Goal: Find specific page/section: Find specific page/section

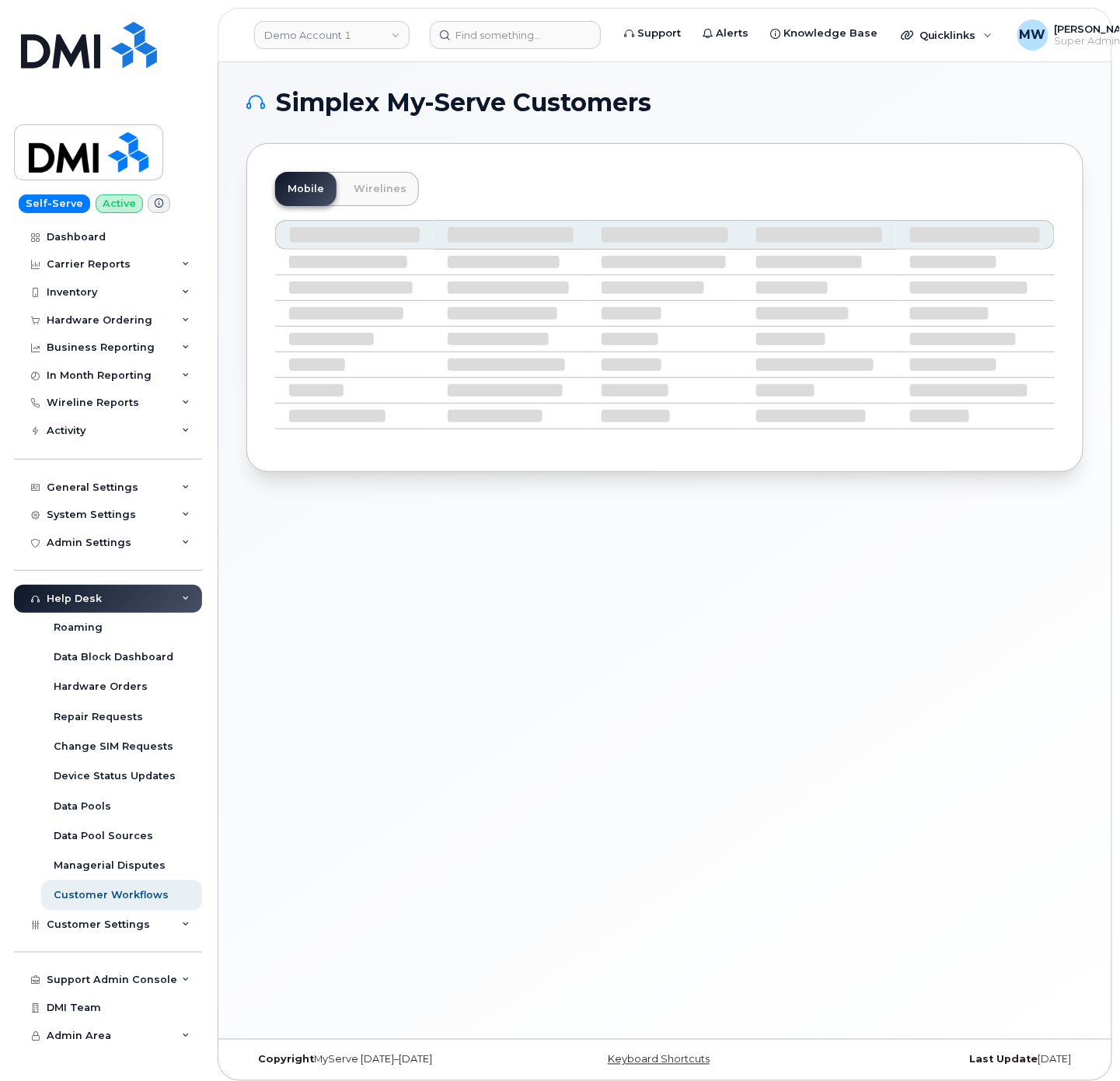
click at [519, 18] on header "Demo Account 1 Support Alerts Knowledge Base Quicklinks Suspend / Cancel Device…" at bounding box center [664, 34] width 894 height 55
click at [529, 33] on input at bounding box center [515, 34] width 171 height 28
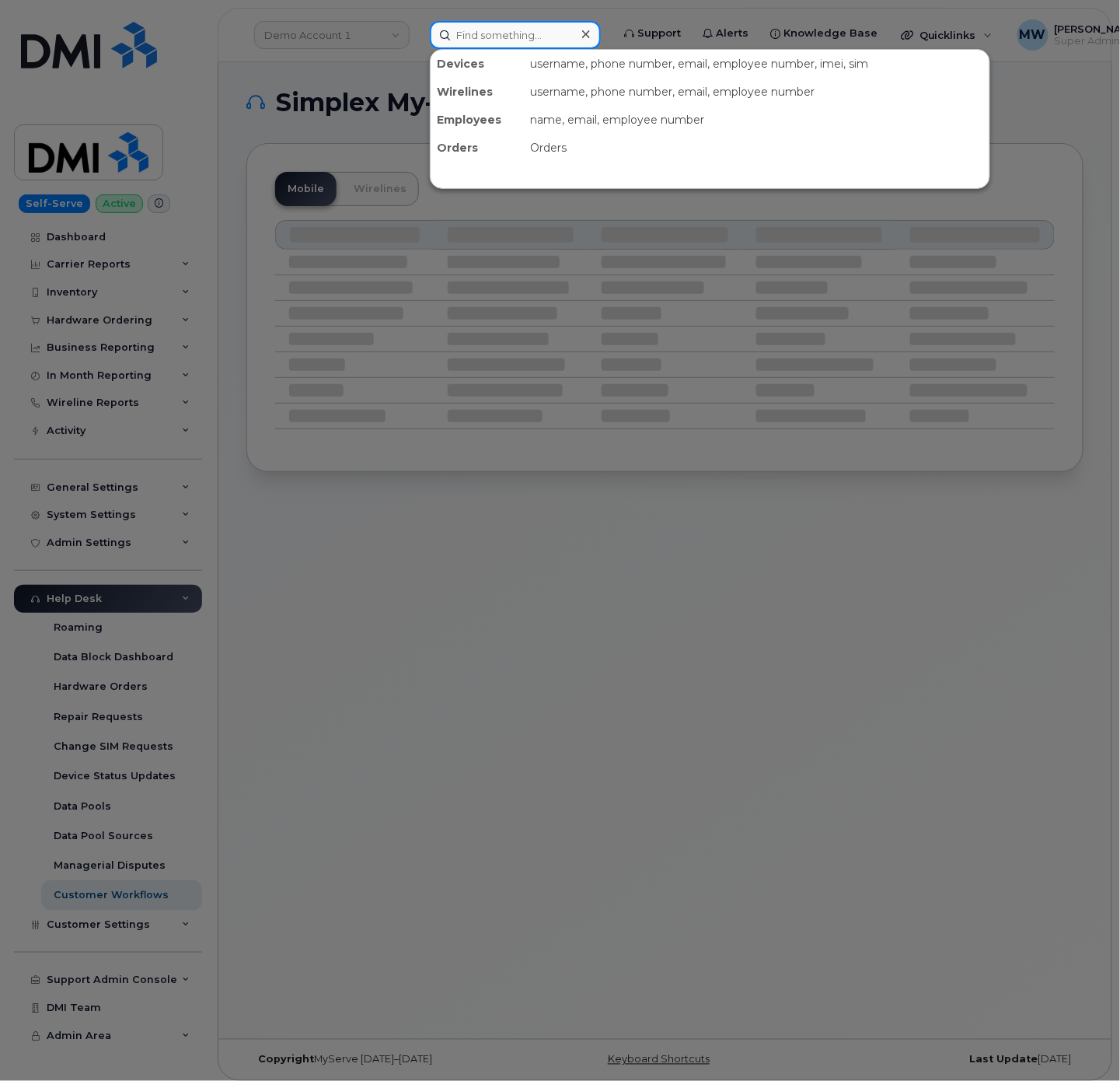
type input "v"
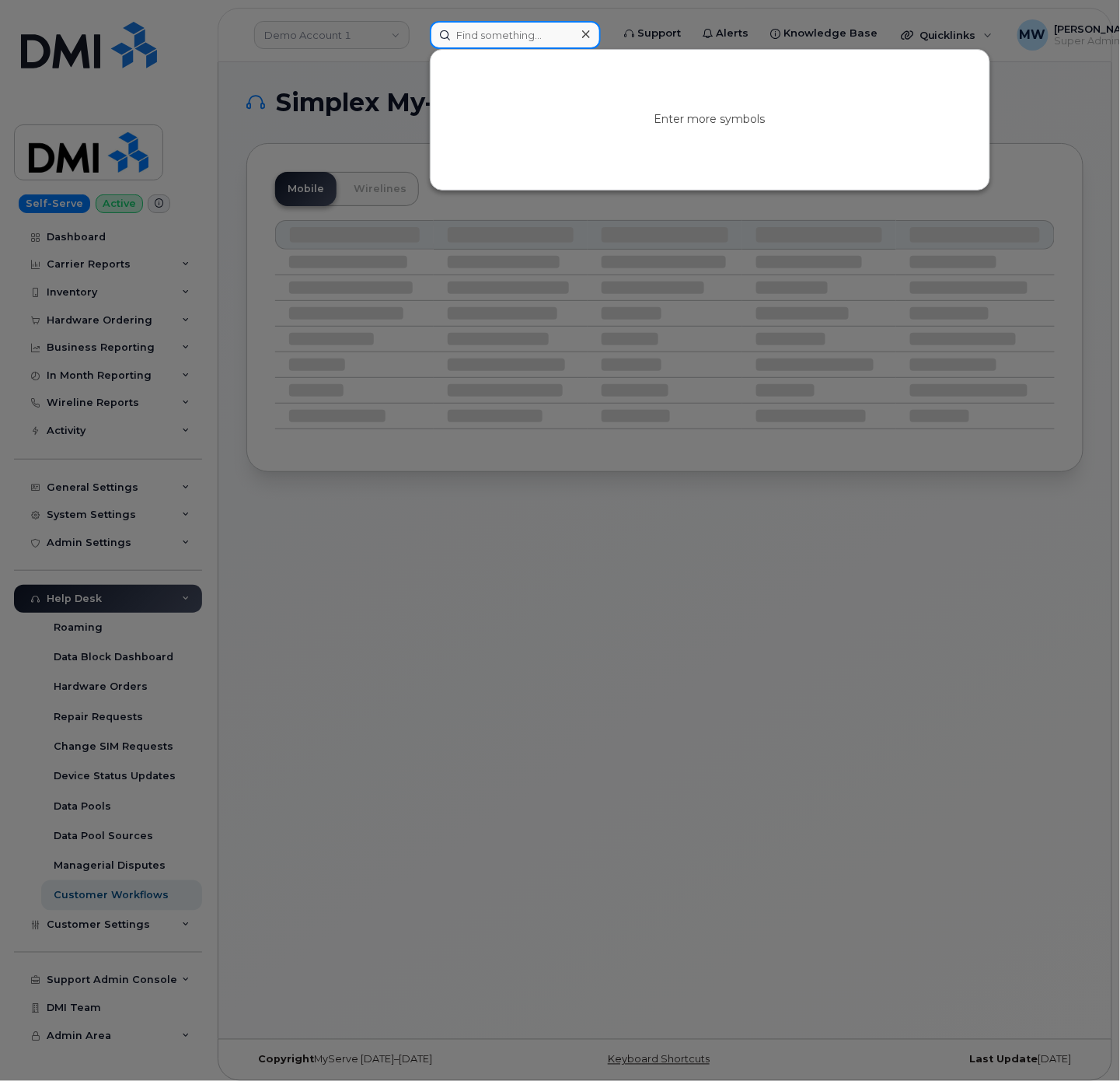
paste input "330) 844-9163"
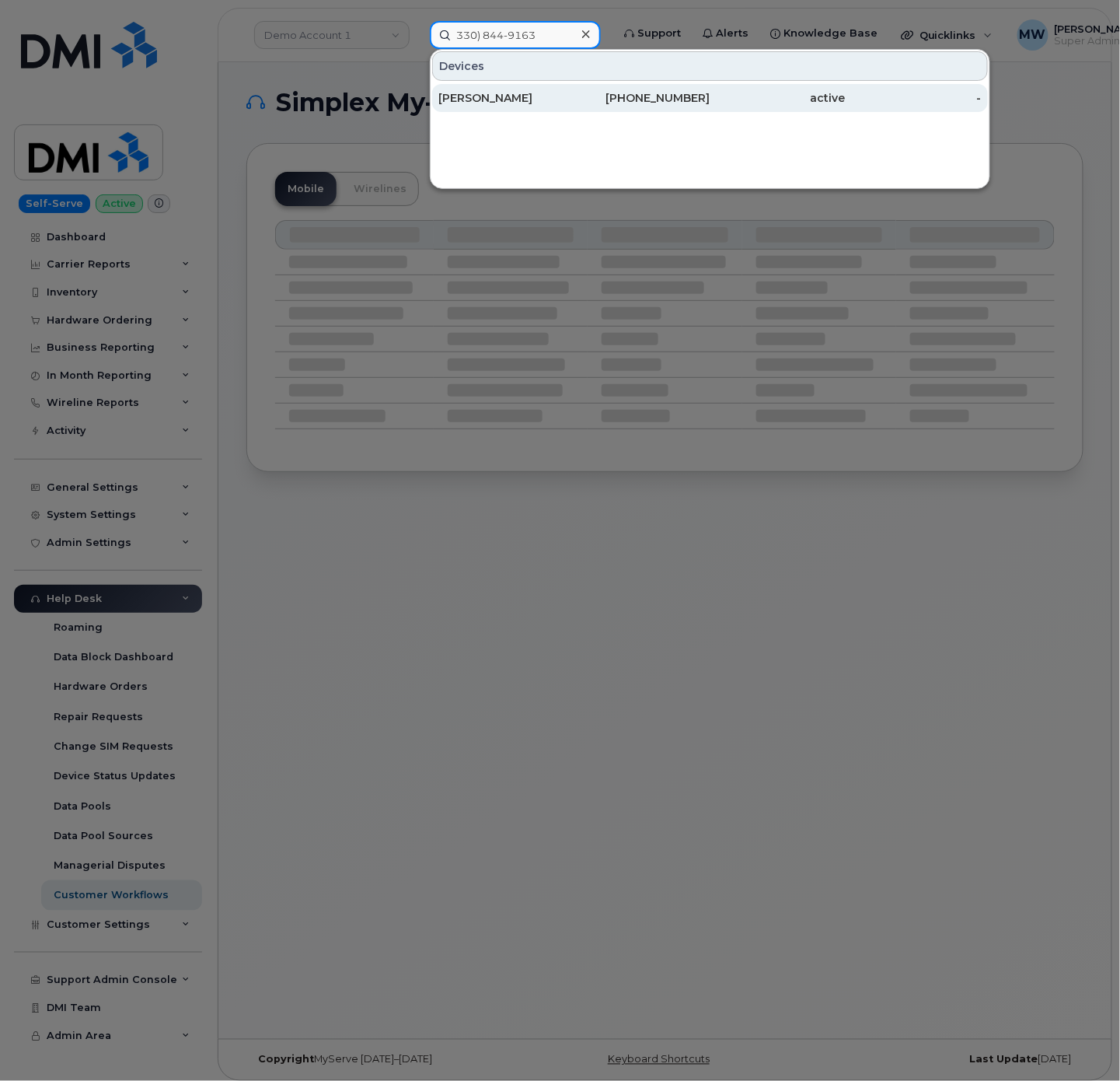
type input "330) 844-9163"
click at [560, 97] on div "[PERSON_NAME]" at bounding box center [506, 97] width 136 height 16
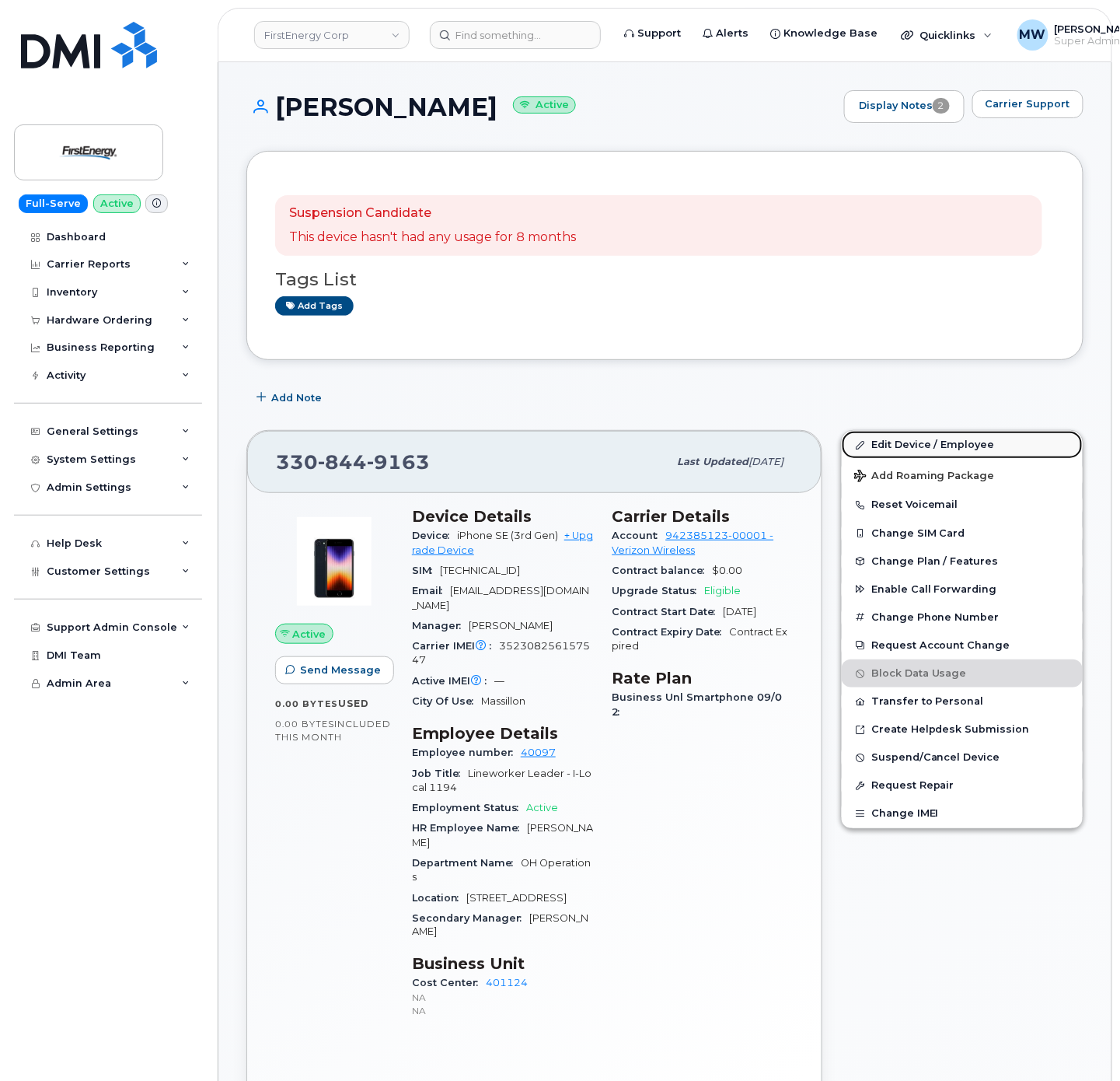
click at [948, 443] on link "Edit Device / Employee" at bounding box center [961, 444] width 241 height 28
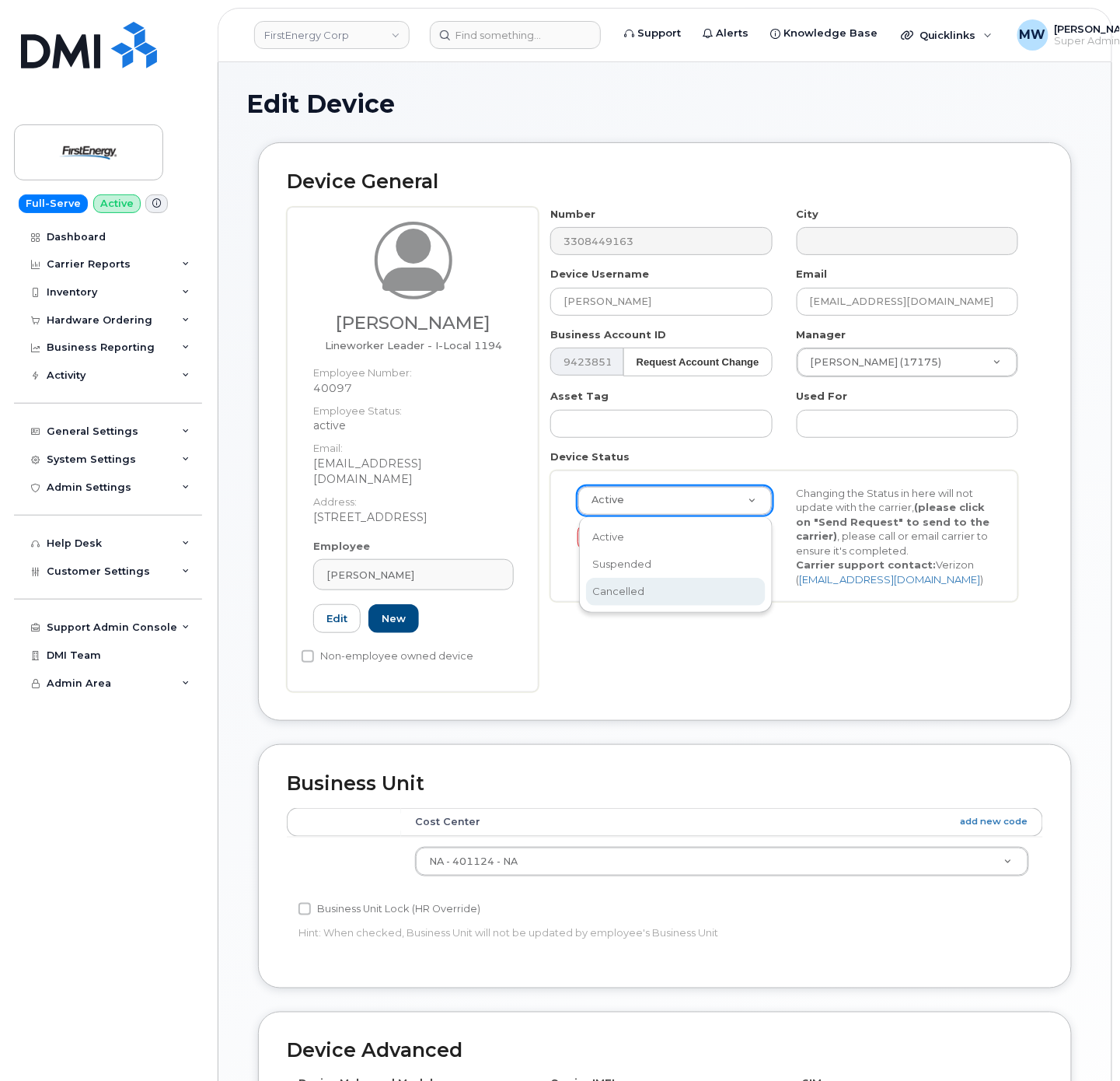
scroll to position [0, 5]
select select "cancelled"
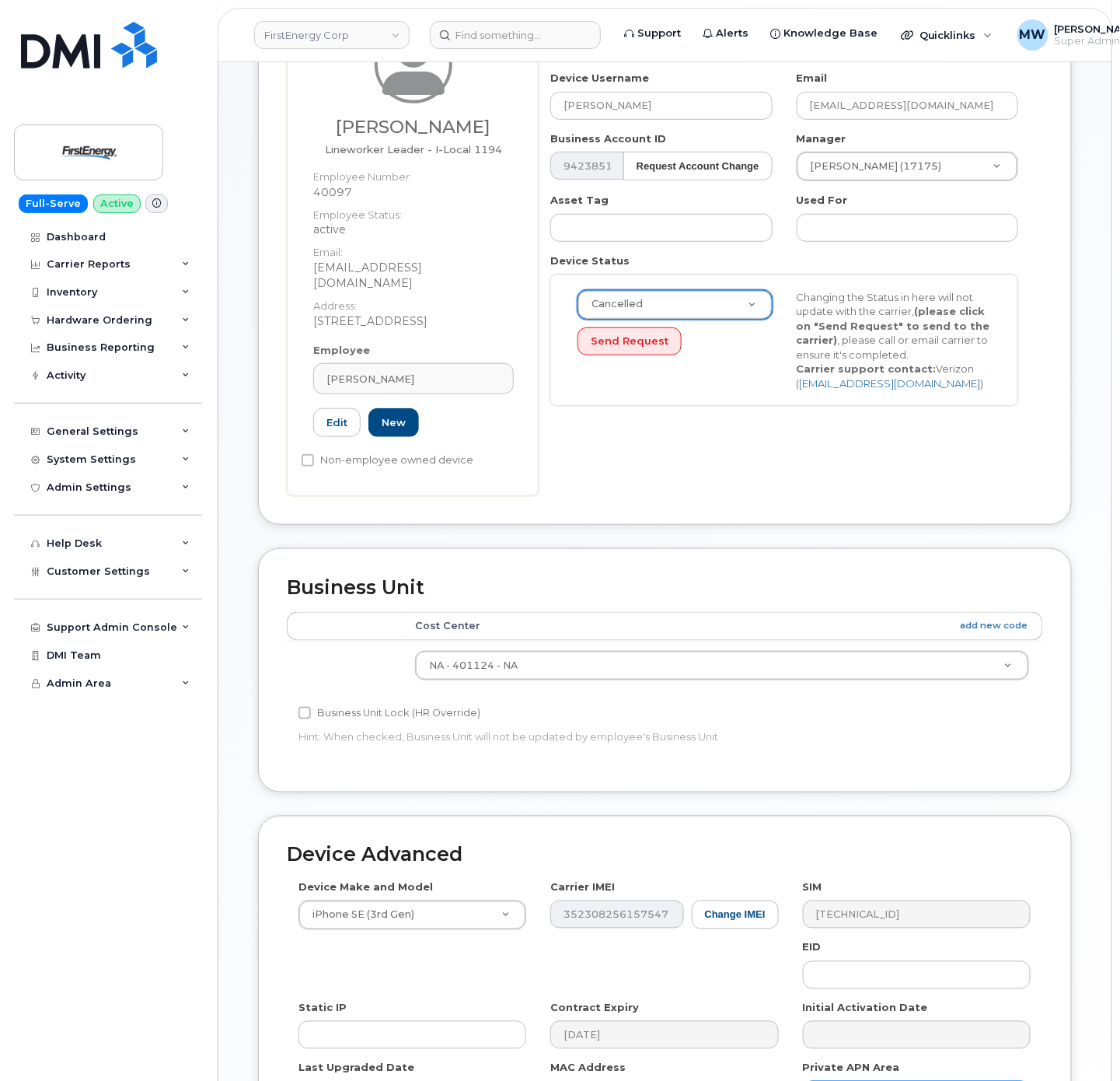
scroll to position [388, 0]
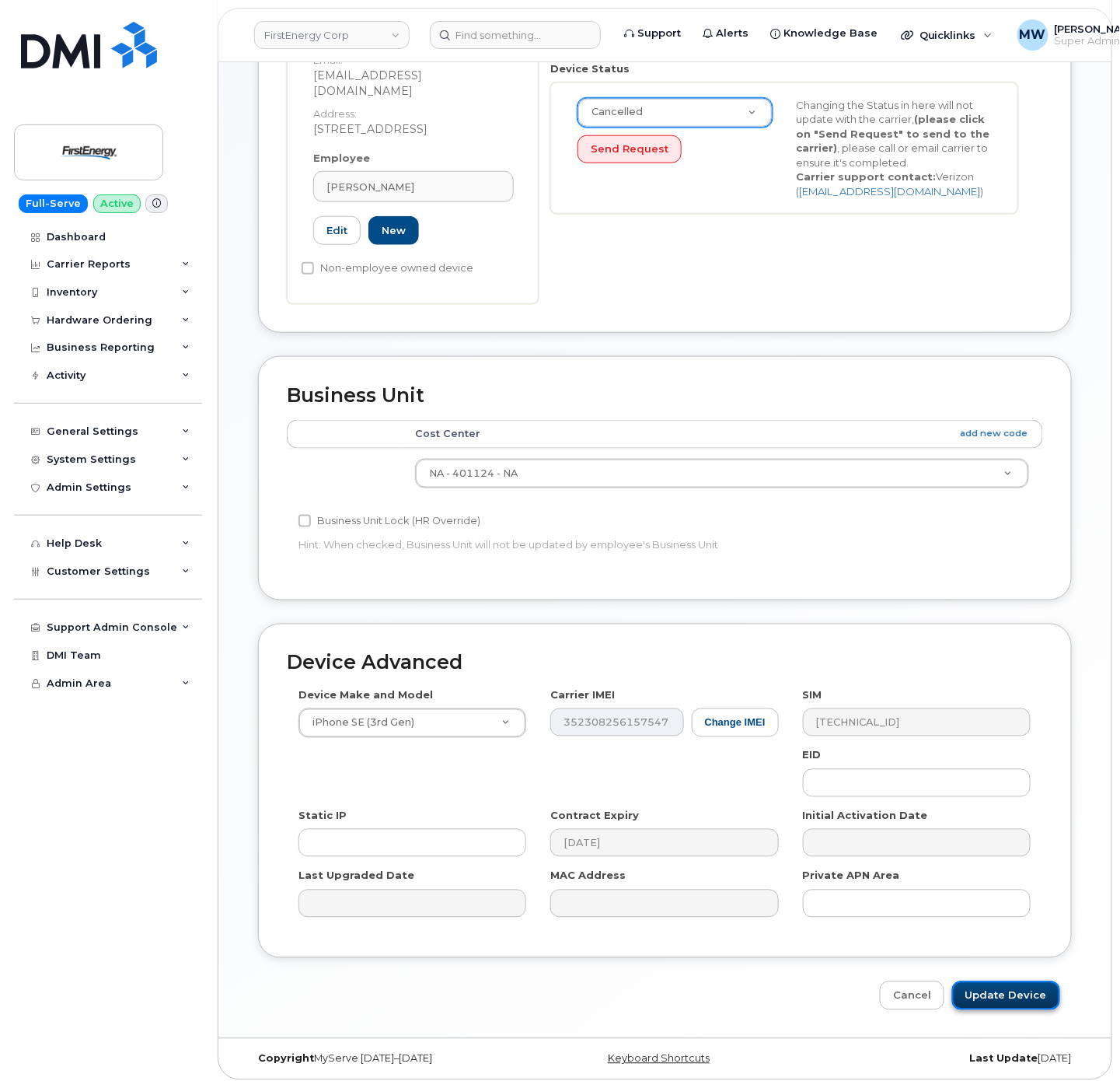
click at [1014, 994] on input "Update Device" at bounding box center [1006, 995] width 108 height 29
type input "Saving..."
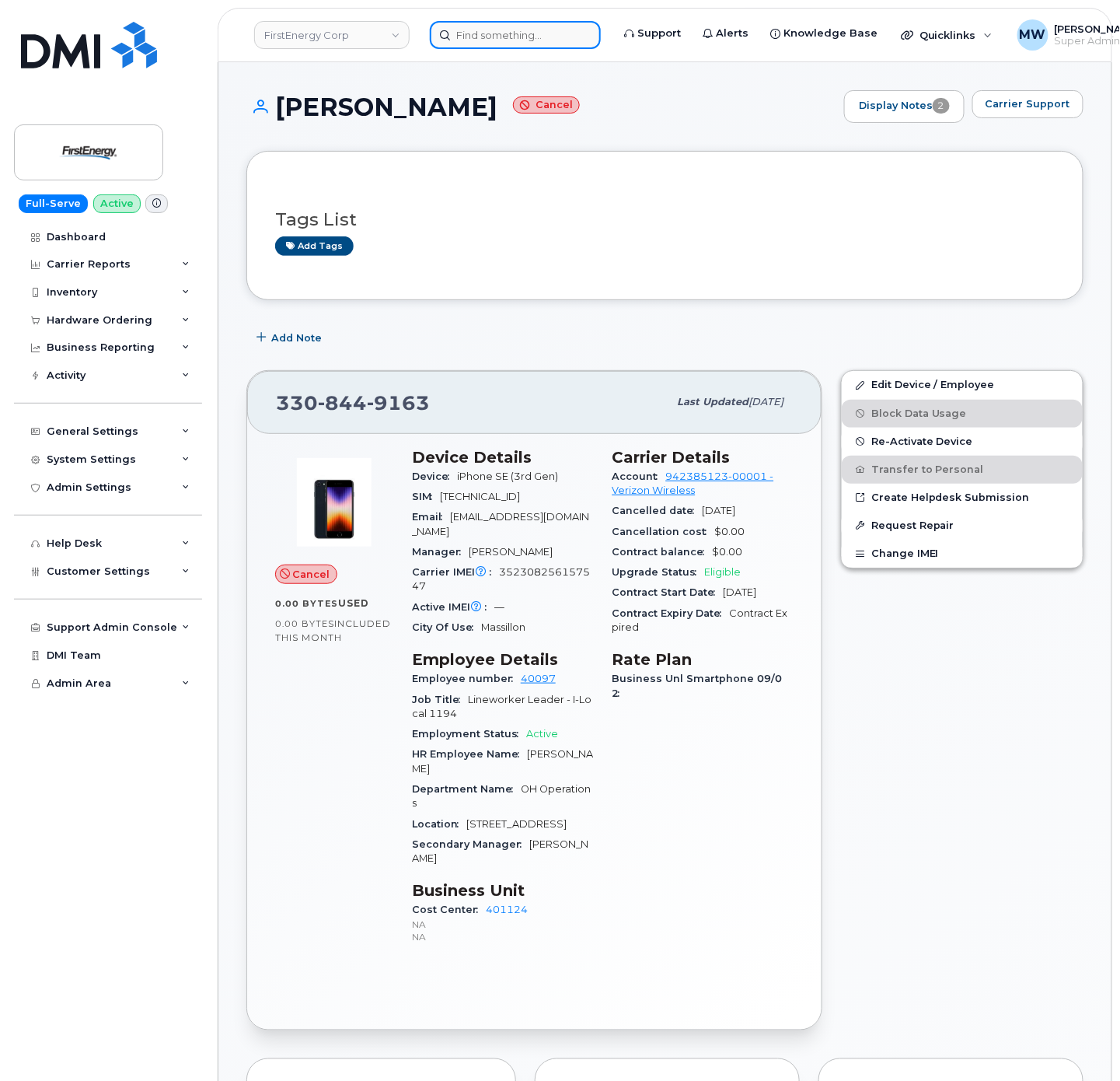
click at [554, 45] on input at bounding box center [515, 34] width 171 height 28
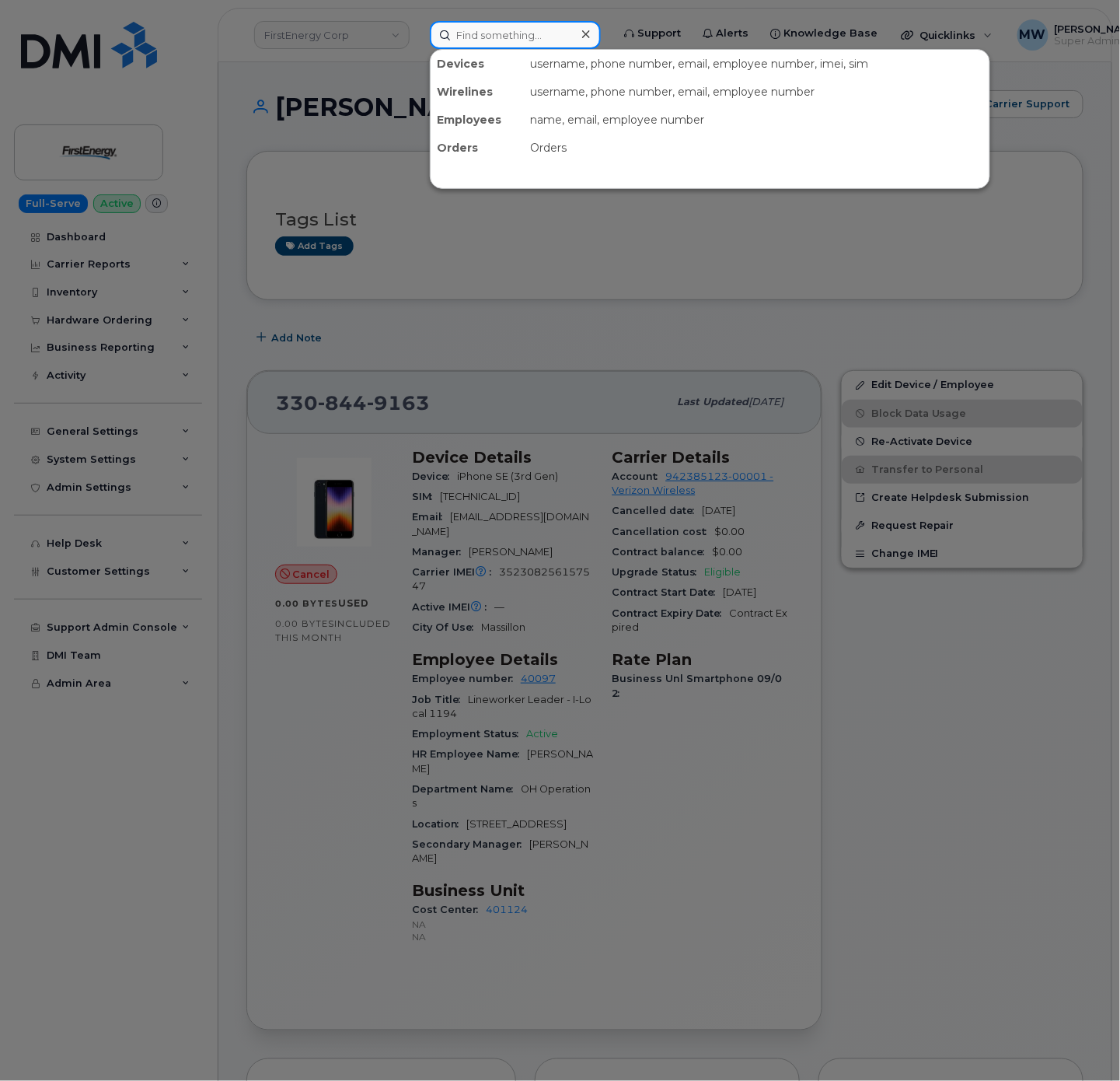
paste input "330) 834-8598"
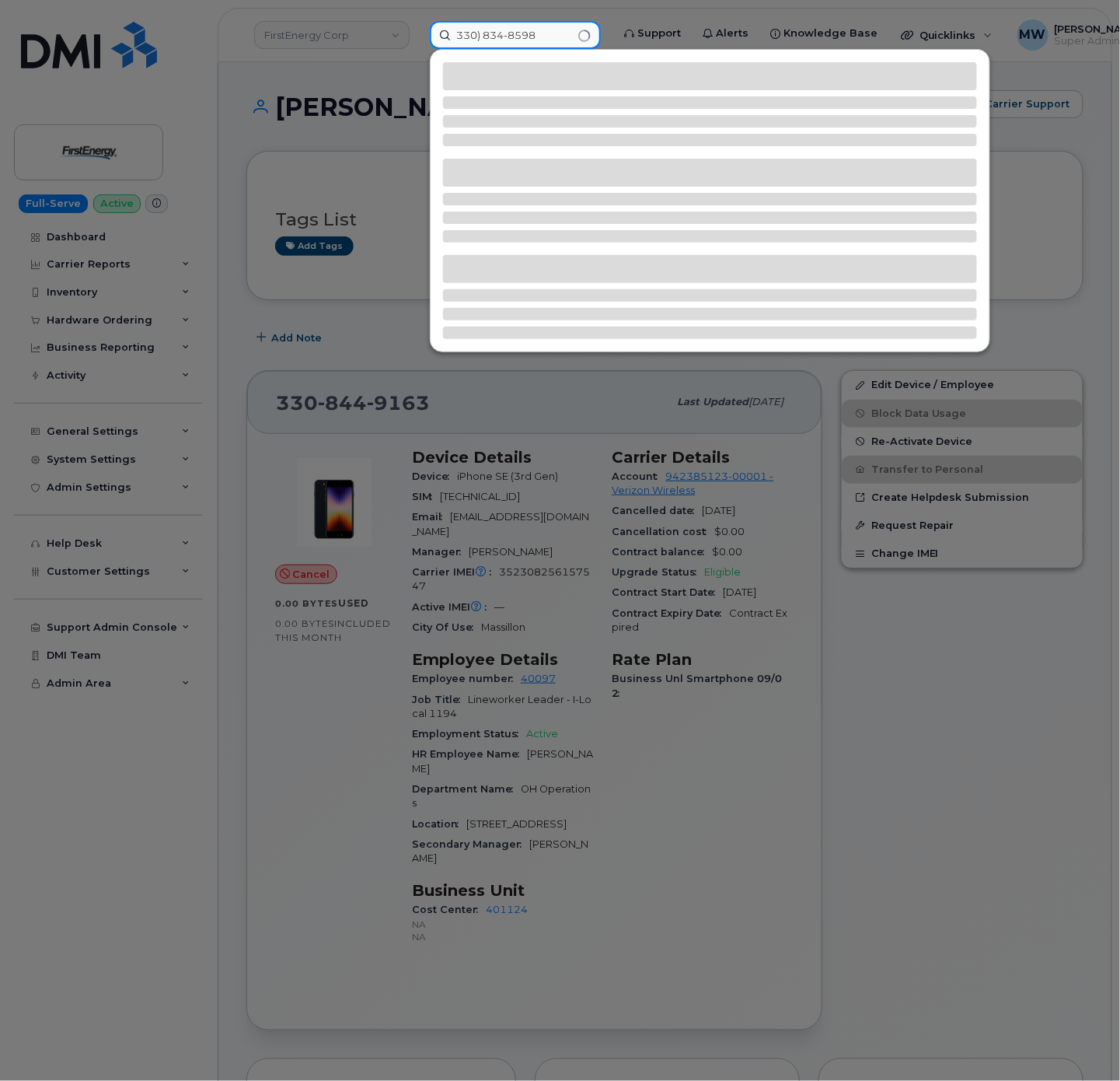
type input "330) 834-8598"
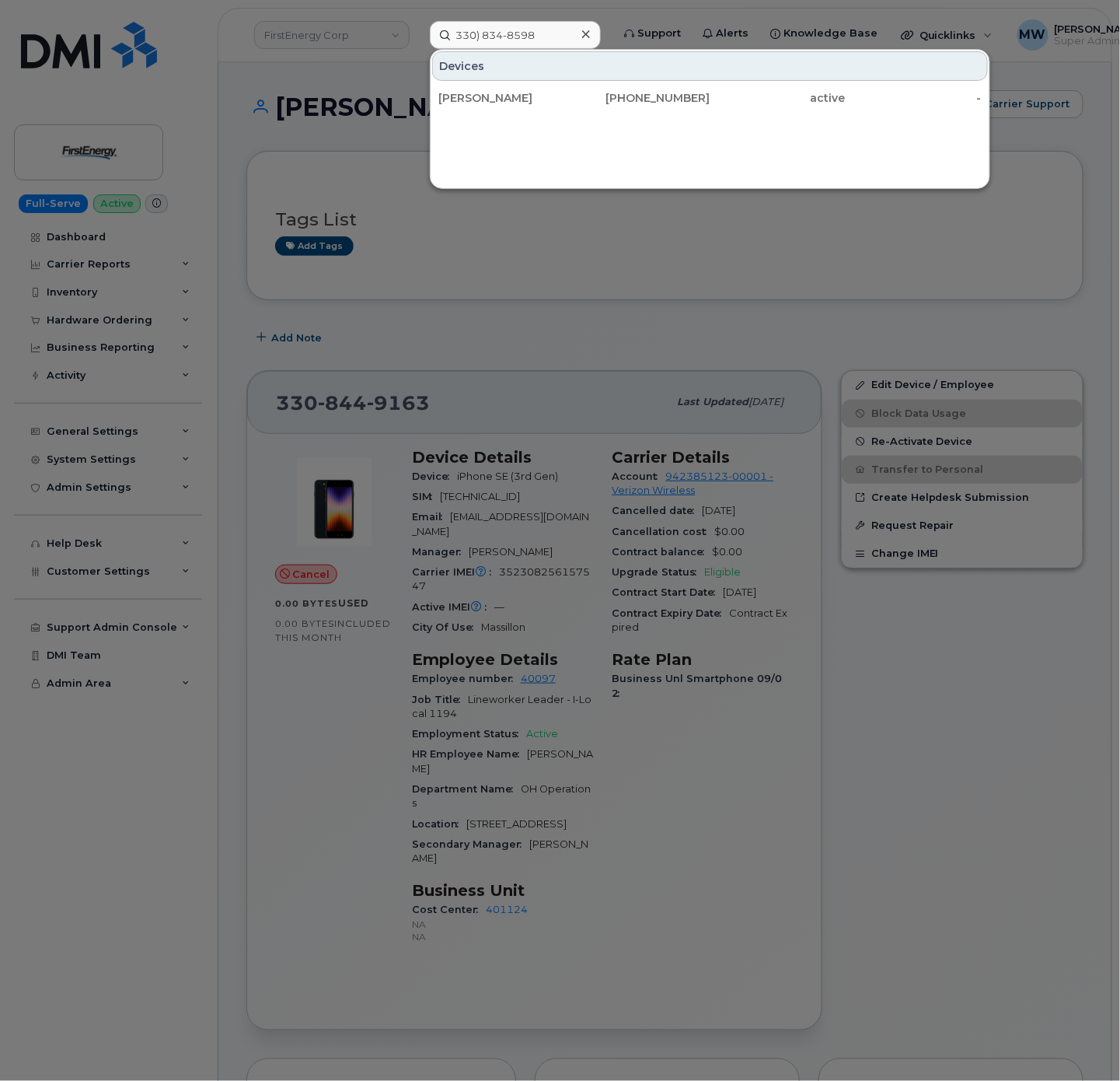
click at [778, 80] on div "Devices" at bounding box center [710, 65] width 555 height 29
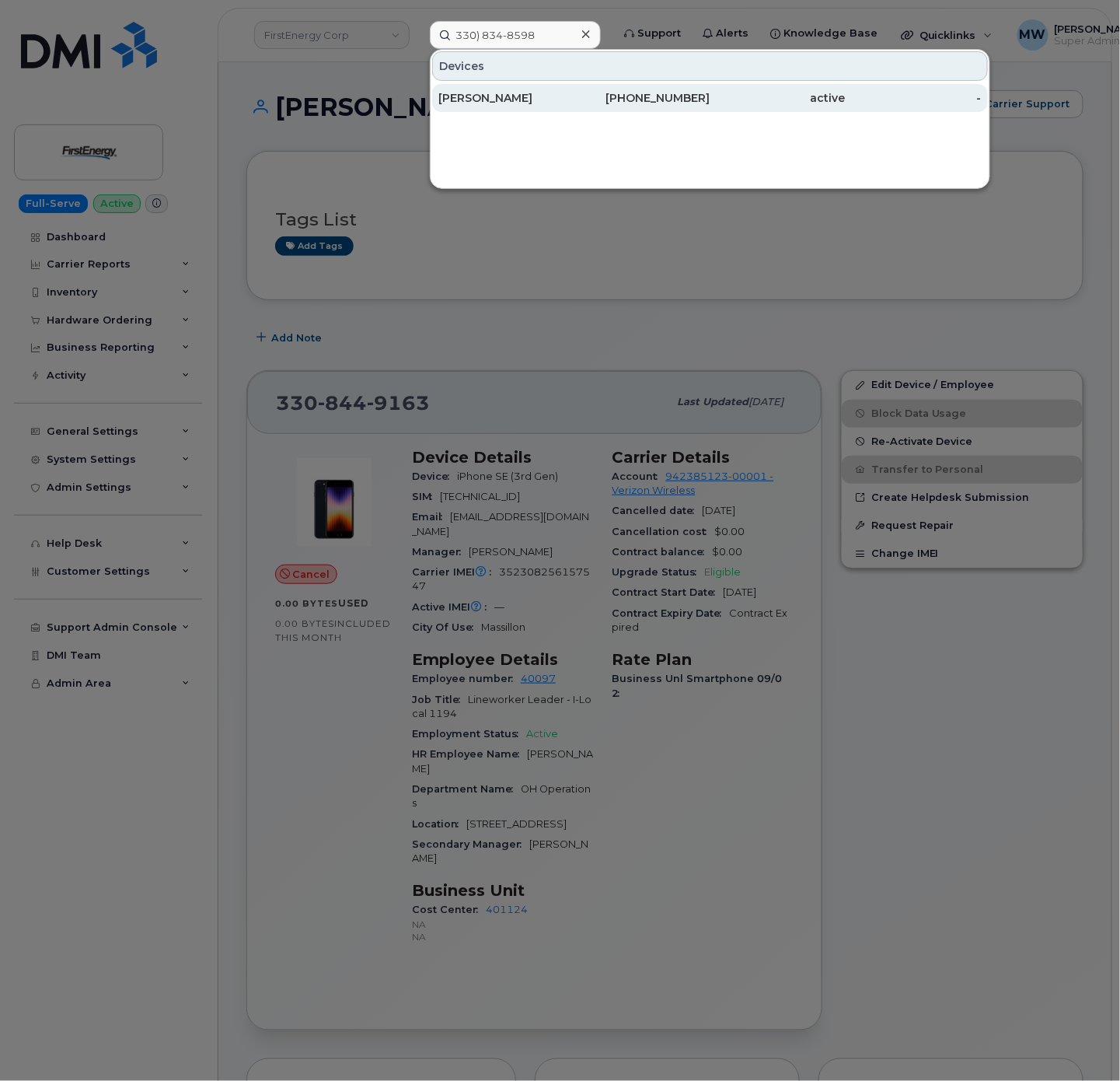
click at [778, 100] on div "active" at bounding box center [778, 97] width 136 height 16
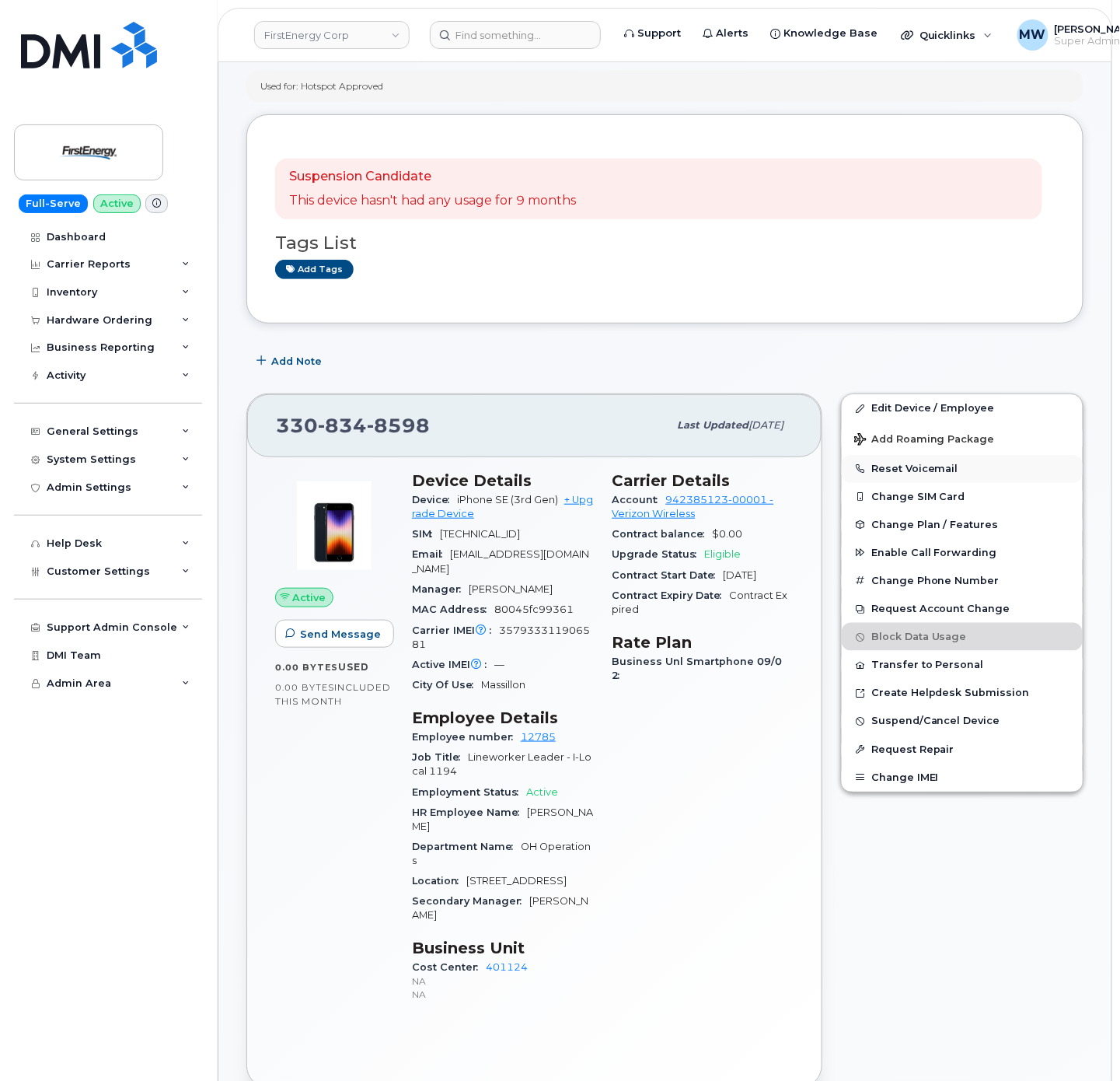
scroll to position [155, 0]
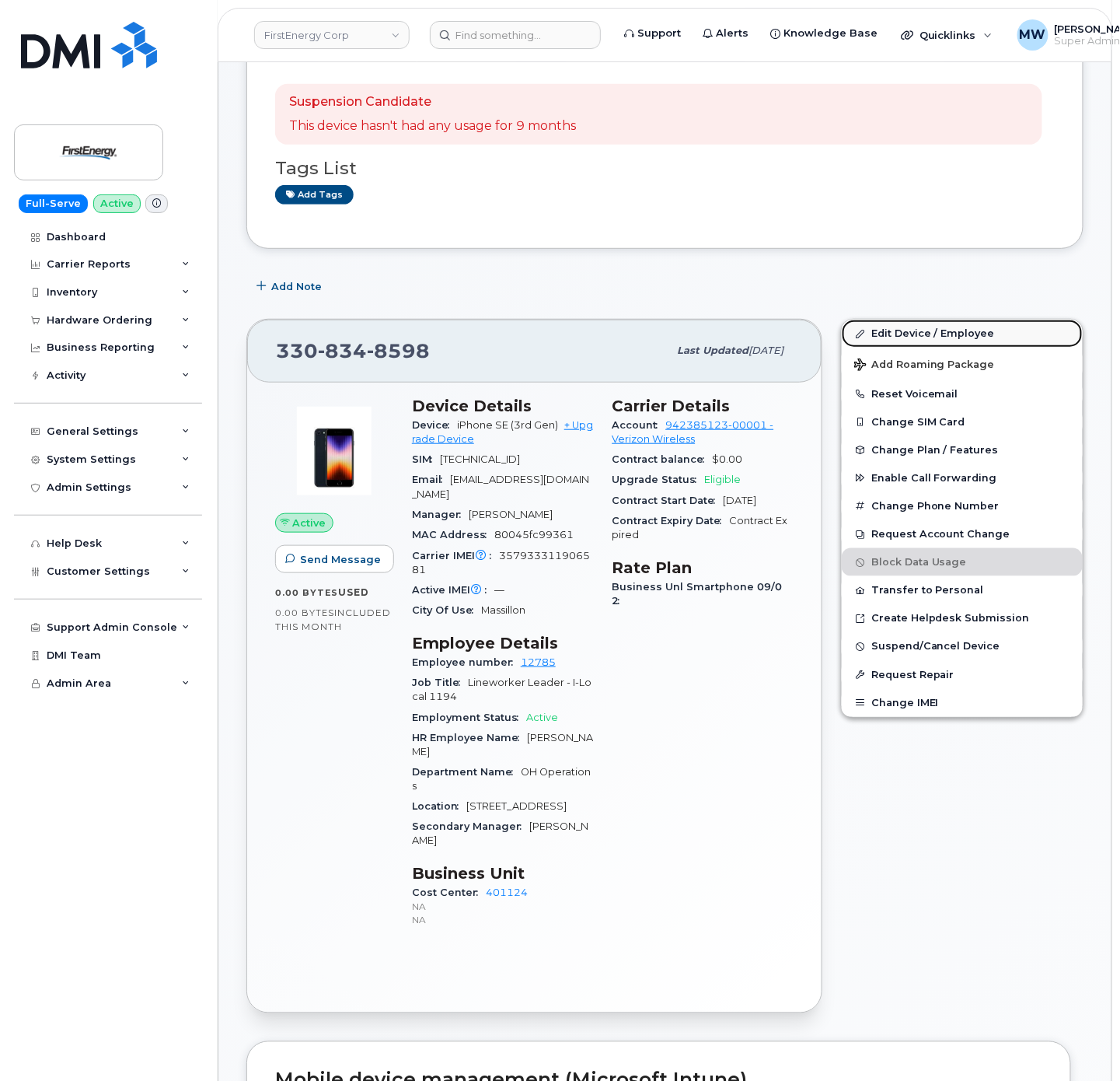
click at [881, 324] on link "Edit Device / Employee" at bounding box center [961, 333] width 241 height 28
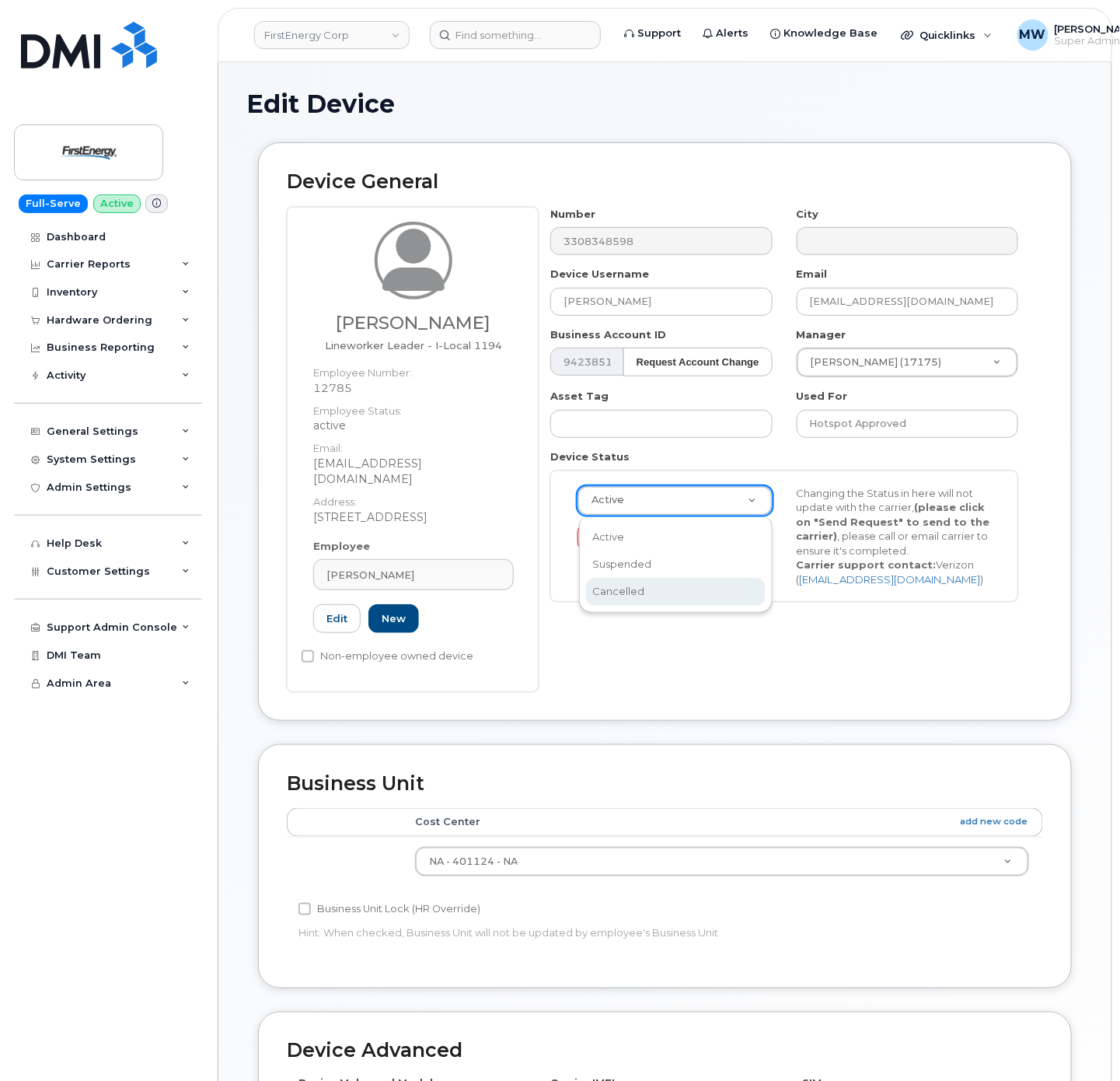
scroll to position [0, 5]
select select "cancelled"
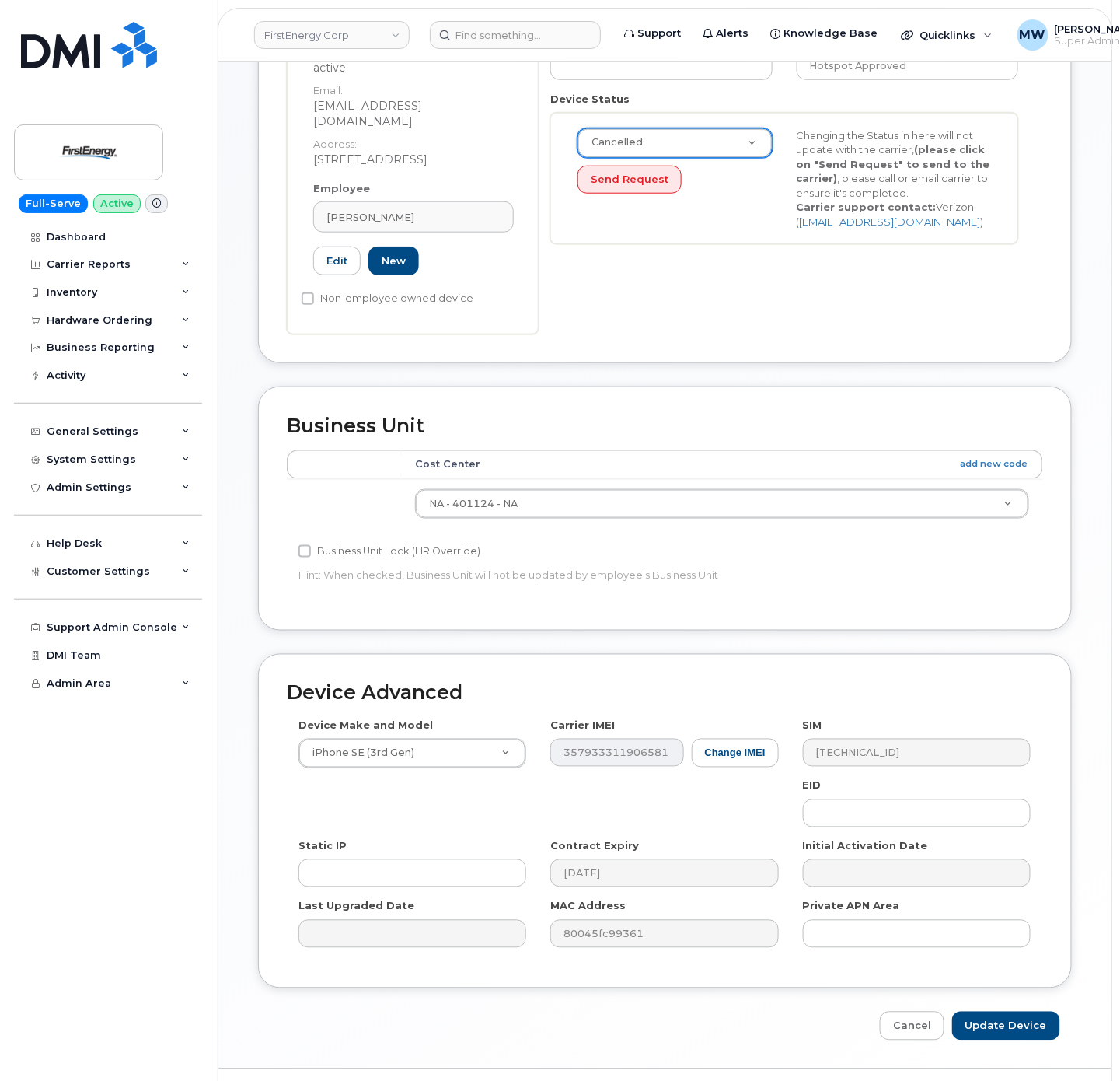
scroll to position [388, 0]
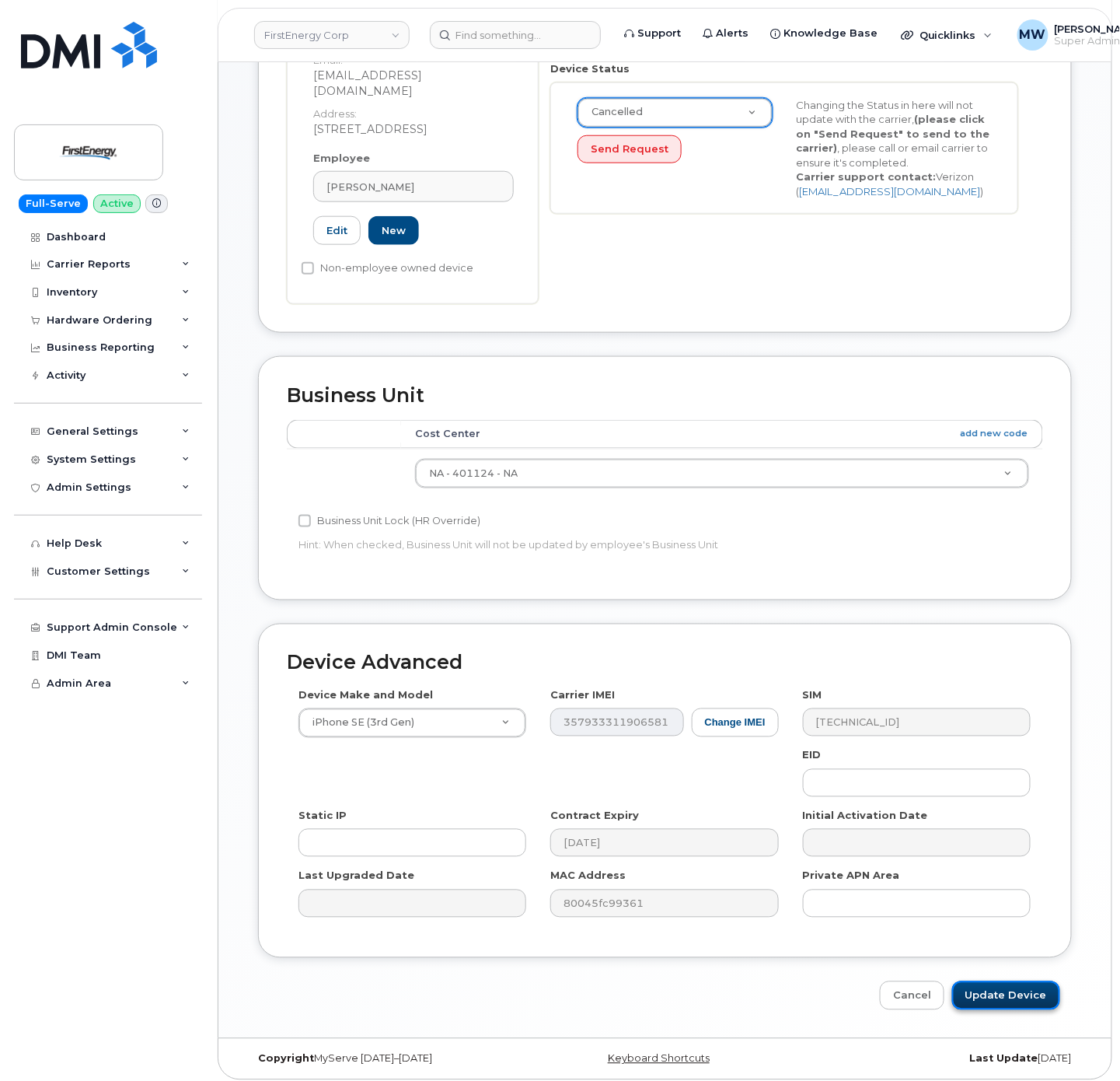
click at [983, 990] on input "Update Device" at bounding box center [1006, 995] width 108 height 29
type input "Saving..."
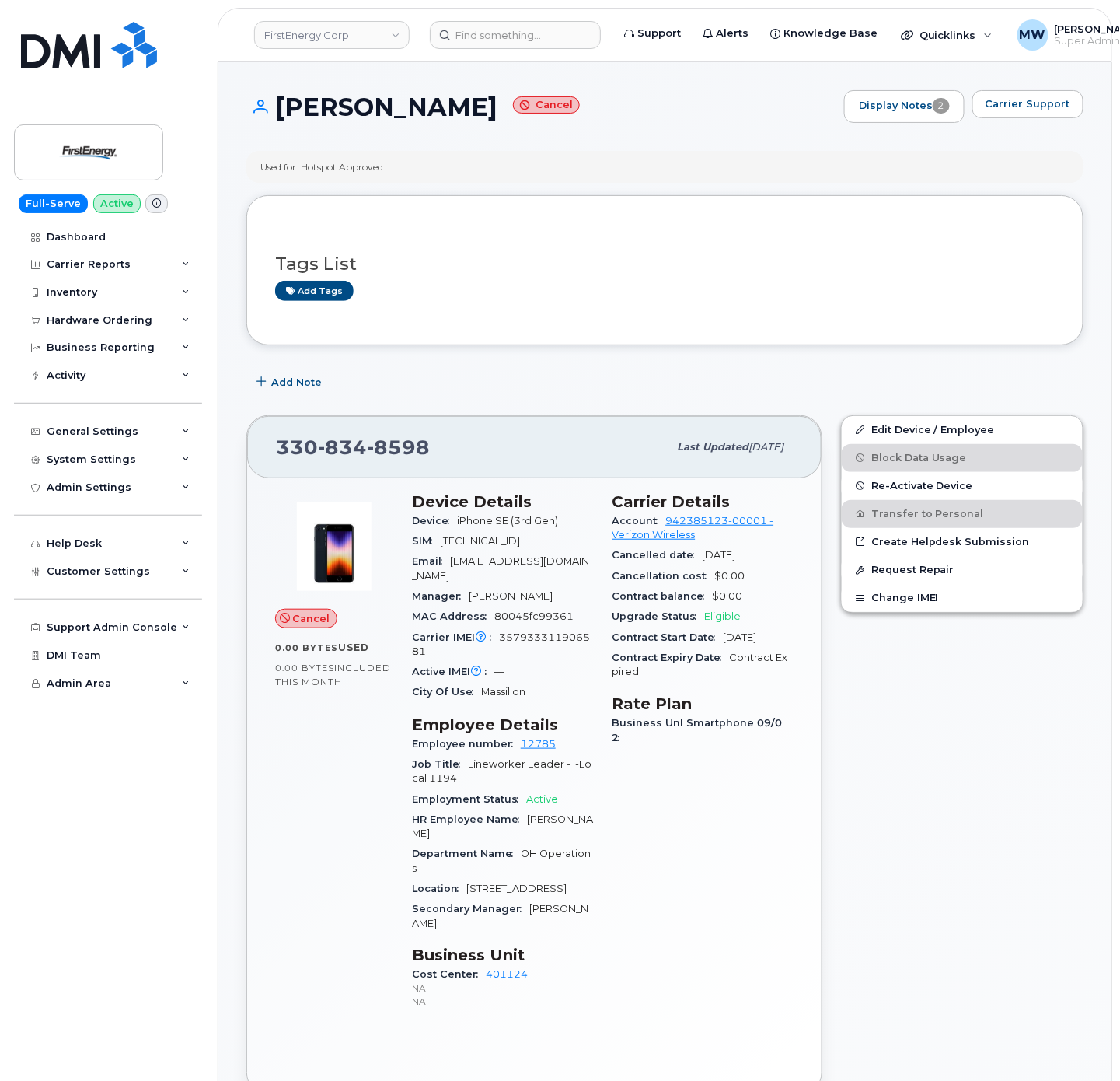
click at [481, 55] on header "FirstEnergy Corp Support Alerts Knowledge Base Quicklinks Suspend / Cancel Devi…" at bounding box center [664, 34] width 894 height 55
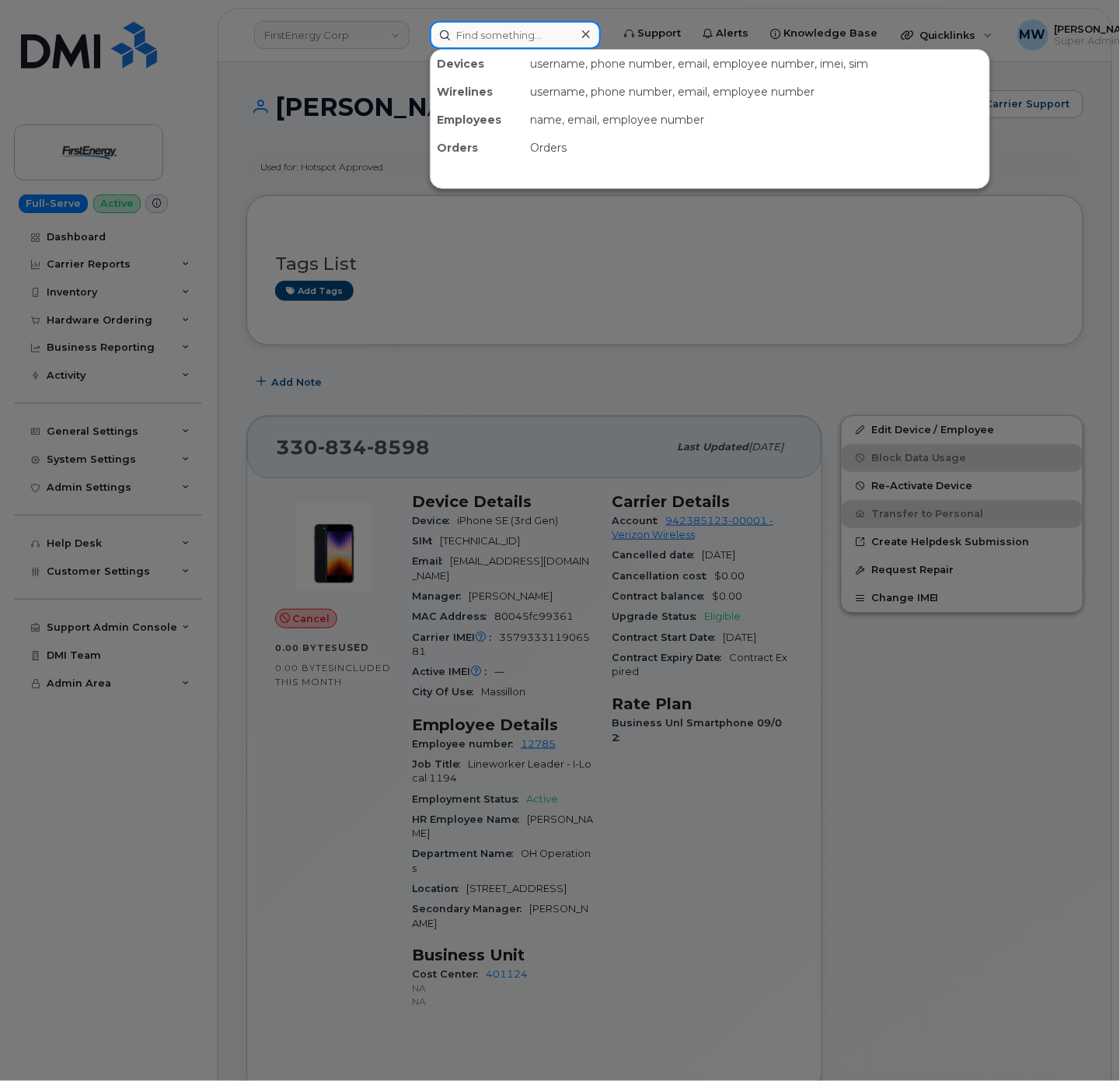
click at [481, 37] on input at bounding box center [515, 34] width 171 height 28
paste input "[PHONE_NUMBER]"
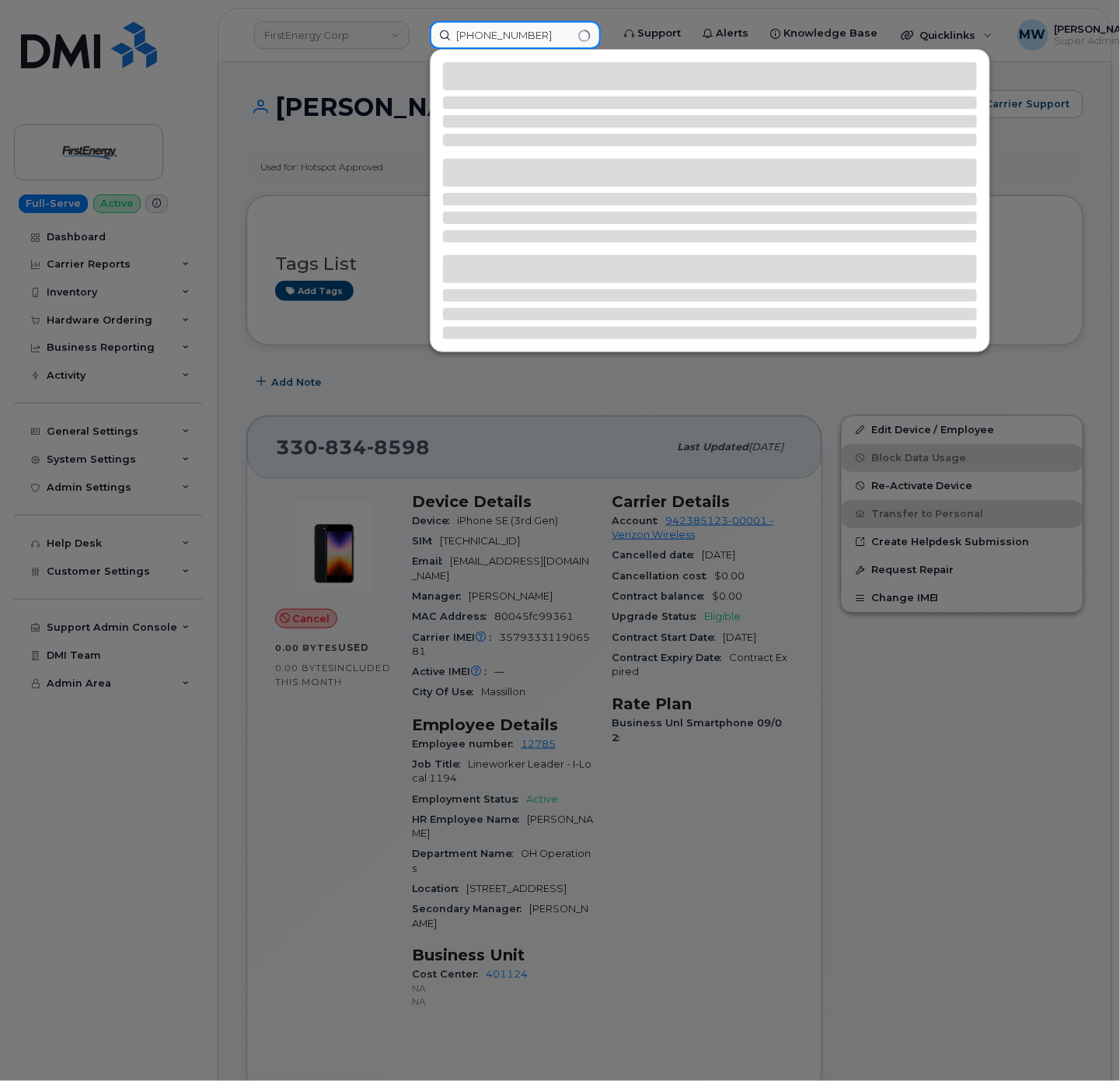
type input "[PHONE_NUMBER]"
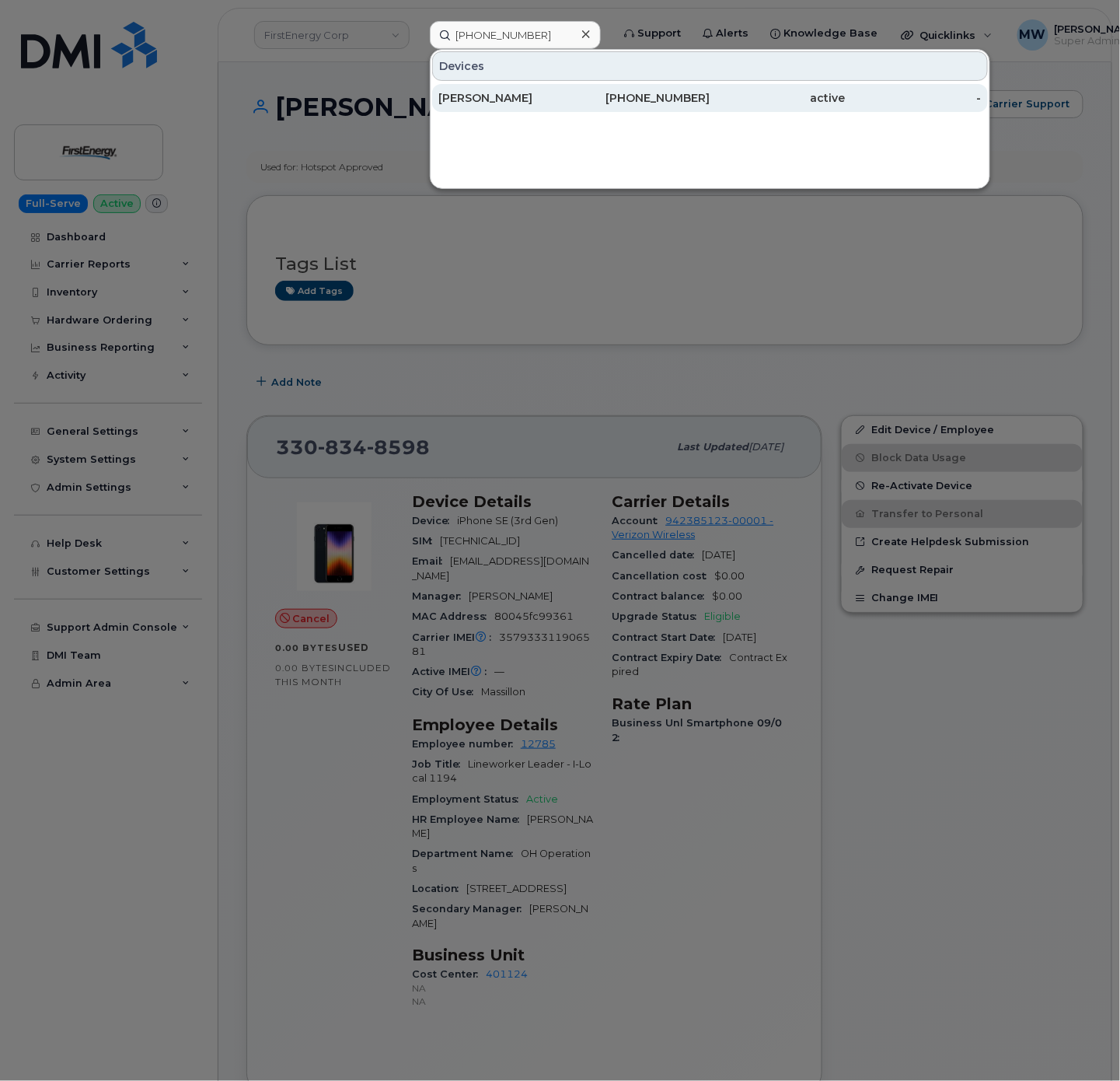
drag, startPoint x: 647, startPoint y: 76, endPoint x: 649, endPoint y: 98, distance: 22.1
click at [647, 81] on div "Devices" at bounding box center [710, 65] width 555 height 29
click at [649, 100] on div "330-575-6894" at bounding box center [643, 97] width 136 height 16
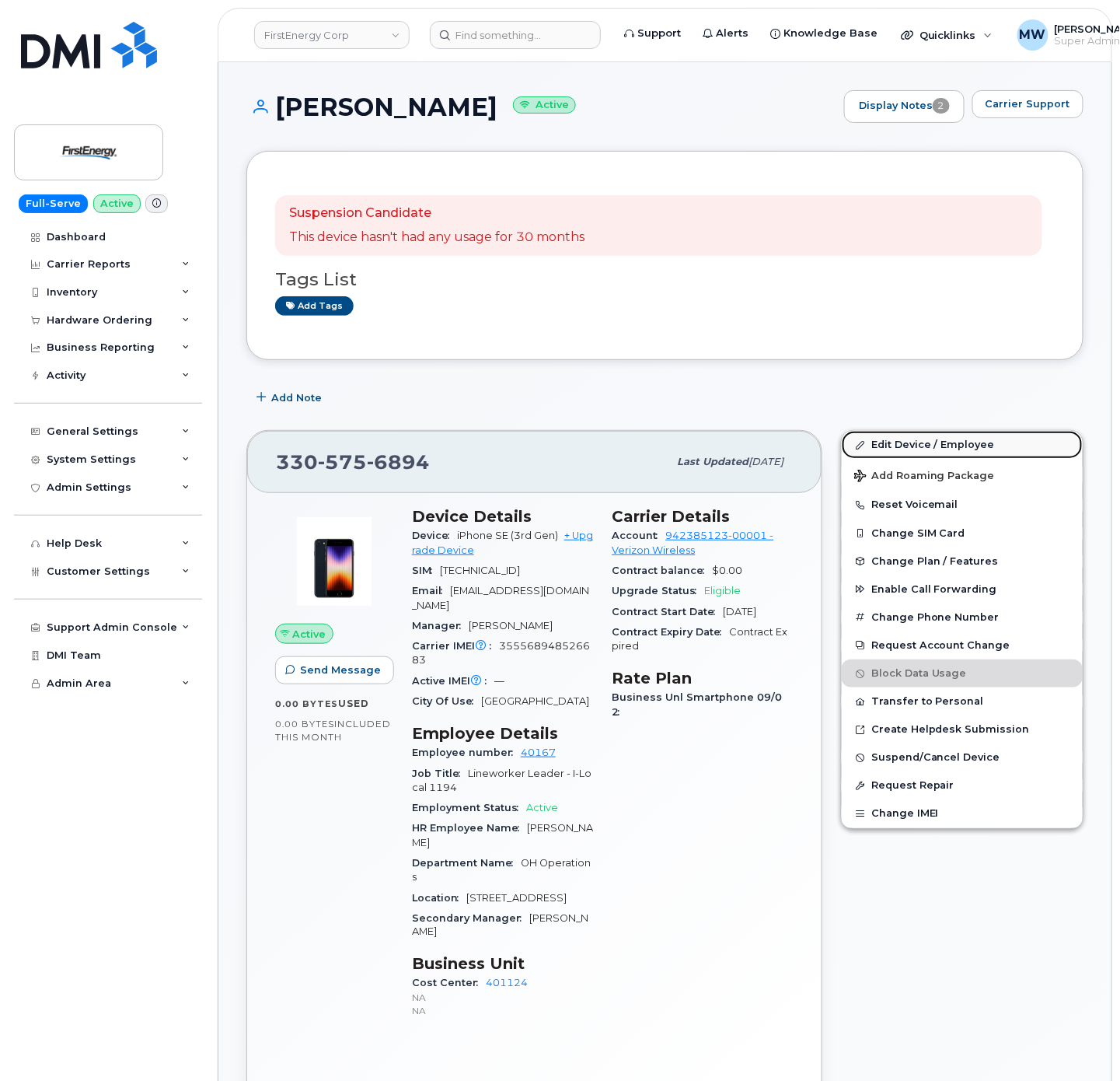
click at [965, 451] on link "Edit Device / Employee" at bounding box center [961, 444] width 241 height 28
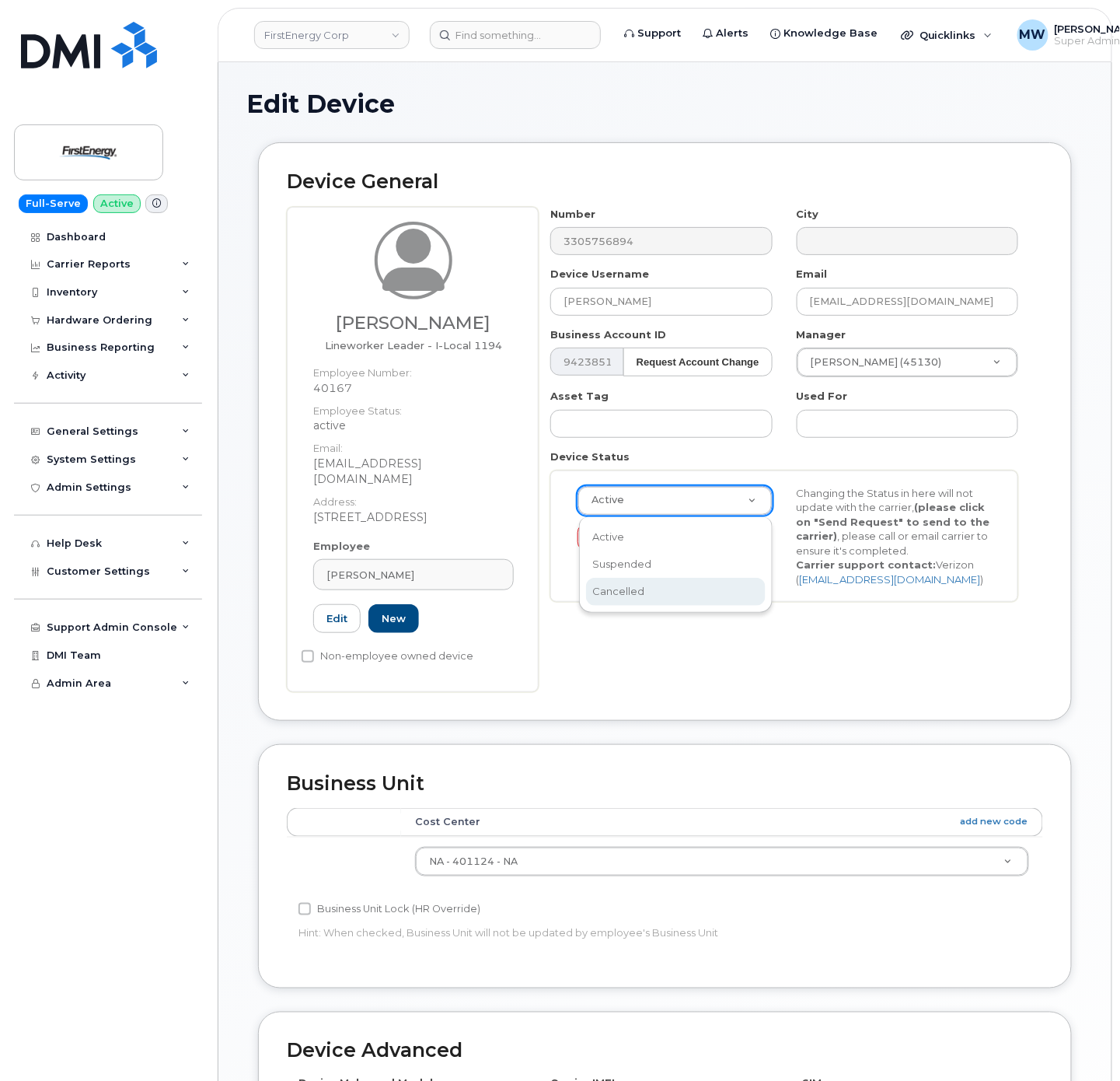
scroll to position [0, 5]
select select "cancelled"
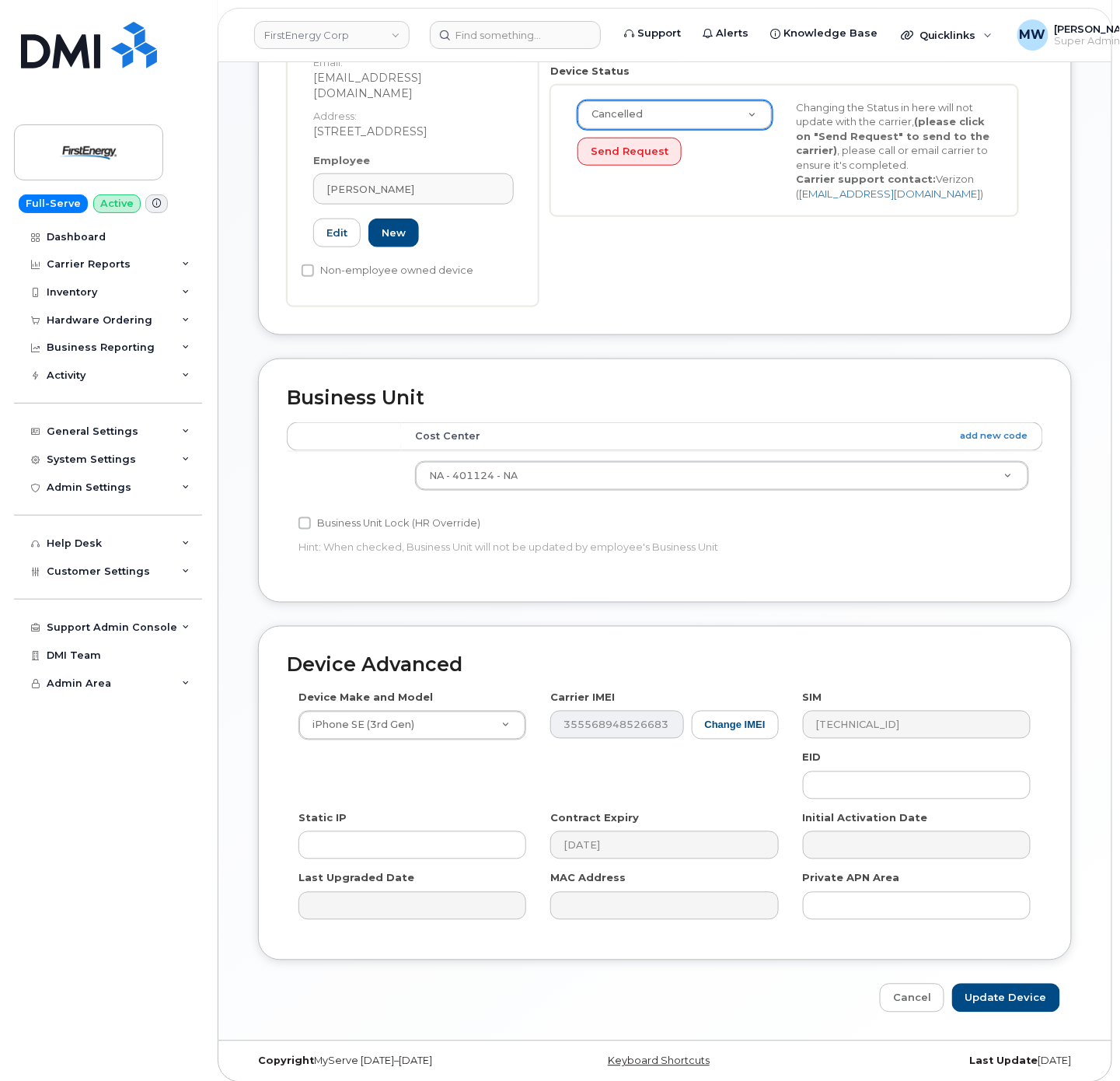
scroll to position [388, 0]
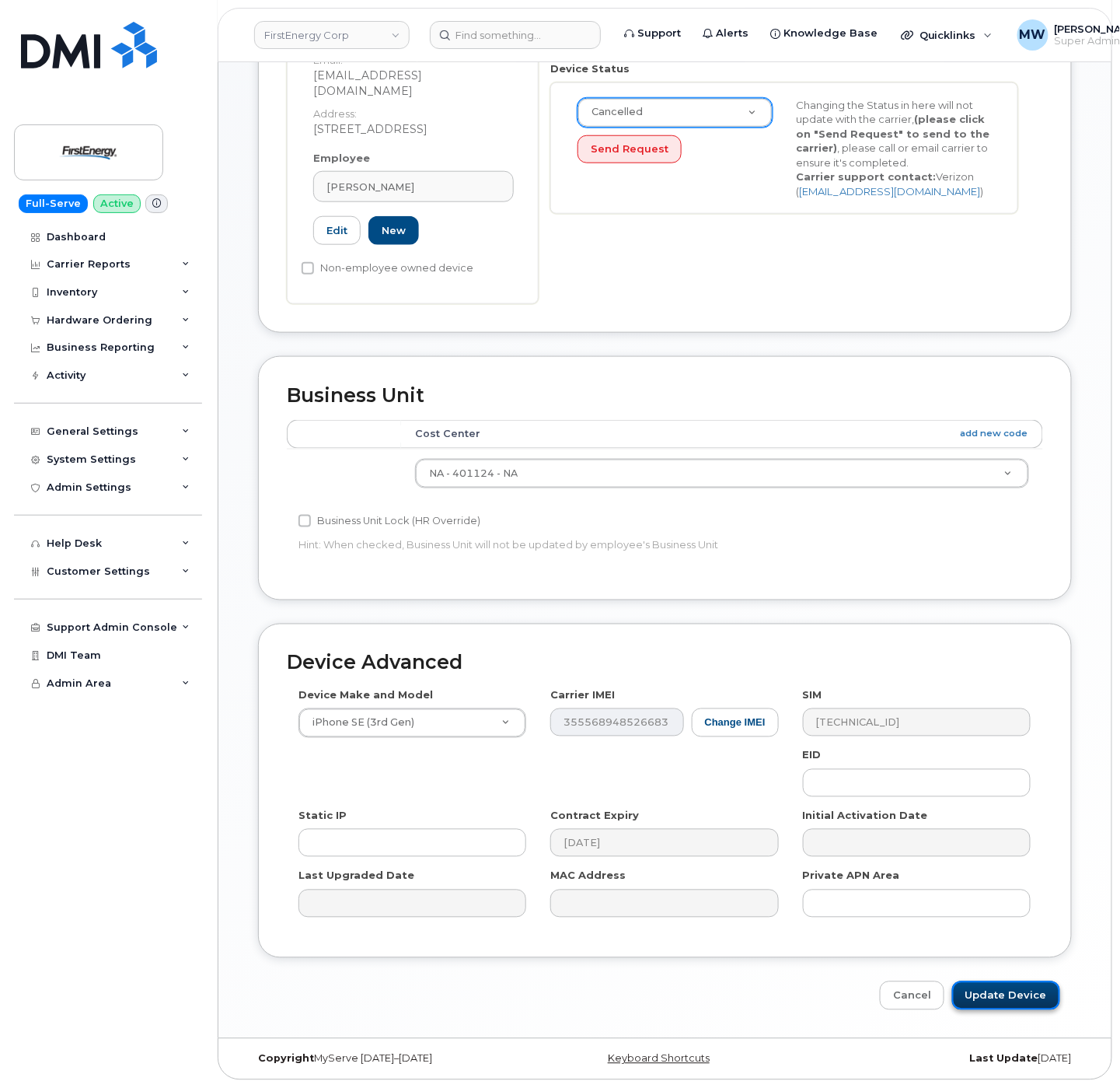
click at [1004, 984] on input "Update Device" at bounding box center [1006, 995] width 108 height 29
type input "Saving..."
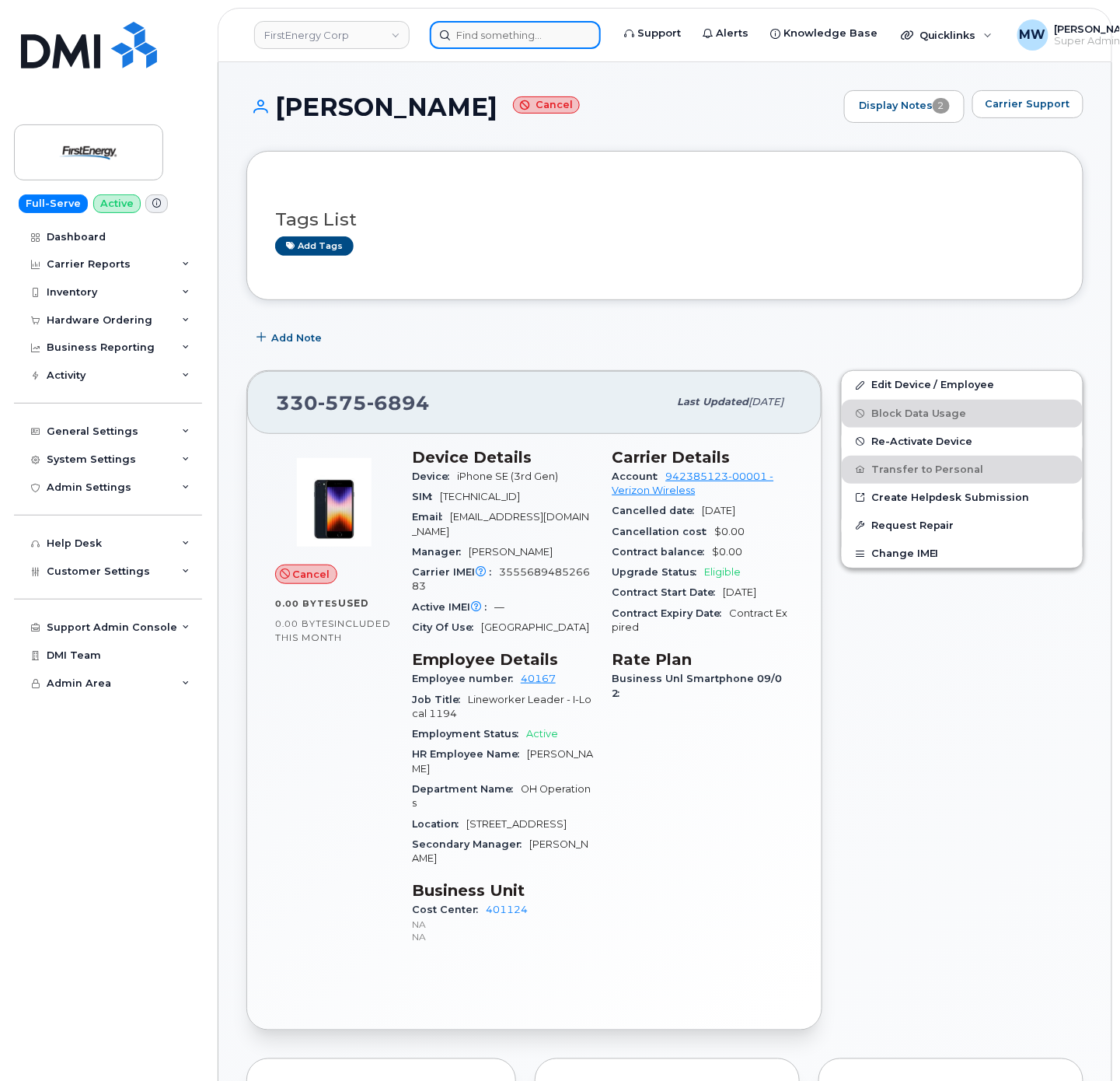
click at [497, 38] on input at bounding box center [515, 34] width 171 height 28
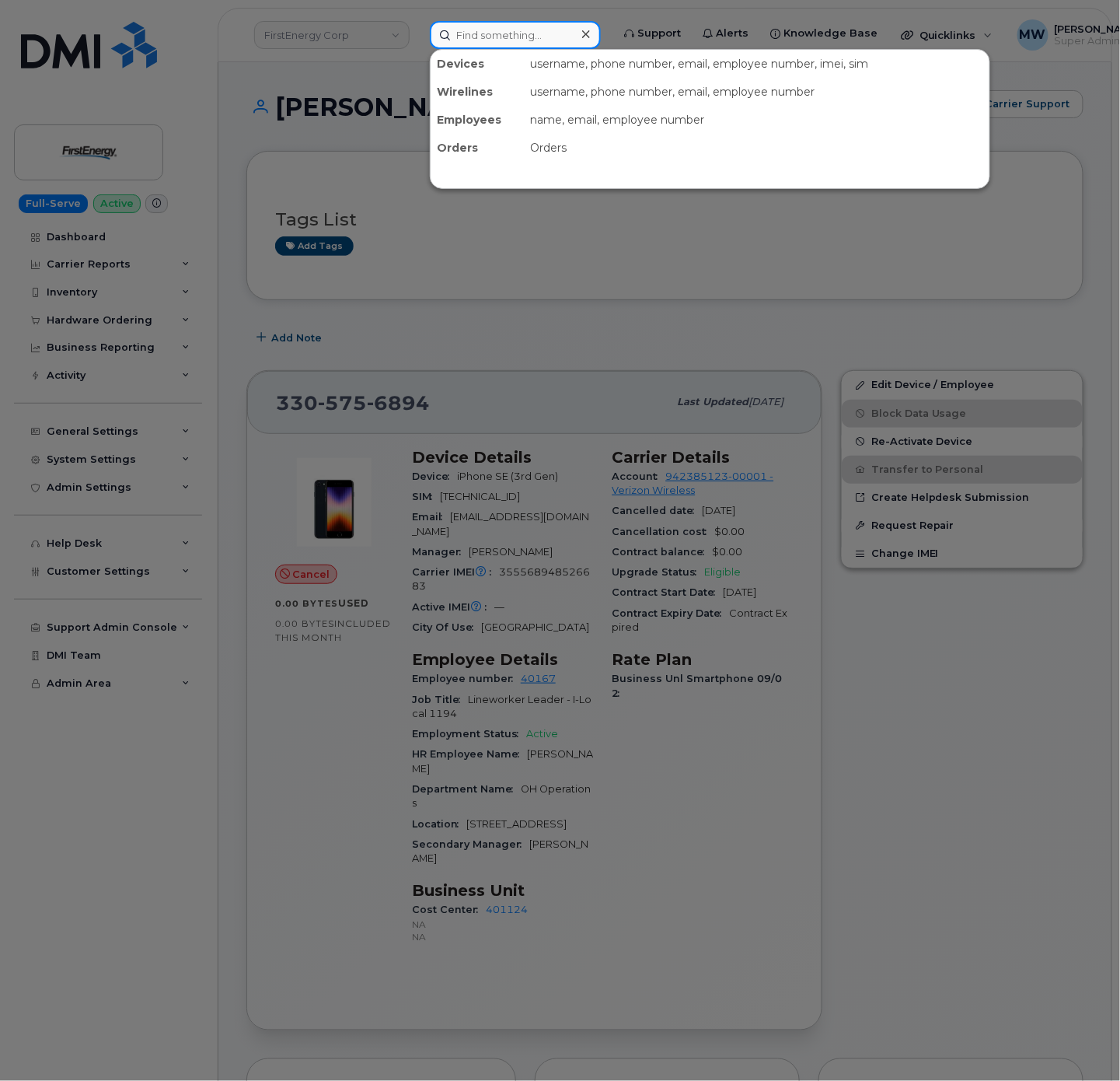
paste input "330) 575-6712"
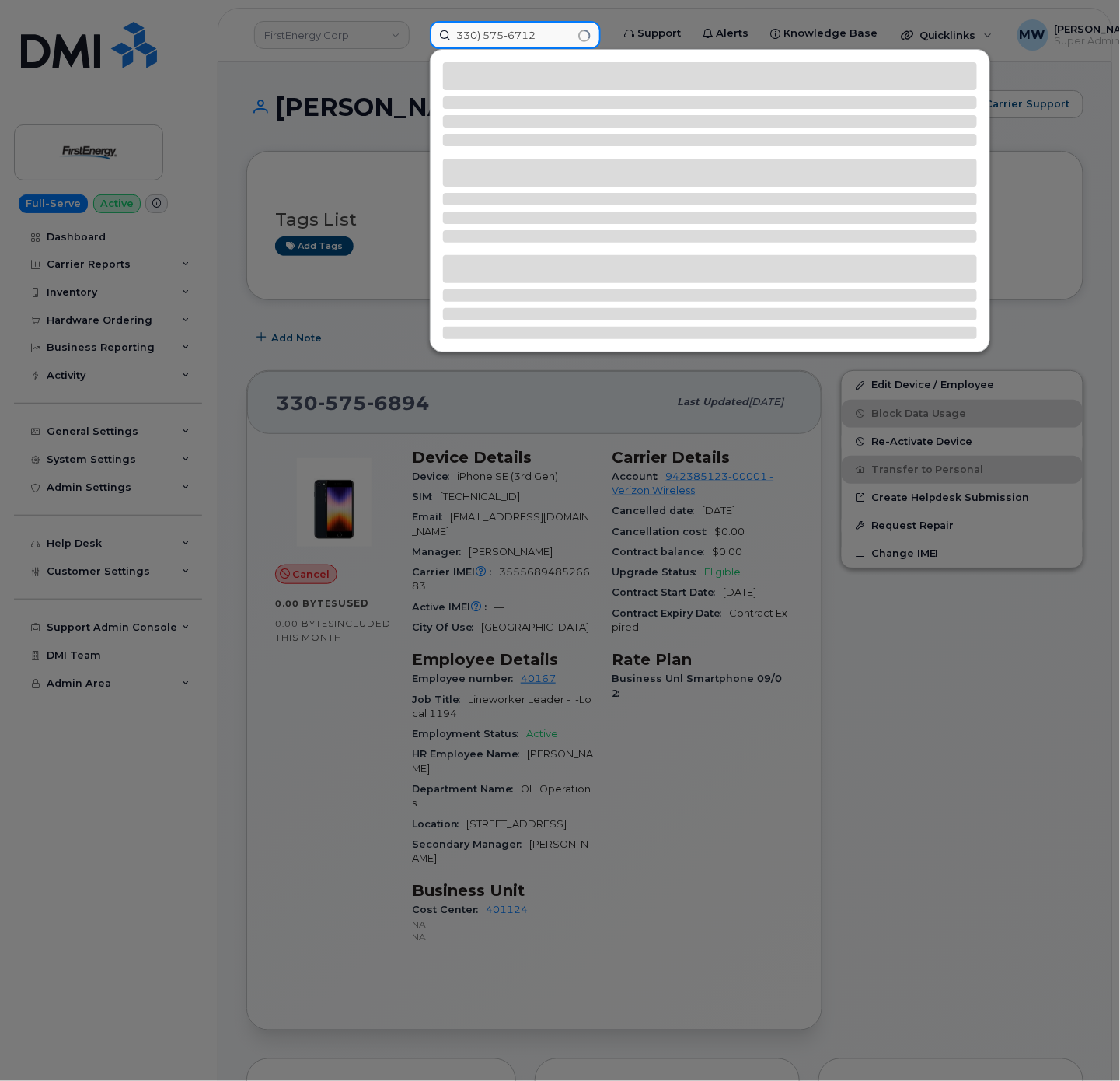
type input "330) 575-6712"
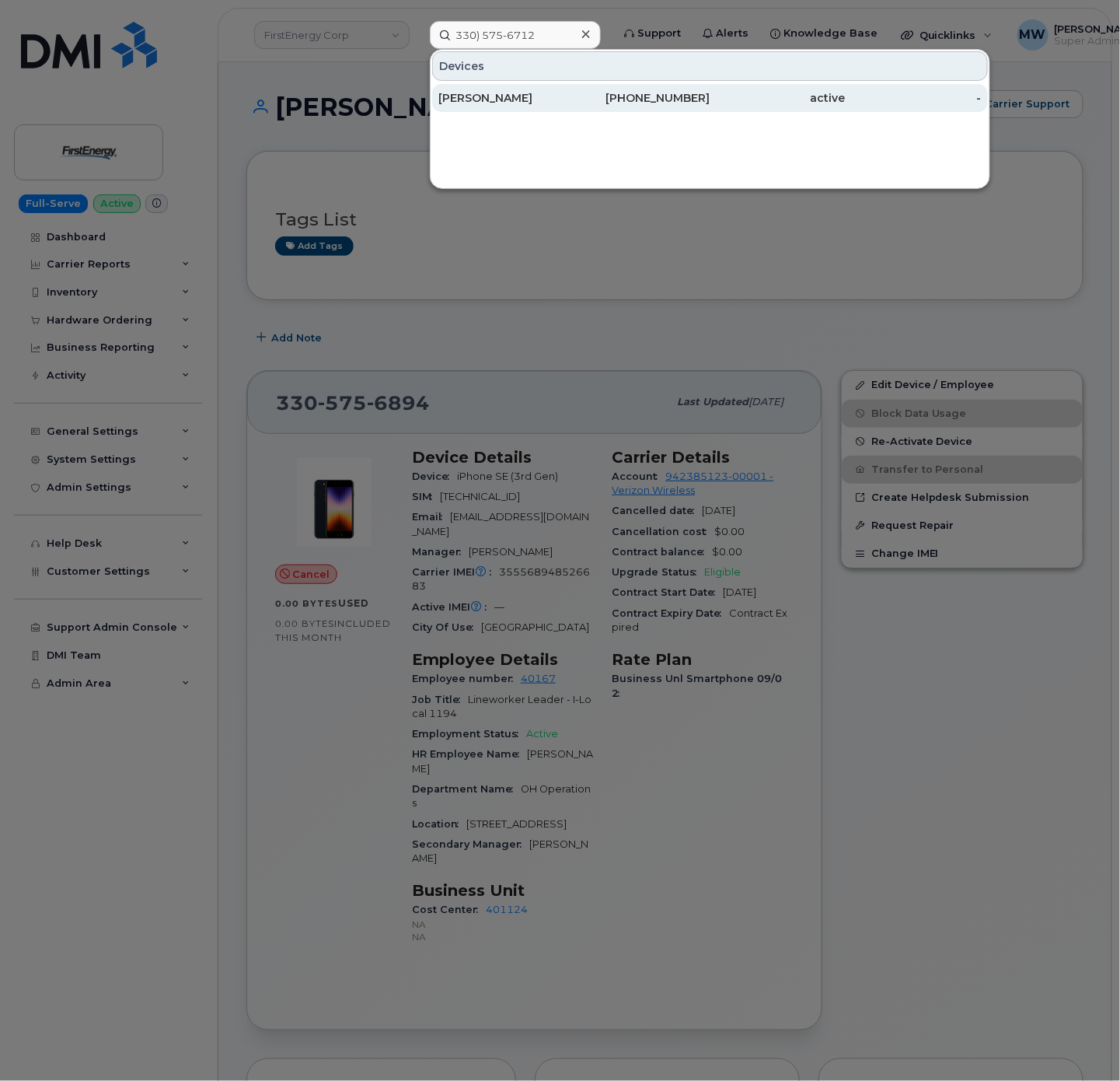
click at [658, 95] on div "[PHONE_NUMBER]" at bounding box center [643, 97] width 136 height 16
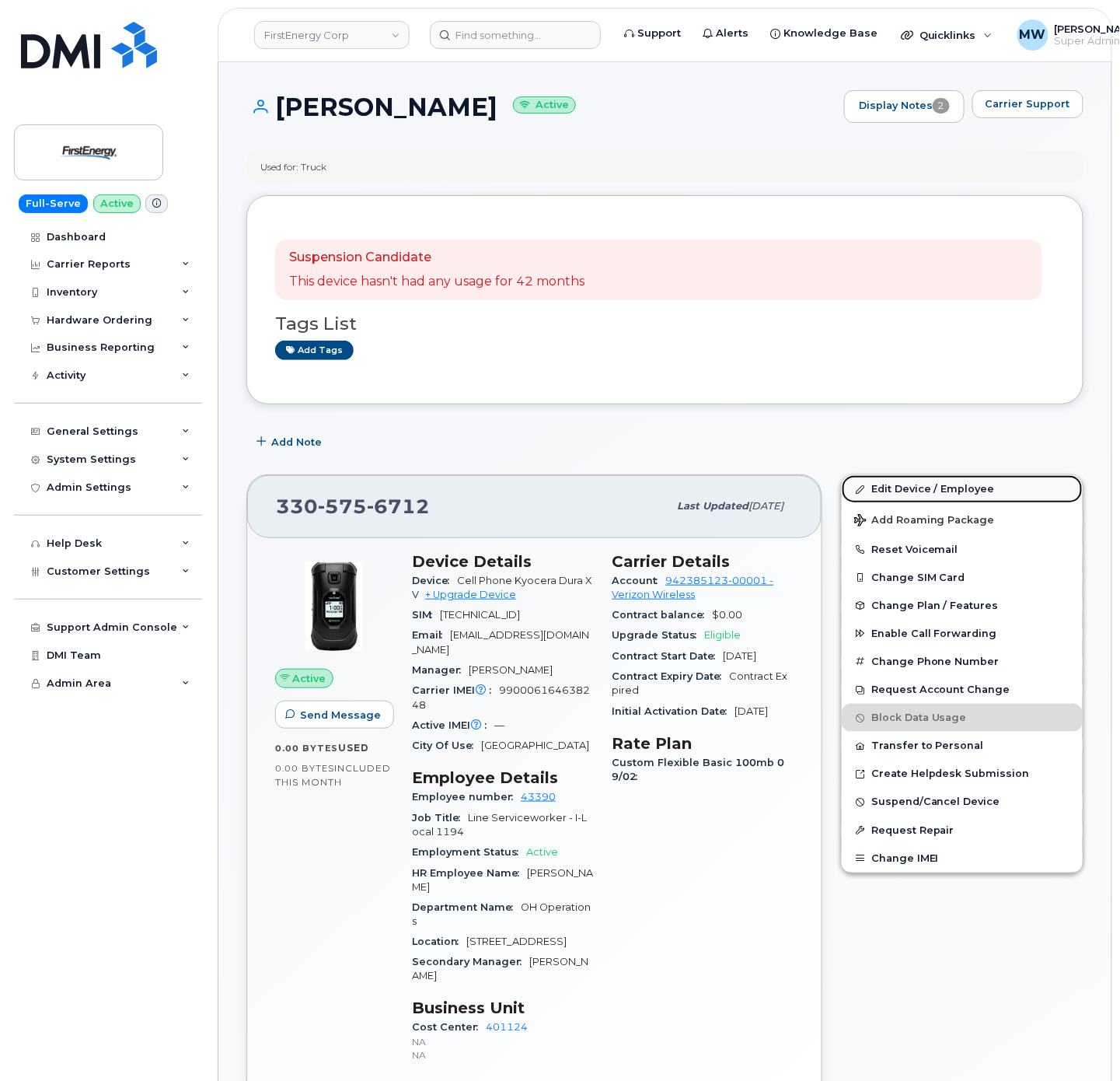
click at [958, 491] on link "Edit Device / Employee" at bounding box center [961, 488] width 241 height 28
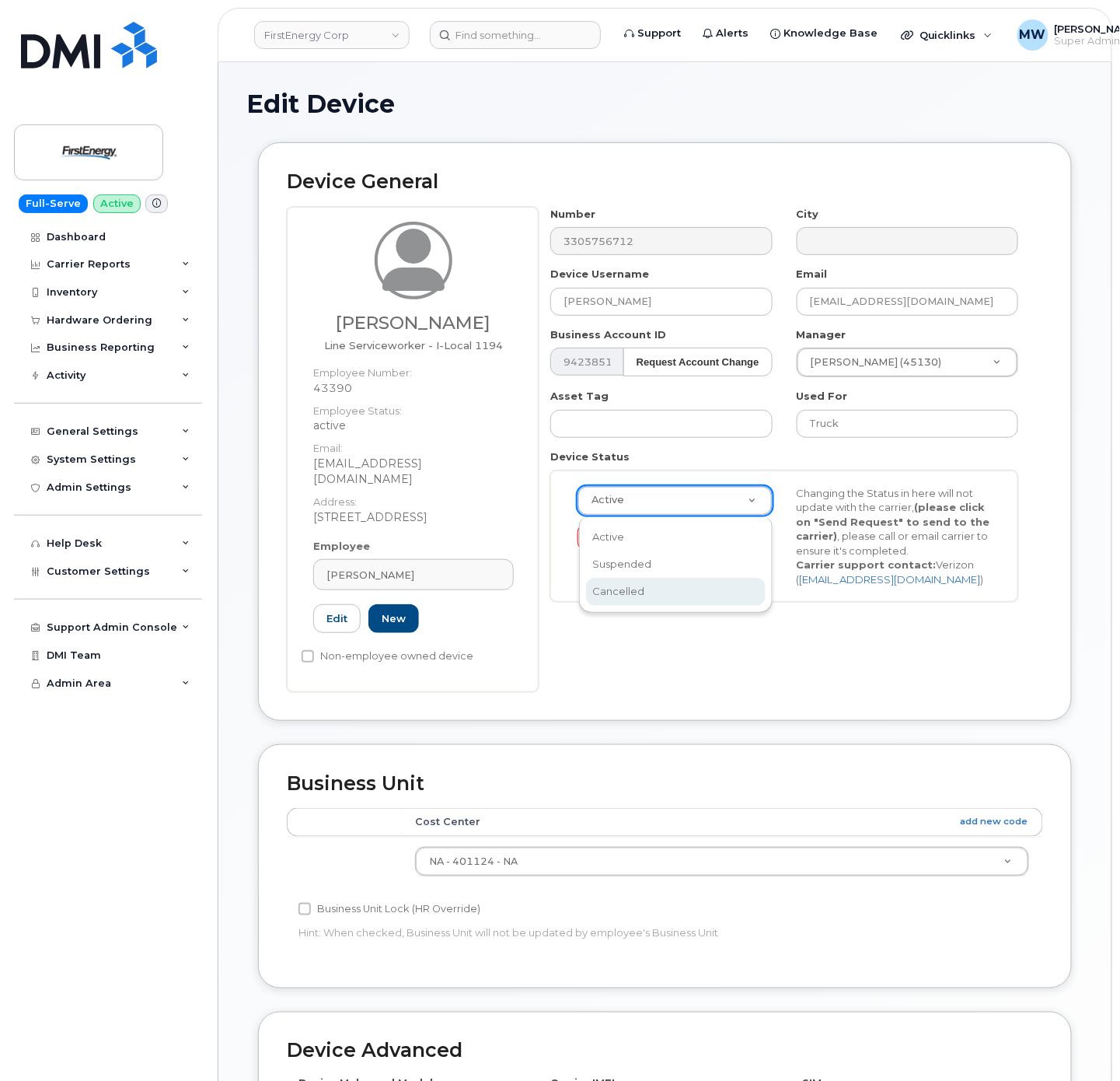
scroll to position [0, 5]
select select "cancelled"
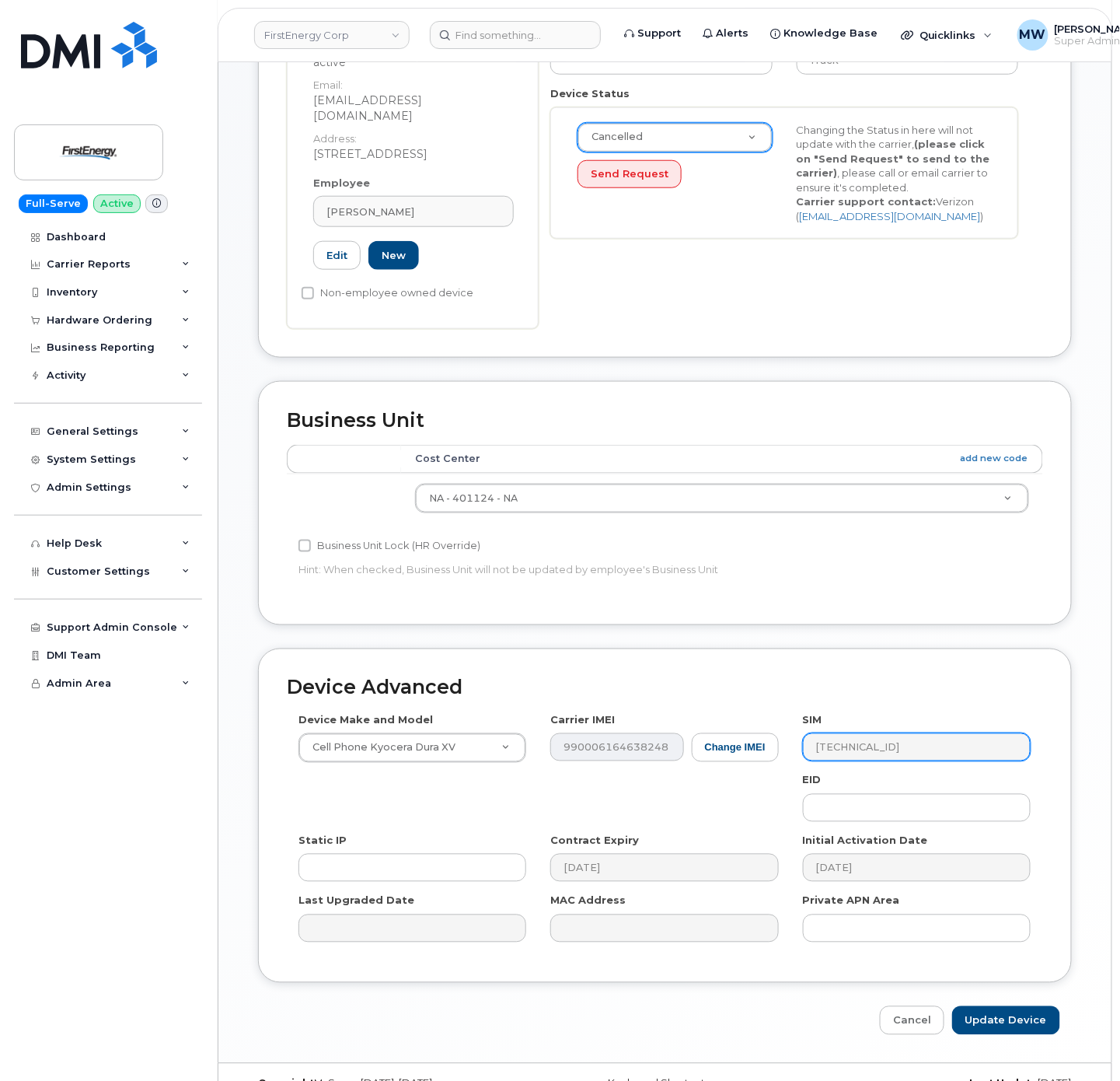
scroll to position [388, 0]
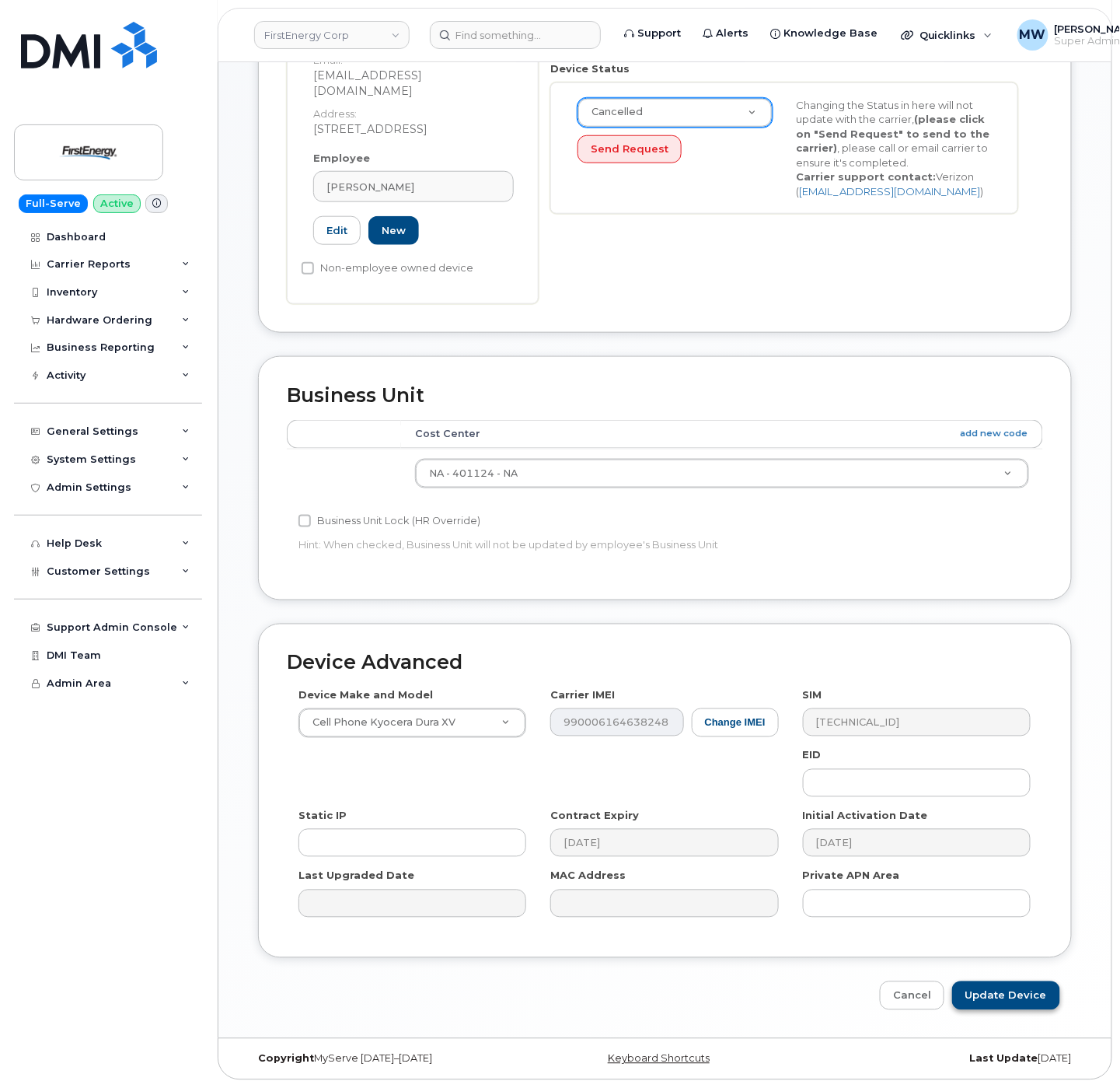
click at [1014, 965] on div "Device Advanced Device Make and Model Cell Phone Kyocera Dura XV Android TCL 50…" at bounding box center [665, 817] width 837 height 386
click at [1018, 981] on input "Update Device" at bounding box center [1006, 995] width 108 height 29
type input "Saving..."
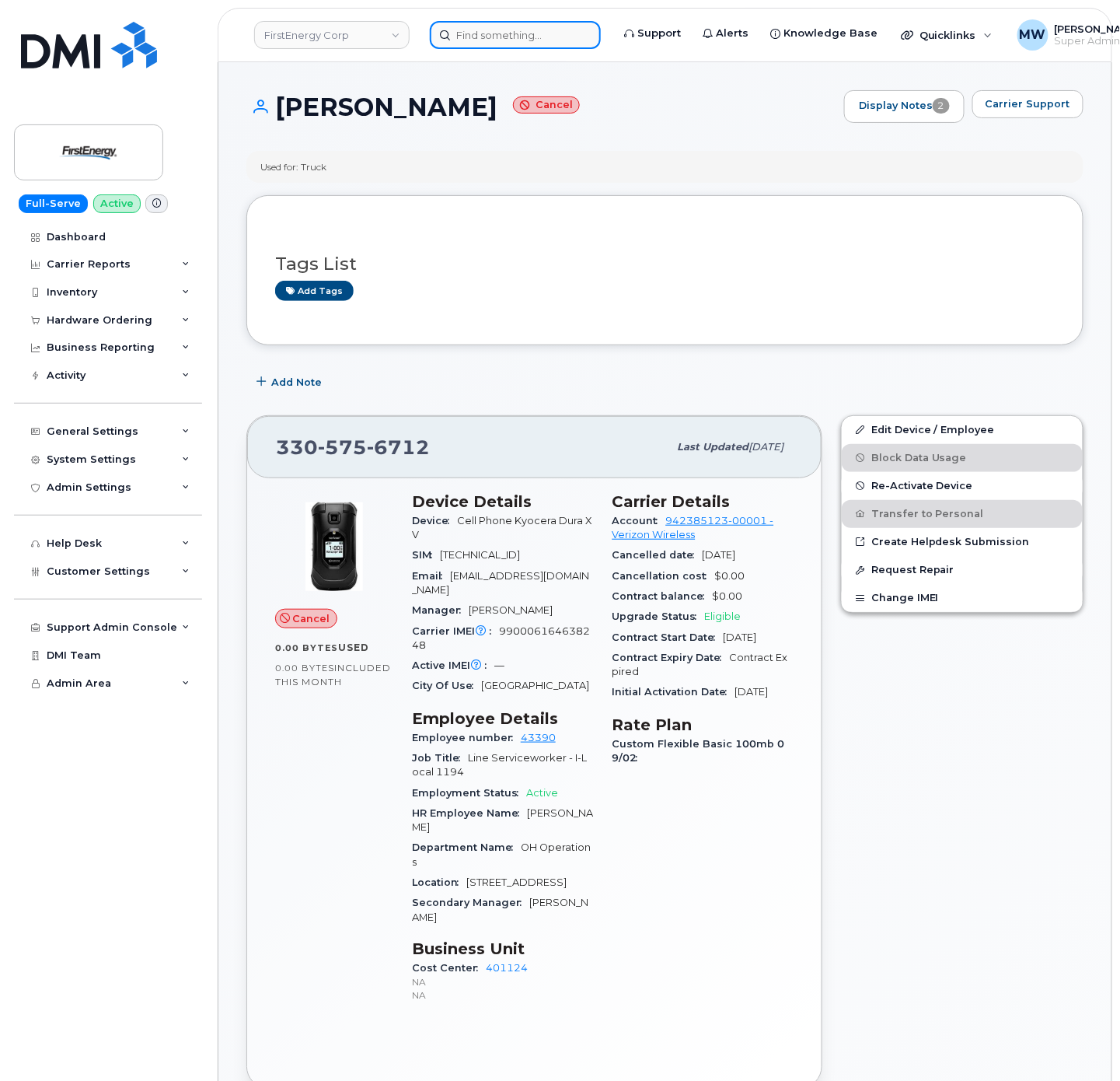
click at [544, 38] on input at bounding box center [515, 34] width 171 height 28
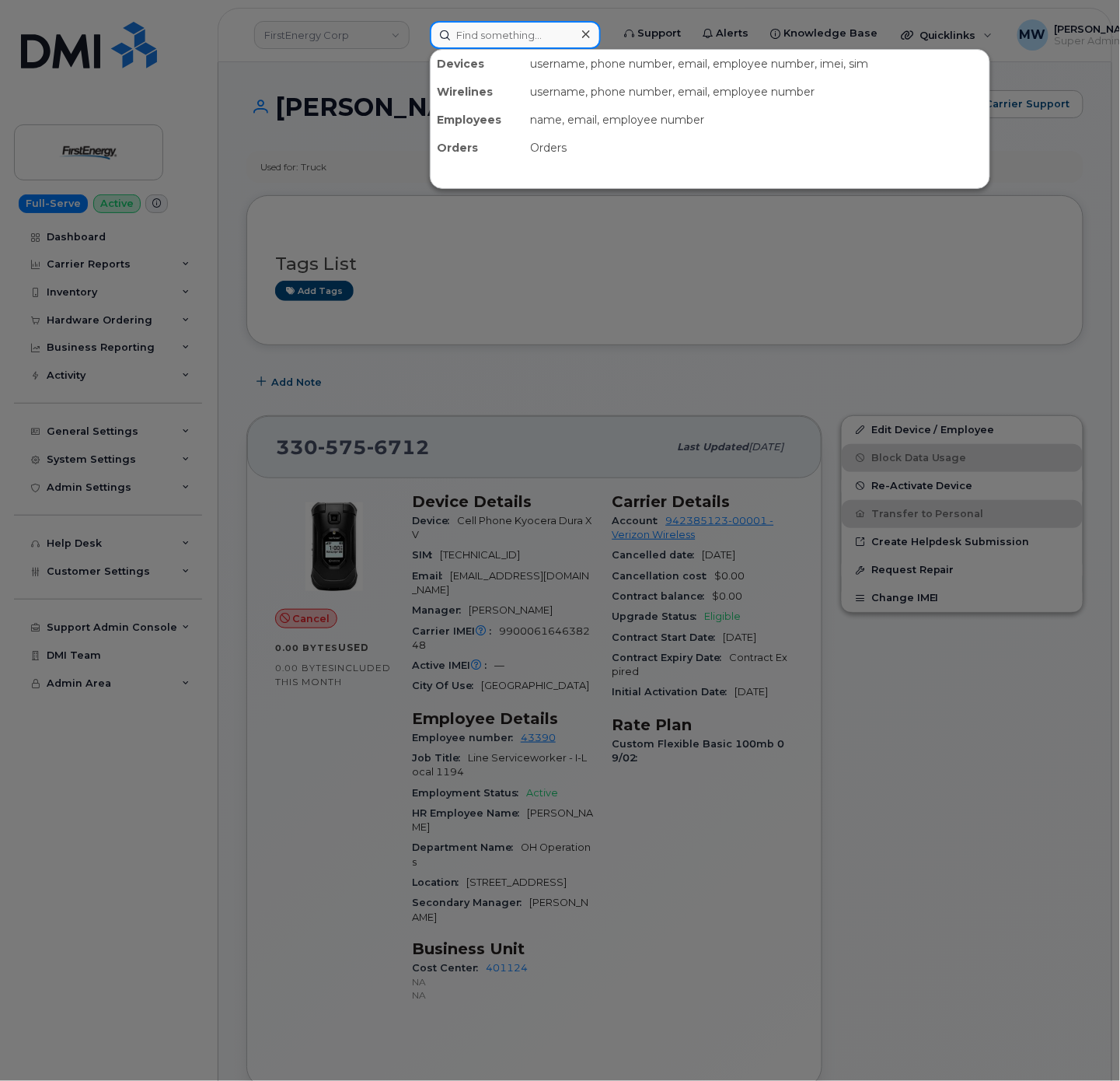
paste input "567) 425-1574"
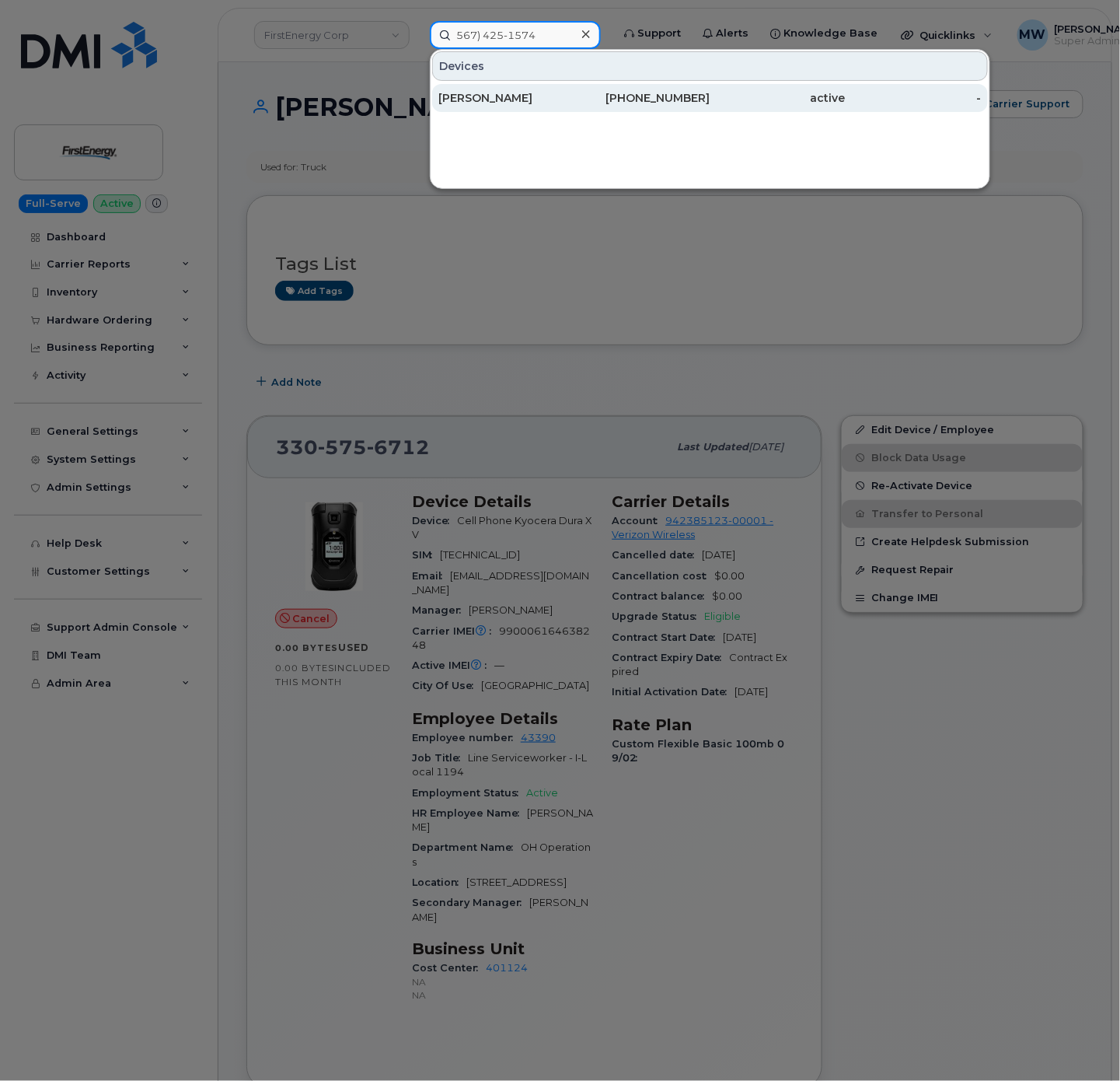
type input "567) 425-1574"
click at [525, 104] on div "[PERSON_NAME]" at bounding box center [506, 97] width 136 height 16
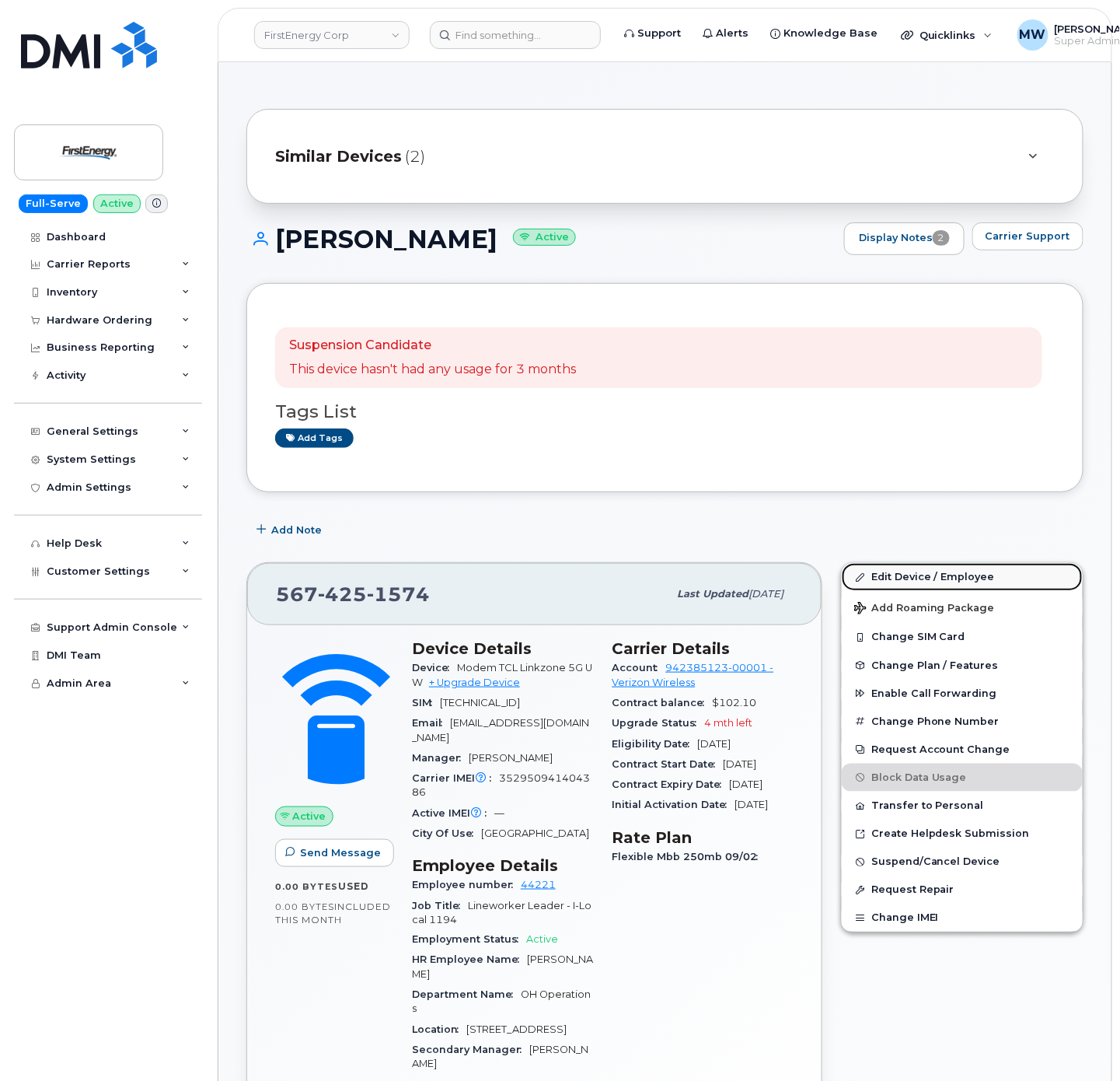
click at [931, 586] on link "Edit Device / Employee" at bounding box center [961, 577] width 241 height 28
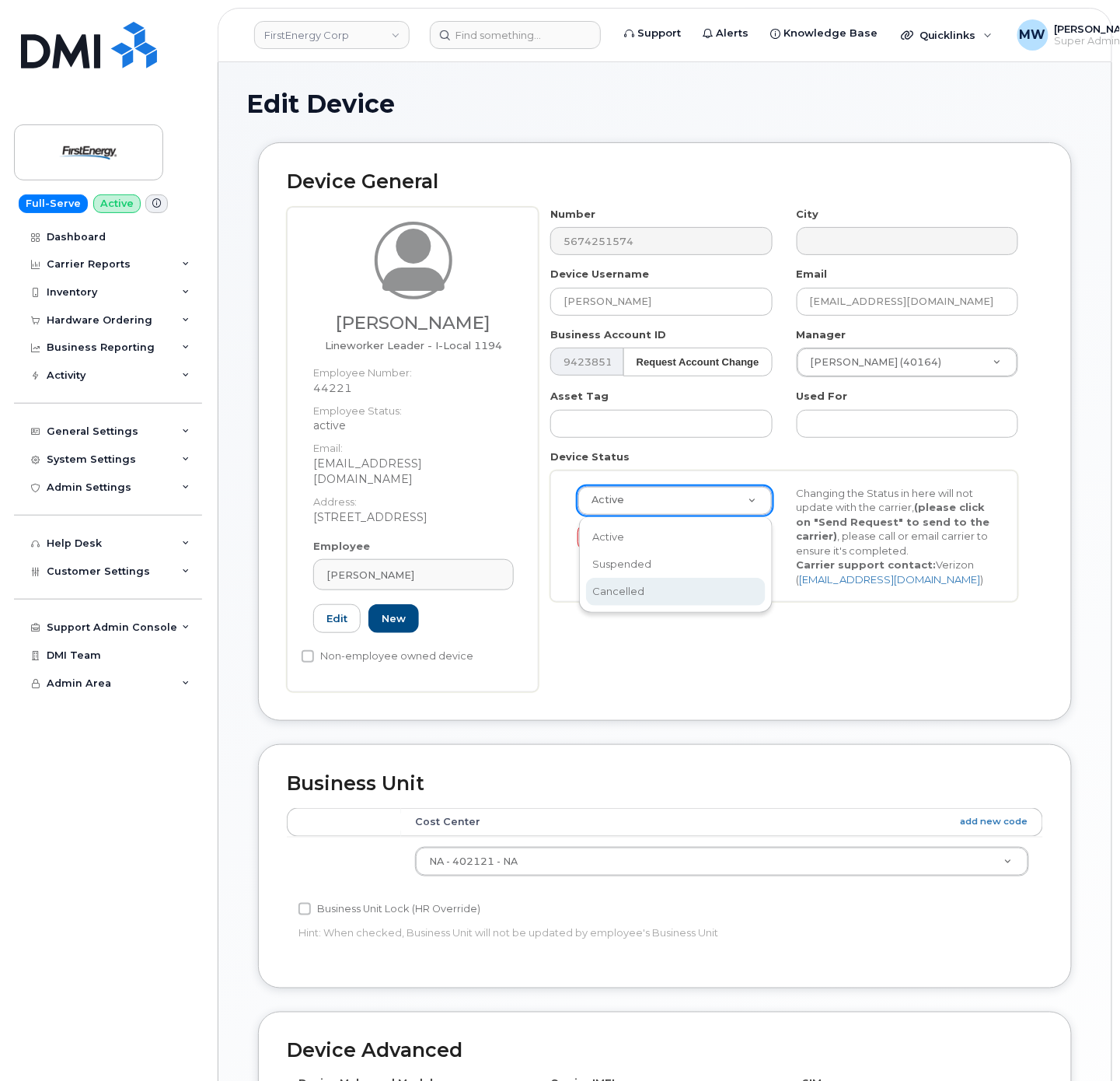
scroll to position [0, 5]
select select "cancelled"
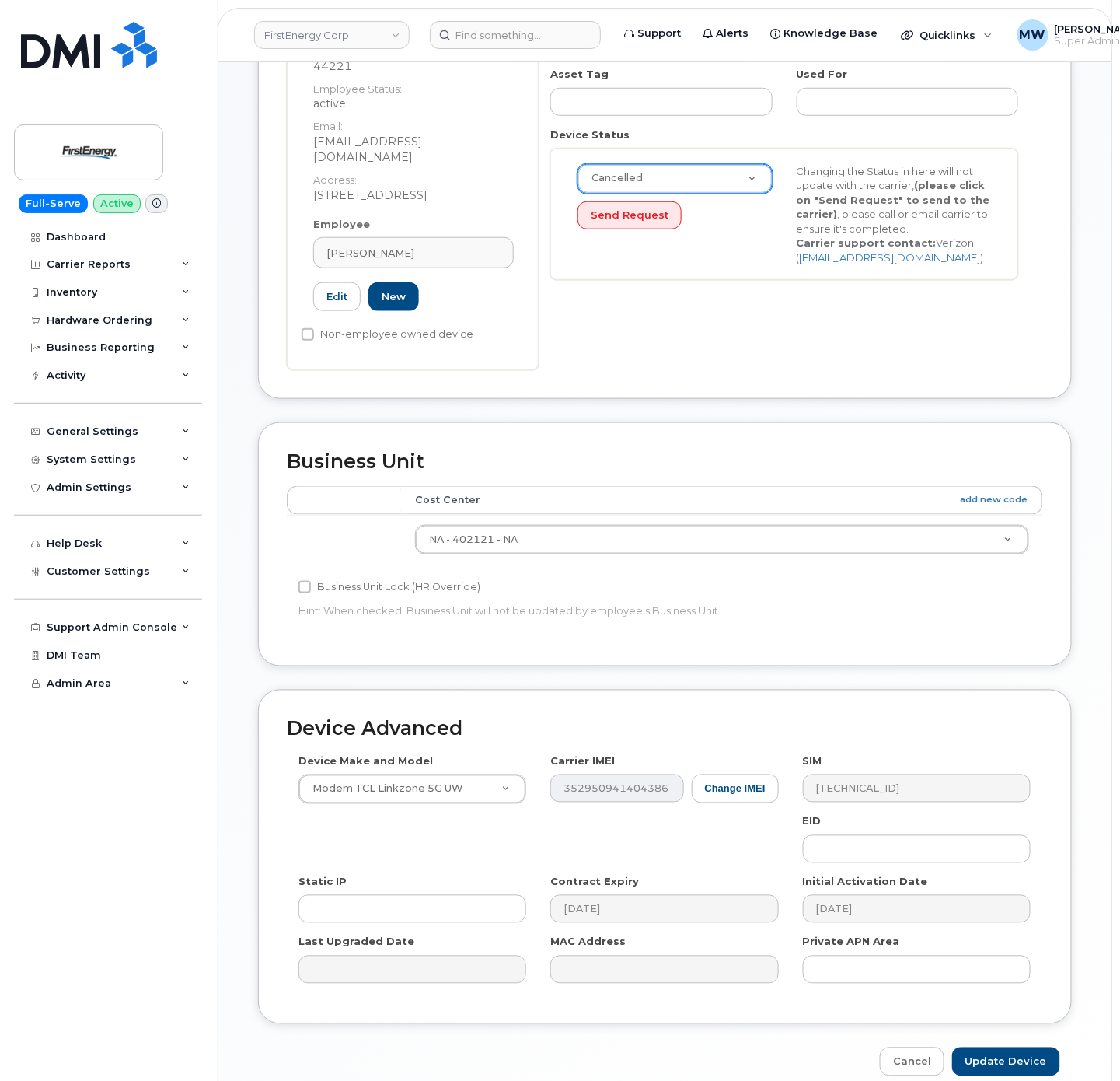
scroll to position [388, 0]
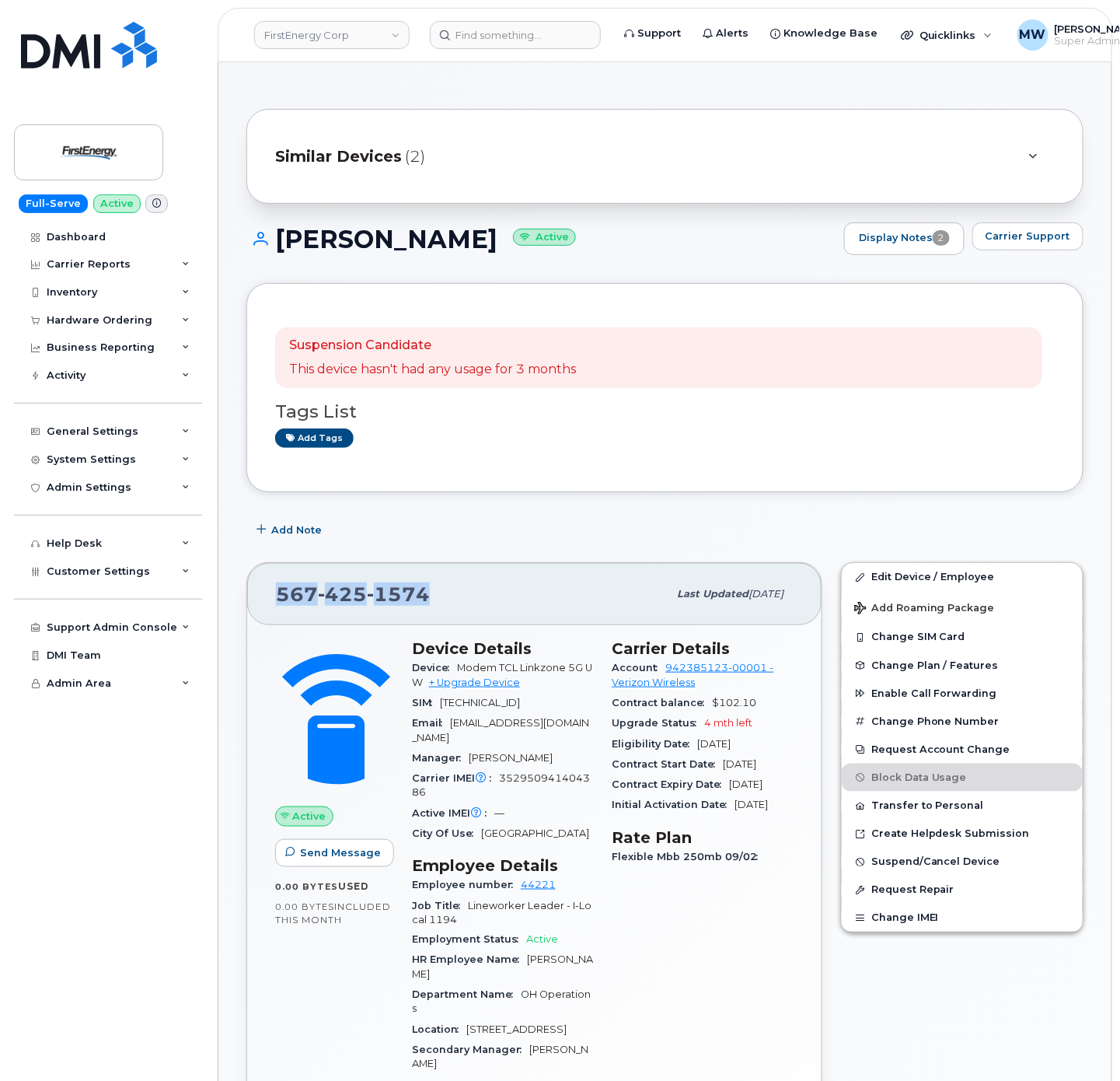
drag, startPoint x: 459, startPoint y: 590, endPoint x: 279, endPoint y: 594, distance: 180.0
click at [279, 594] on div "567 425 1574" at bounding box center [471, 593] width 392 height 33
copy span "567 425 1574"
click at [935, 579] on link "Edit Device / Employee" at bounding box center [961, 577] width 241 height 28
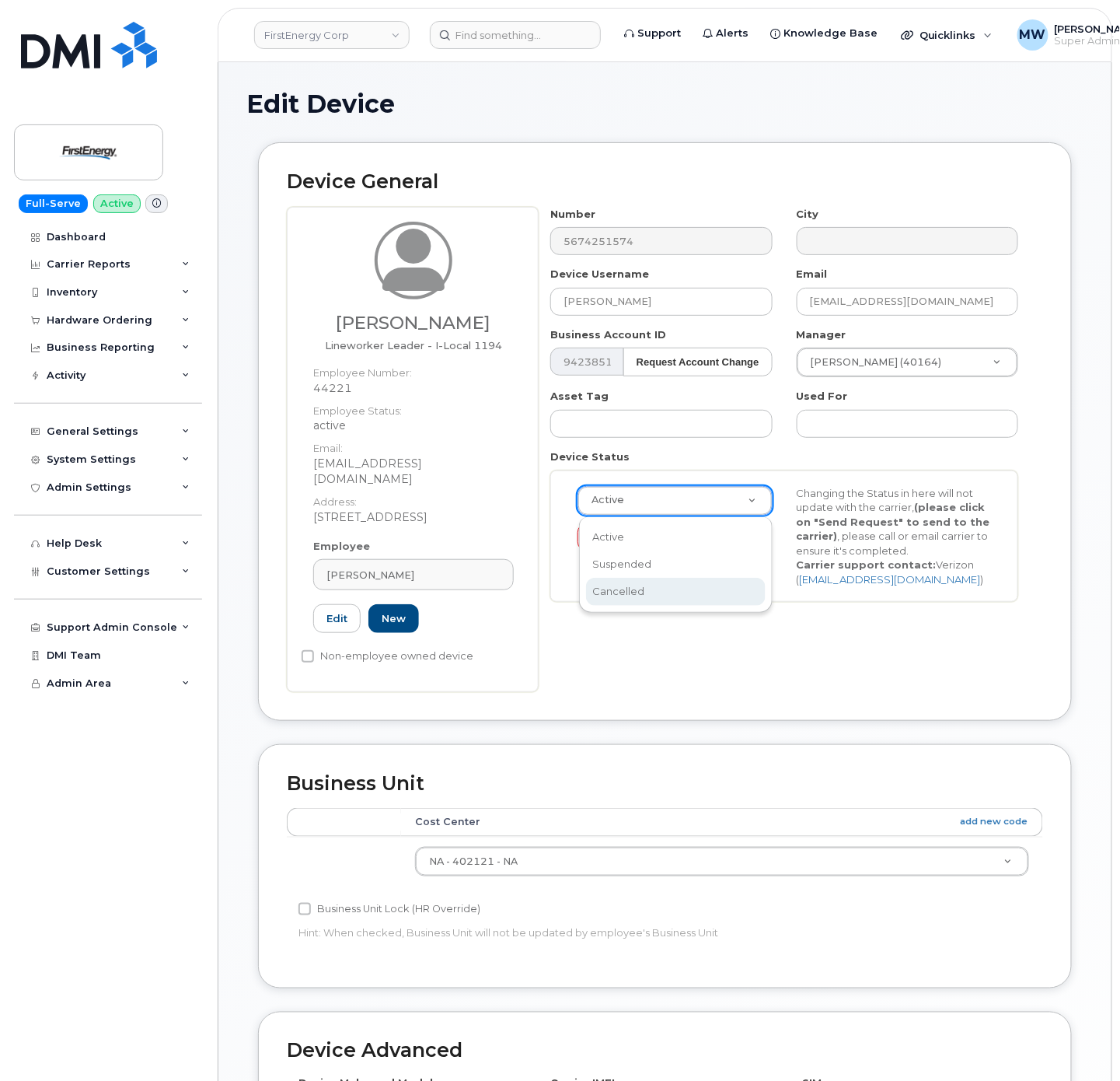
select select "cancelled"
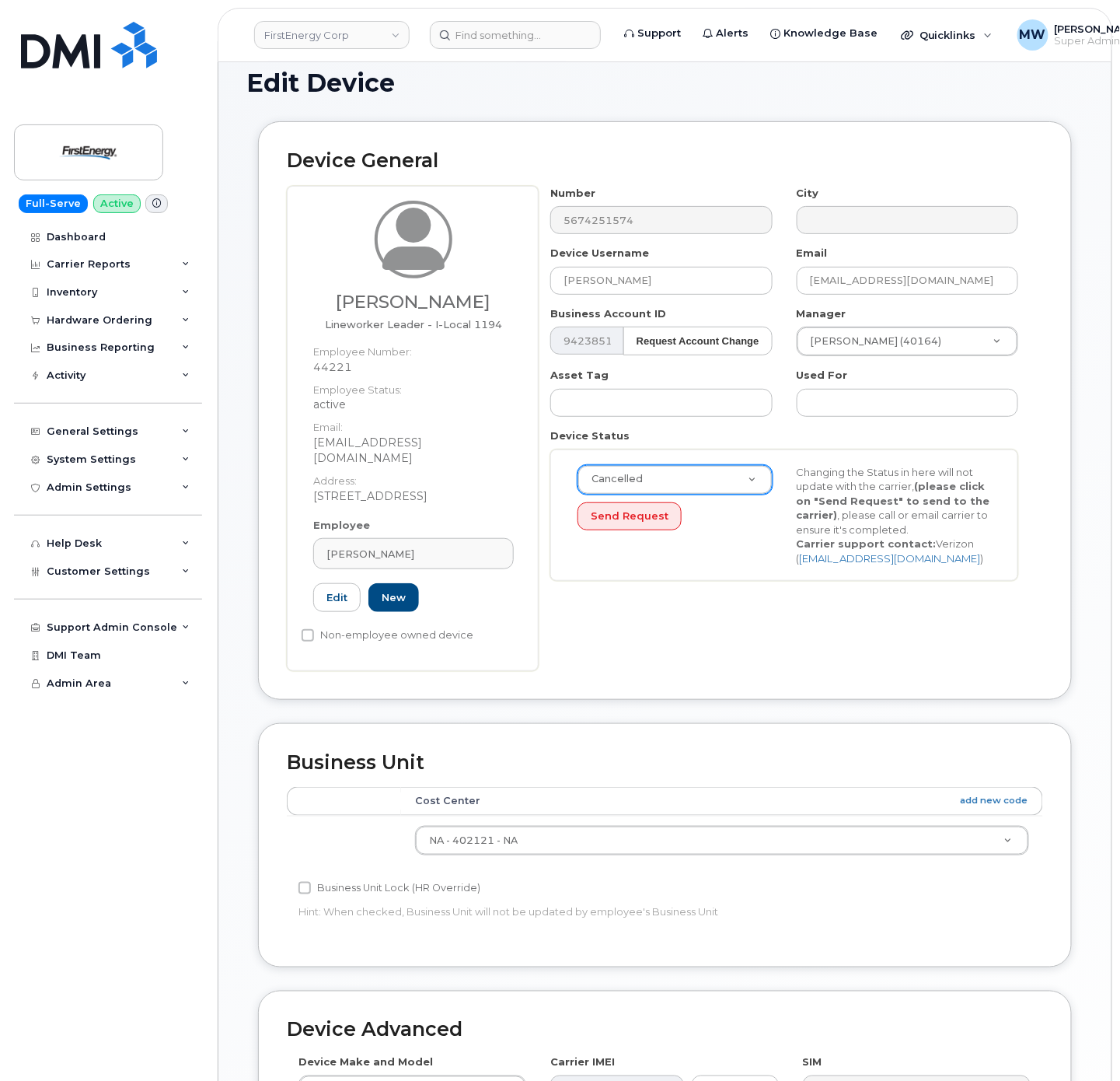
drag, startPoint x: 864, startPoint y: 925, endPoint x: 909, endPoint y: 872, distance: 69.5
click at [892, 122] on form "Device General Jeremy L Patrick Lineworker Leader - I-Local 1194 Employee Numbe…" at bounding box center [665, 122] width 837 height 0
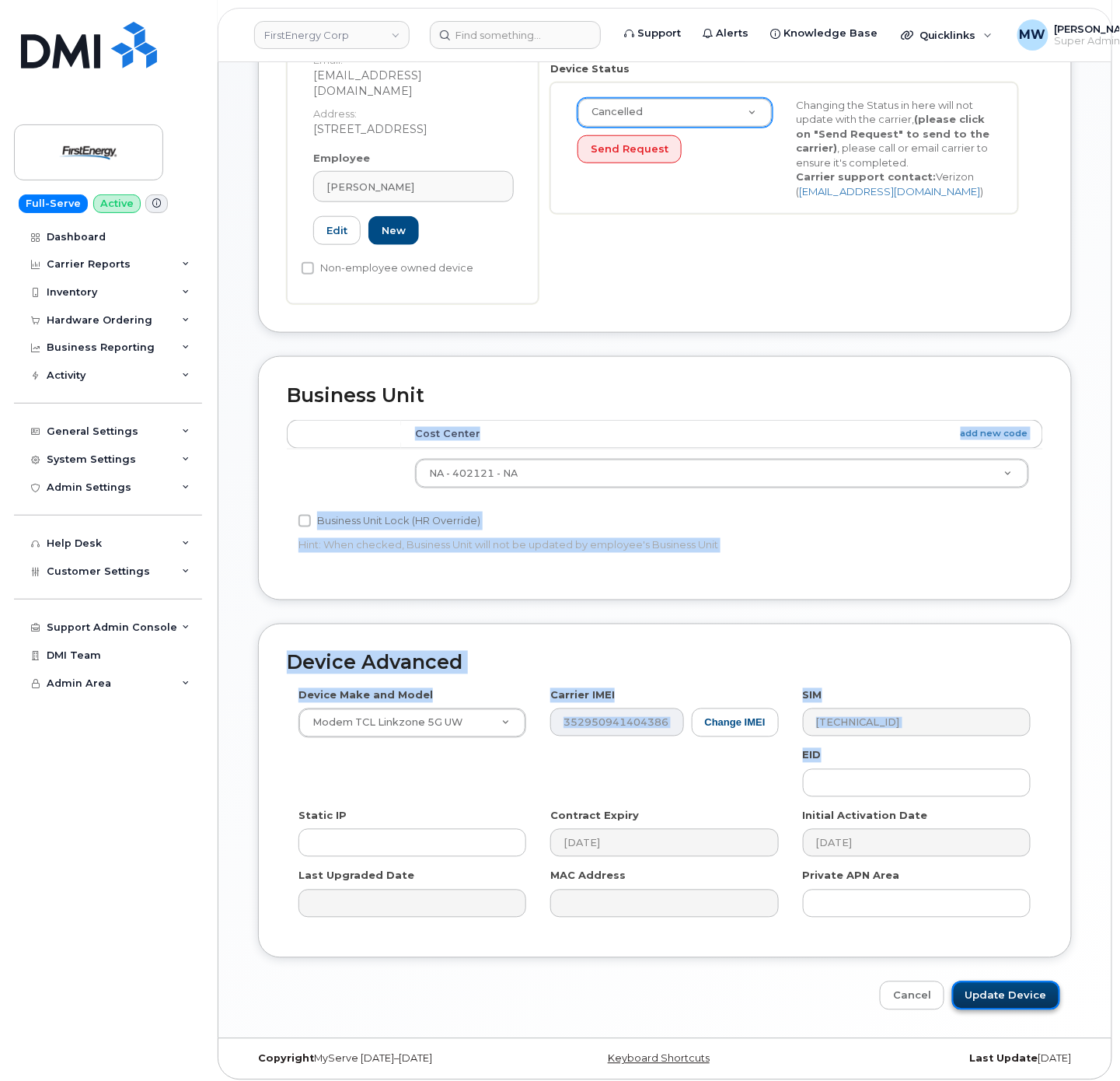
click at [1008, 982] on input "Update Device" at bounding box center [1006, 995] width 108 height 29
type input "Saving..."
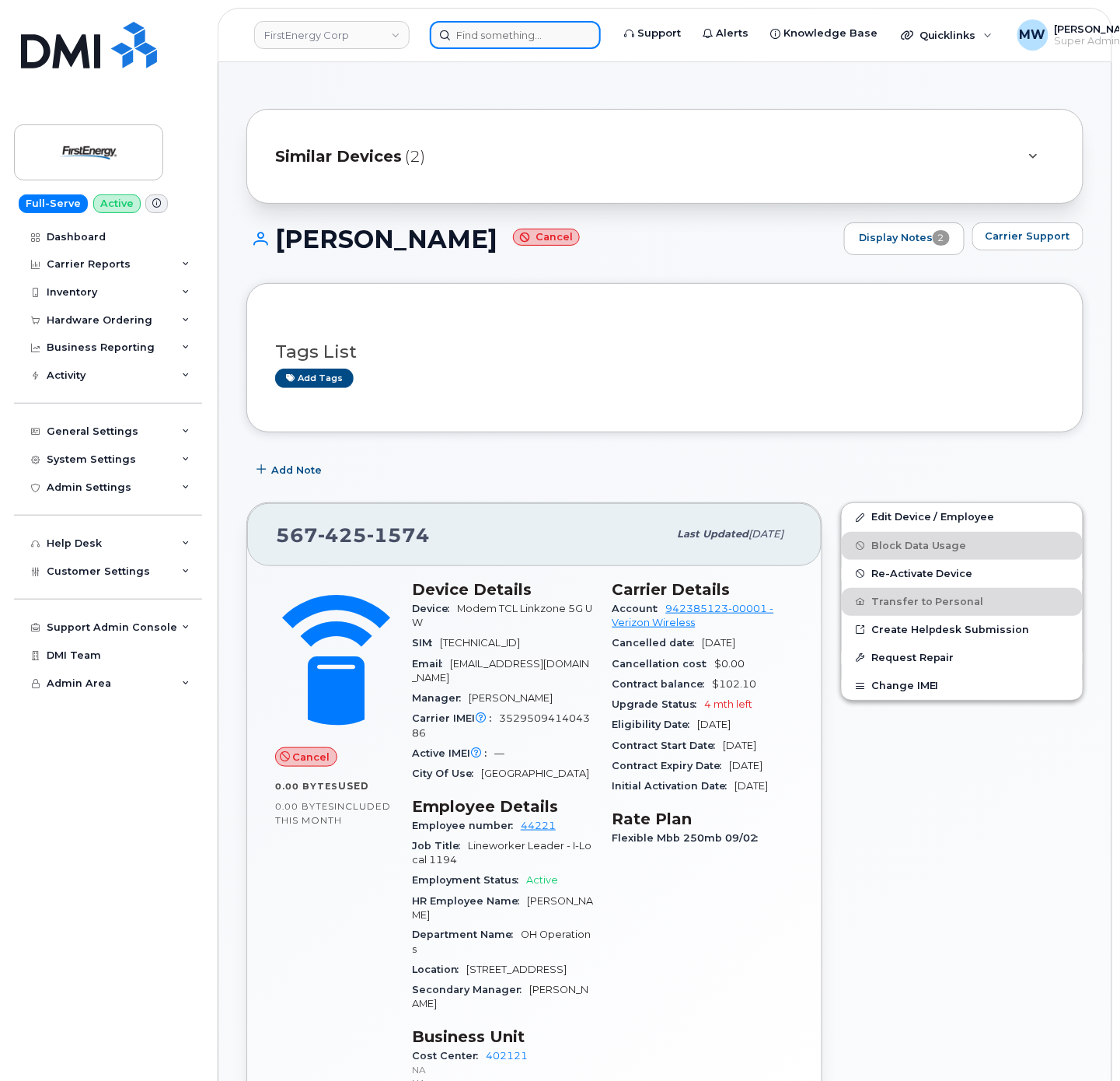
click at [554, 32] on input at bounding box center [515, 34] width 171 height 28
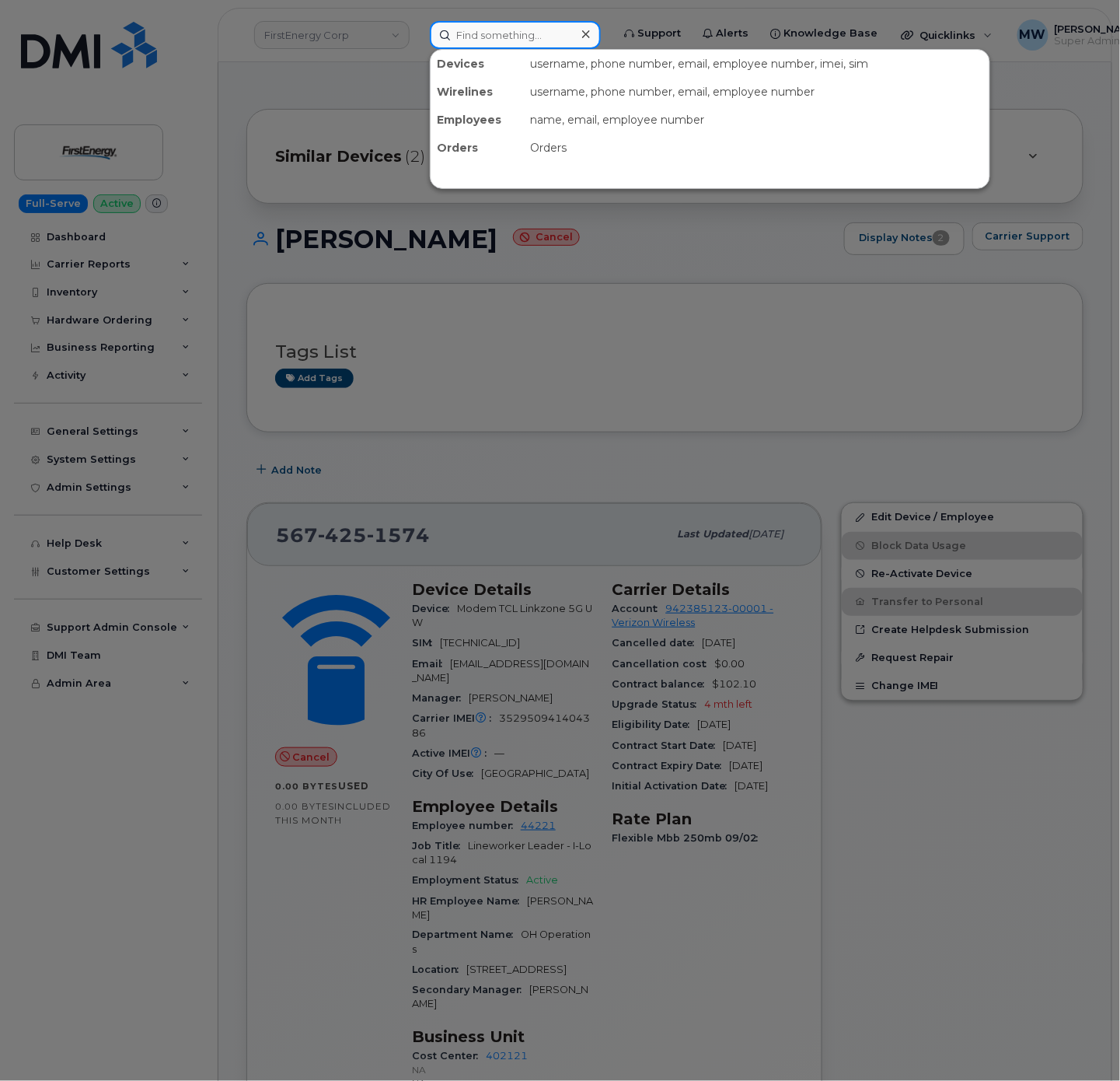
paste input "419) 961-7173"
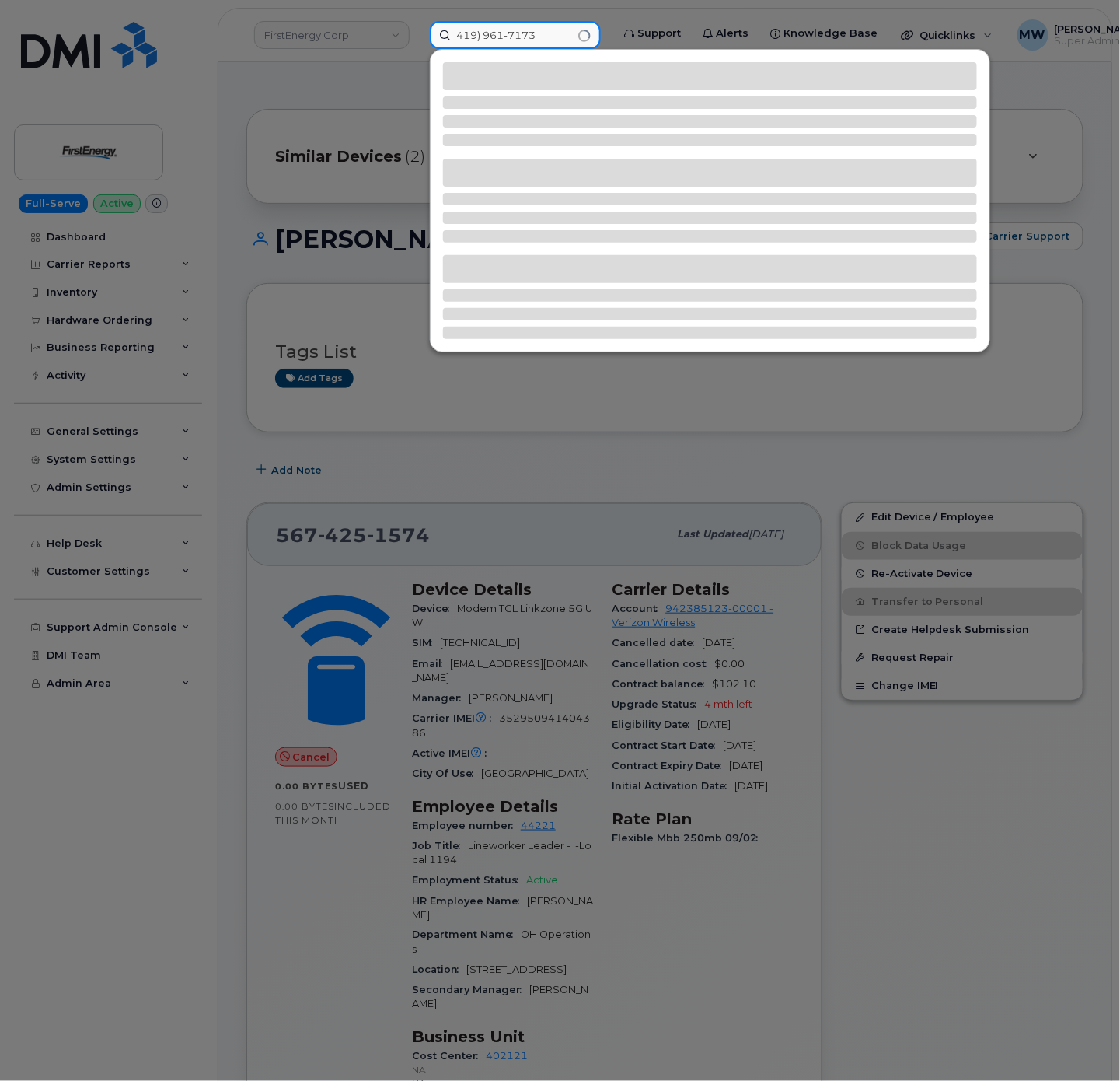
type input "419) 961-7173"
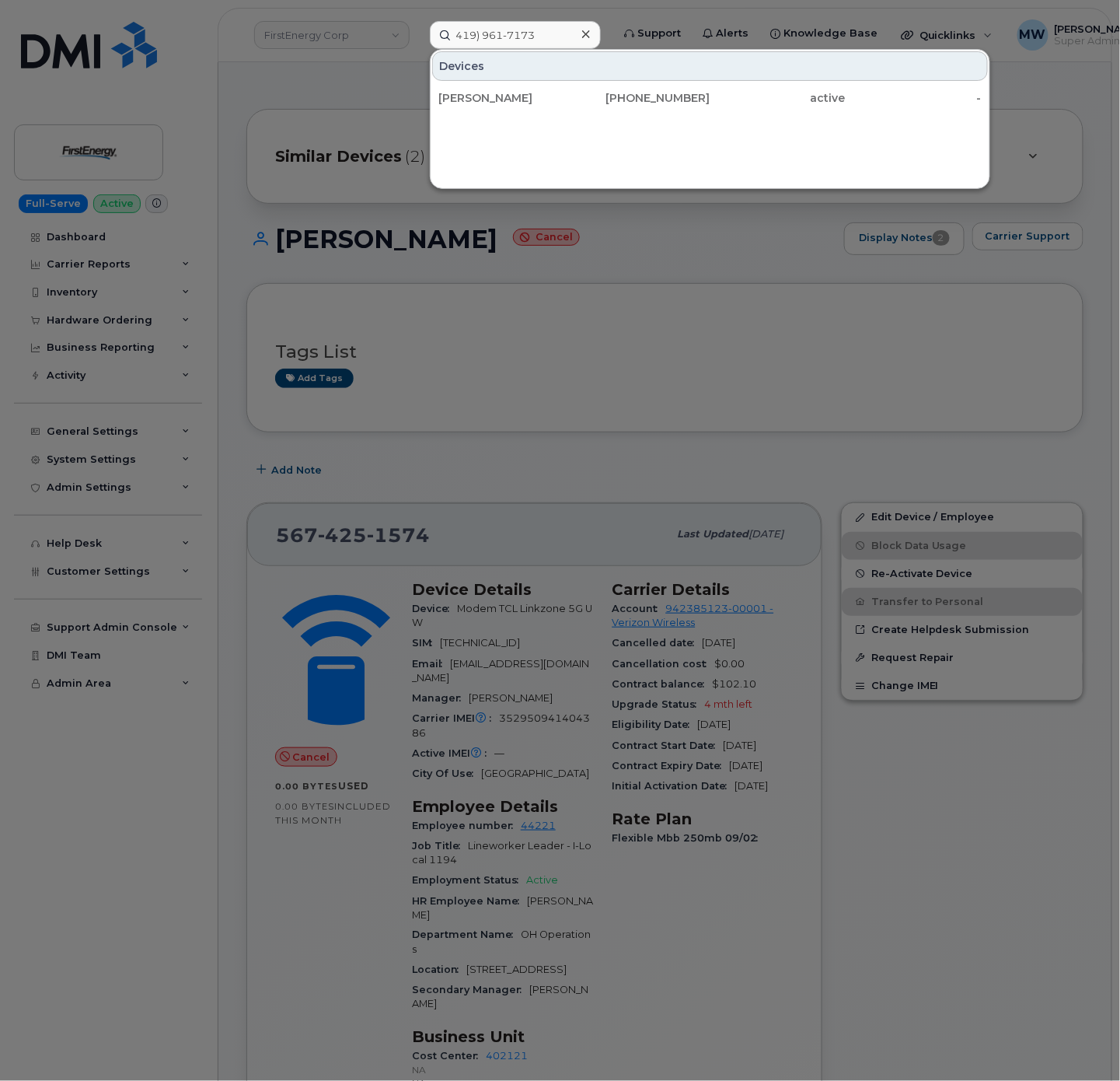
click at [525, 84] on div "RYAN T DOUP 419-961-7173 active -" at bounding box center [710, 97] width 559 height 31
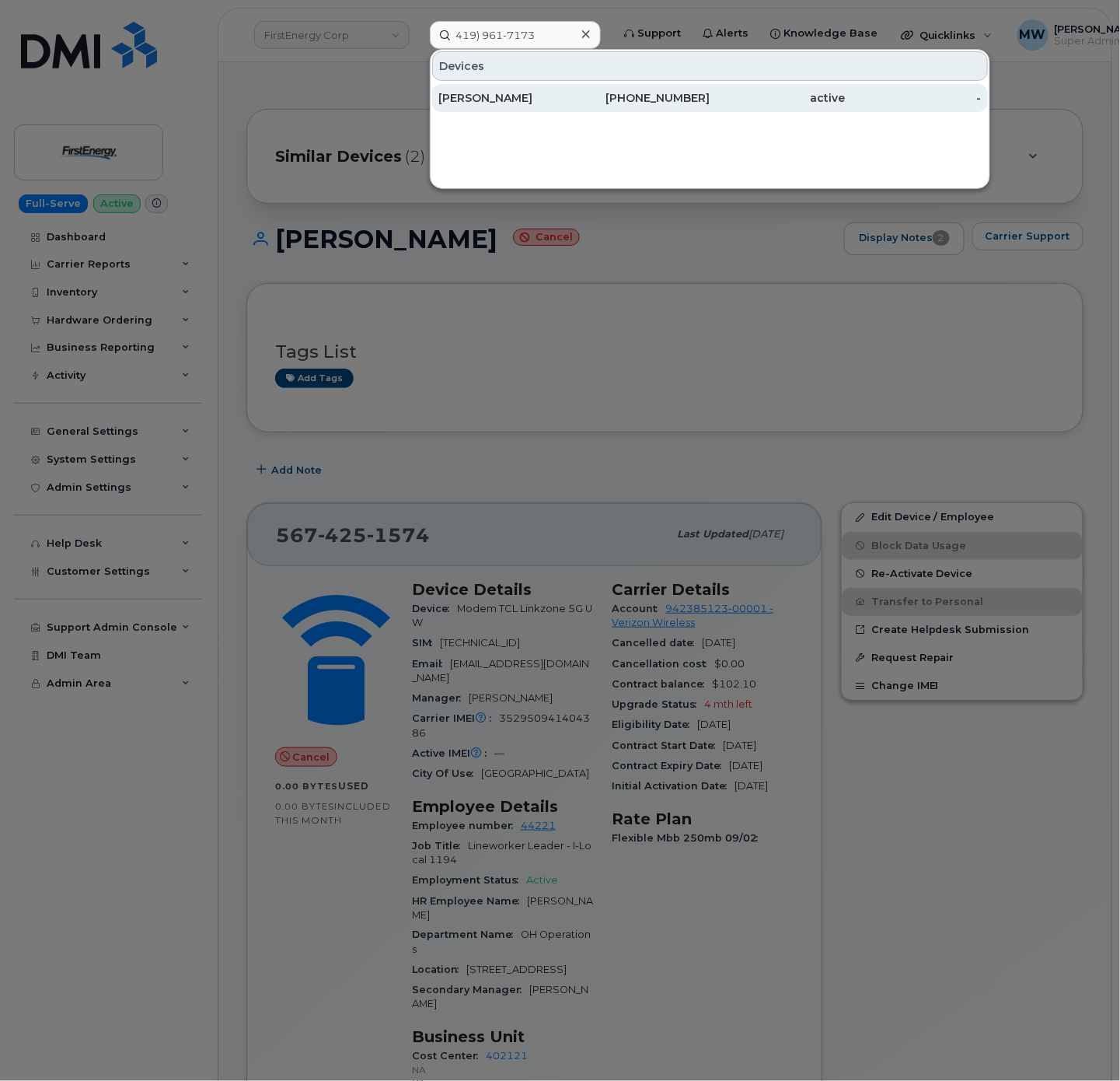
click at [523, 99] on div "RYAN T DOUP" at bounding box center [506, 97] width 136 height 16
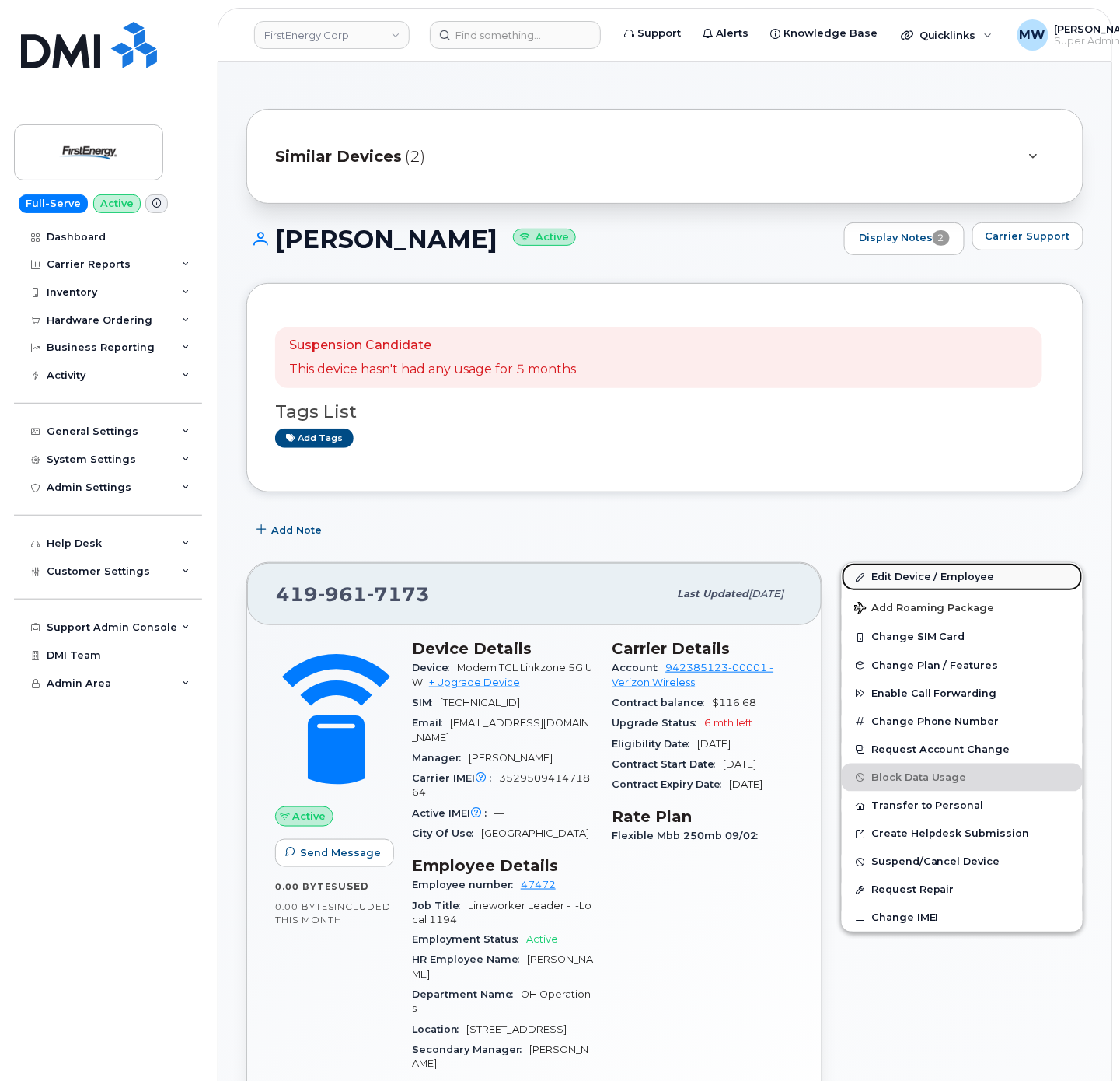
click at [899, 577] on link "Edit Device / Employee" at bounding box center [961, 577] width 241 height 28
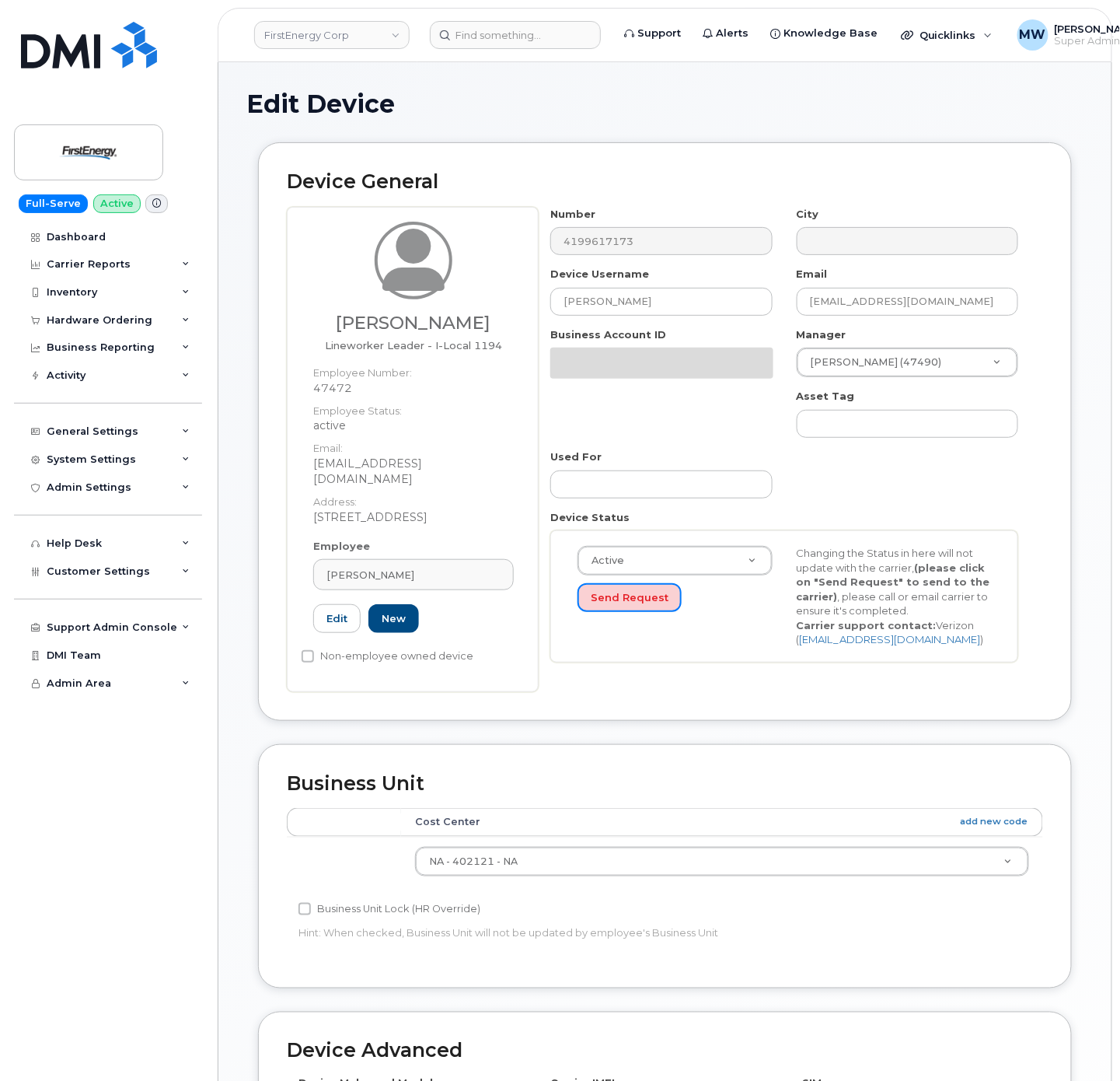
click at [671, 583] on button "Send Request" at bounding box center [629, 598] width 104 height 29
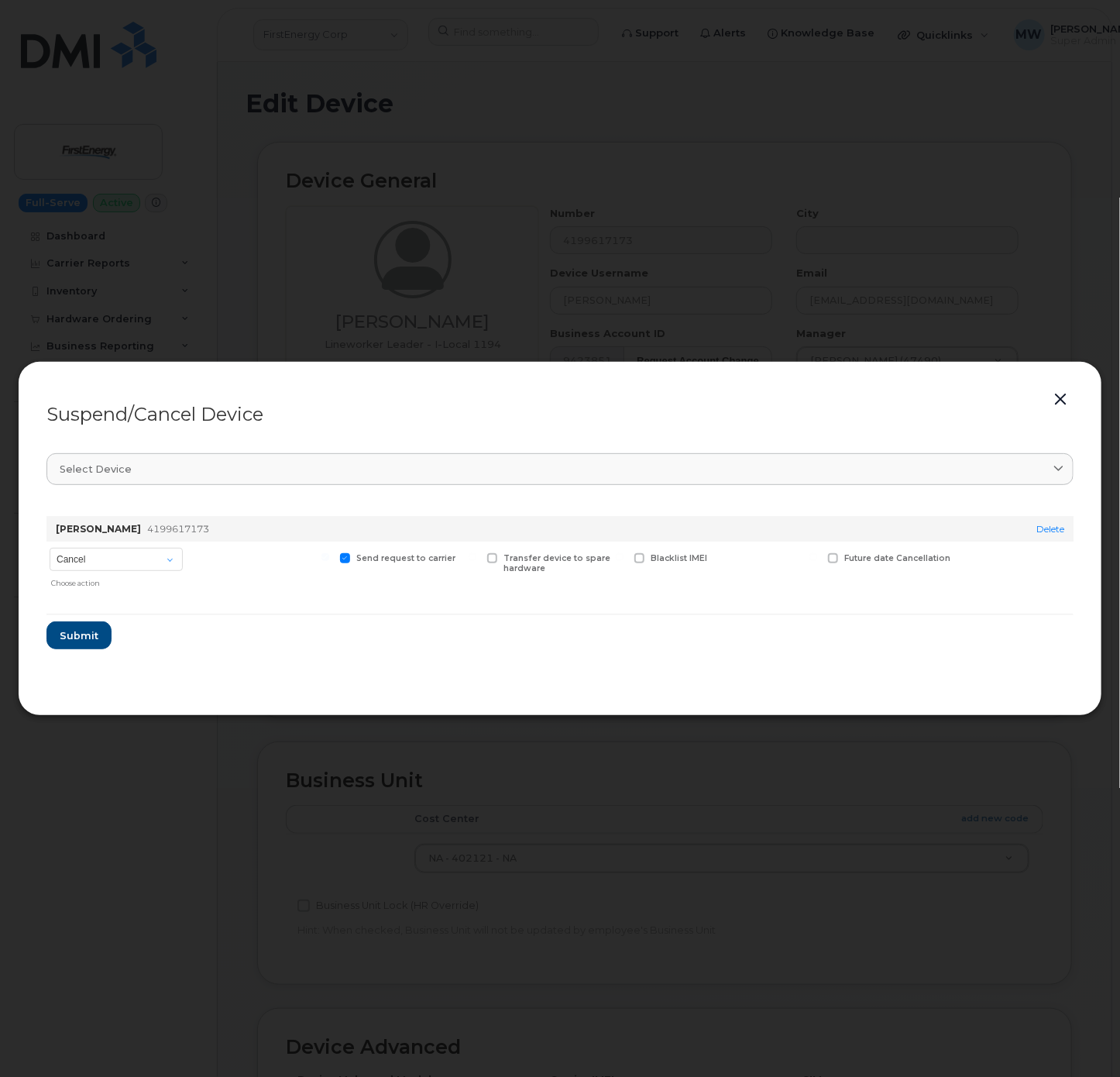
click at [1069, 404] on button "button" at bounding box center [1061, 400] width 23 height 22
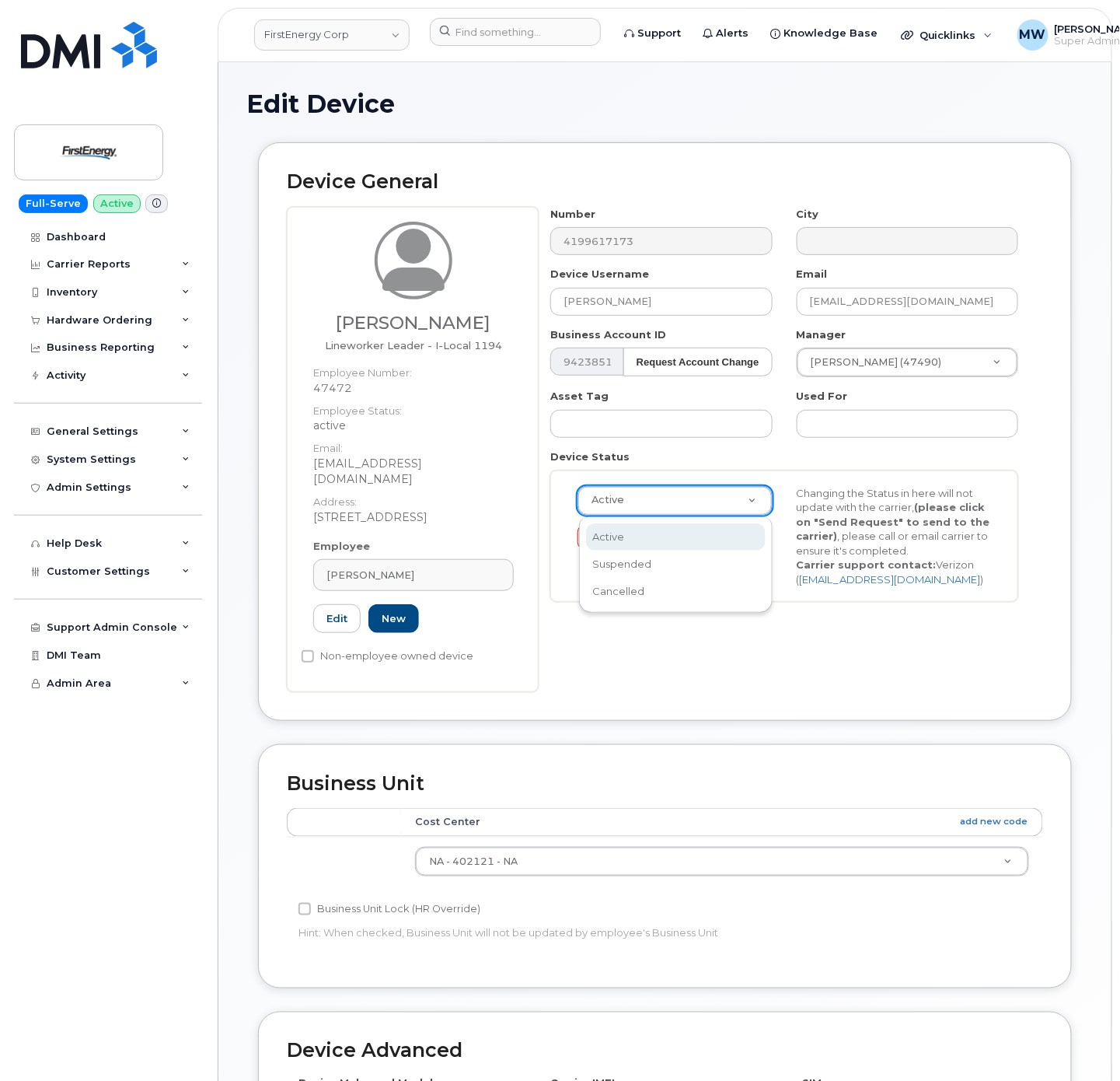
drag, startPoint x: 703, startPoint y: 499, endPoint x: 699, endPoint y: 567, distance: 68.1
select select "cancelled"
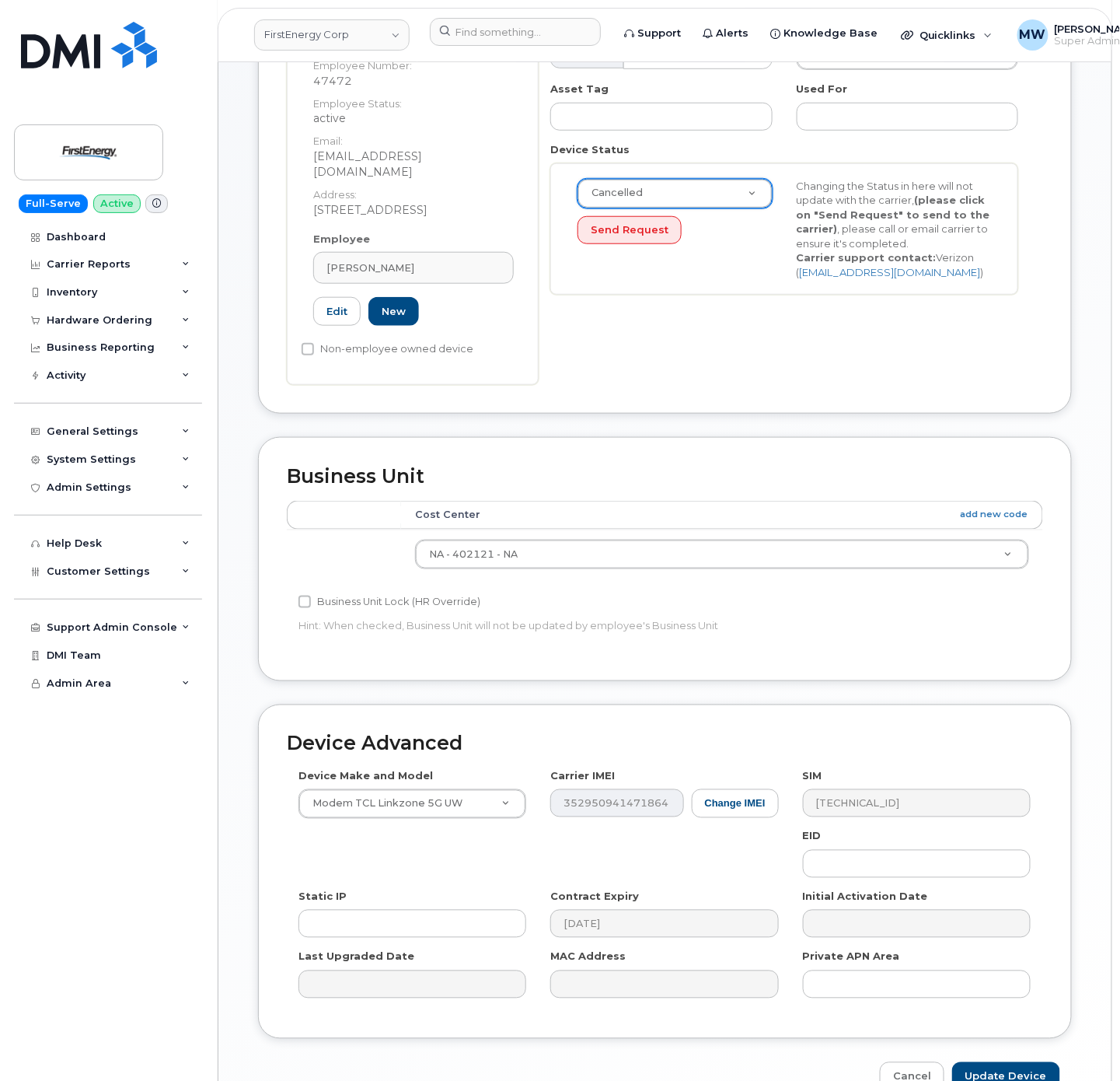
scroll to position [388, 0]
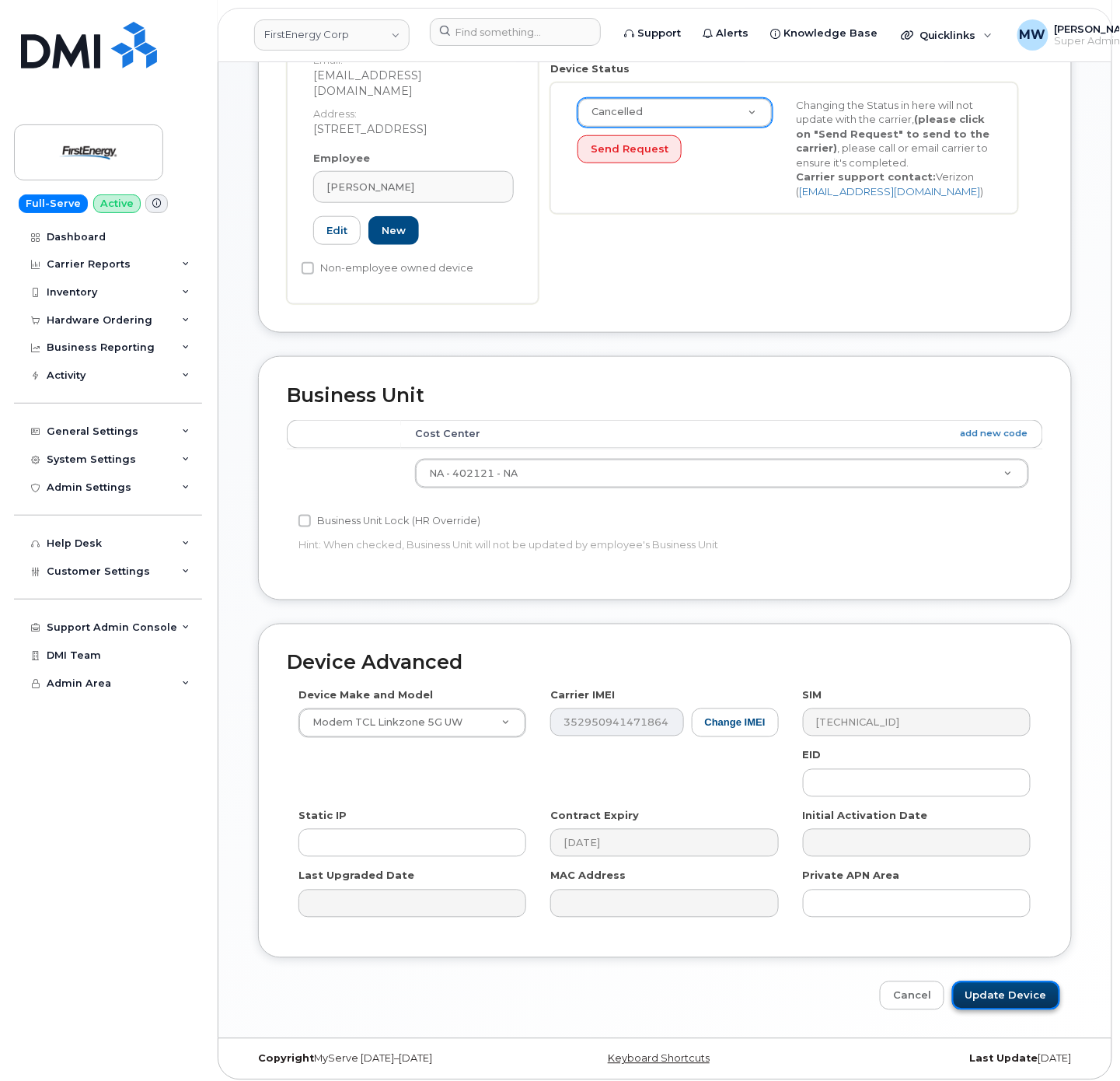
click at [1010, 984] on input "Update Device" at bounding box center [1006, 995] width 108 height 29
type input "Saving..."
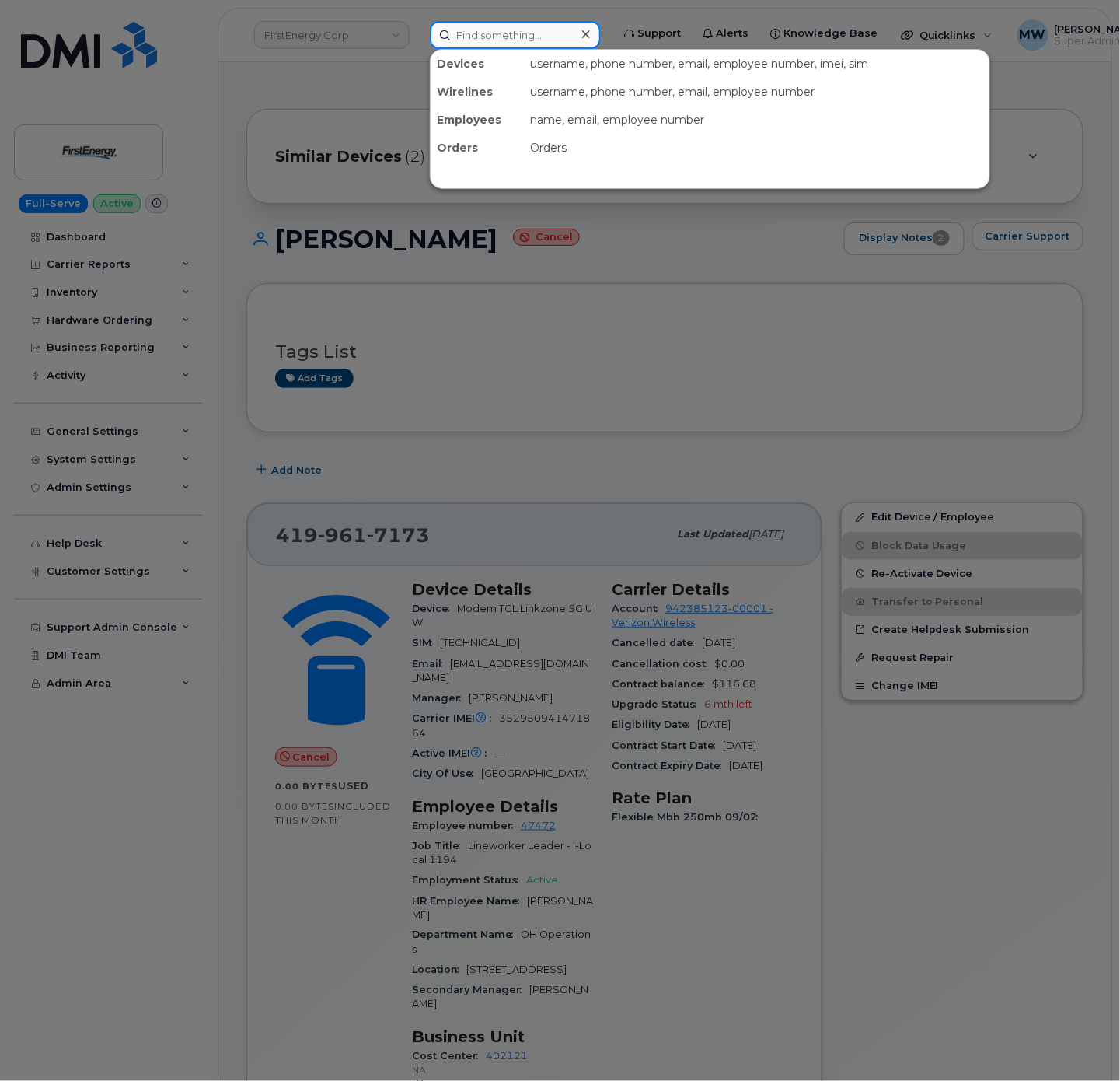
click at [544, 43] on input at bounding box center [515, 34] width 171 height 28
paste input "3014910973"
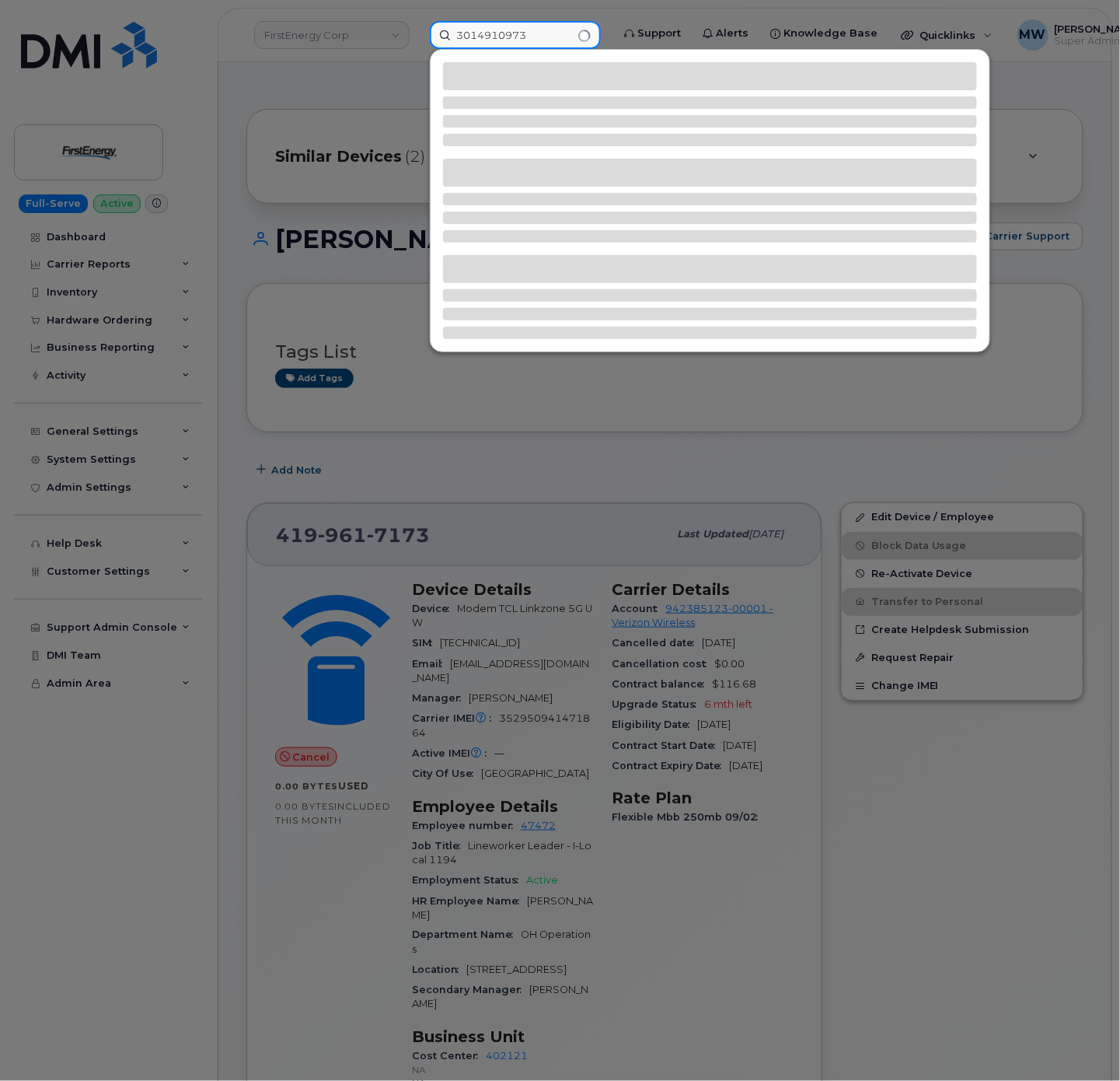
type input "3014910973"
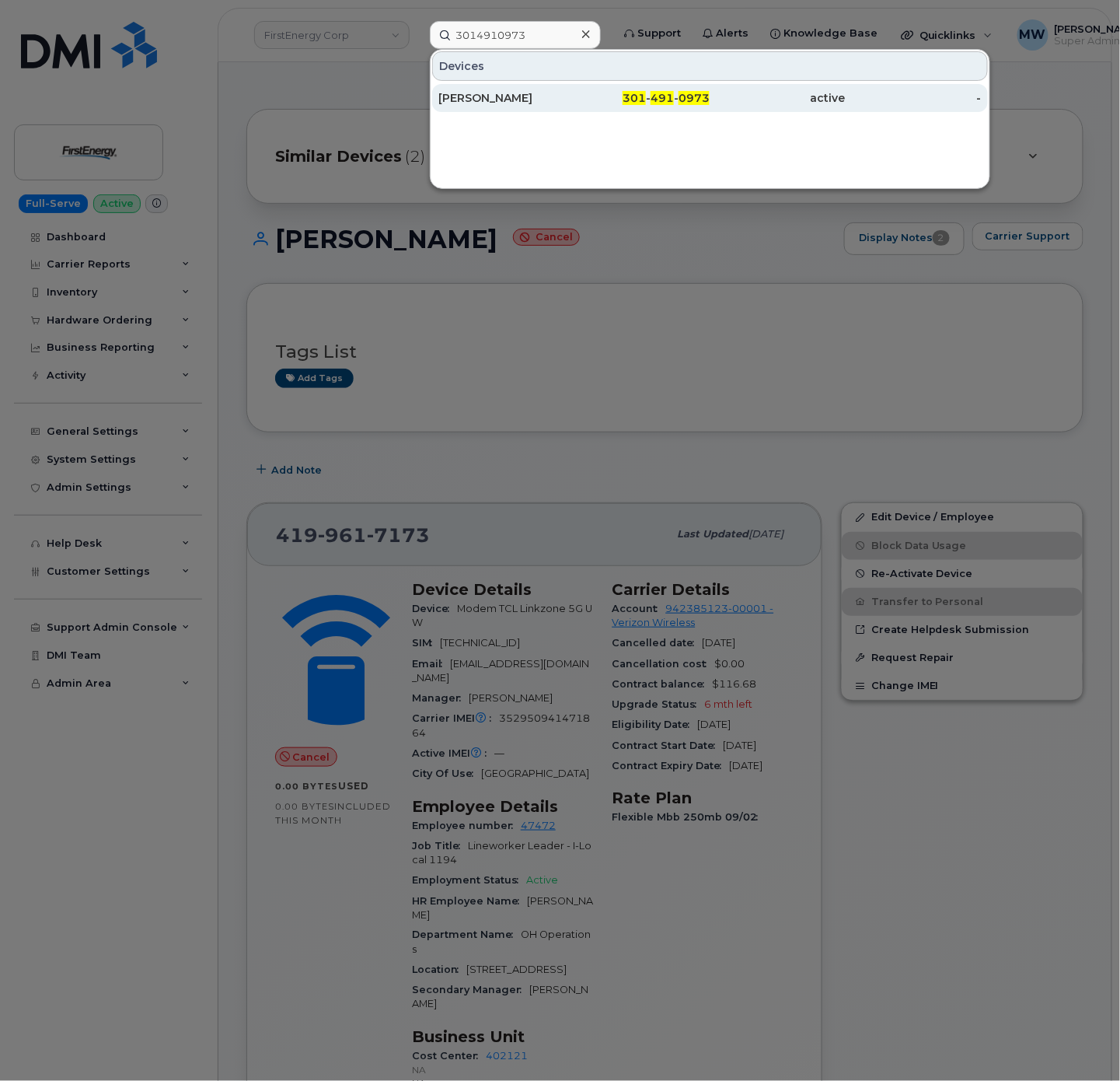
click at [603, 97] on div "301 - 491 - 0973" at bounding box center [643, 97] width 136 height 16
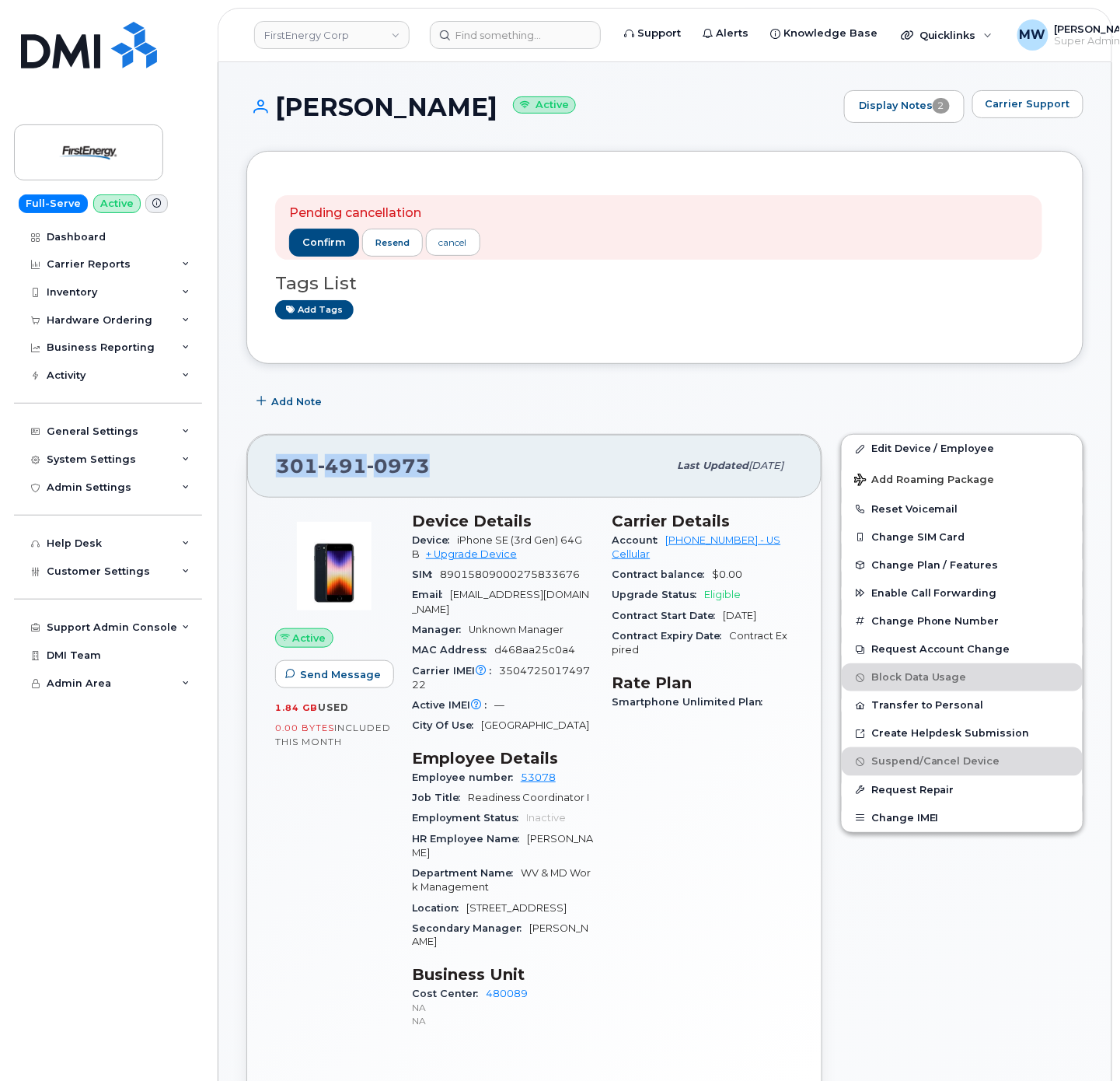
drag, startPoint x: 449, startPoint y: 470, endPoint x: 280, endPoint y: 478, distance: 169.2
click at [280, 478] on div "[PHONE_NUMBER]" at bounding box center [471, 465] width 392 height 33
copy span "301 491 0973"
drag, startPoint x: 485, startPoint y: 109, endPoint x: 262, endPoint y: 104, distance: 223.1
click at [262, 104] on h1 "David A Connell Active" at bounding box center [541, 107] width 590 height 27
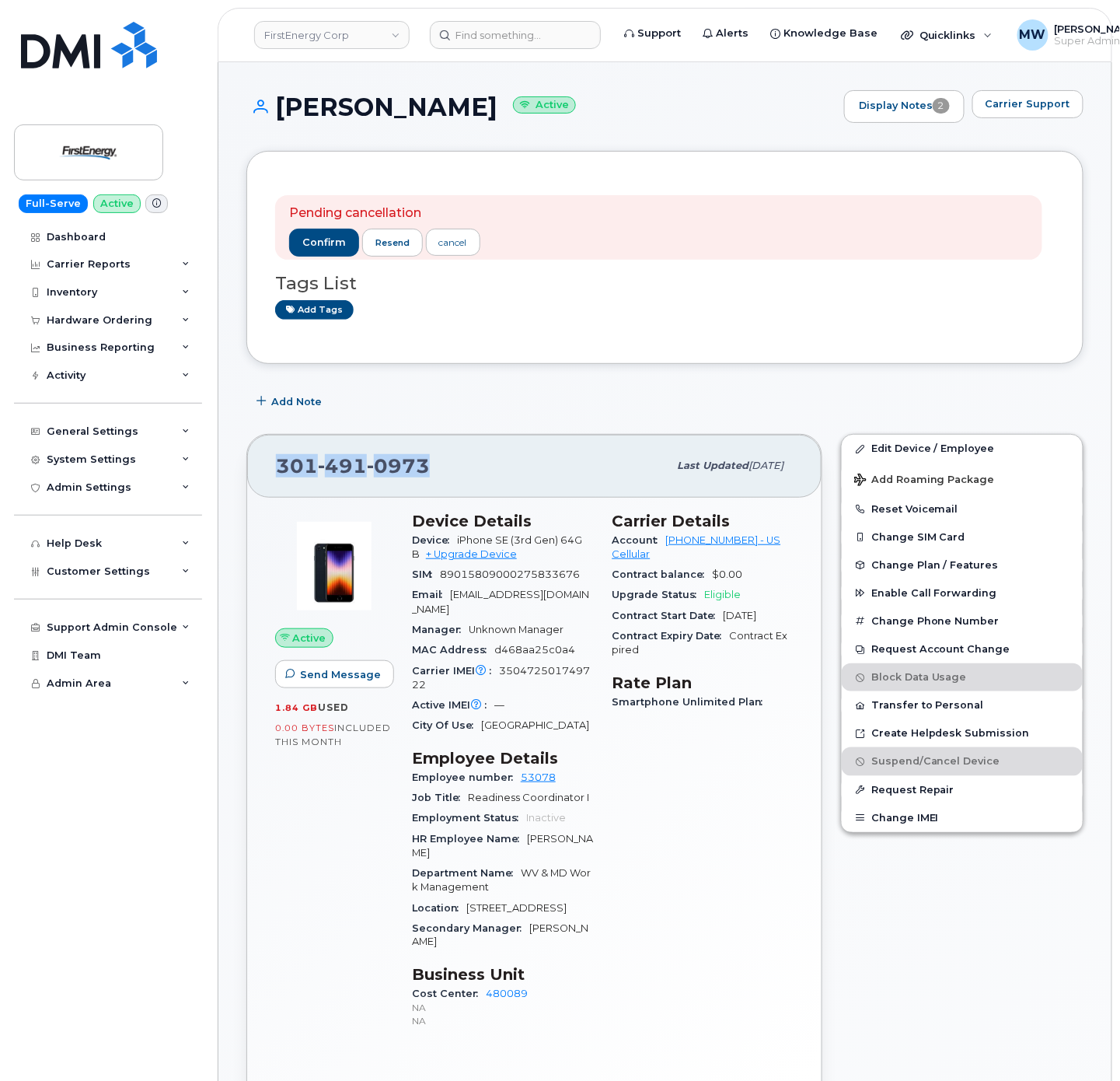
copy h1 "David A Connell"
drag, startPoint x: 664, startPoint y: 546, endPoint x: 730, endPoint y: 551, distance: 66.2
click at [730, 551] on div "Account [PHONE_NUMBER] - US Cellular" at bounding box center [703, 548] width 182 height 35
copy link "175300282"
click at [322, 246] on span "confirm" at bounding box center [324, 243] width 44 height 14
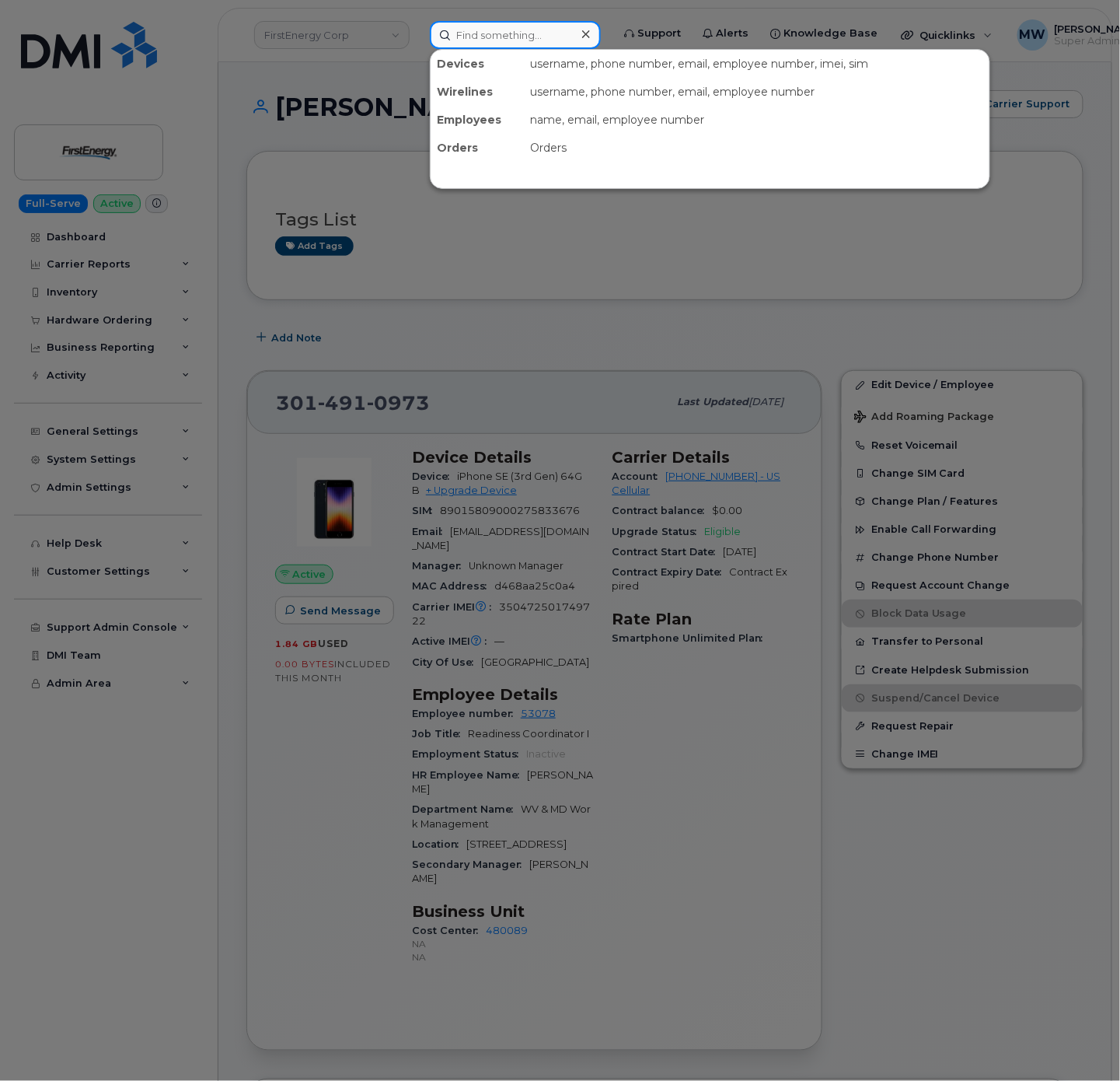
click at [488, 39] on input at bounding box center [515, 34] width 171 height 28
paste input "3046129320"
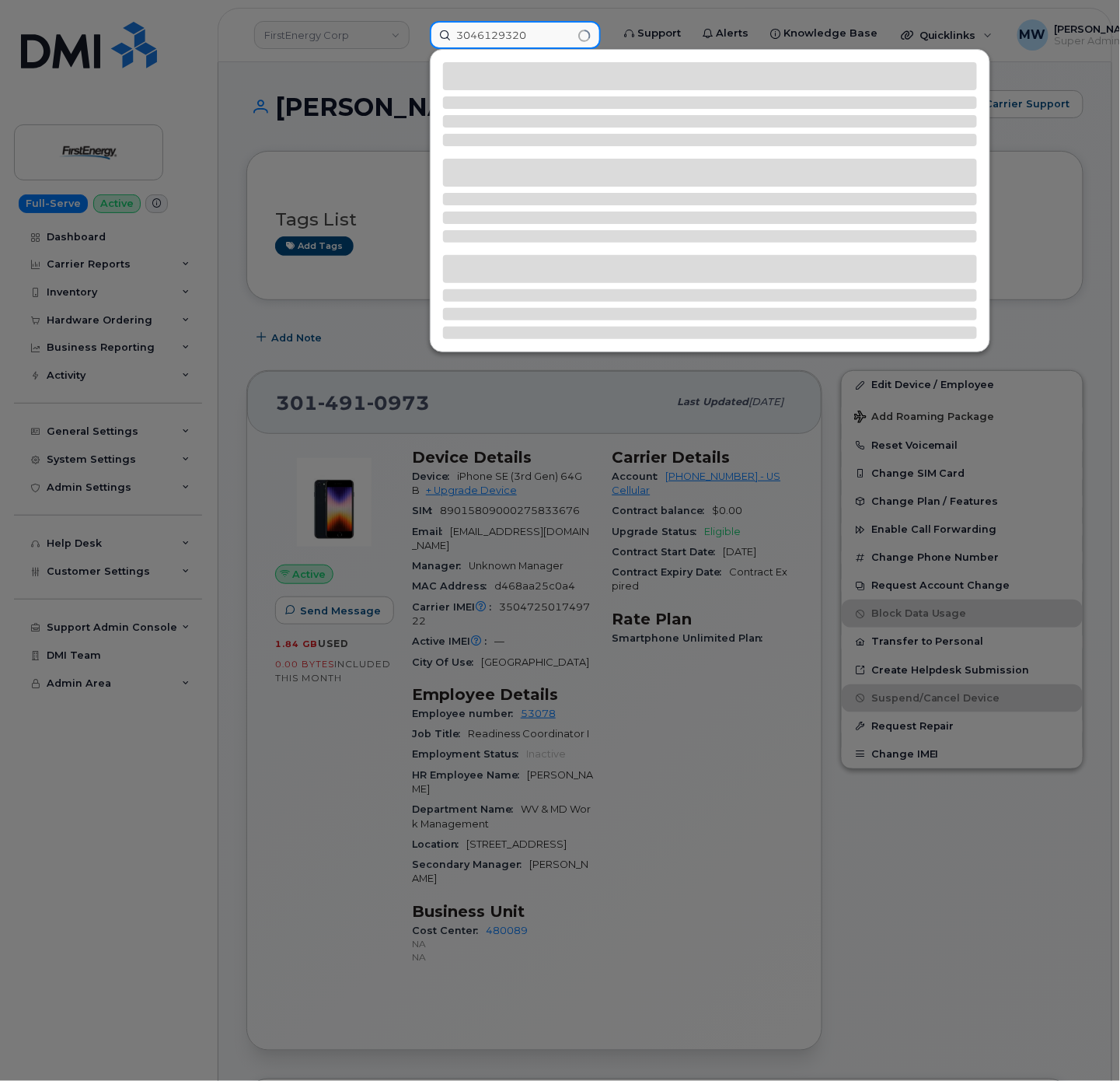
type input "3046129320"
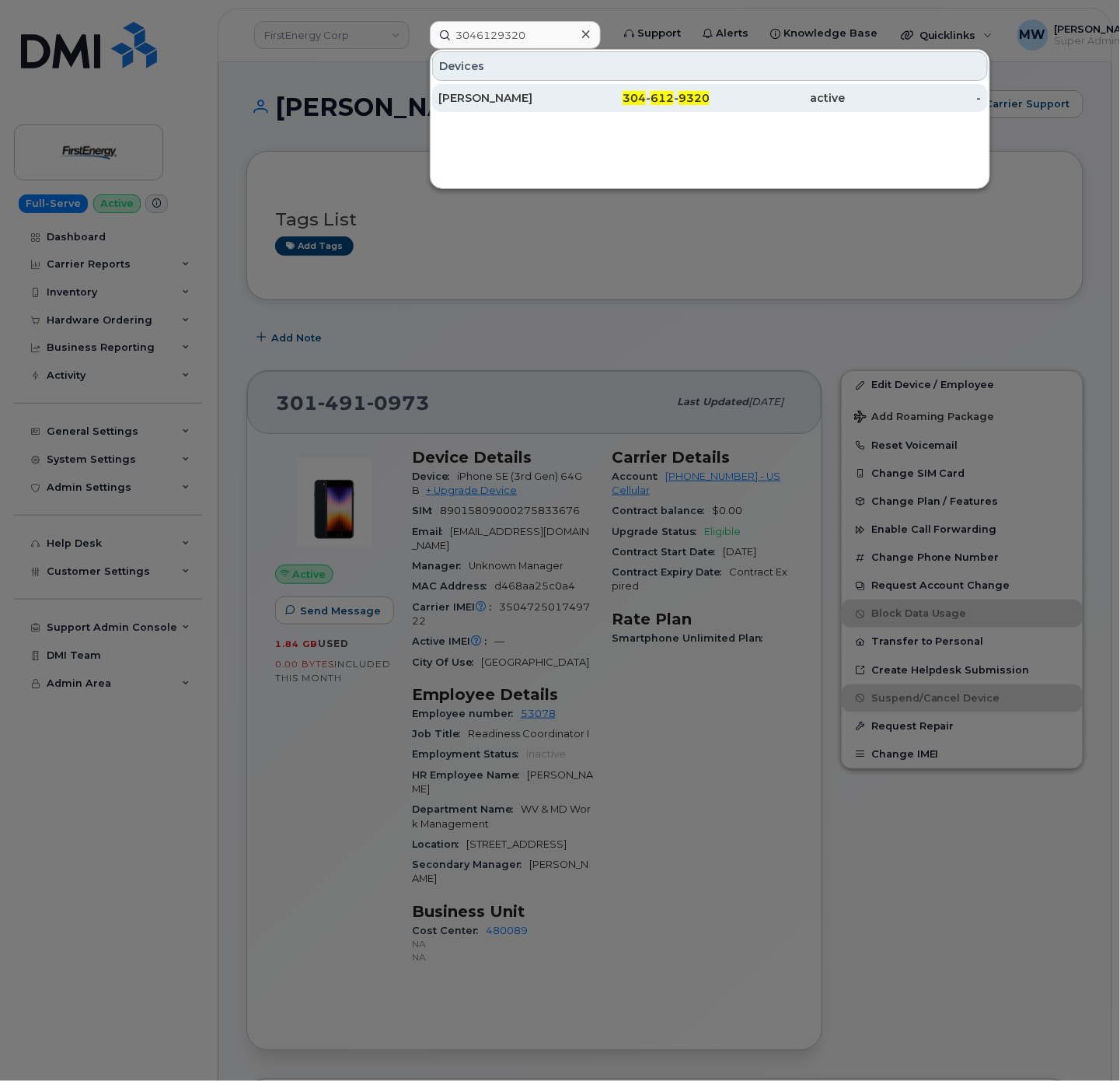
click at [570, 94] on div "Rachel N Sukhu" at bounding box center [506, 97] width 136 height 16
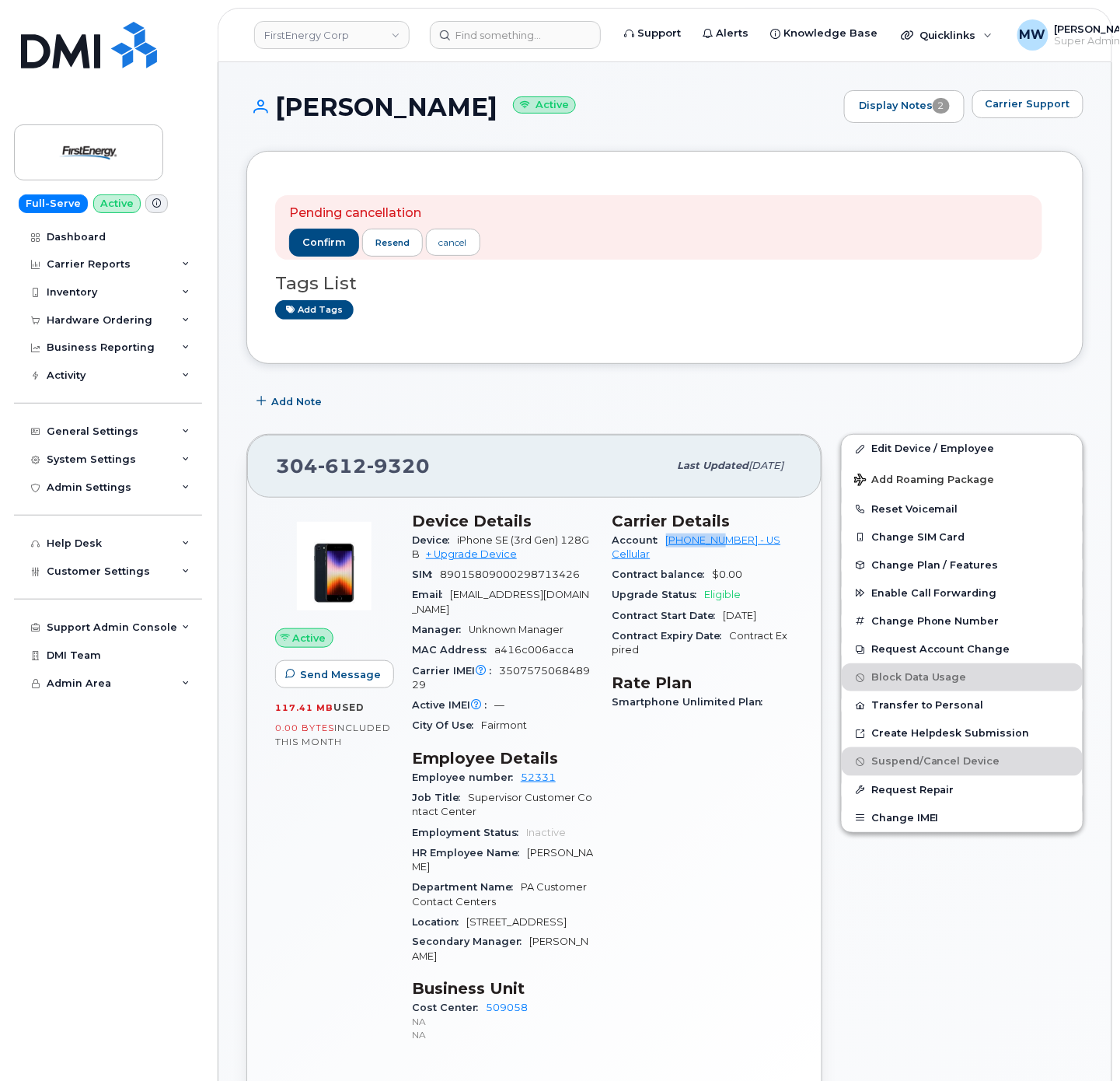
drag, startPoint x: 661, startPoint y: 543, endPoint x: 728, endPoint y: 552, distance: 67.6
click at [728, 552] on div "Account [PHONE_NUMBER] - US Cellular" at bounding box center [703, 548] width 182 height 35
copy link "175300282"
click at [318, 249] on span "confirm" at bounding box center [324, 243] width 44 height 14
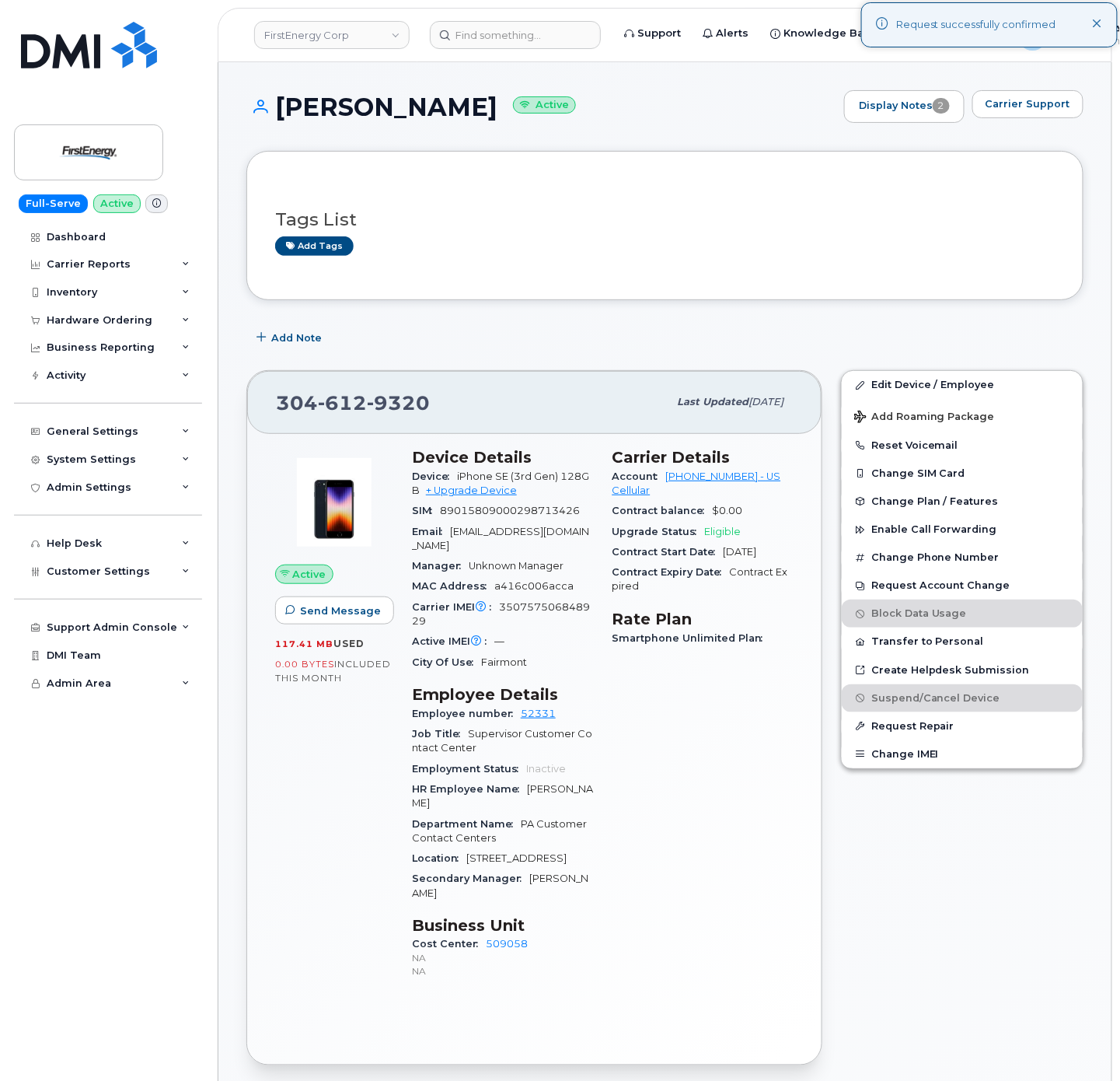
click at [289, 99] on h1 "Rachel N Sukhu Active" at bounding box center [541, 107] width 590 height 27
drag, startPoint x: 287, startPoint y: 99, endPoint x: 465, endPoint y: 113, distance: 178.5
click at [440, 118] on h1 "Rachel N Sukhu Active" at bounding box center [541, 107] width 590 height 27
drag, startPoint x: 477, startPoint y: 111, endPoint x: 283, endPoint y: 97, distance: 194.5
click at [283, 97] on h1 "Rachel N Sukhu Active" at bounding box center [541, 107] width 590 height 27
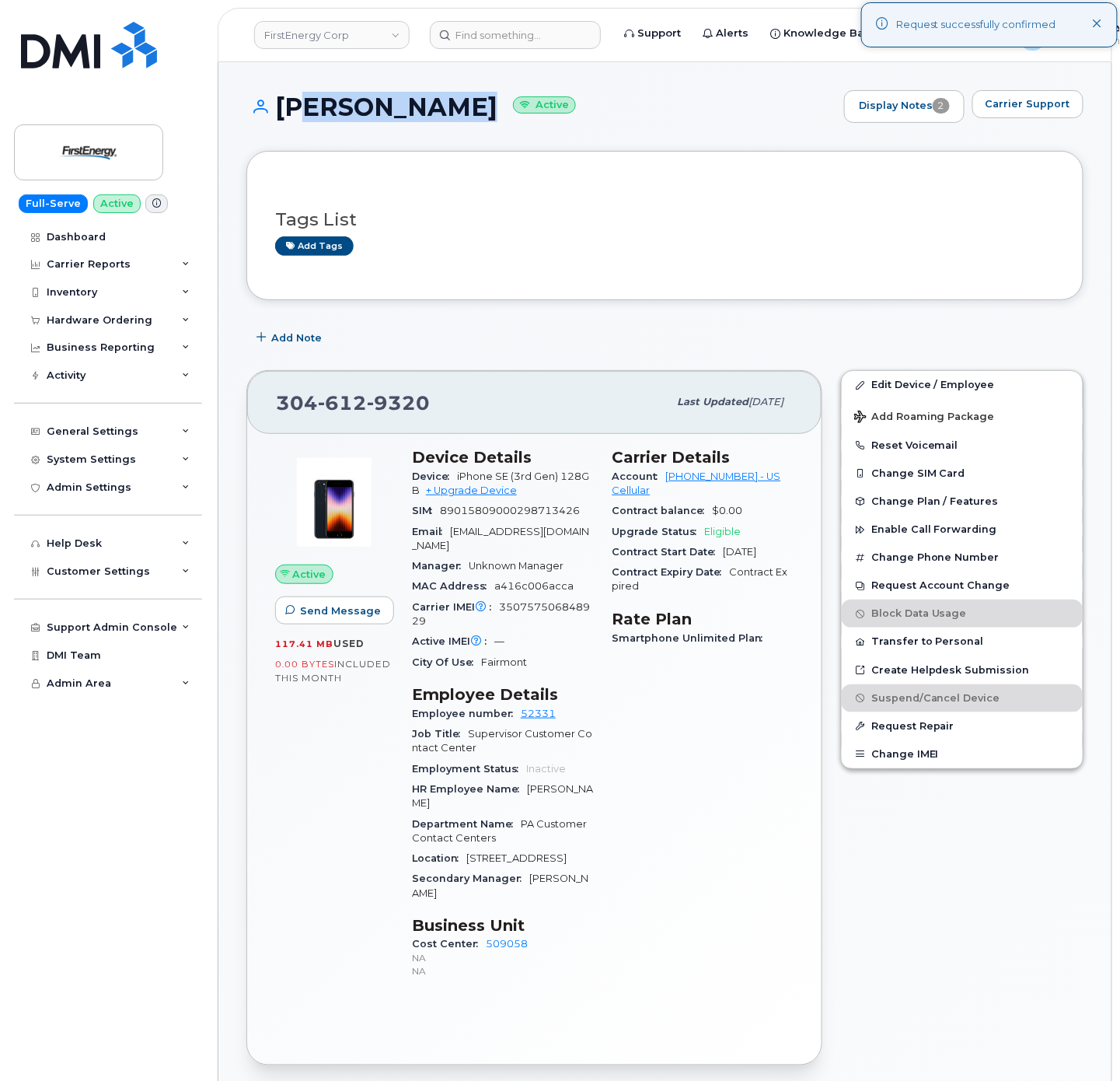
copy h1 "Rachel N Sukhu"
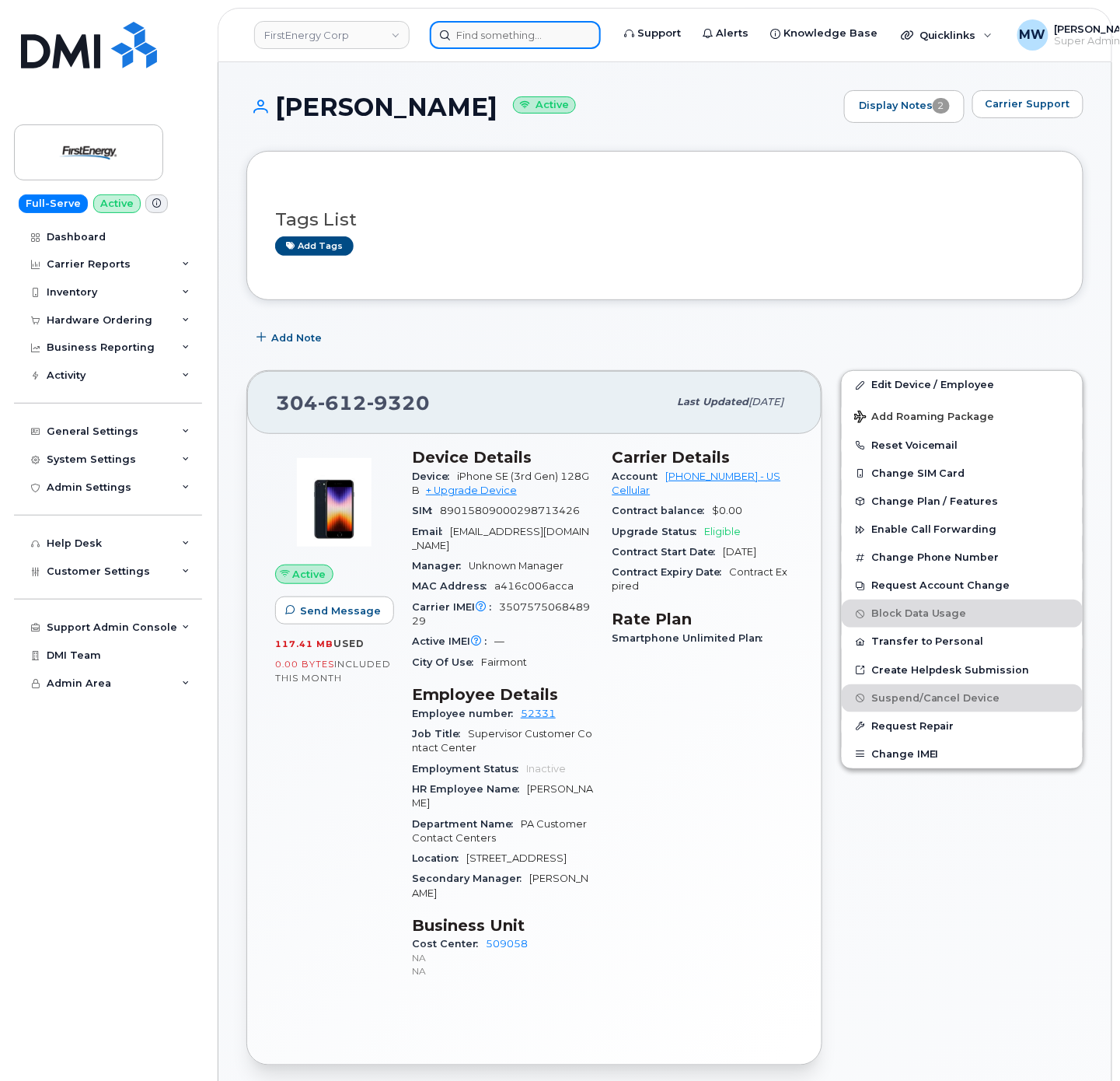
click at [552, 36] on input at bounding box center [515, 34] width 171 height 28
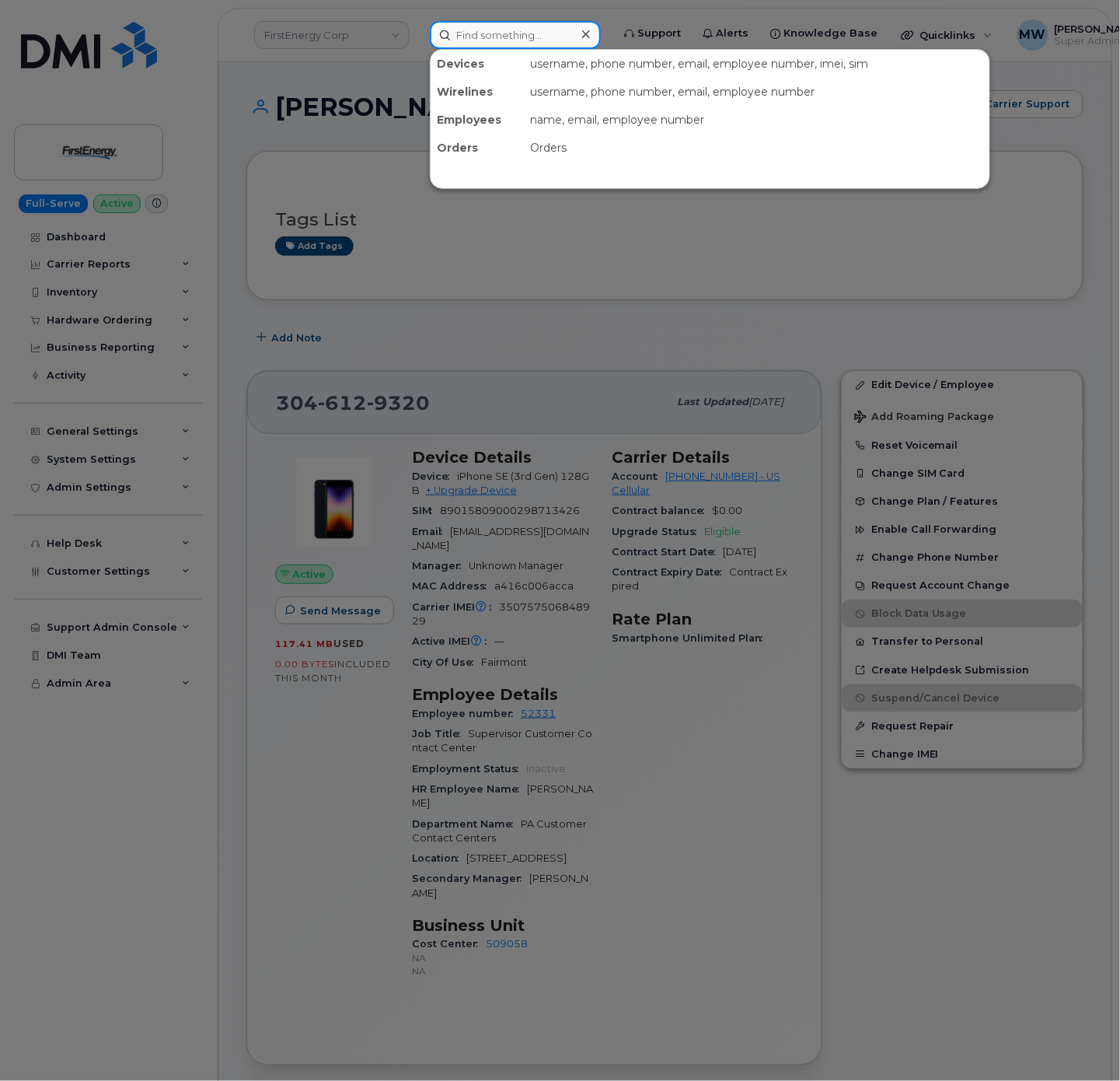
paste input "3019881603"
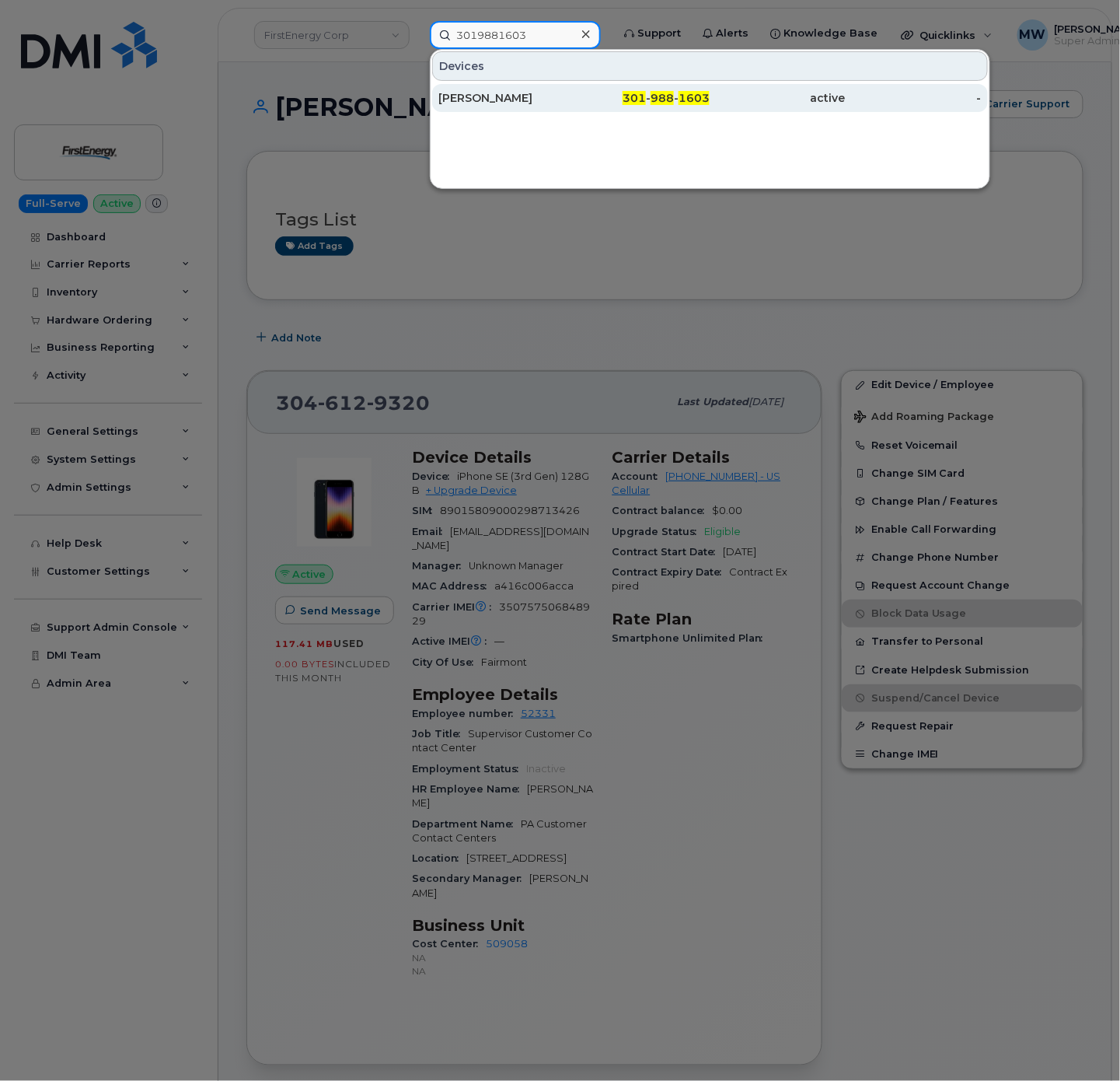
type input "3019881603"
click at [597, 105] on div "301 - 988 - 1603" at bounding box center [643, 97] width 136 height 16
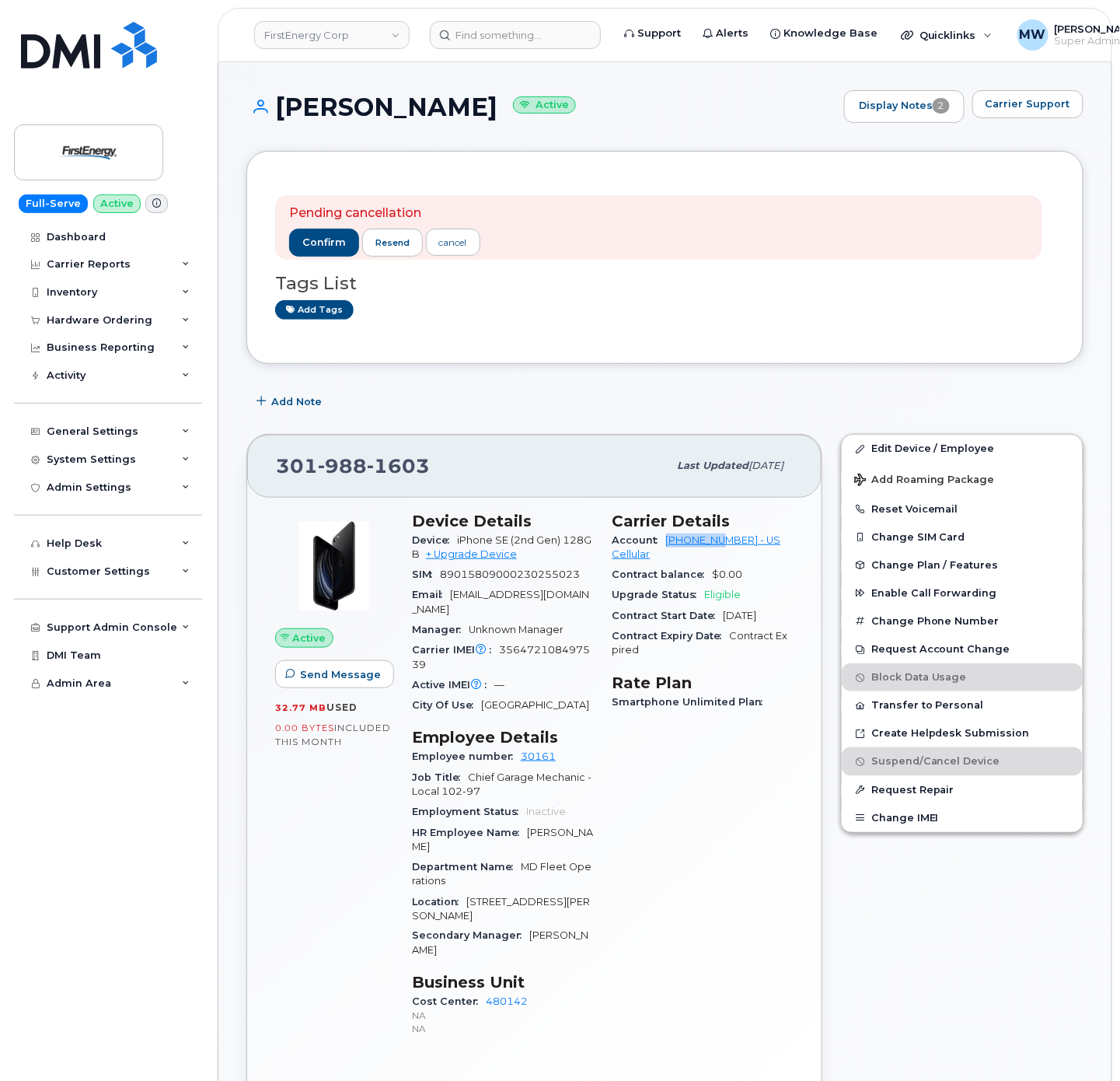
drag, startPoint x: 666, startPoint y: 543, endPoint x: 730, endPoint y: 544, distance: 64.0
click at [730, 544] on div "Account [PHONE_NUMBER] - US Cellular" at bounding box center [703, 548] width 182 height 35
copy link "175300282"
drag, startPoint x: 438, startPoint y: 107, endPoint x: 276, endPoint y: 112, distance: 162.1
click at [276, 112] on h1 "[PERSON_NAME] Active" at bounding box center [541, 107] width 590 height 27
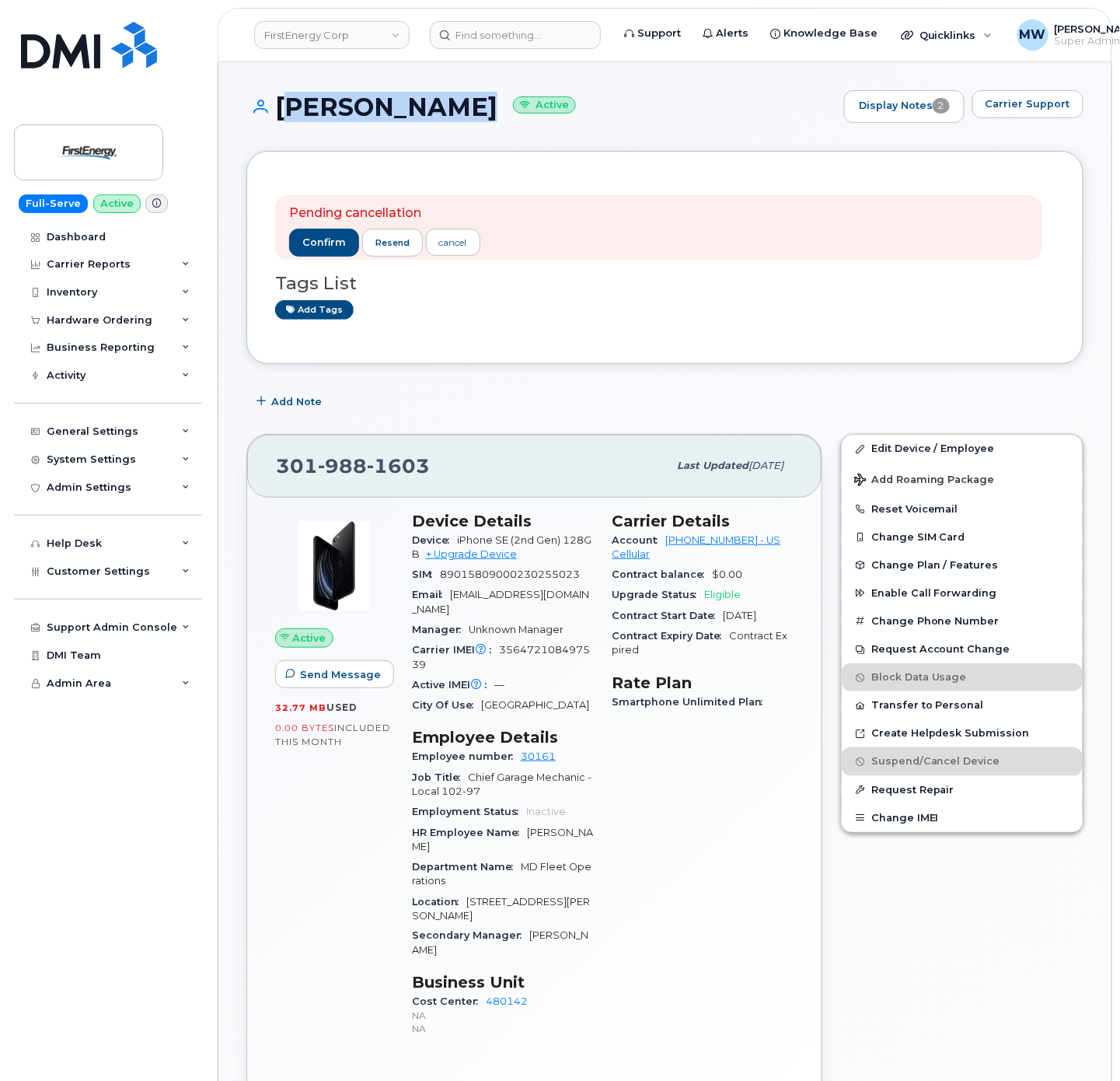
copy h1 "[PERSON_NAME]"
click at [332, 241] on span "confirm" at bounding box center [324, 243] width 44 height 14
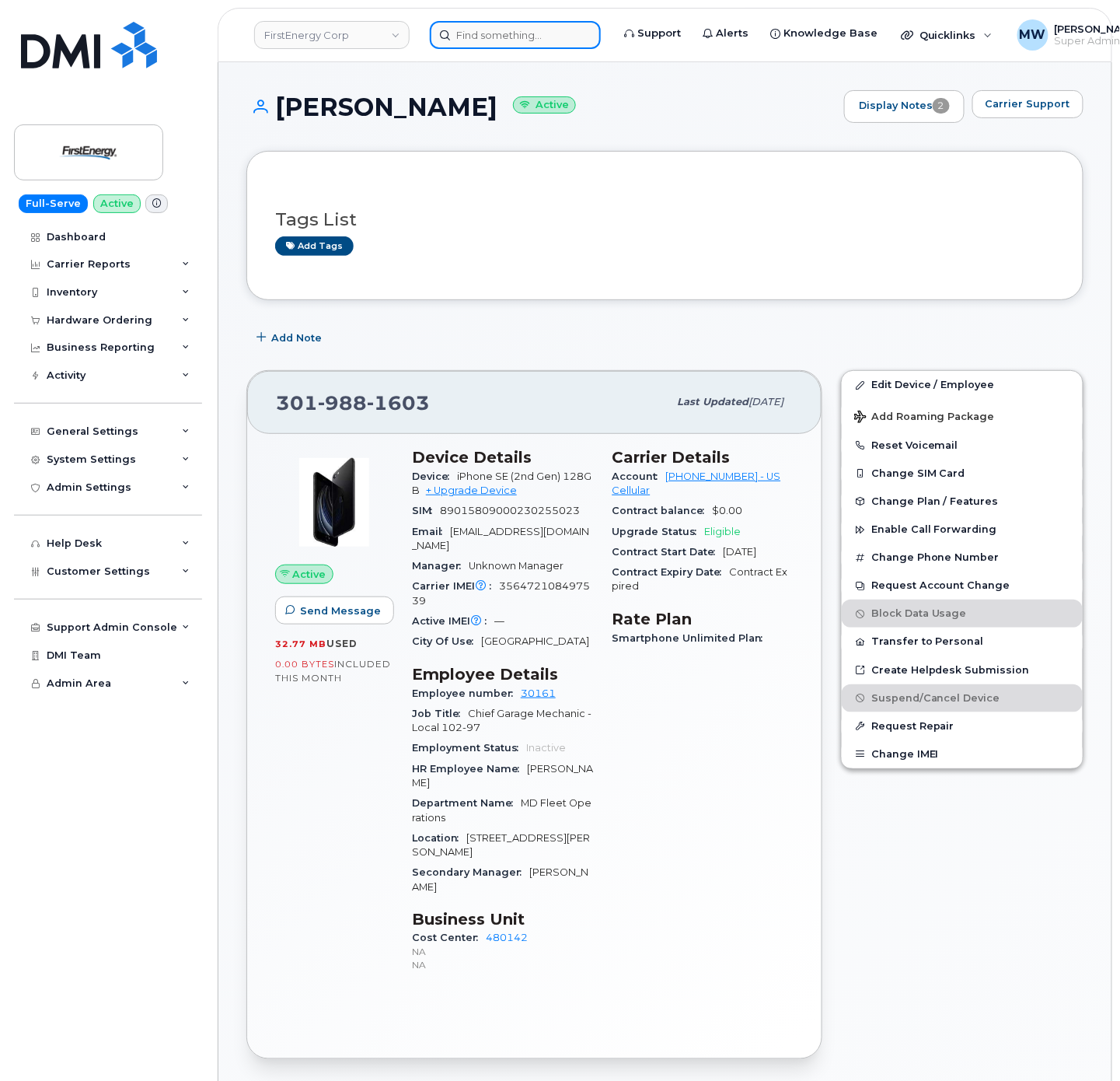
click at [538, 34] on input at bounding box center [515, 34] width 171 height 28
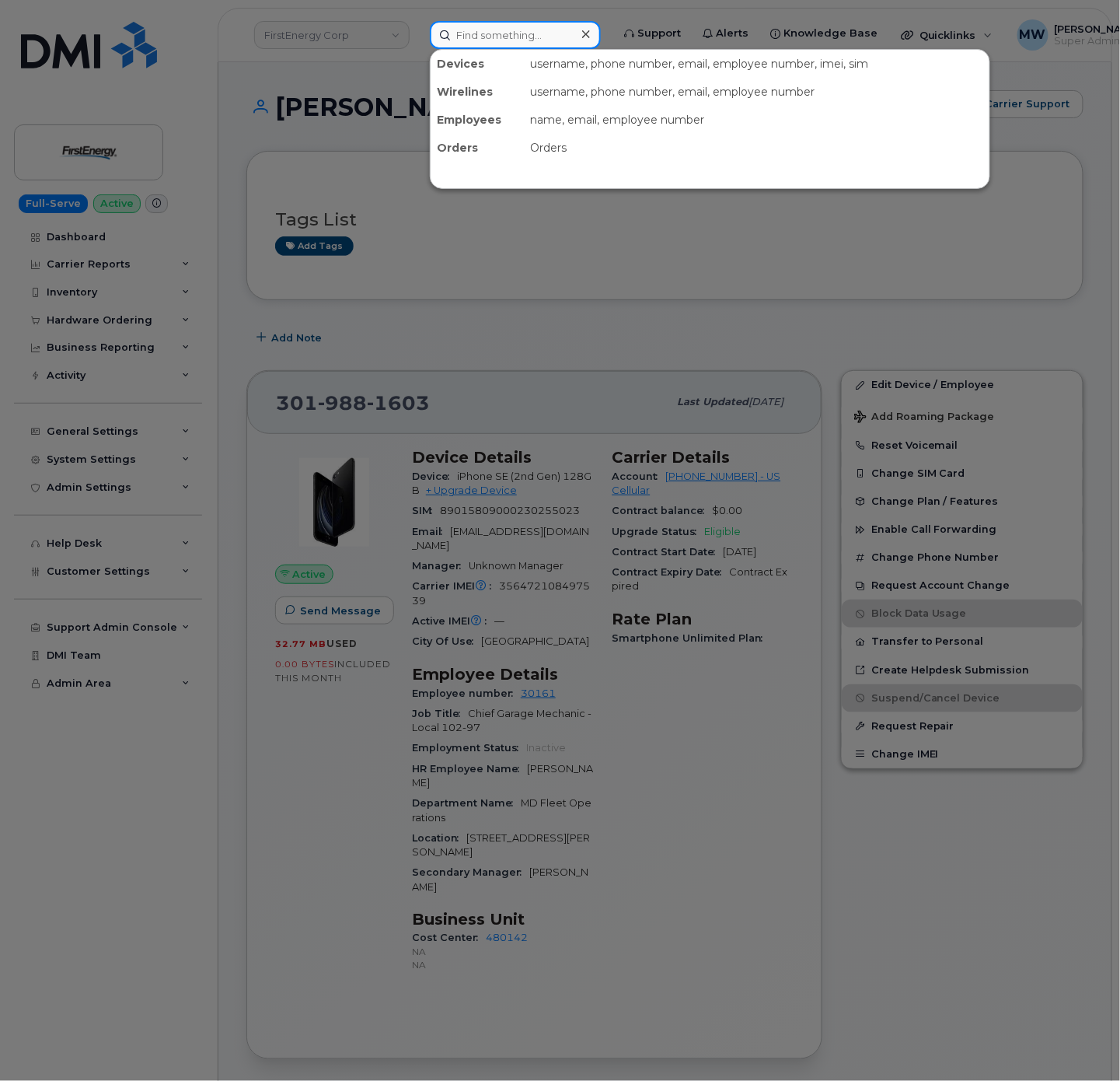
paste input "3042889091"
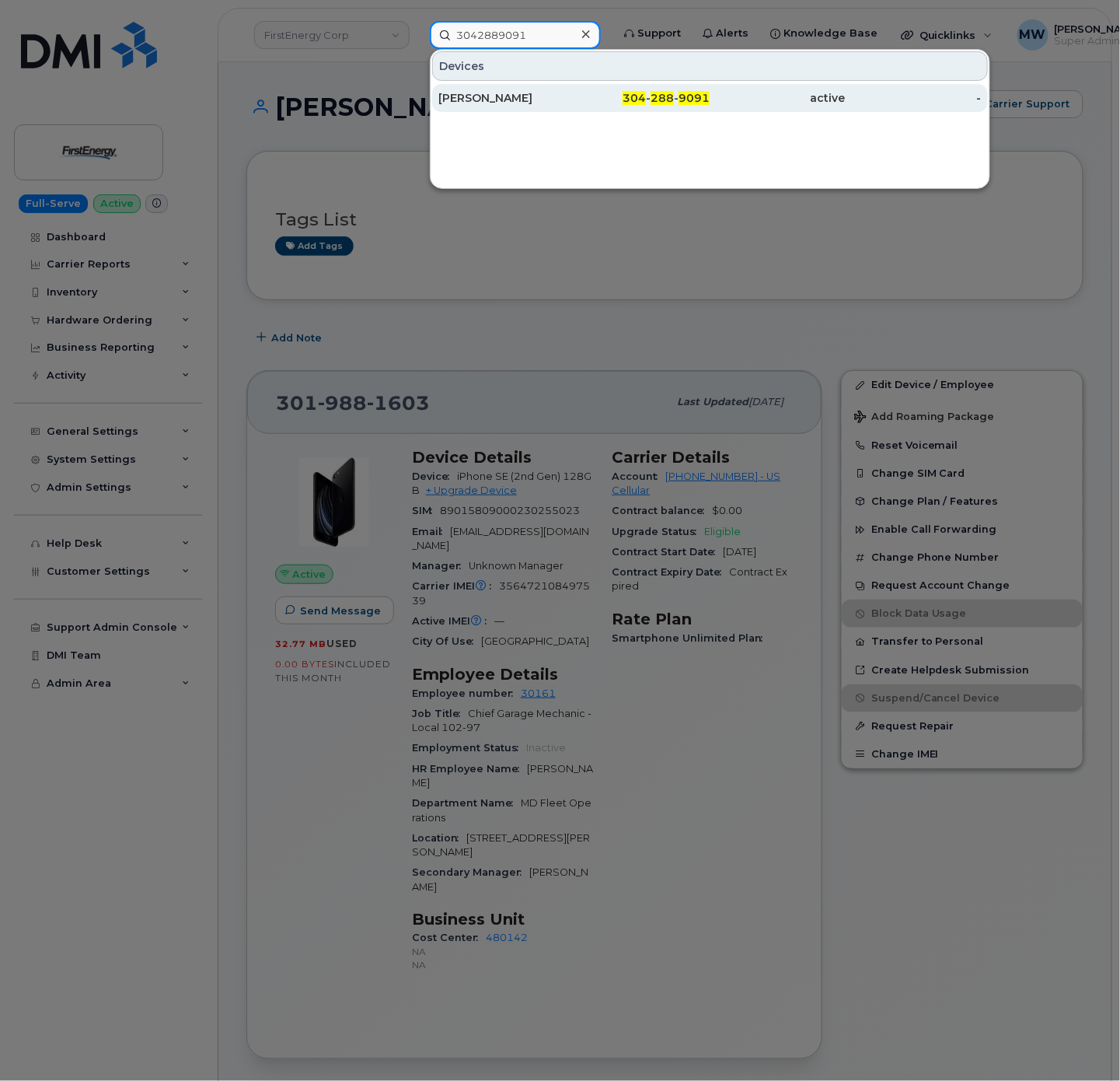
type input "3042889091"
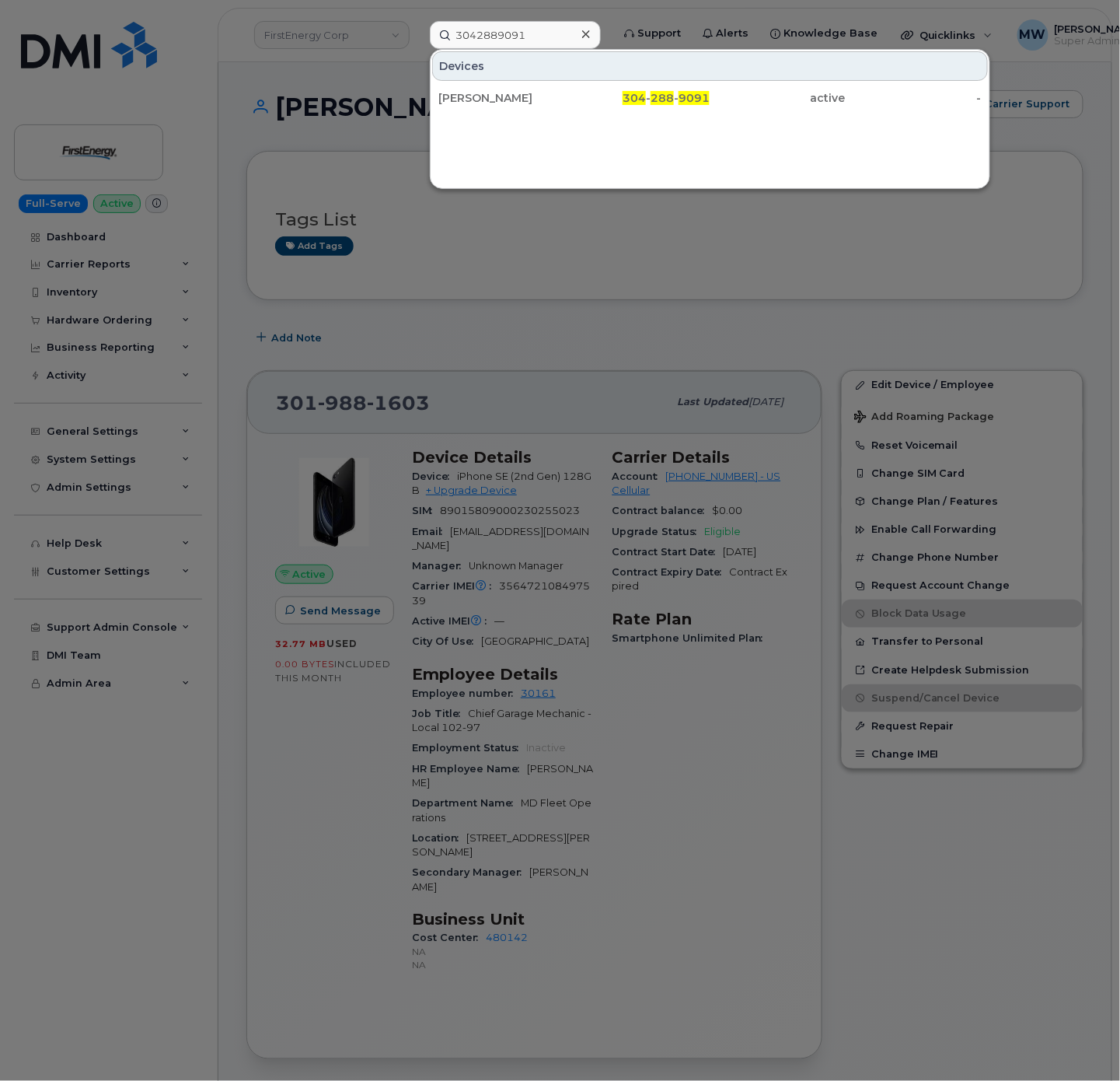
drag, startPoint x: 524, startPoint y: 102, endPoint x: 1113, endPoint y: 94, distance: 589.1
click at [524, 102] on div "[PERSON_NAME]" at bounding box center [506, 97] width 136 height 16
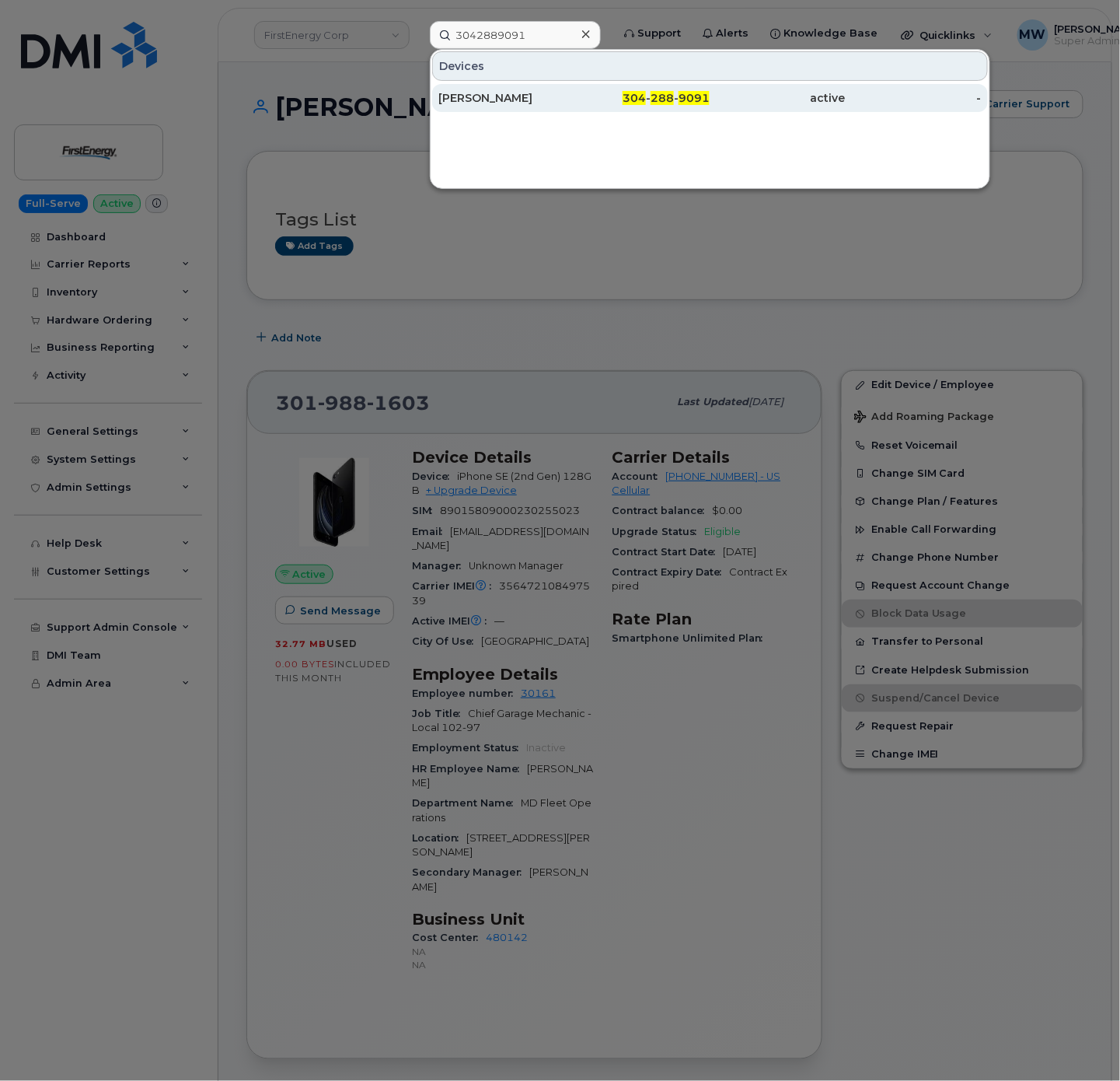
click at [607, 100] on div "304 - 288 - 9091" at bounding box center [643, 97] width 136 height 16
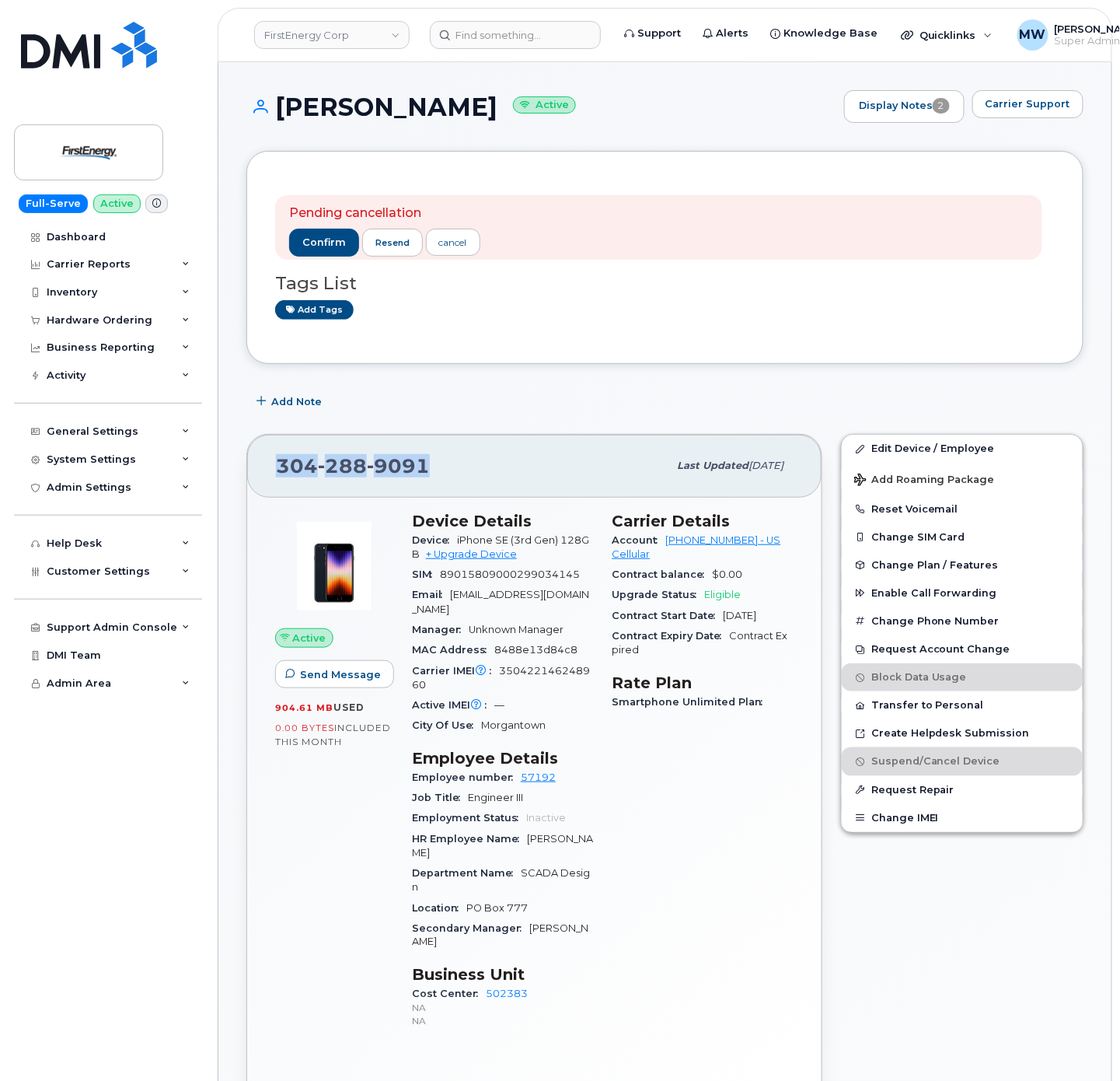
drag, startPoint x: 364, startPoint y: 478, endPoint x: 276, endPoint y: 472, distance: 88.2
click at [276, 472] on div "[PHONE_NUMBER] Last updated [DATE]" at bounding box center [534, 466] width 575 height 62
drag, startPoint x: 277, startPoint y: 104, endPoint x: 451, endPoint y: 122, distance: 174.9
click at [451, 122] on div "Ryan Bennett Active Display Notes 2 Carrier Support" at bounding box center [665, 106] width 837 height 33
copy h1 "Ryan Bennett"
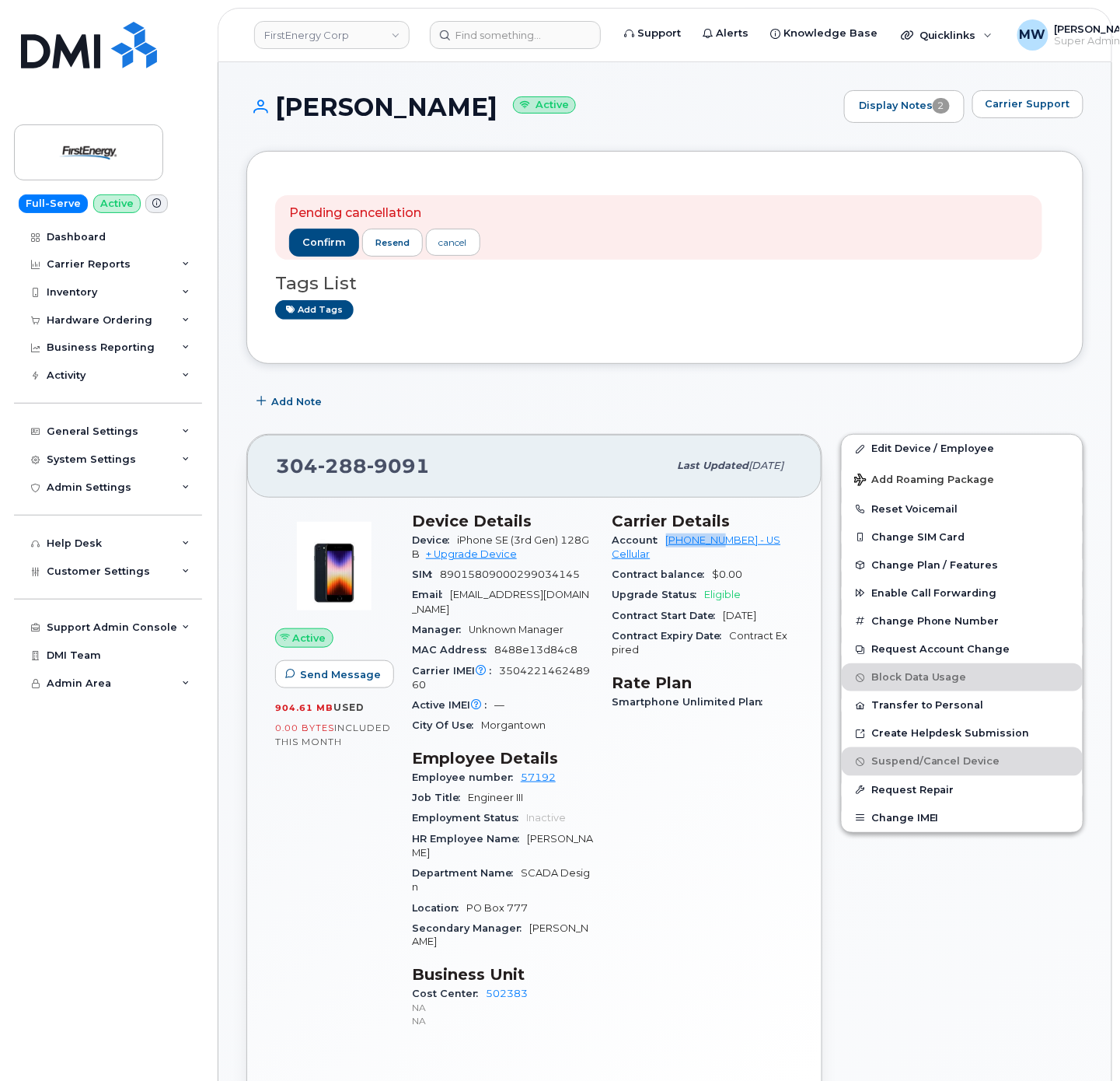
drag, startPoint x: 661, startPoint y: 546, endPoint x: 728, endPoint y: 546, distance: 67.0
click at [728, 546] on div "Account 175300282 - US Cellular" at bounding box center [703, 548] width 182 height 35
copy link "175300282"
drag, startPoint x: 460, startPoint y: 109, endPoint x: 264, endPoint y: 109, distance: 196.0
click at [264, 109] on h1 "Ryan Bennett Active" at bounding box center [541, 107] width 590 height 27
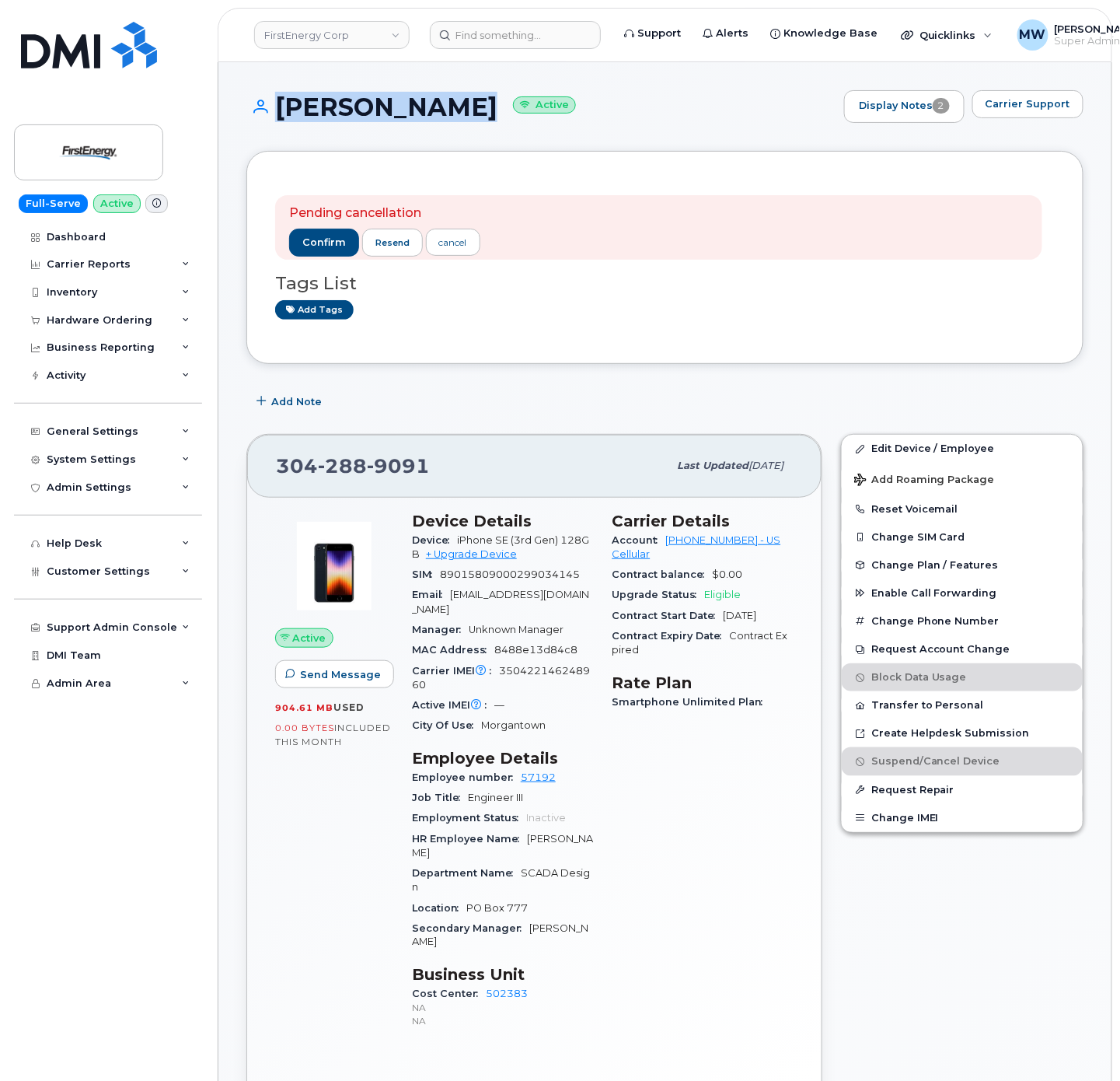
copy h1 "Ryan Bennett"
click at [463, 463] on div "304 288 9091" at bounding box center [471, 465] width 392 height 33
click at [318, 244] on span "confirm" at bounding box center [324, 243] width 44 height 14
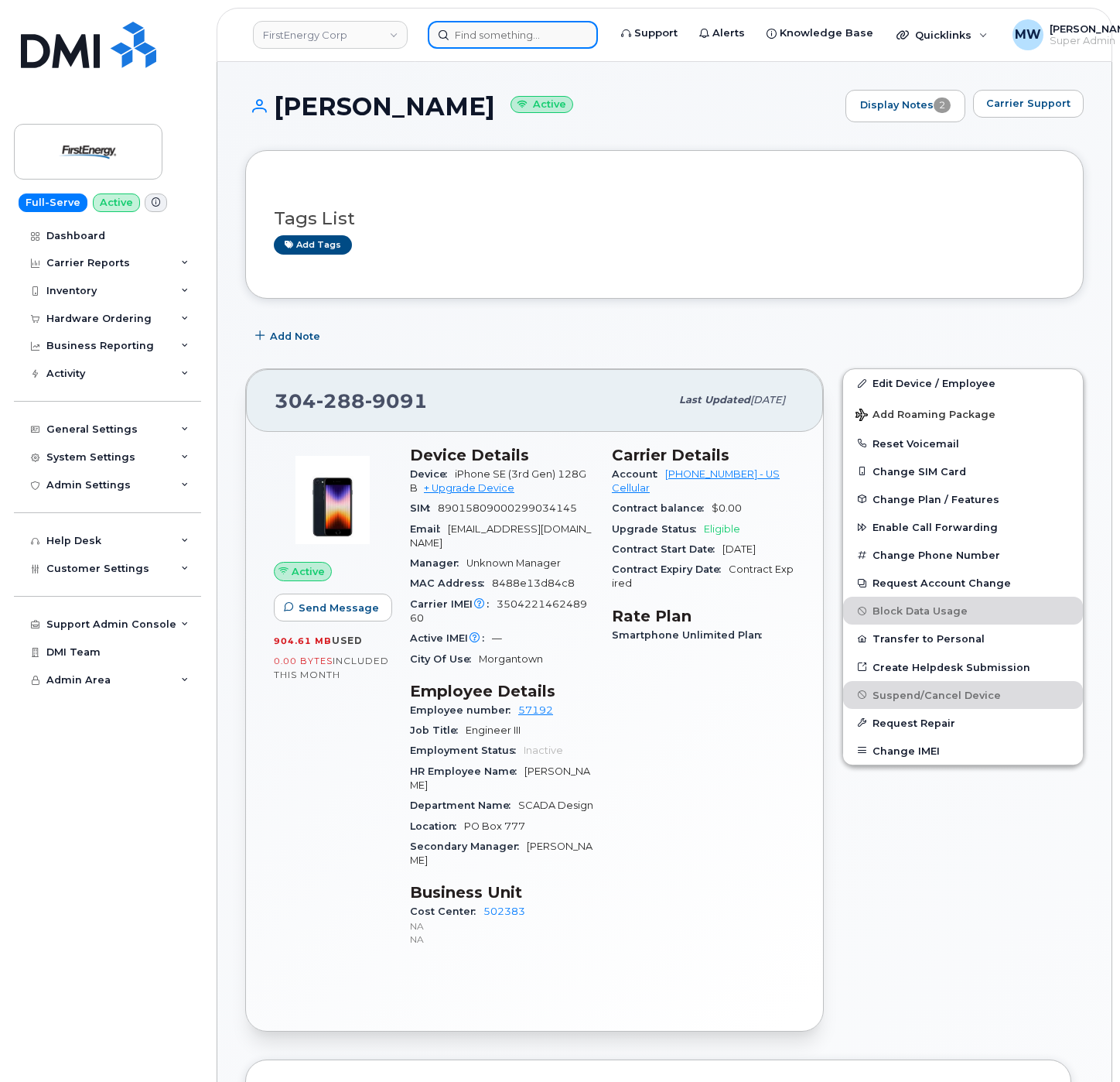
click at [491, 34] on input at bounding box center [513, 34] width 170 height 28
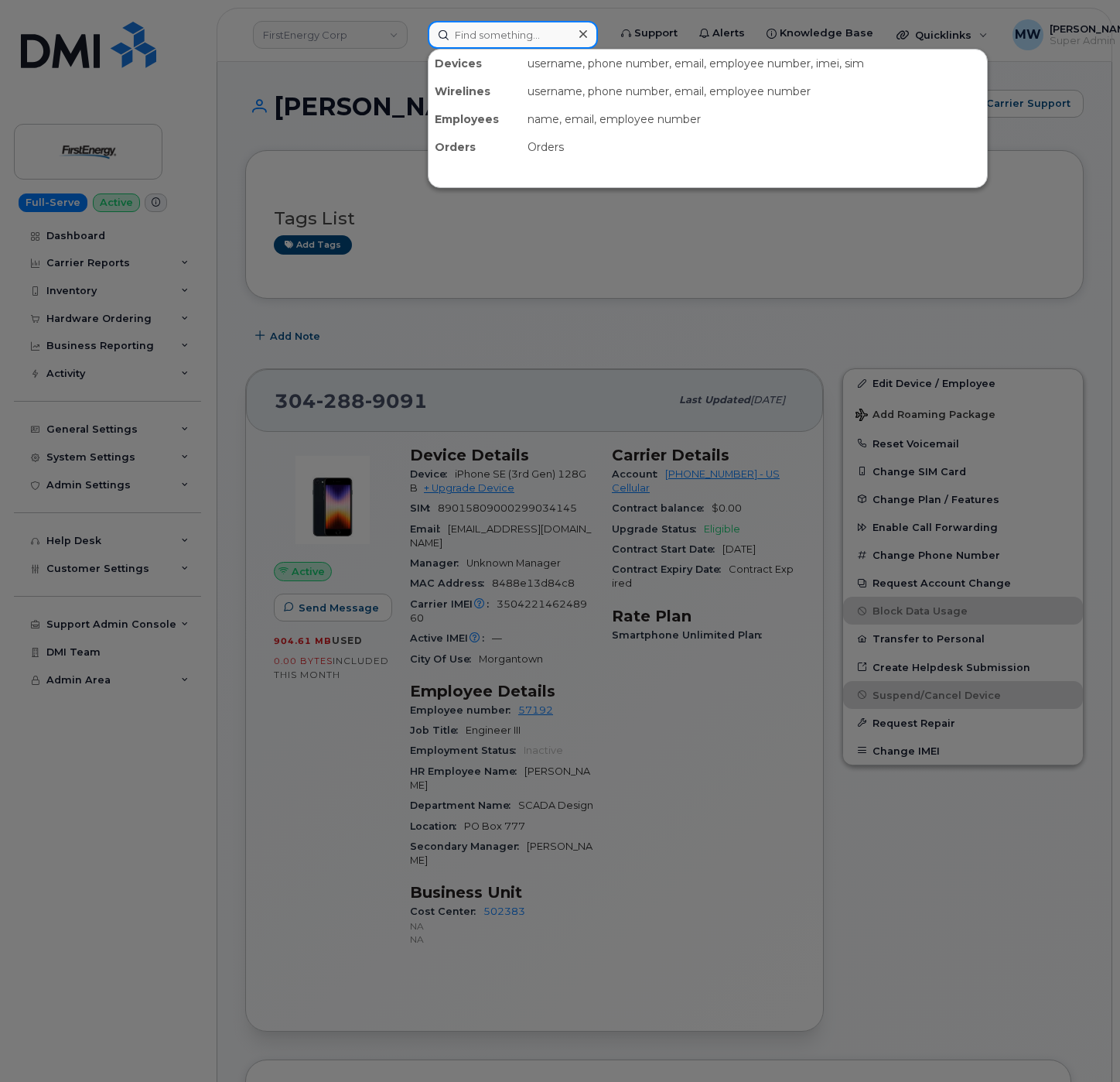
paste input "8647654514"
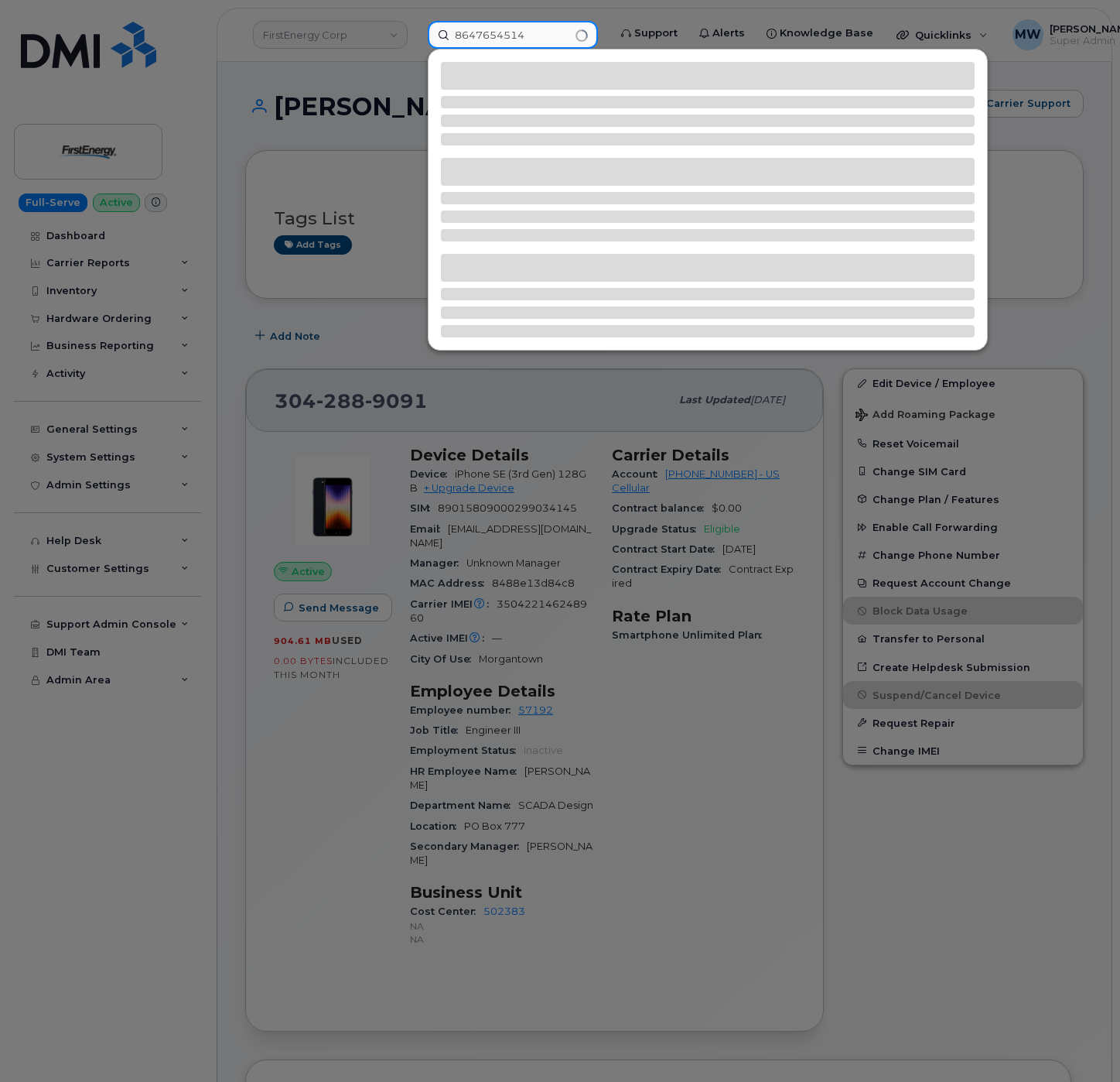
type input "8647654514"
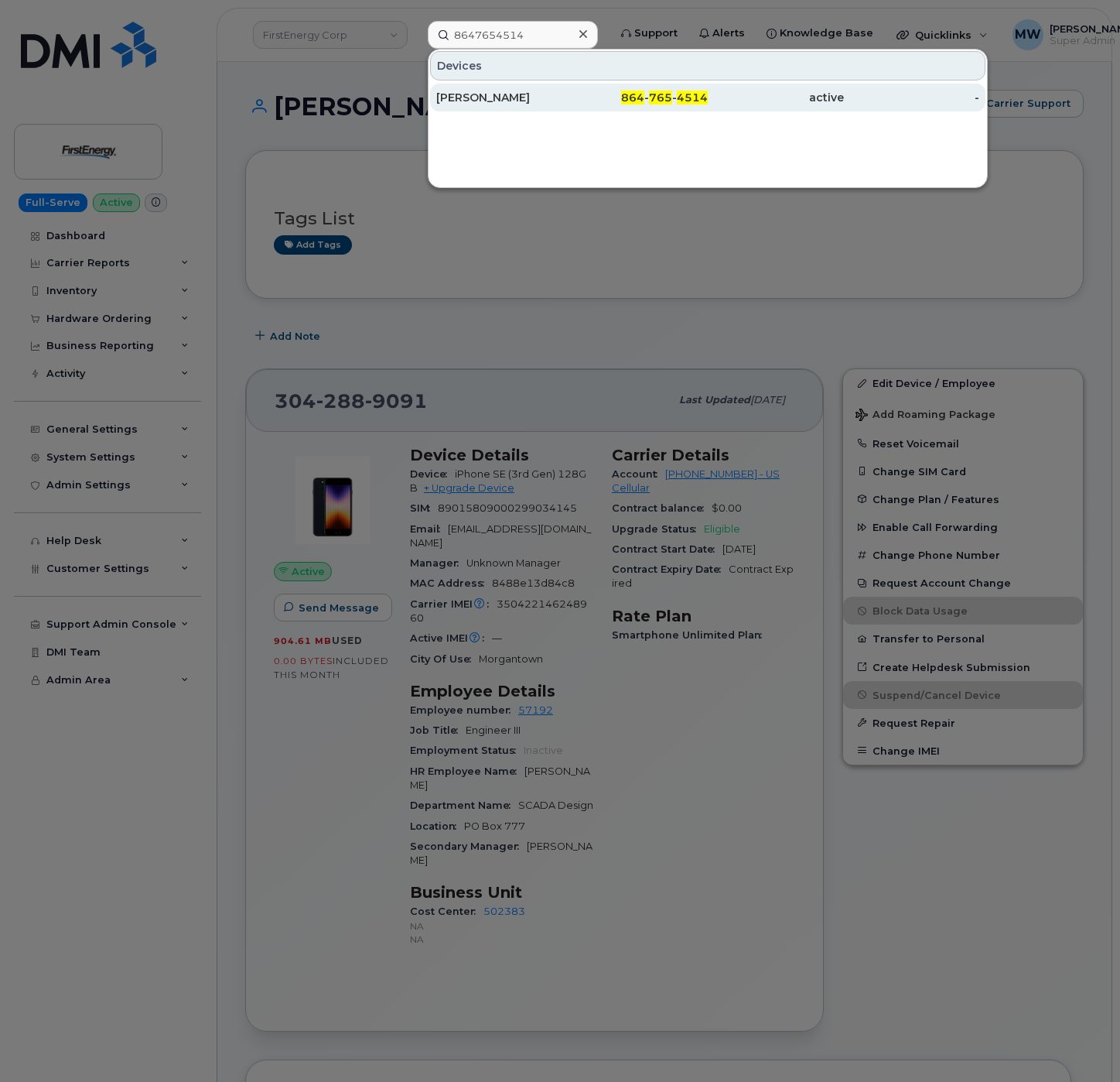
click at [477, 96] on div "James Titta" at bounding box center [504, 97] width 136 height 16
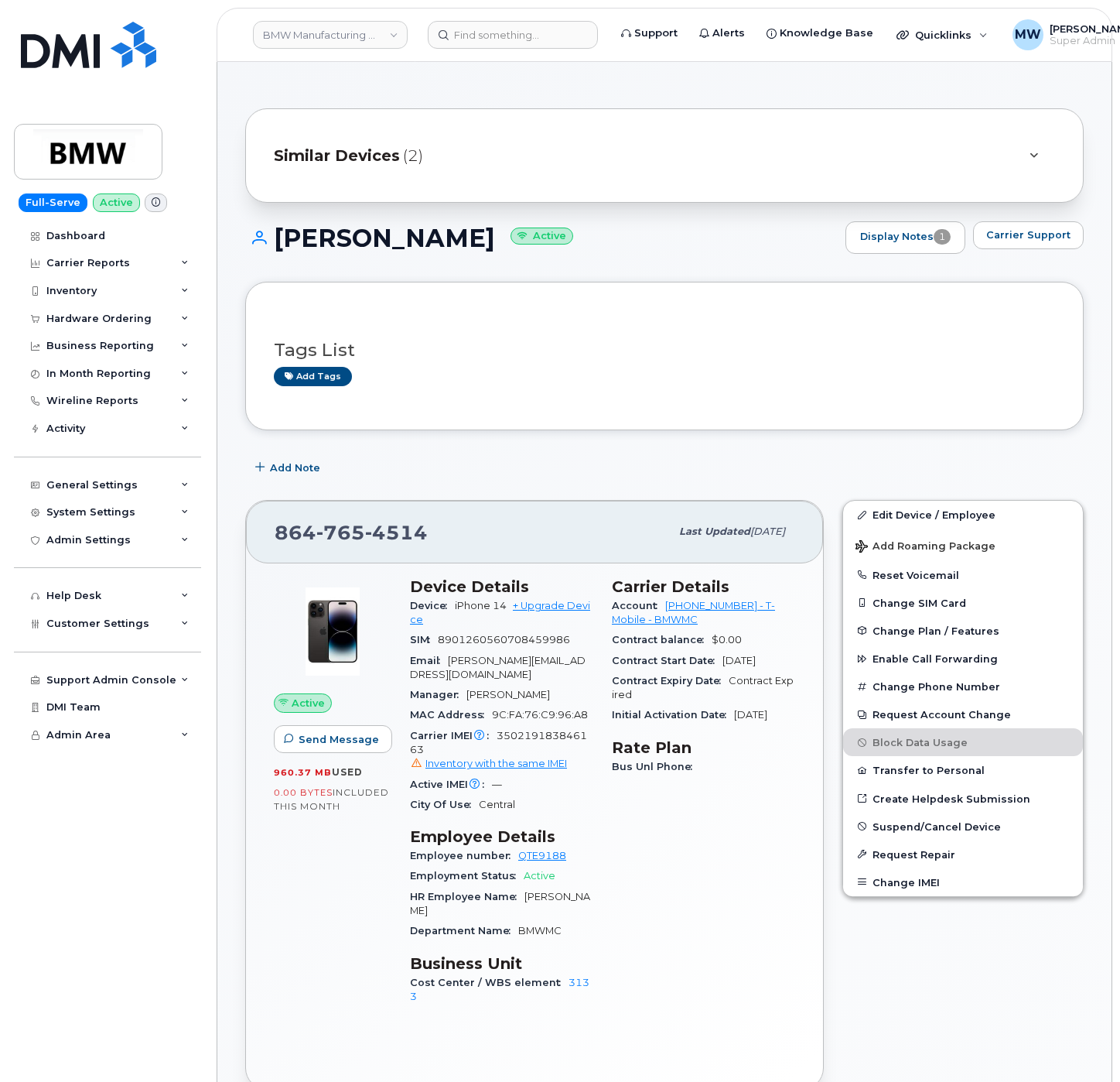
click at [740, 899] on div "Carrier Details Account [PHONE_NUMBER] - T-Mobile - BMWMC Contract balance $0.0…" at bounding box center [704, 798] width 202 height 460
drag, startPoint x: 699, startPoint y: 610, endPoint x: 712, endPoint y: 610, distance: 13.0
click at [712, 610] on div "Account [PHONE_NUMBER] - T-Mobile - BMWMC" at bounding box center [704, 613] width 184 height 35
drag, startPoint x: 630, startPoint y: 497, endPoint x: 624, endPoint y: 506, distance: 10.8
click at [626, 500] on div "864 765 4514 Last updated Jun 25, 2025 Active Send Message 960.37 MB  used 0.00…" at bounding box center [535, 795] width 597 height 608
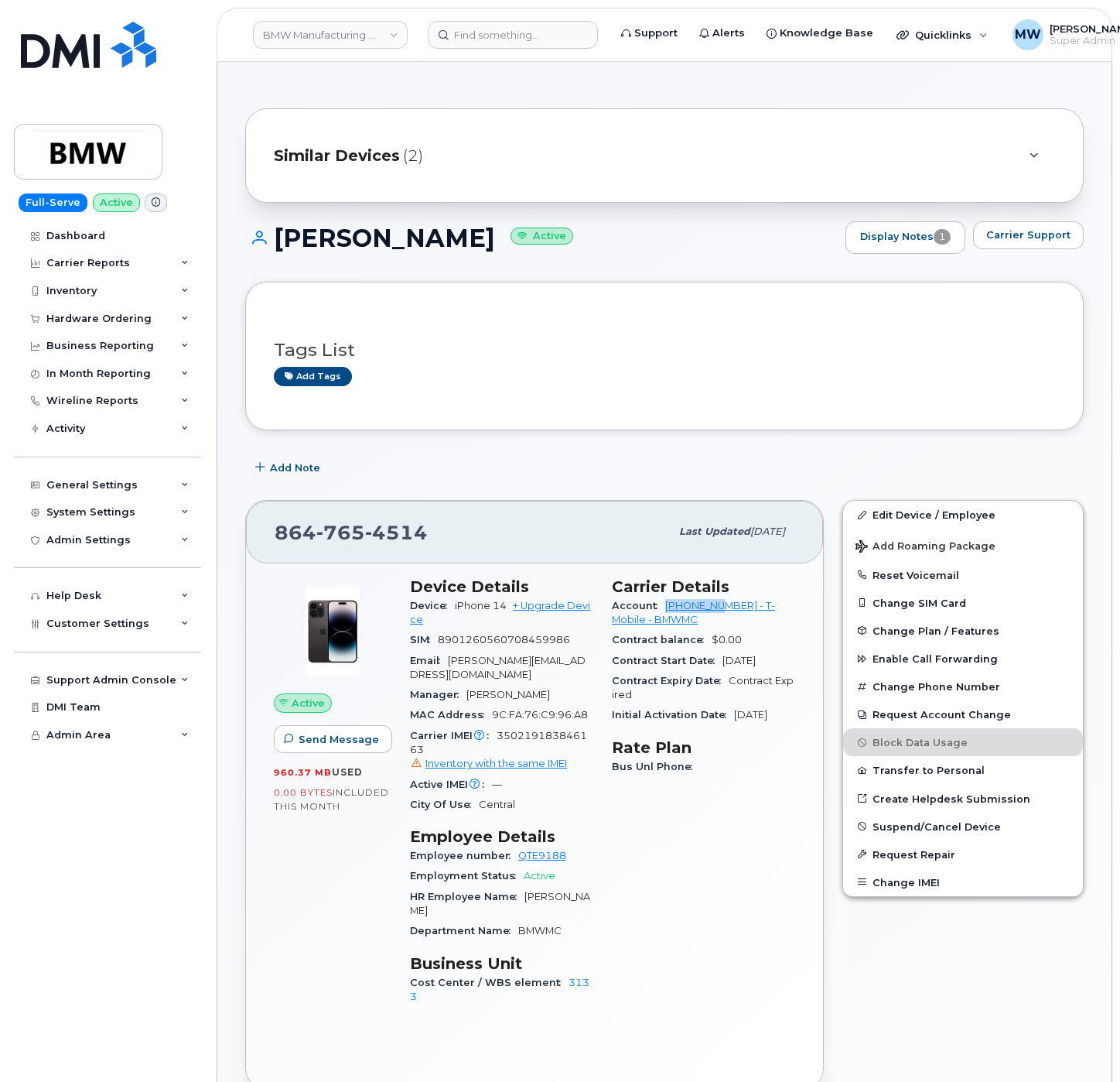
drag, startPoint x: 663, startPoint y: 615, endPoint x: 727, endPoint y: 607, distance: 64.5
click at [727, 607] on div "Account [PHONE_NUMBER] - T-Mobile - BMWMC" at bounding box center [704, 613] width 184 height 35
copy link "972523090"
click at [948, 1006] on div "Edit Device / Employee Add Roaming Package Reset Voicemail Change SIM Card Chan…" at bounding box center [963, 795] width 260 height 608
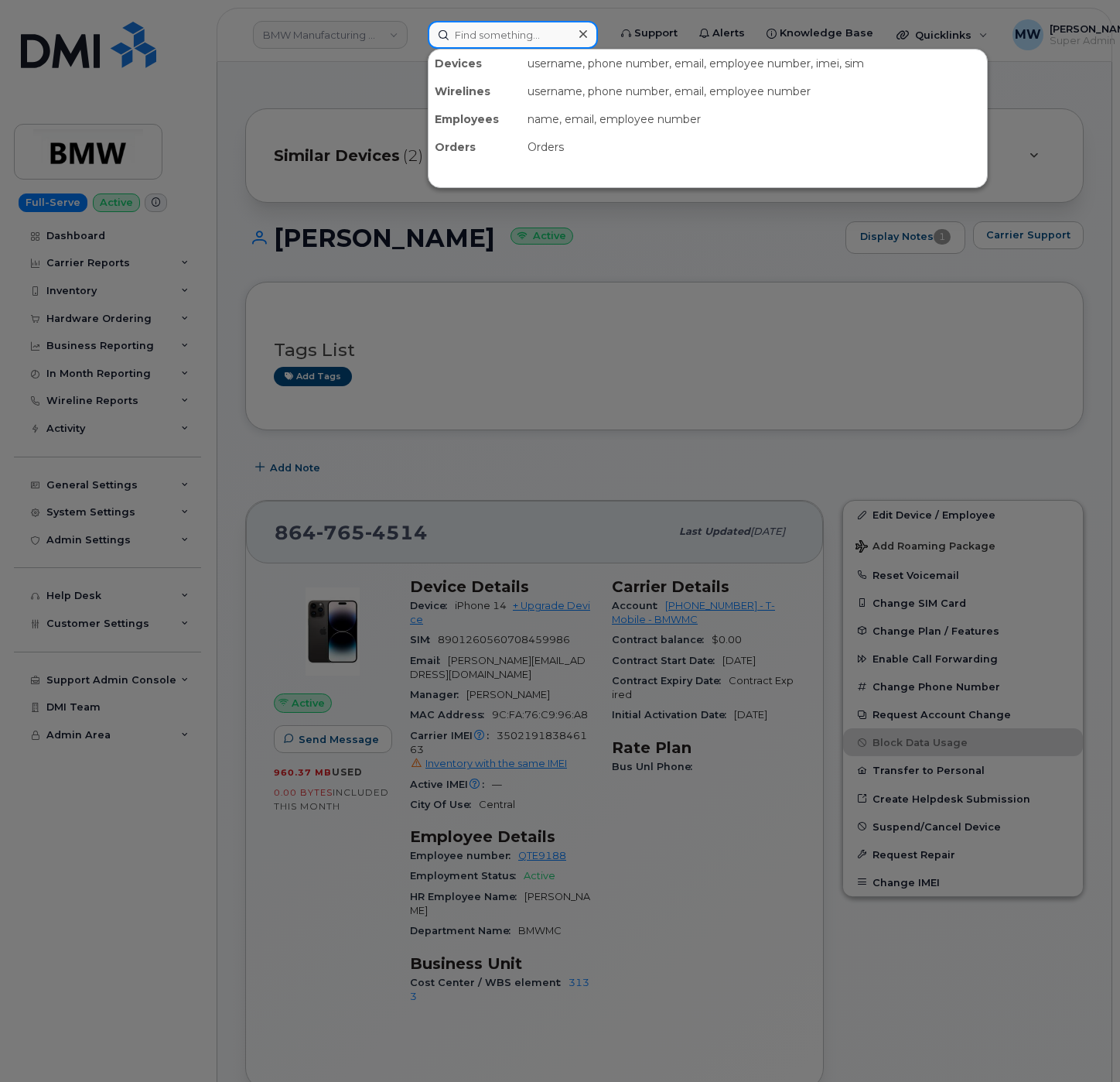
click at [488, 34] on input at bounding box center [513, 34] width 170 height 28
paste input "8644488150"
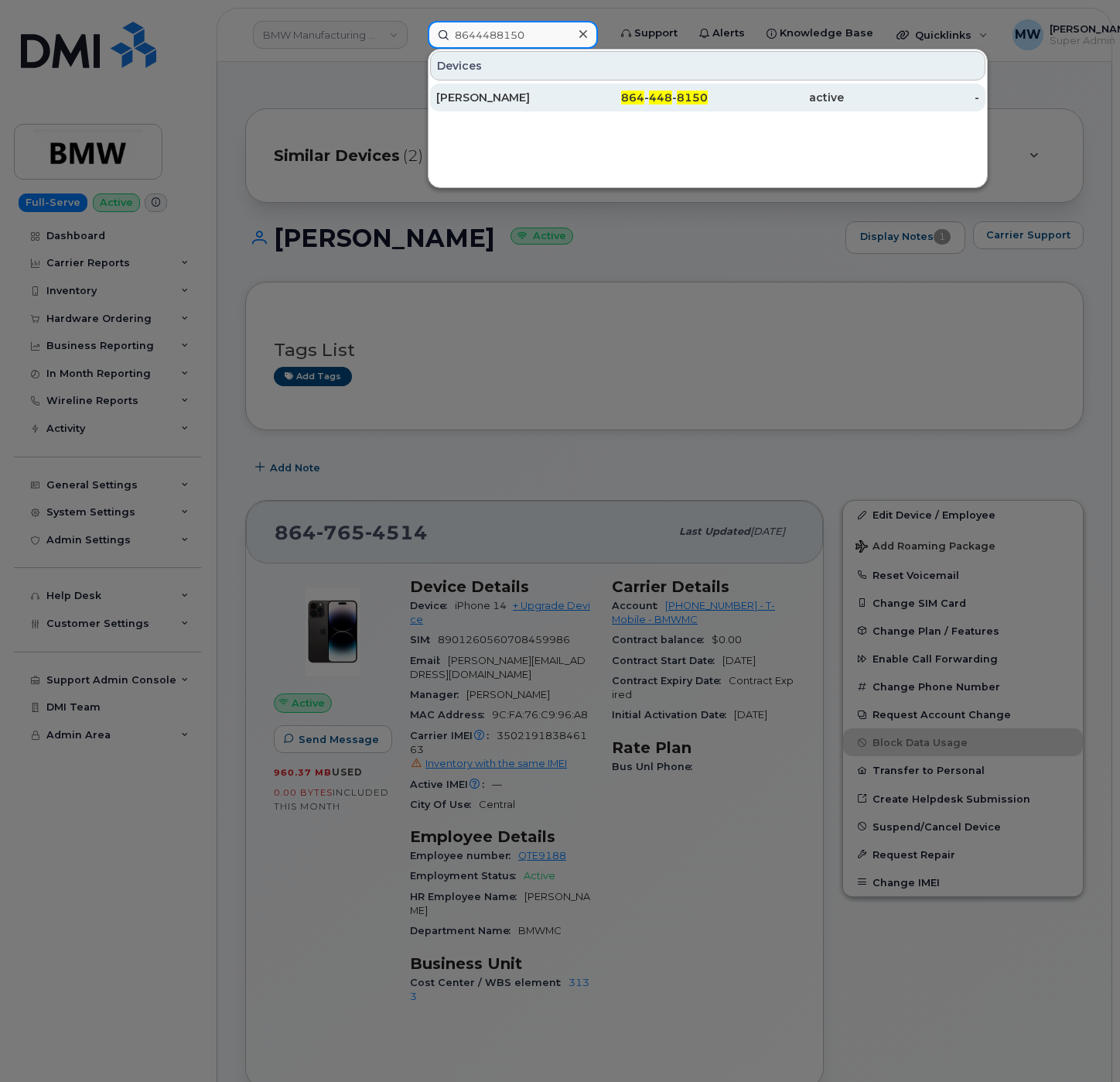
type input "8644488150"
click at [579, 88] on div "864 - 448 - 8150" at bounding box center [640, 97] width 136 height 28
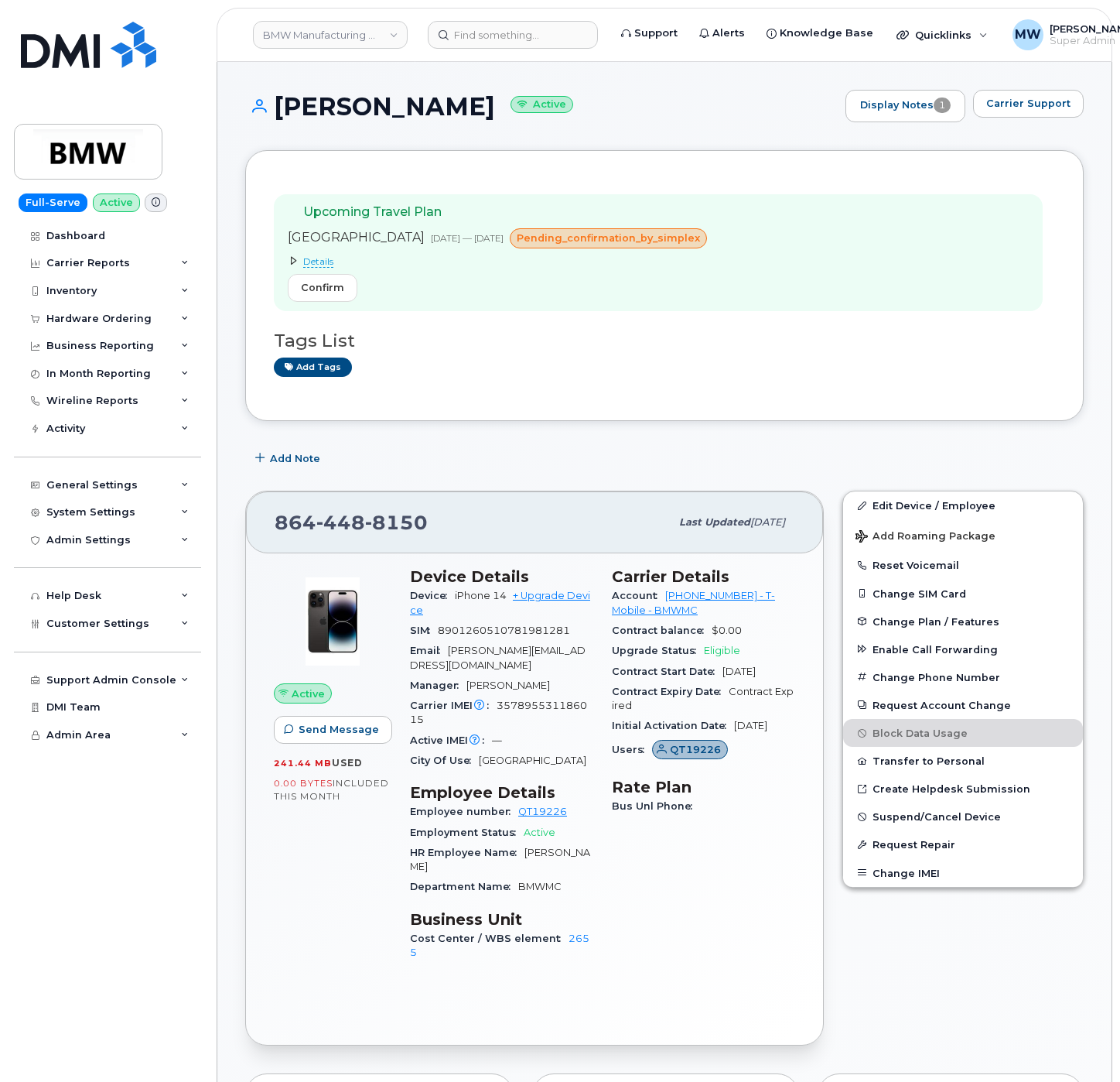
click at [960, 280] on div "Upcoming Travel Plan [GEOGRAPHIC_DATA] [DATE] — [DATE] pending_confirmation_by_…" at bounding box center [658, 253] width 769 height 117
drag, startPoint x: 662, startPoint y: 599, endPoint x: 727, endPoint y: 599, distance: 65.0
click at [727, 599] on div "Account [PHONE_NUMBER] - T-Mobile - BMWMC" at bounding box center [704, 603] width 184 height 35
copy link "972523090"
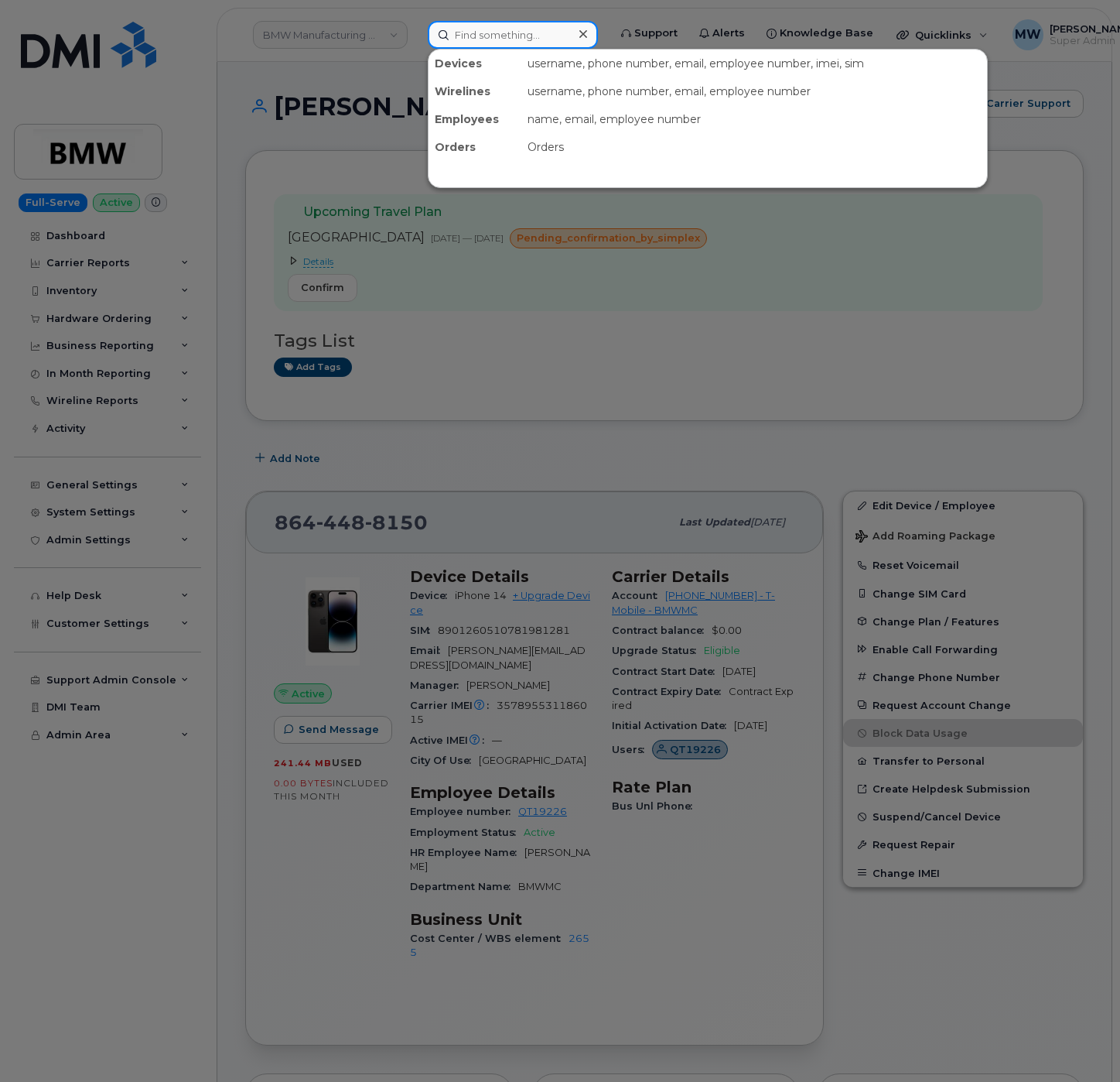
click at [473, 30] on input at bounding box center [513, 34] width 170 height 28
paste input "8649078711"
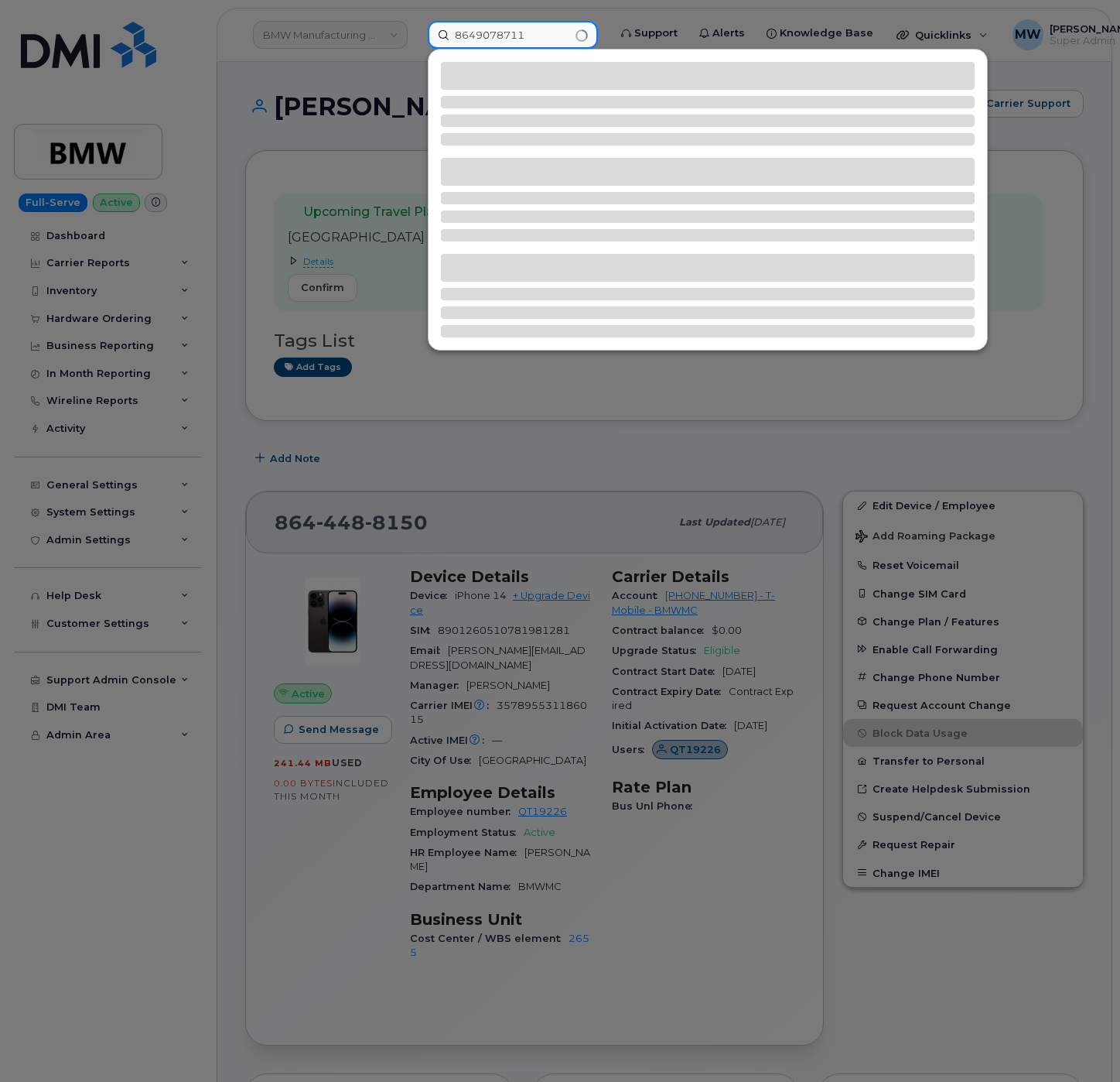
type input "8649078711"
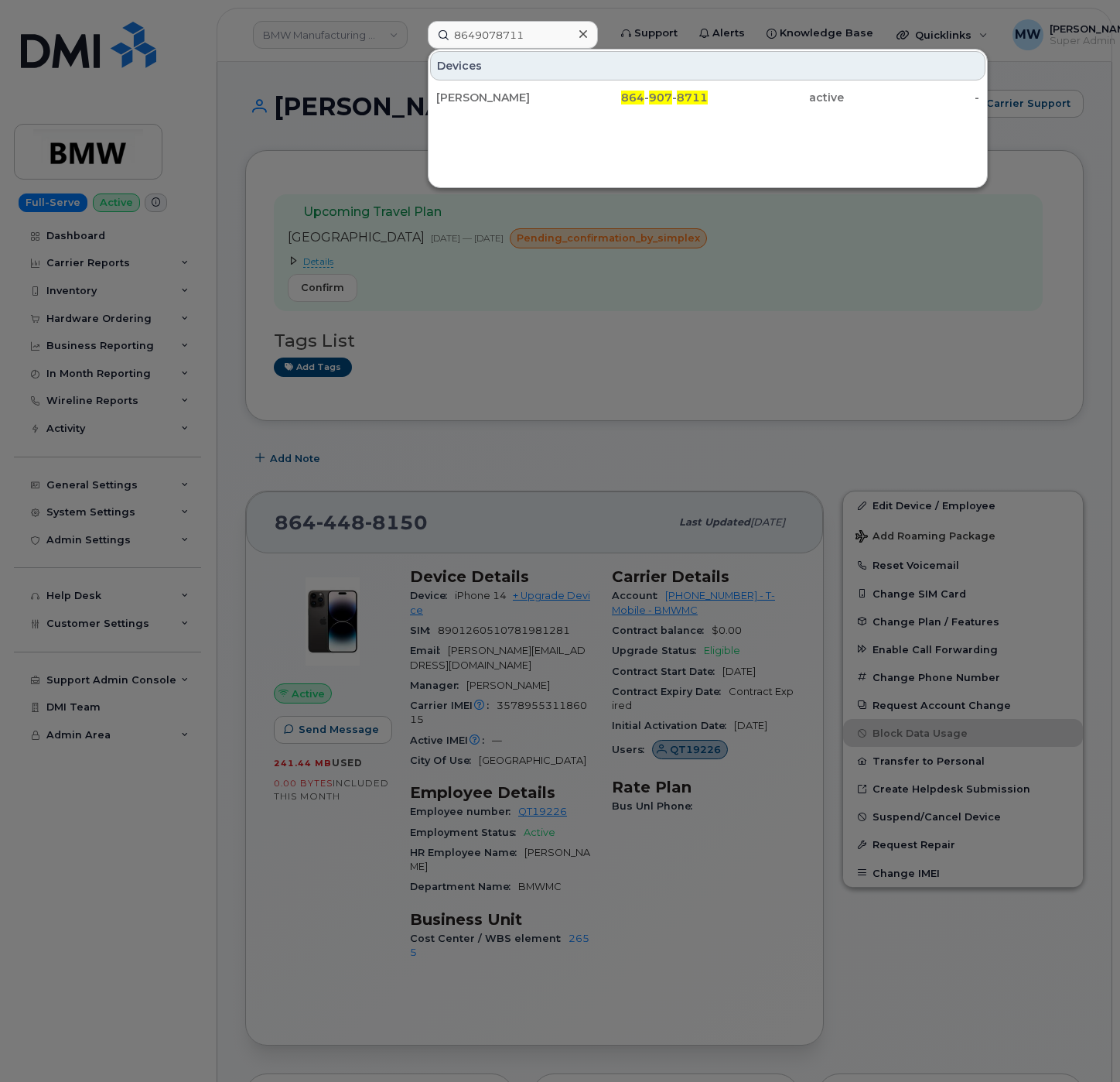
drag, startPoint x: 667, startPoint y: 94, endPoint x: 91, endPoint y: 43, distance: 578.3
click at [667, 94] on span "907" at bounding box center [661, 97] width 23 height 14
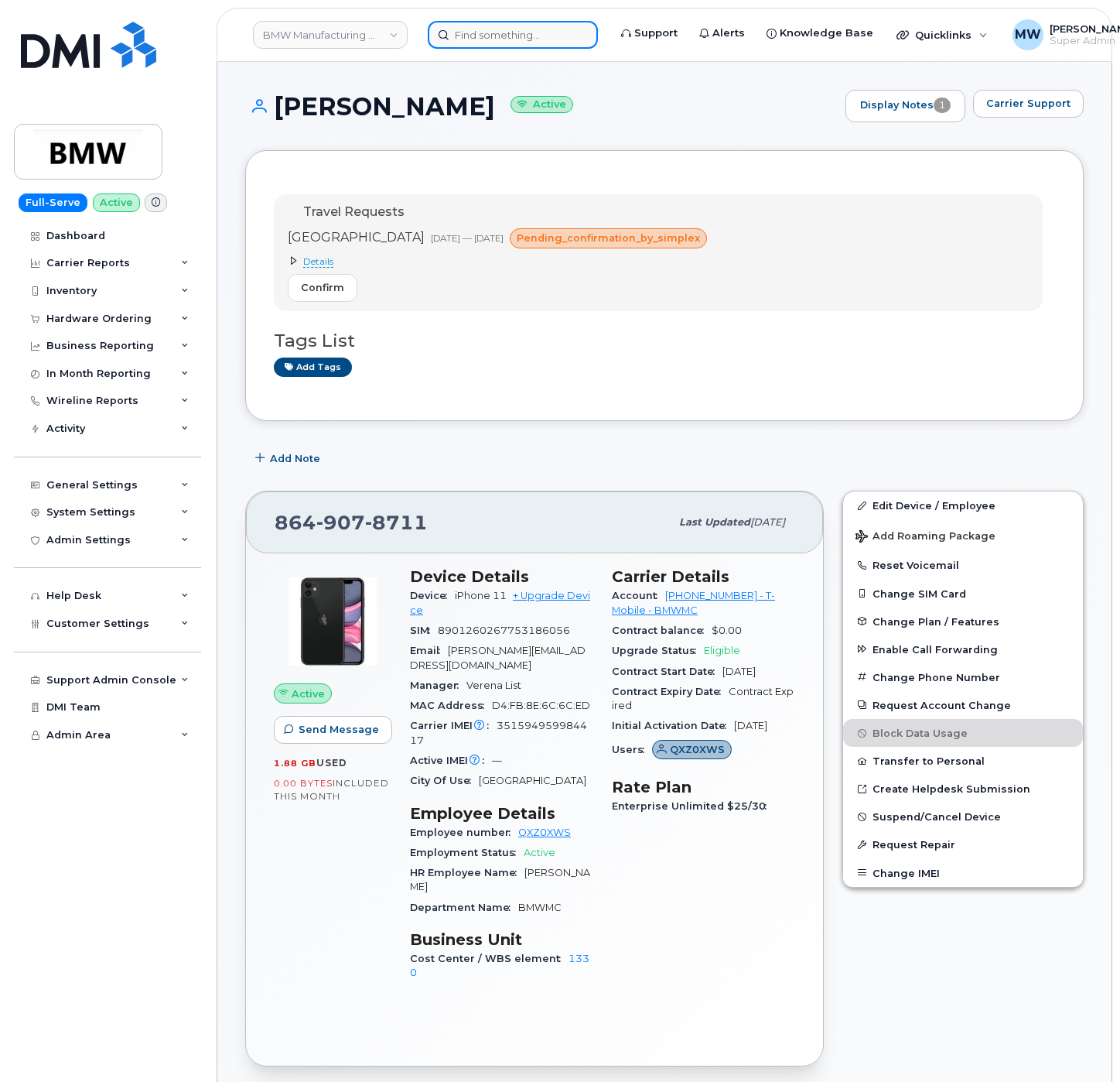
click at [481, 44] on input at bounding box center [513, 34] width 170 height 28
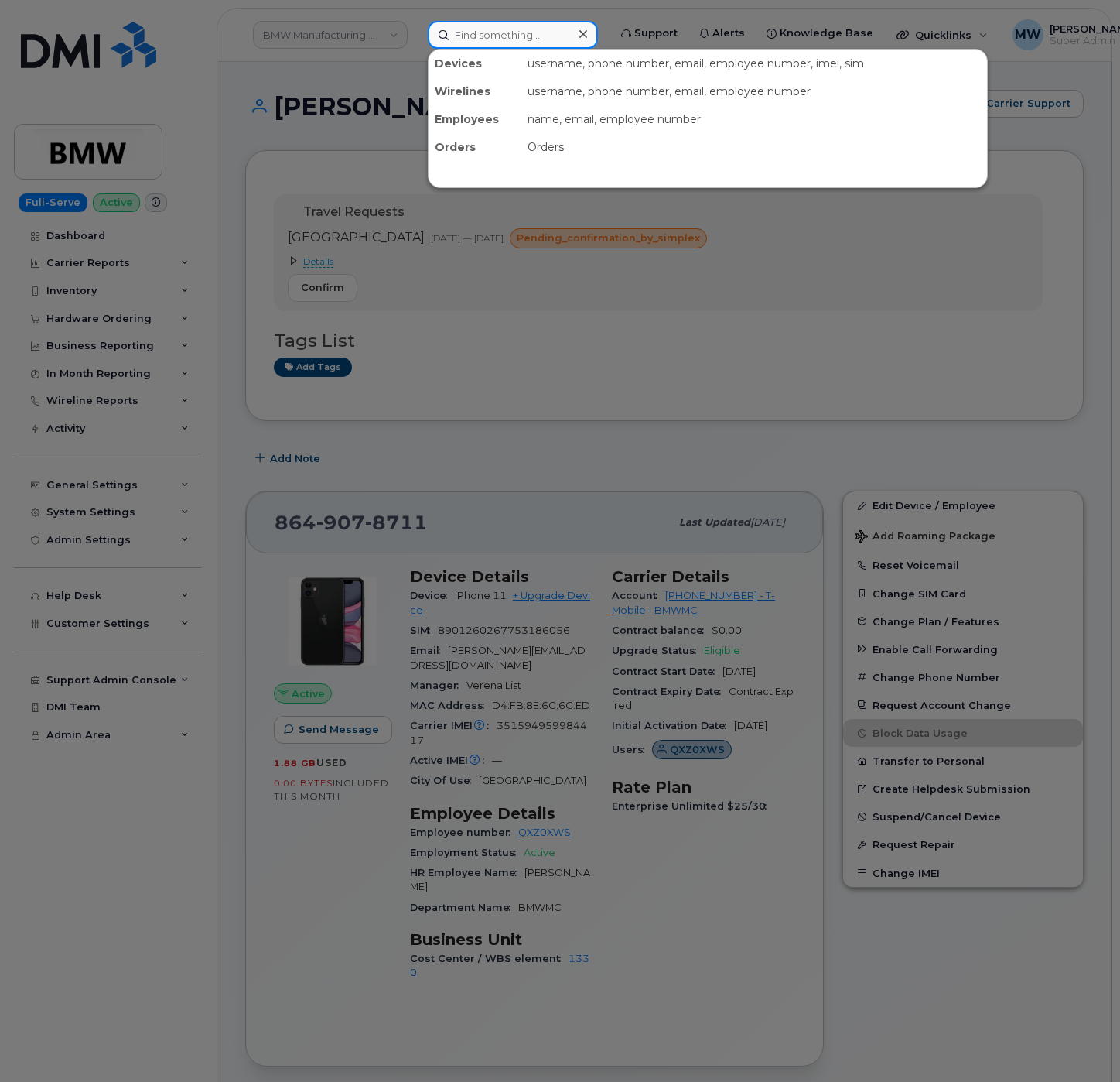
paste input "8644304923"
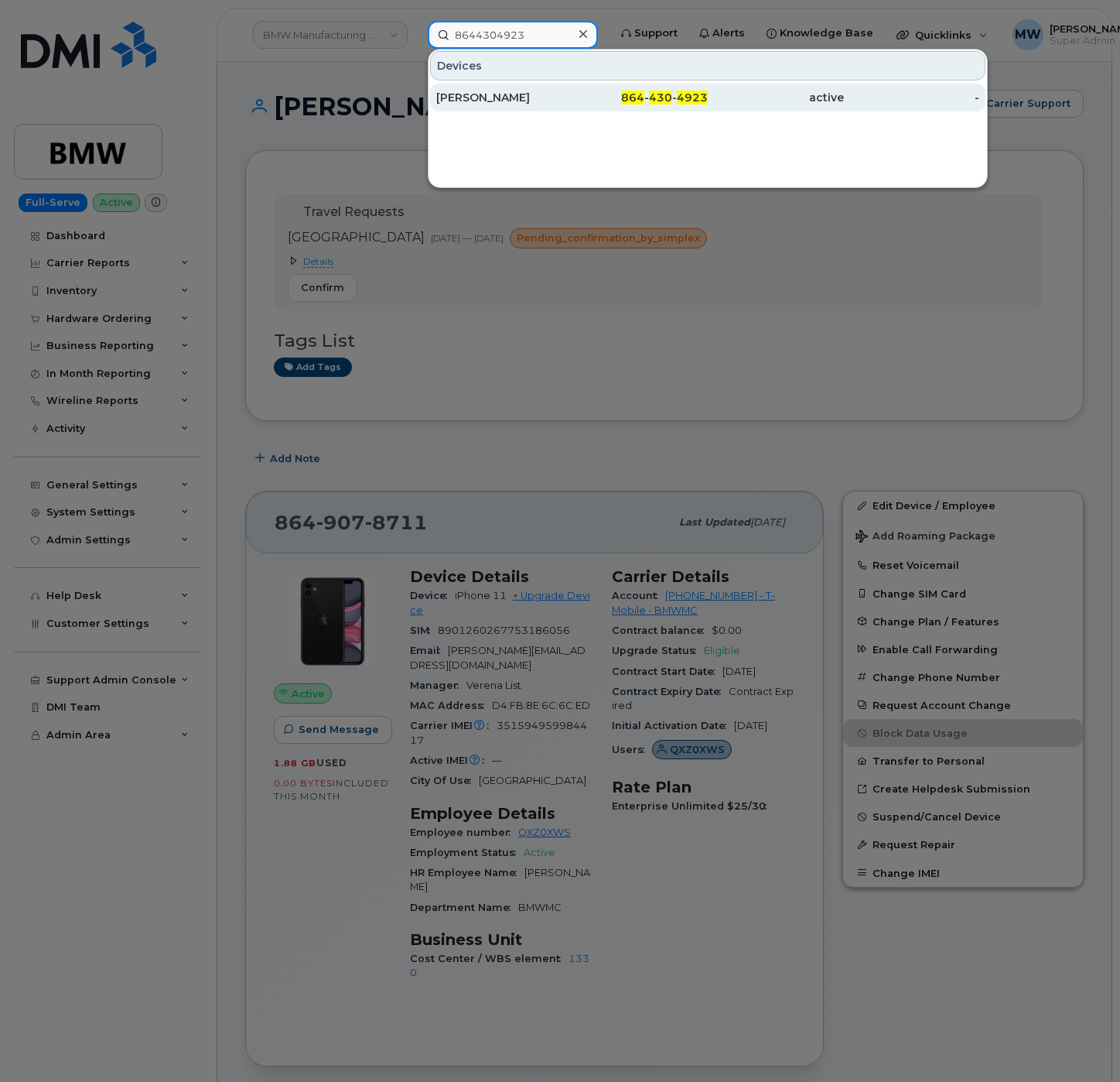
type input "8644304923"
click at [541, 104] on div "[PERSON_NAME]" at bounding box center [504, 97] width 136 height 16
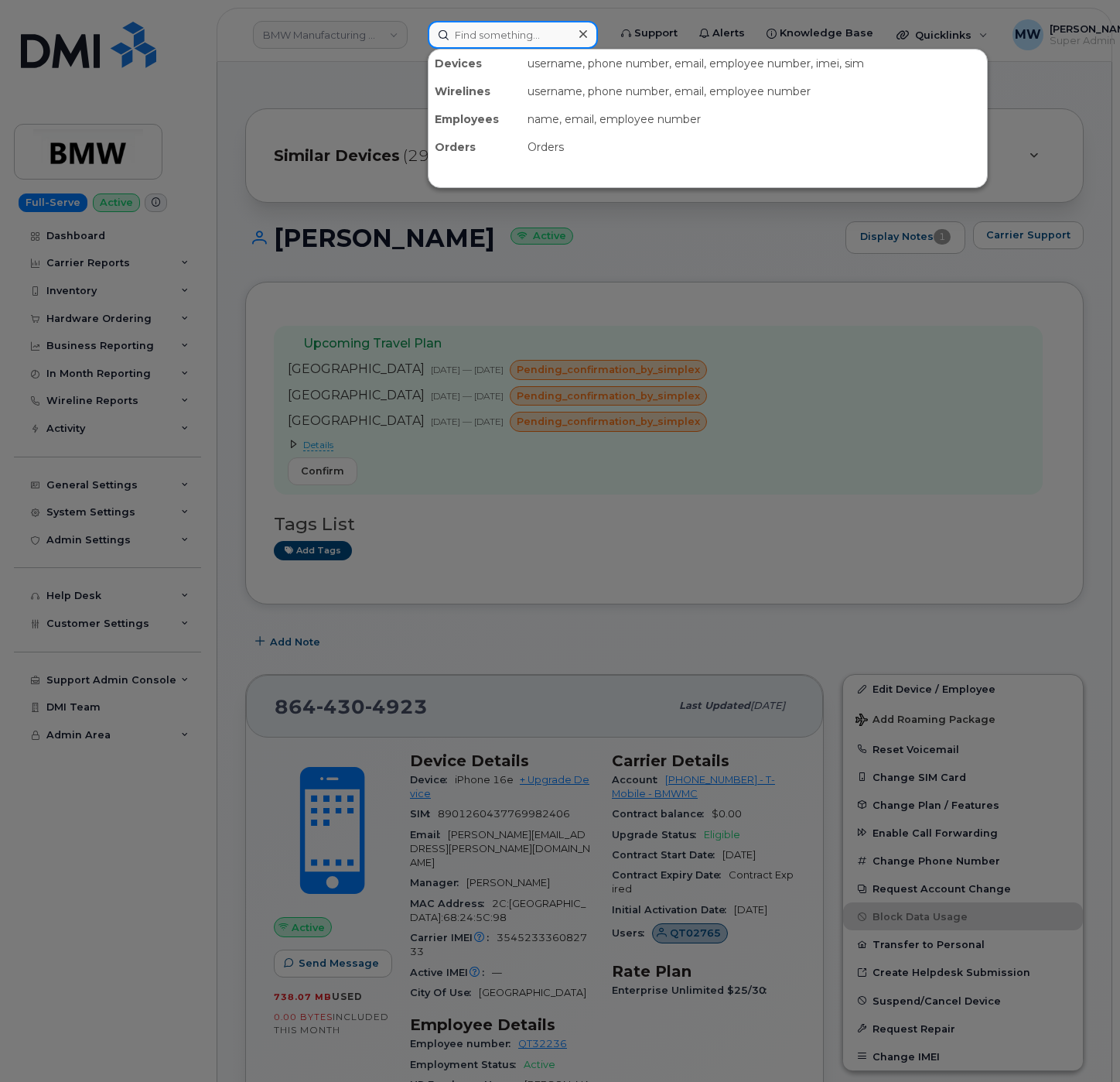
click at [526, 40] on input at bounding box center [513, 34] width 170 height 28
paste input "8644304923"
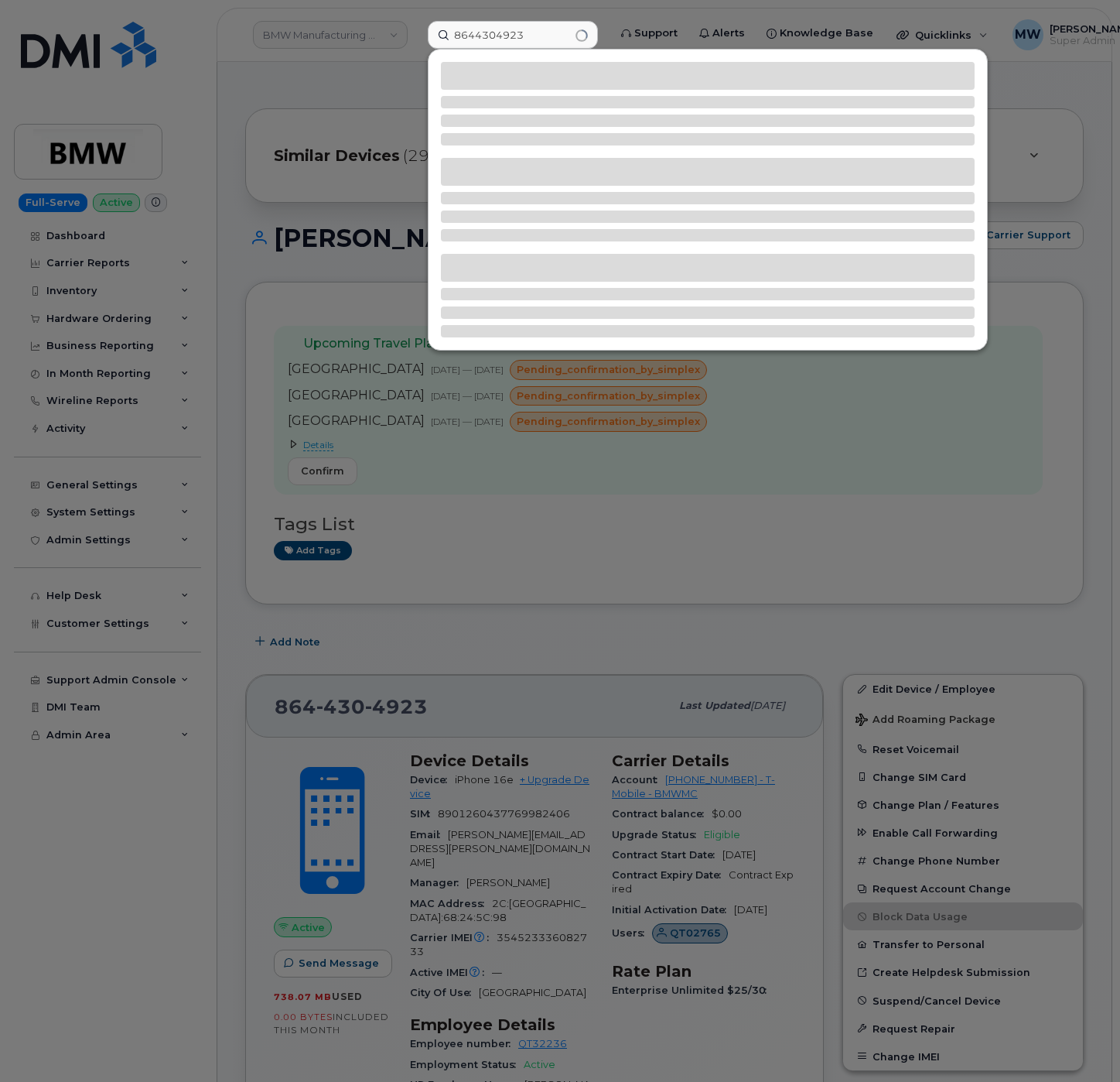
drag, startPoint x: 833, startPoint y: 484, endPoint x: 773, endPoint y: 472, distance: 61.2
click at [833, 485] on div at bounding box center [560, 541] width 1120 height 1082
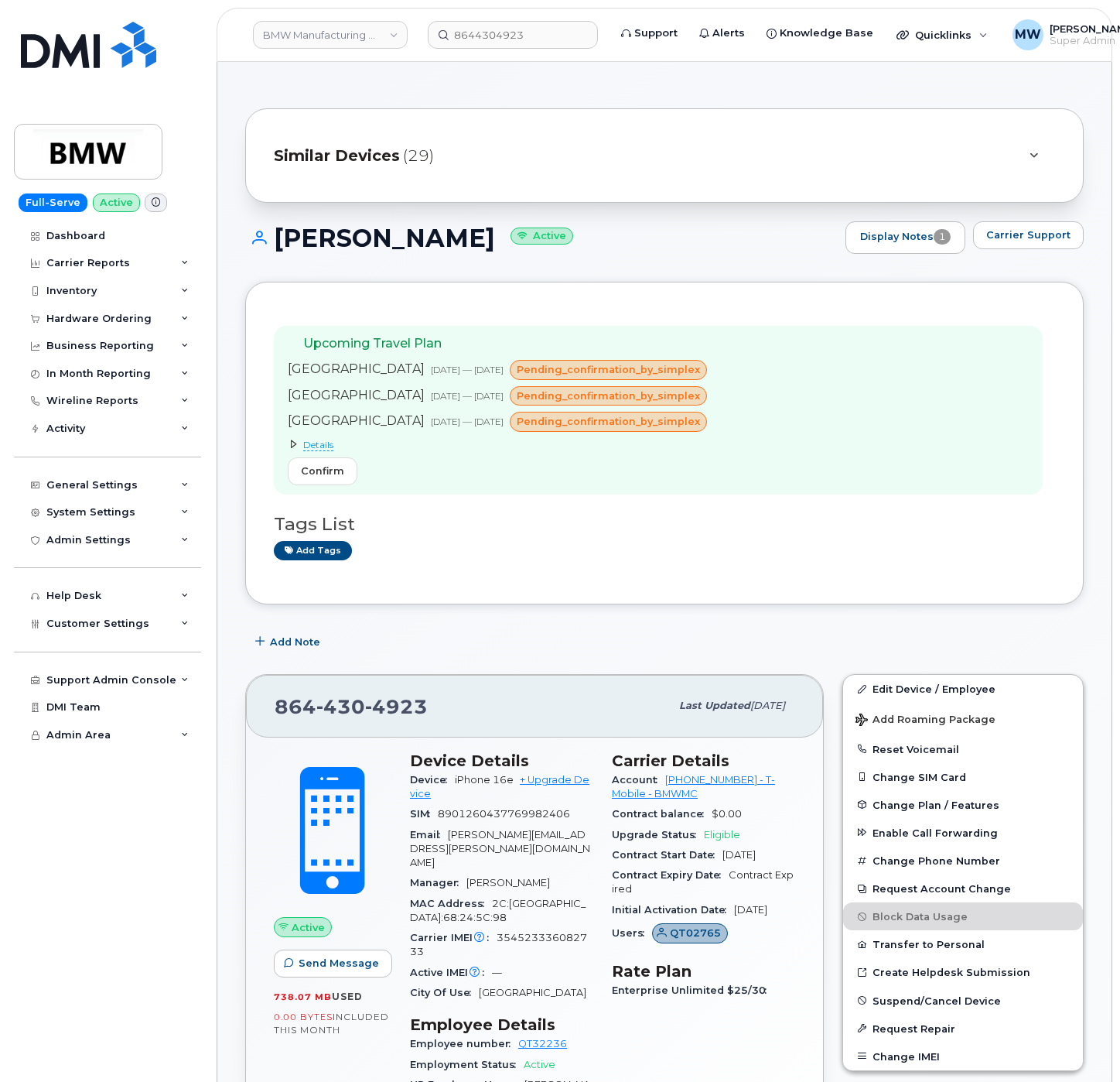
drag, startPoint x: 915, startPoint y: 489, endPoint x: 834, endPoint y: 605, distance: 141.5
click at [915, 490] on div "Upcoming Travel Plan Greece Oct 16, 2025 — Oct 31, 2025 pending_confirmation_by…" at bounding box center [658, 410] width 769 height 169
drag, startPoint x: 656, startPoint y: 785, endPoint x: 588, endPoint y: 717, distance: 96.2
click at [730, 787] on div "Account 972523090 - T-Mobile - BMWMC" at bounding box center [704, 788] width 184 height 35
copy link "972523090"
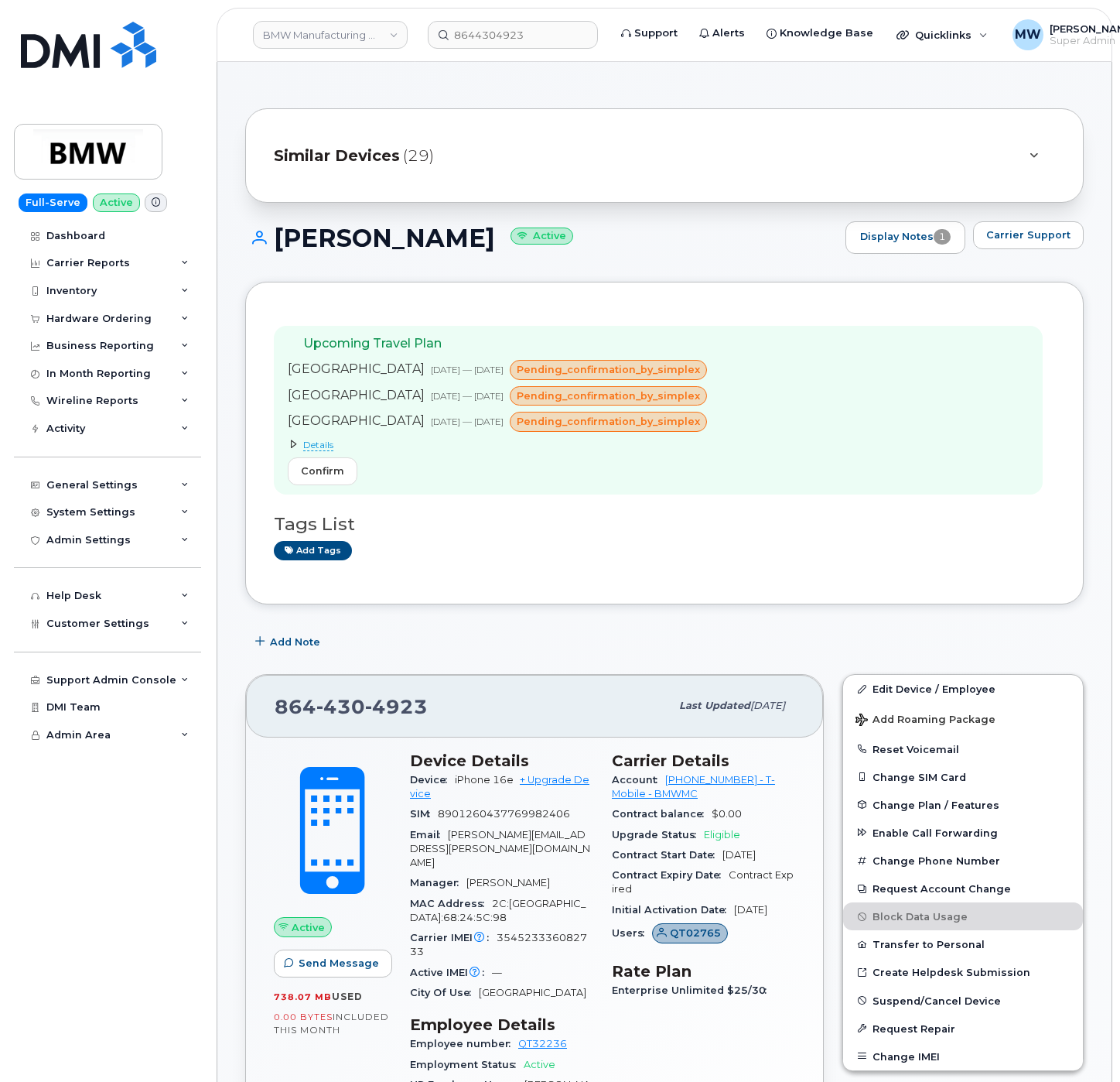
click at [80, 954] on div "Dashboard Carrier Reports Monthly Billing Data Daily Data Pooling Data Behavior…" at bounding box center [109, 653] width 191 height 861
click at [478, 32] on input "8644304923" at bounding box center [513, 34] width 170 height 28
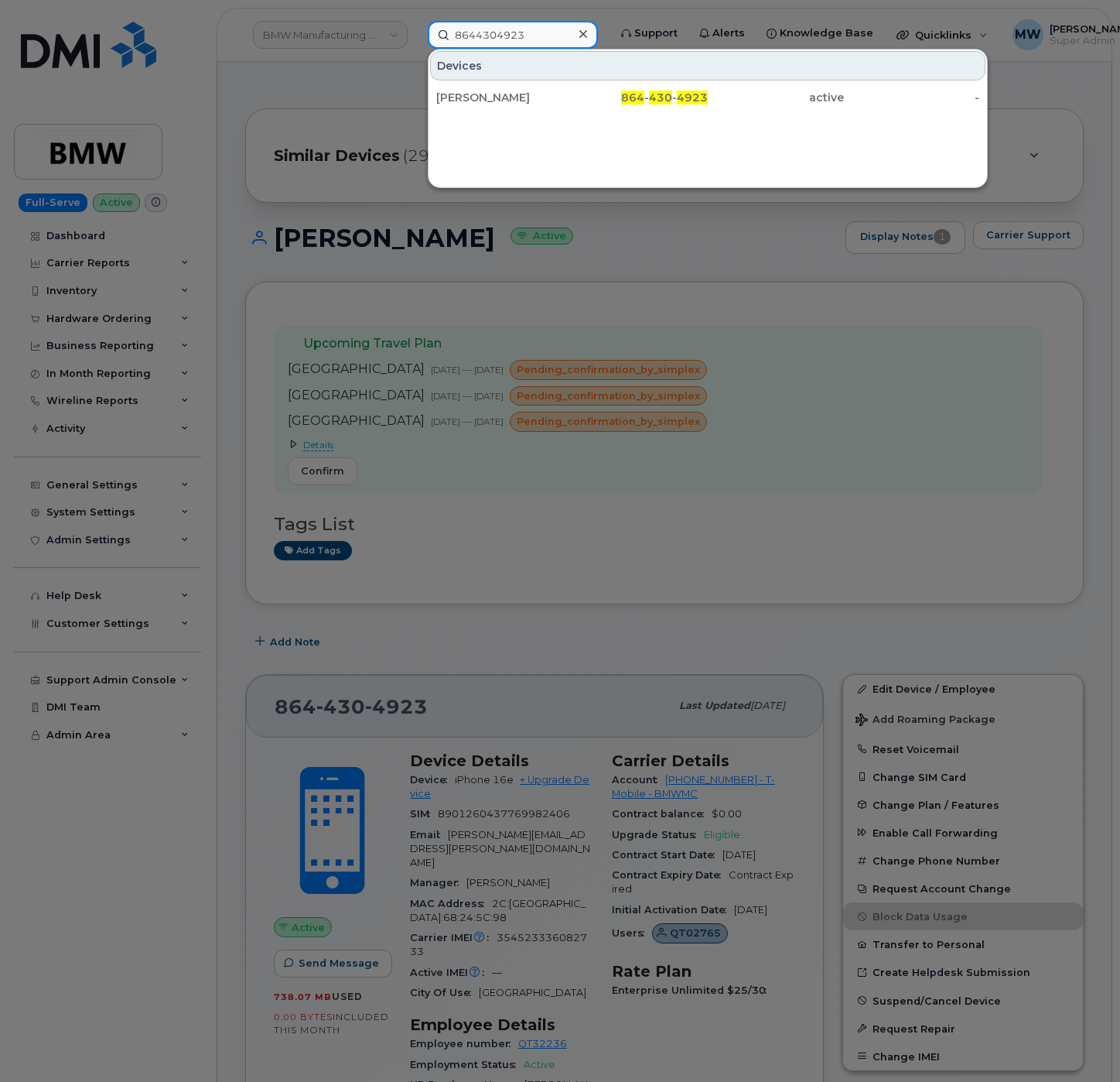
paste input "8647654514"
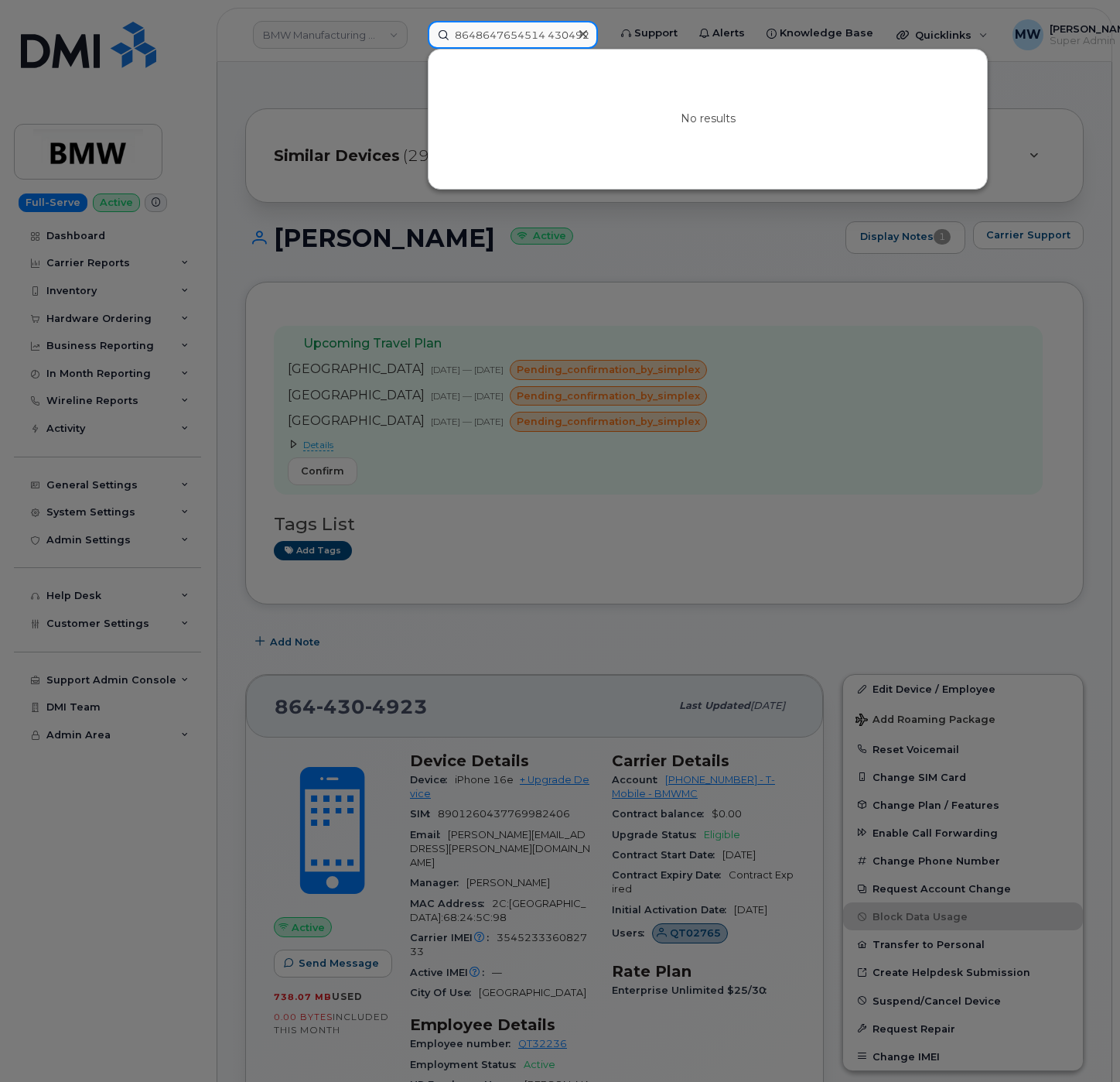
type input "8648647654514 4304923"
click at [583, 30] on icon at bounding box center [583, 33] width 8 height 13
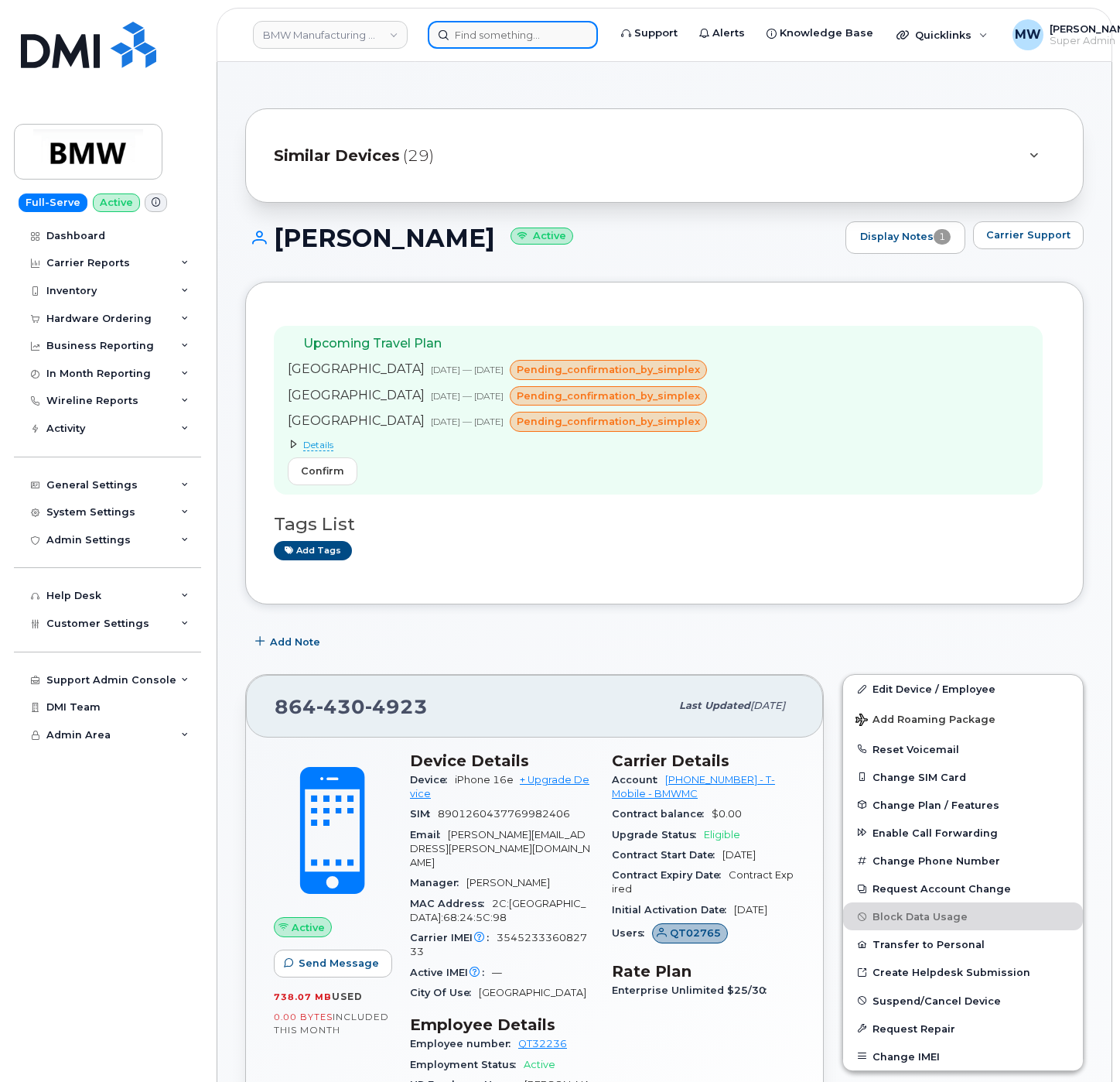
click at [522, 37] on input at bounding box center [513, 34] width 170 height 28
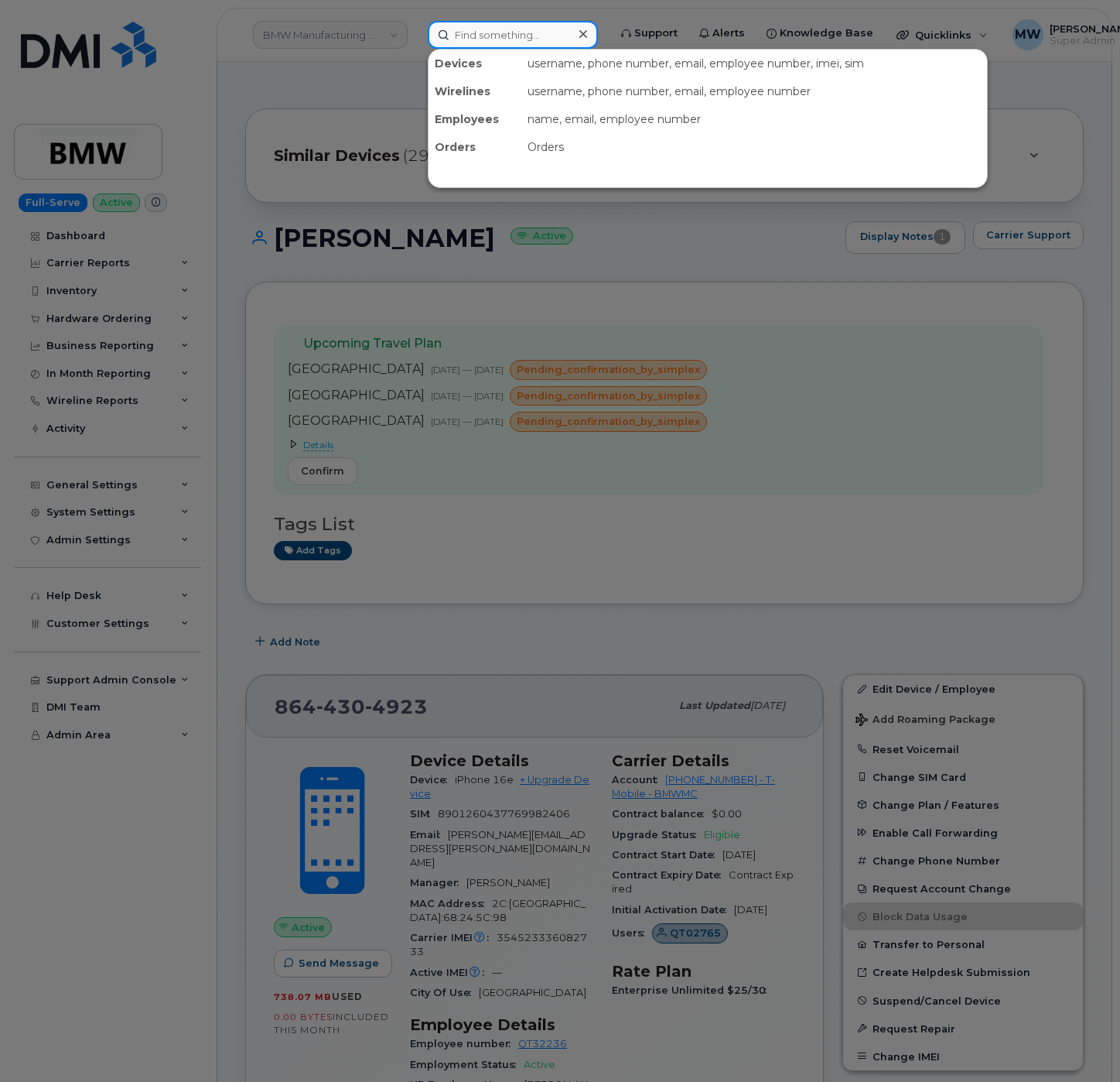
paste input "8647654514"
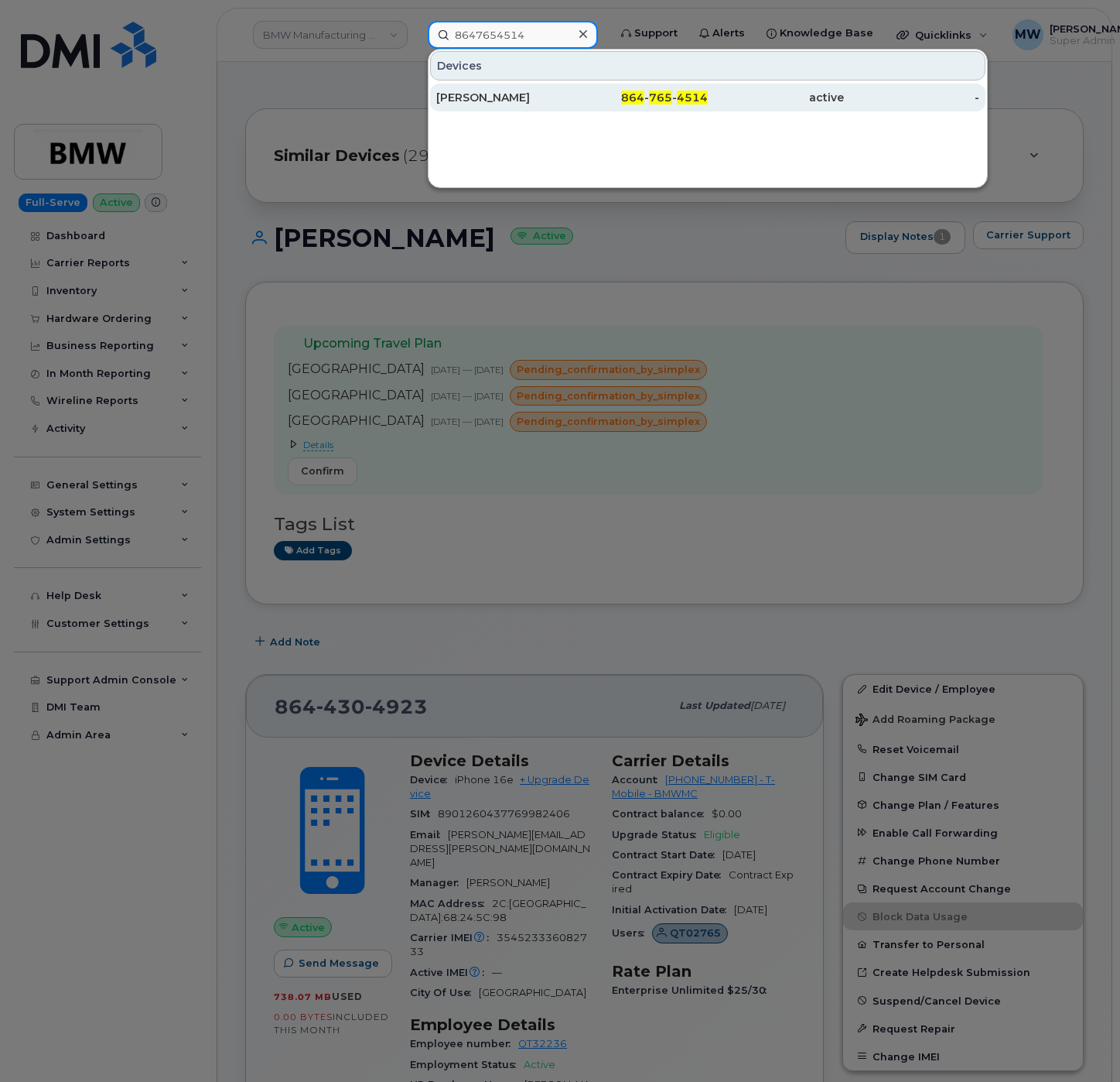
type input "8647654514"
click at [460, 100] on div "James Titta" at bounding box center [504, 97] width 136 height 16
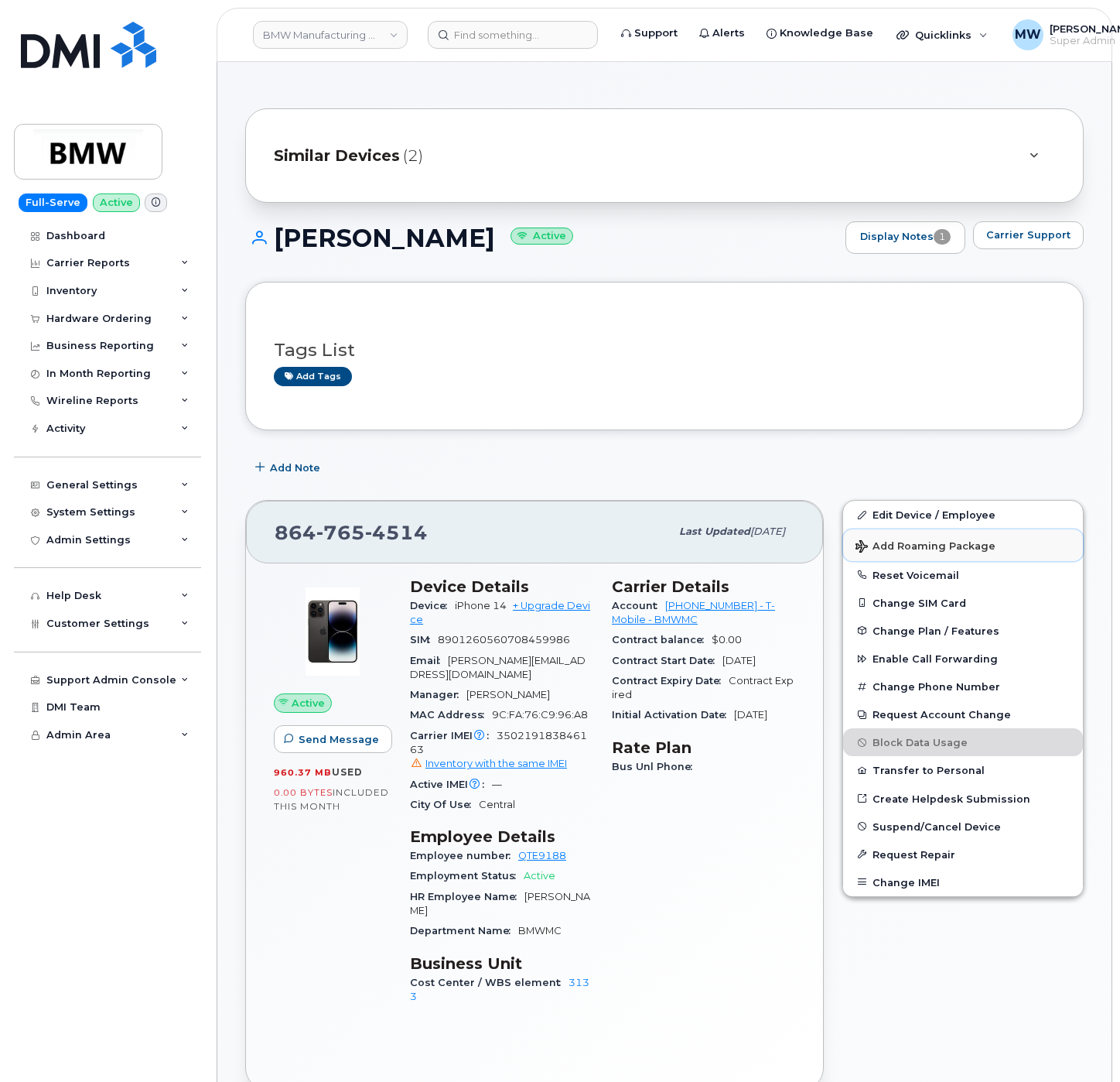
click at [904, 552] on span "Add Roaming Package" at bounding box center [926, 548] width 140 height 15
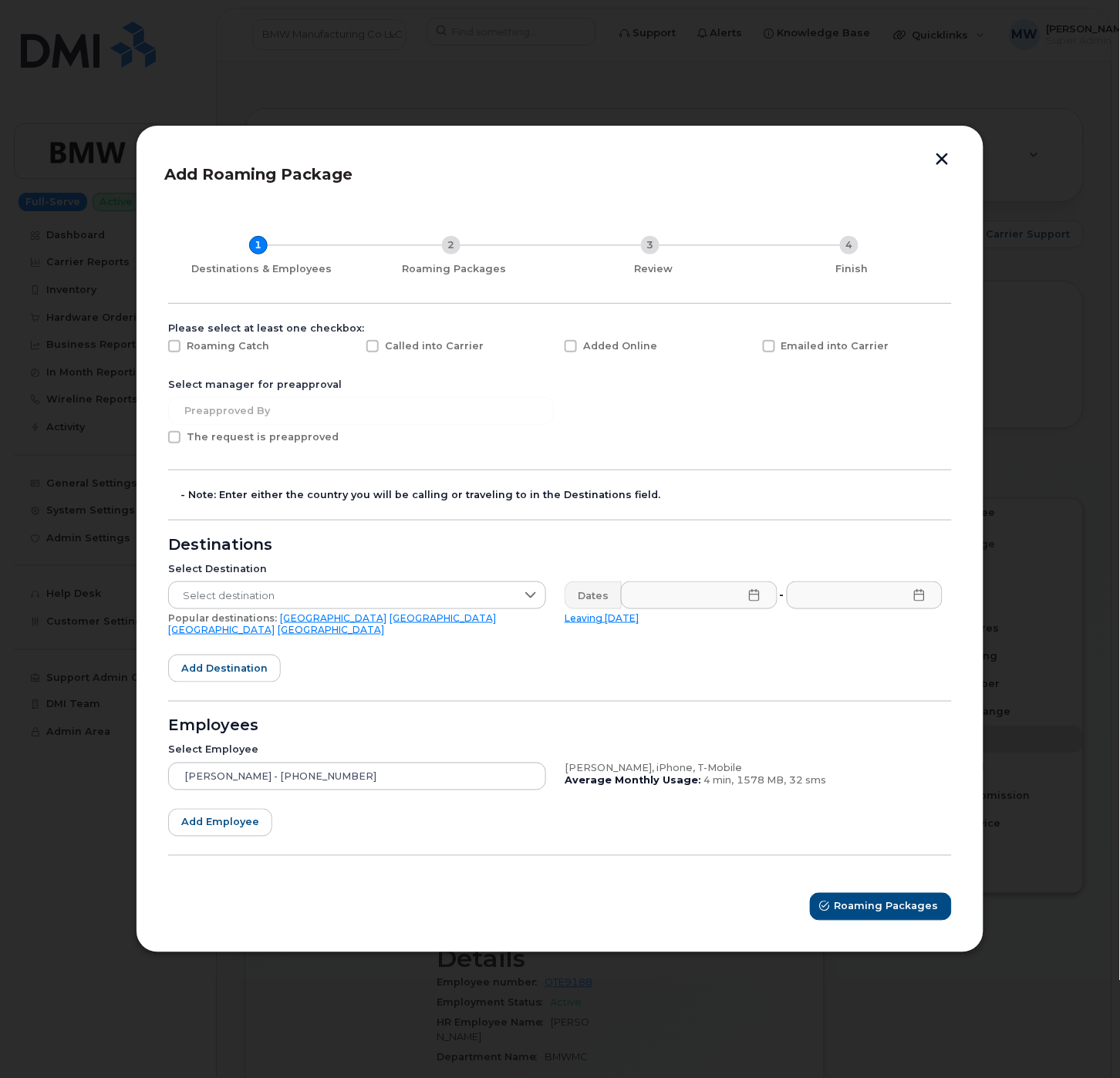
click at [761, 350] on div "Emailed into Carrier" at bounding box center [853, 350] width 198 height 38
click at [768, 350] on span at bounding box center [769, 346] width 12 height 12
click at [752, 348] on input "Emailed into Carrier" at bounding box center [748, 344] width 7 height 7
checkbox input "true"
click at [945, 162] on button "button" at bounding box center [943, 160] width 23 height 16
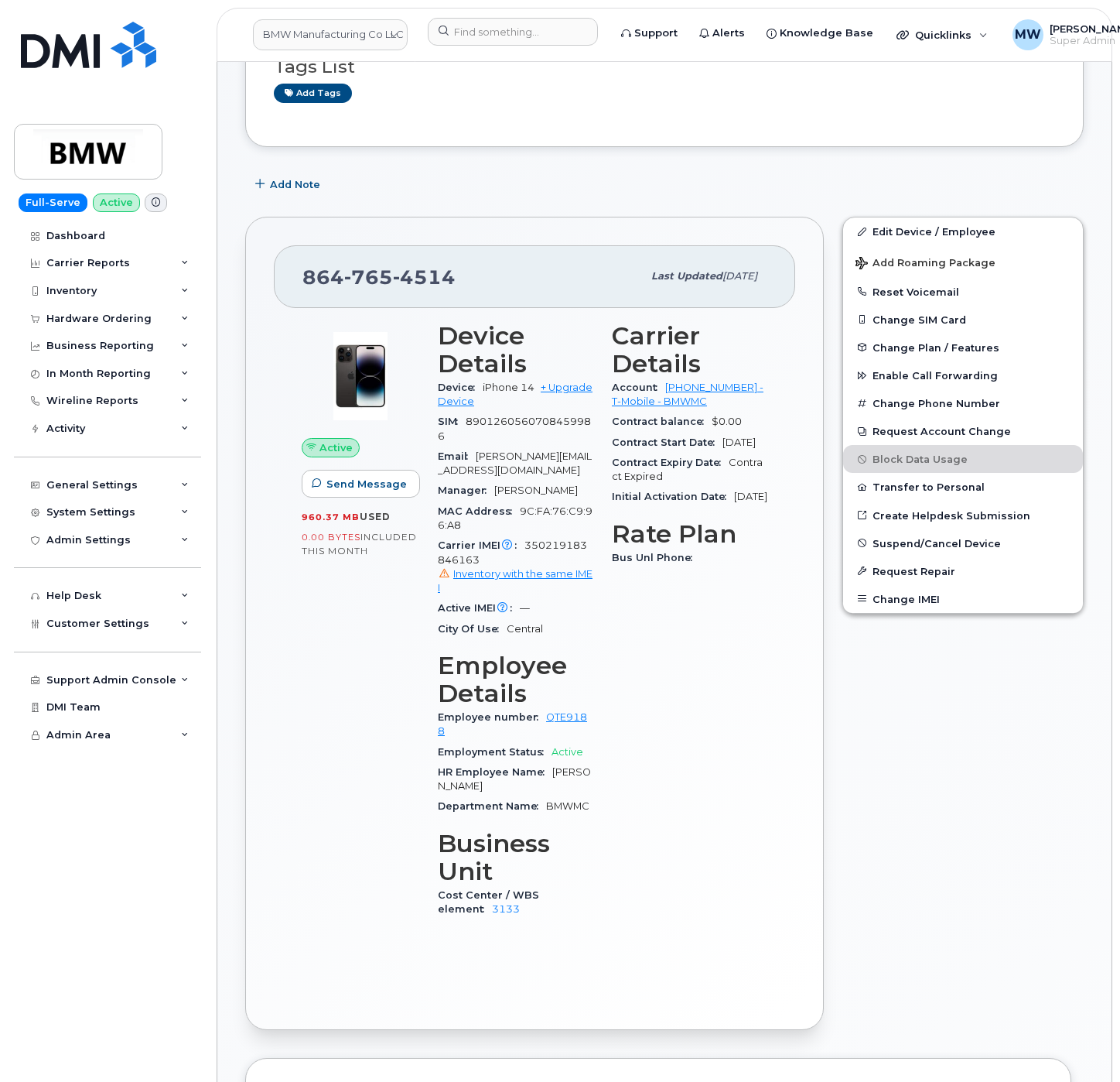
scroll to position [310, 0]
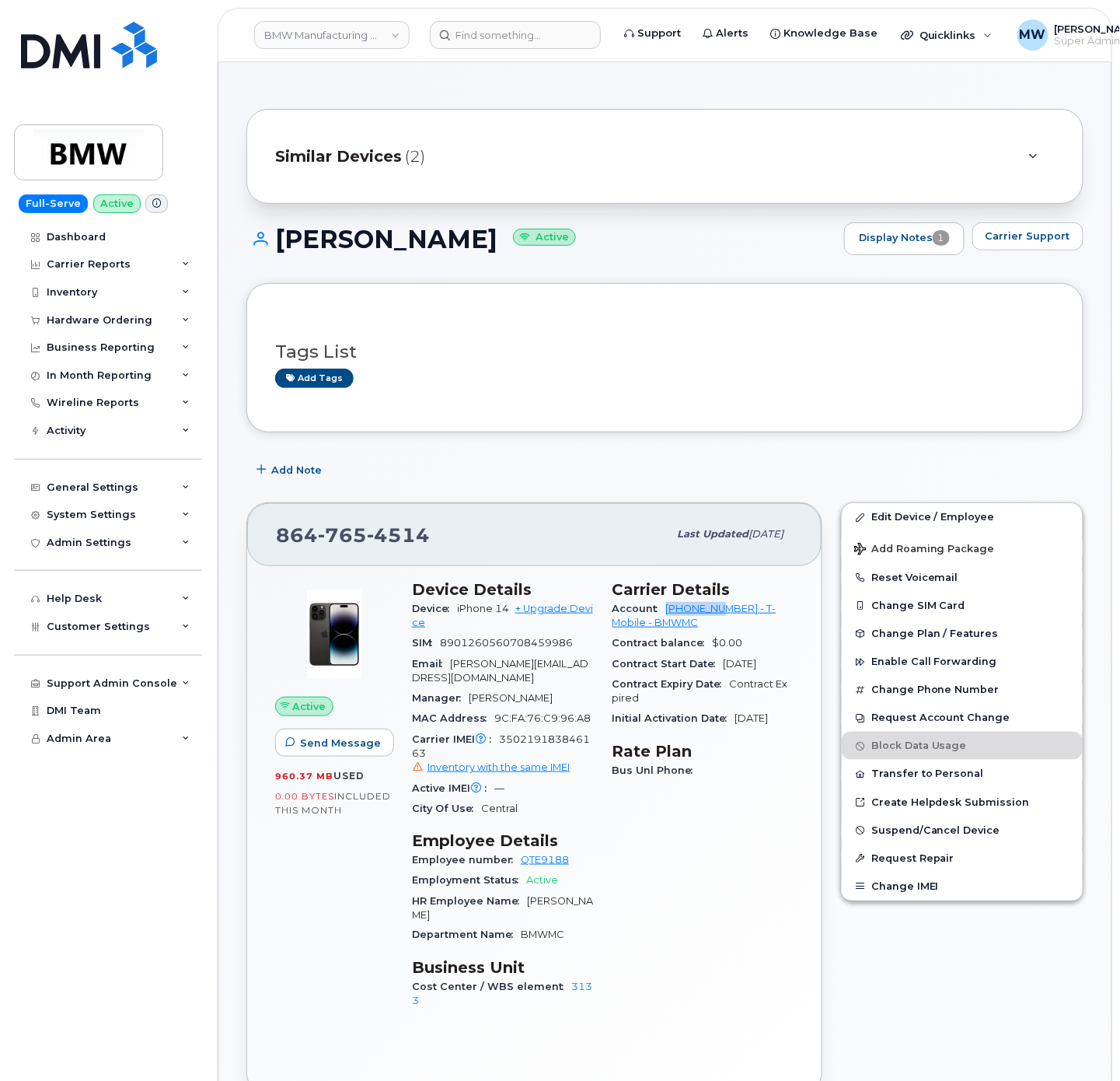
drag, startPoint x: 662, startPoint y: 613, endPoint x: 727, endPoint y: 620, distance: 65.4
click at [727, 620] on div "Account 972523090 - T-Mobile - BMWMC" at bounding box center [703, 616] width 182 height 35
copy link "972523090"
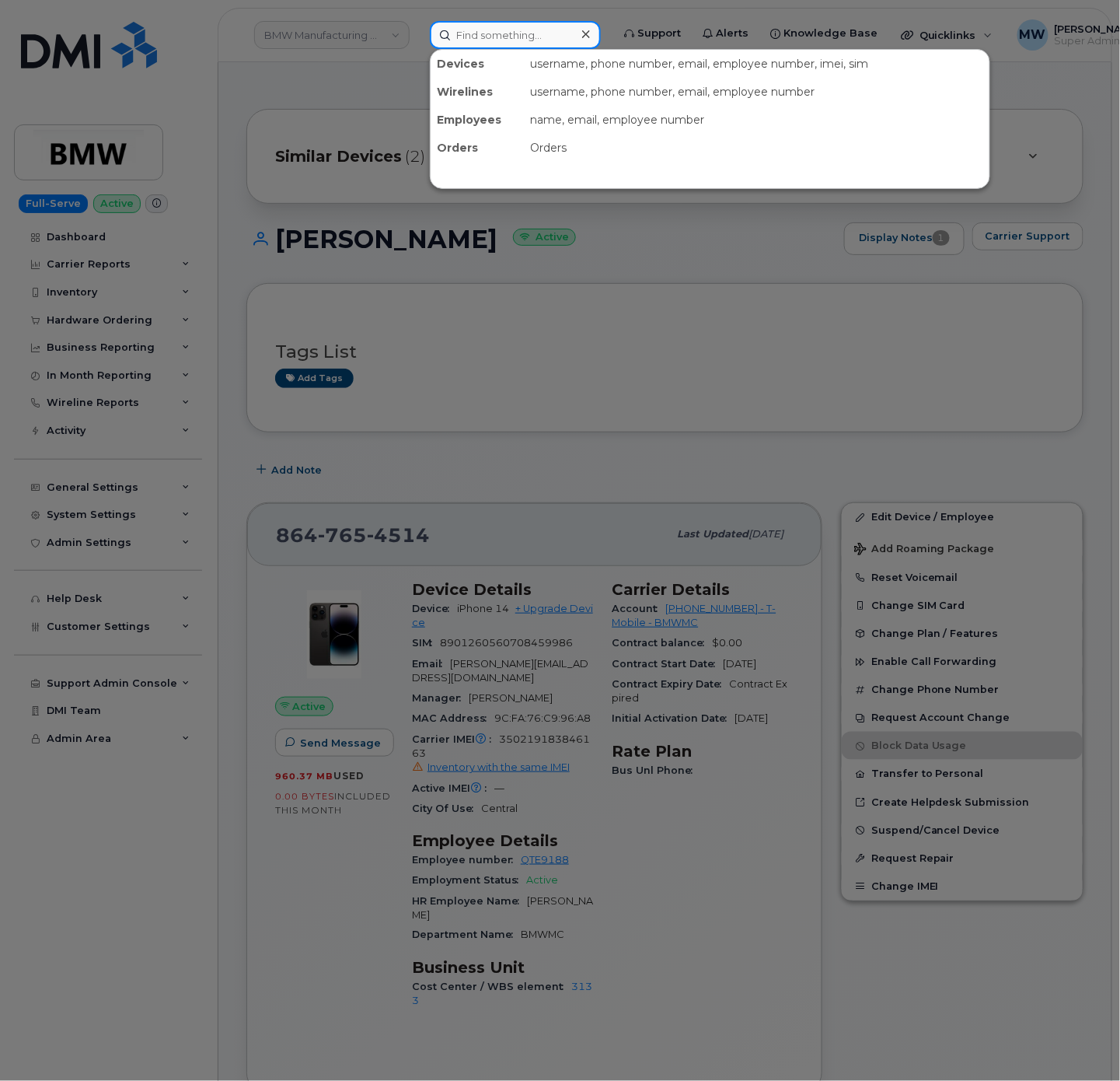
drag, startPoint x: 485, startPoint y: 34, endPoint x: 502, endPoint y: 1, distance: 37.1
click at [487, 34] on input at bounding box center [515, 34] width 171 height 28
paste input "8644514385"
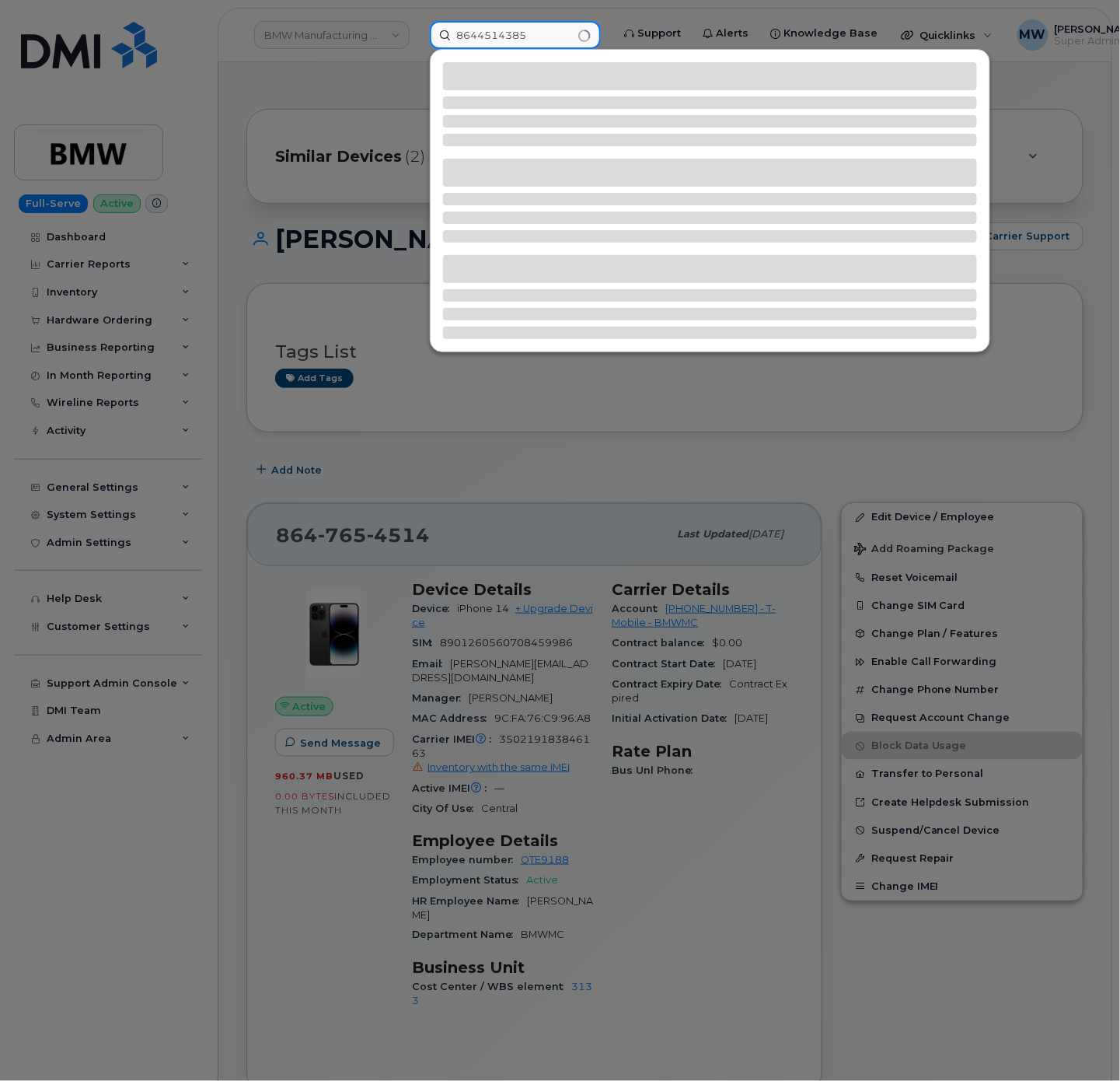
type input "8644514385"
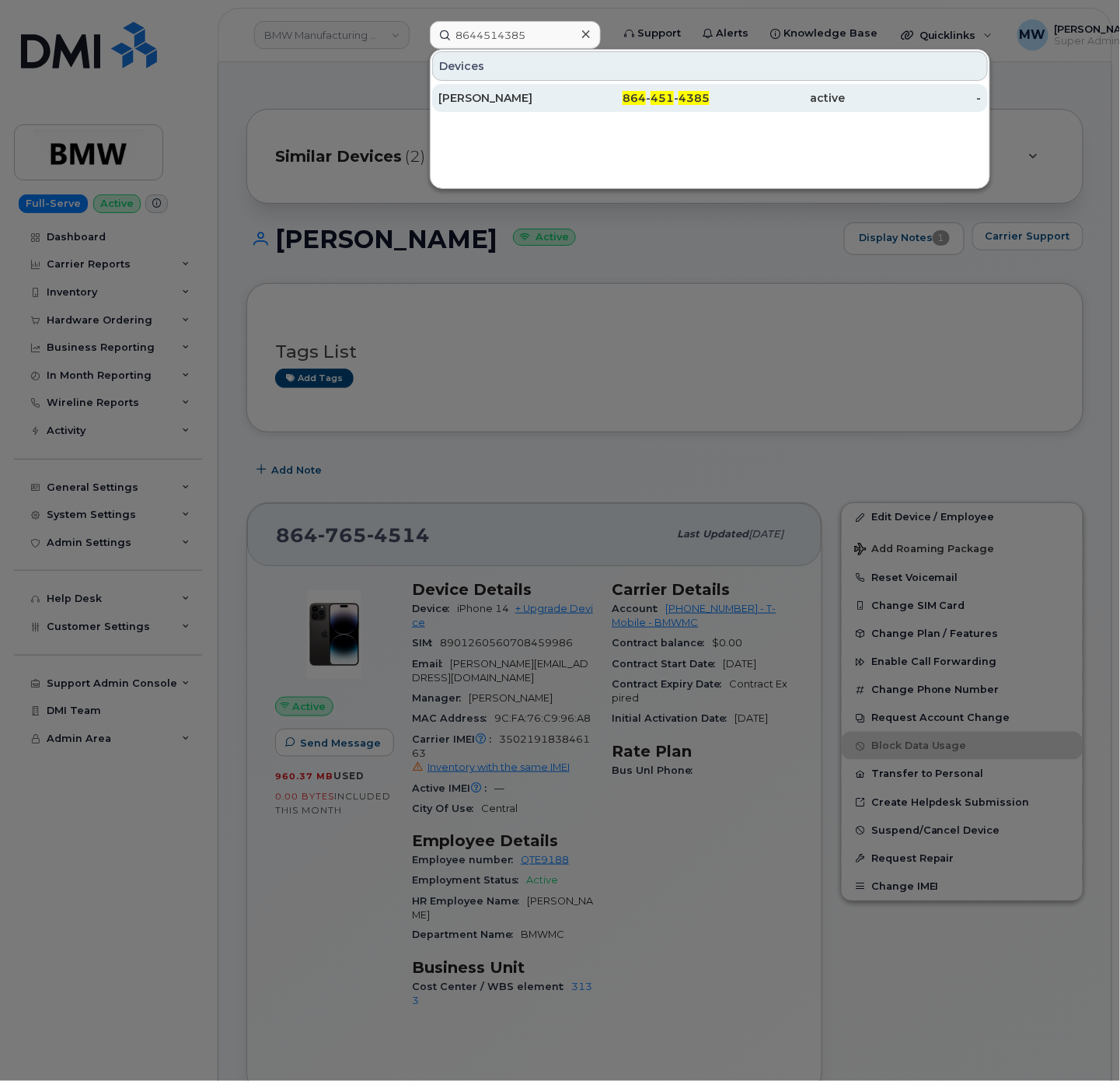
click at [702, 91] on div "864 - 451 - 4385" at bounding box center [643, 97] width 136 height 28
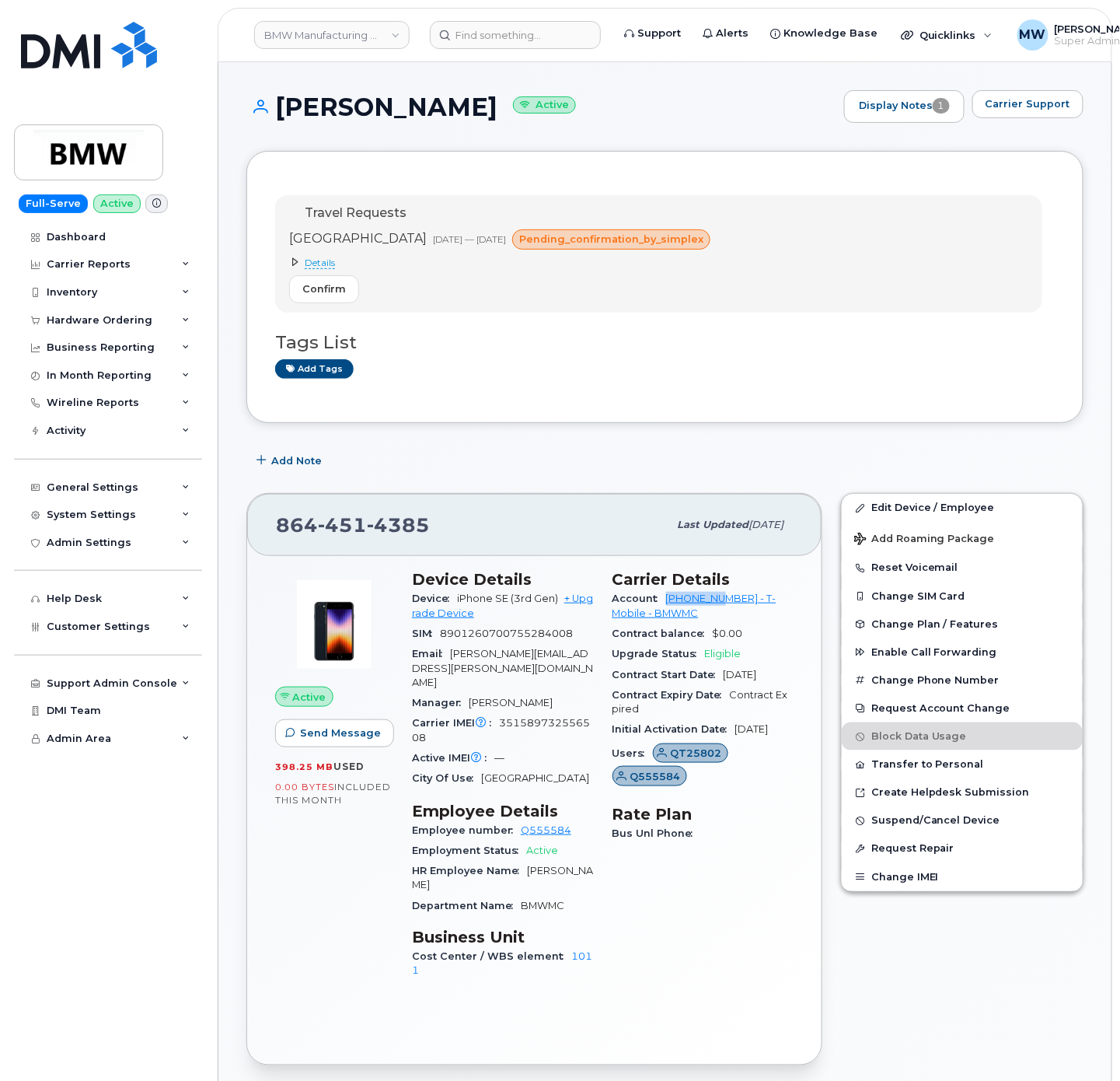
drag, startPoint x: 656, startPoint y: 603, endPoint x: 727, endPoint y: 607, distance: 71.1
click at [727, 607] on div "Account 972523090 - T-Mobile - BMWMC" at bounding box center [703, 606] width 182 height 35
copy div "972523090"
click at [308, 33] on link "BMW Manufacturing Co LLC" at bounding box center [331, 34] width 155 height 28
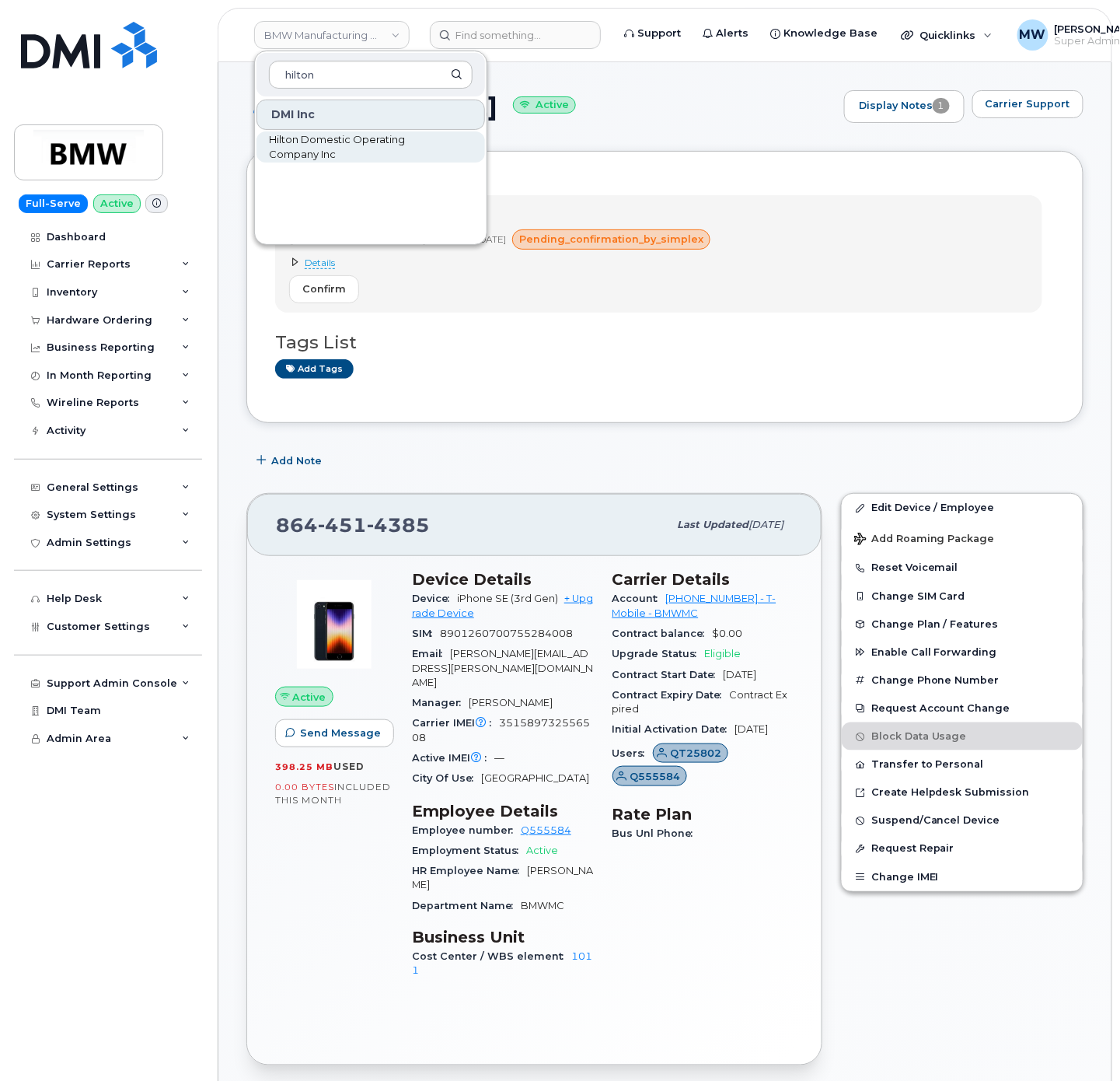
type input "hilton"
click at [341, 157] on span "Hilton Domestic Operating Company Inc" at bounding box center [358, 147] width 179 height 30
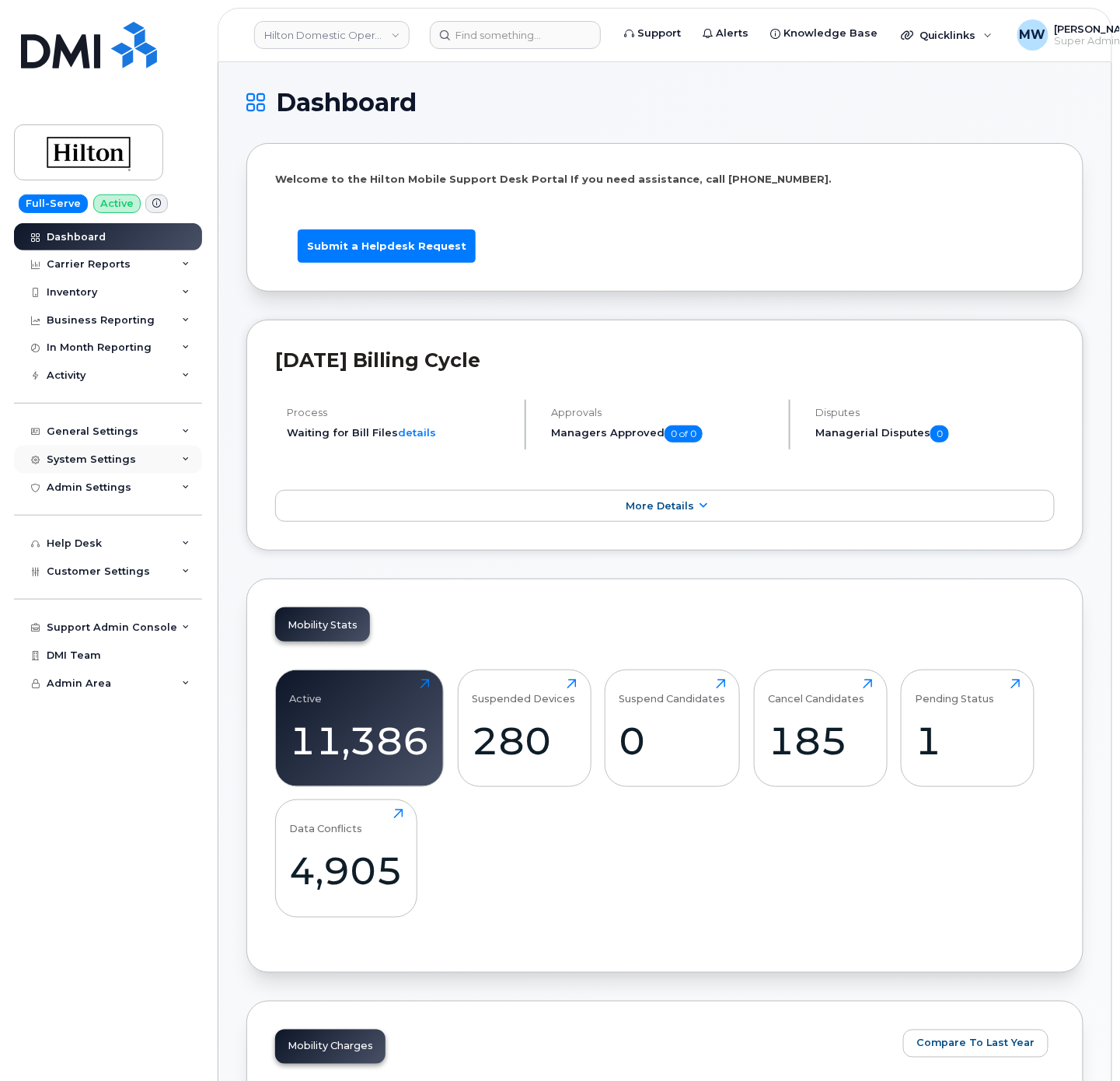
click at [100, 459] on div "System Settings" at bounding box center [91, 459] width 90 height 13
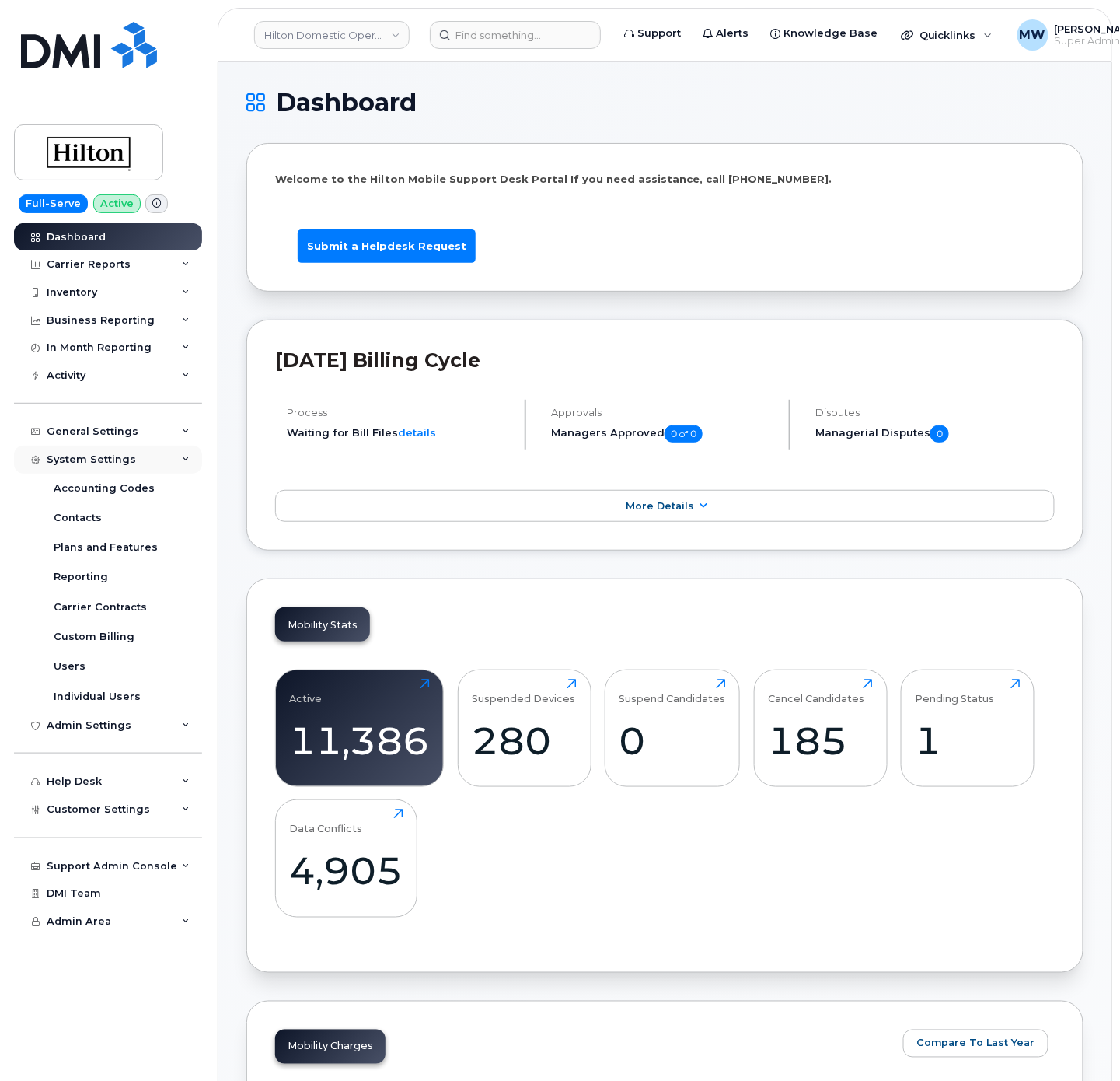
click at [100, 459] on div "System Settings" at bounding box center [91, 459] width 90 height 13
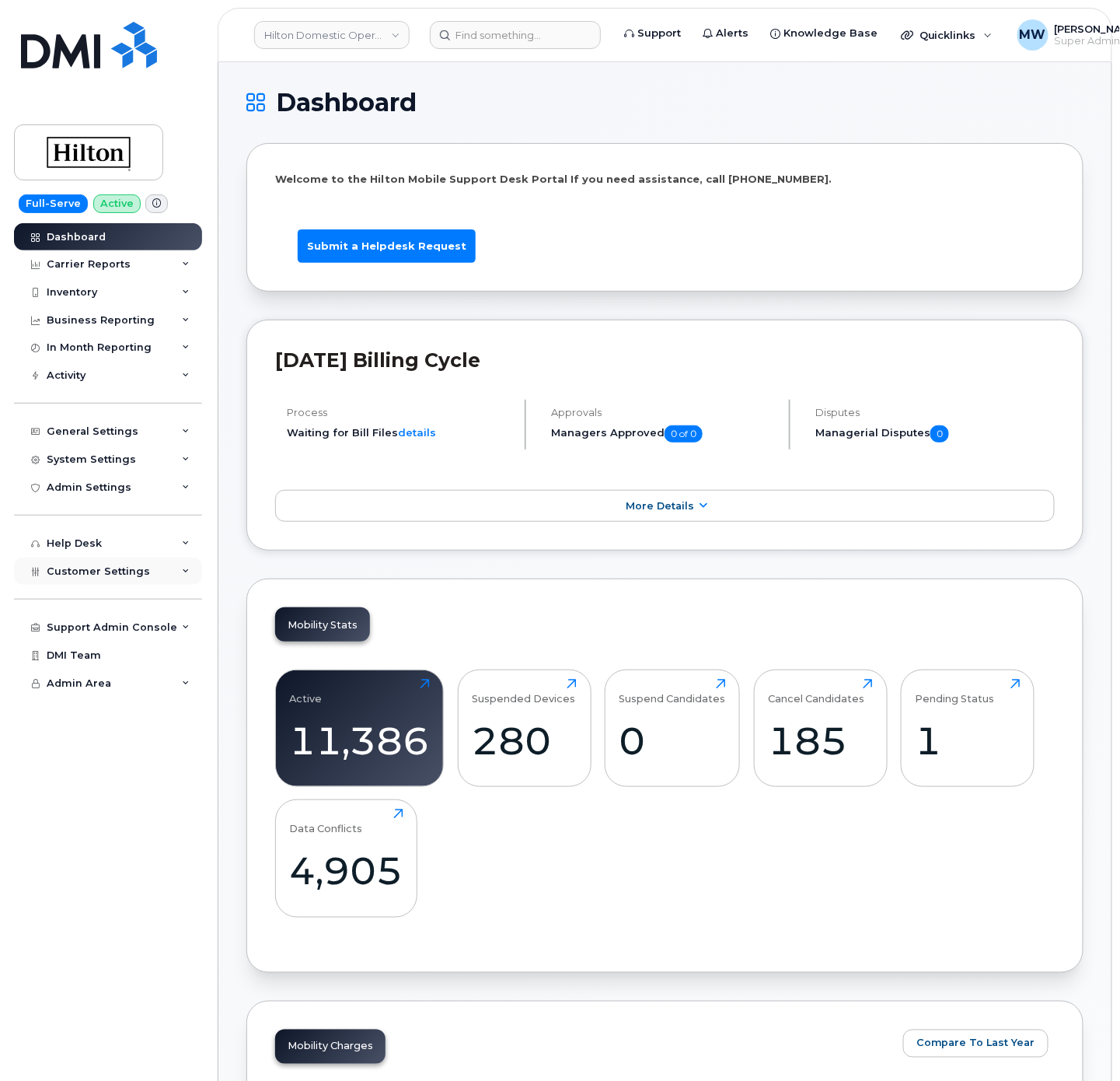
click at [91, 577] on span "Customer Settings" at bounding box center [98, 571] width 103 height 12
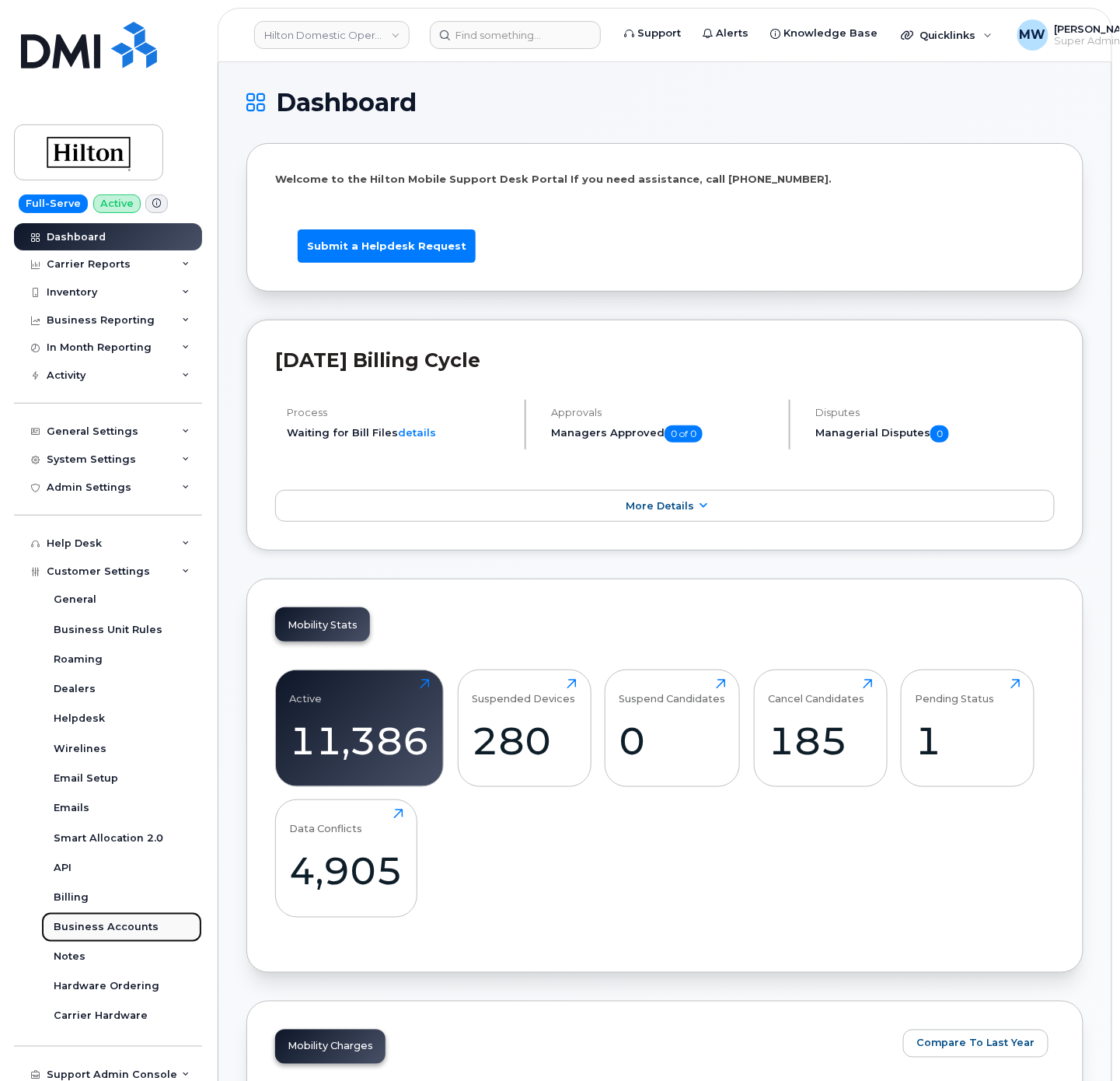
click at [115, 927] on div "Business Accounts" at bounding box center [106, 927] width 105 height 14
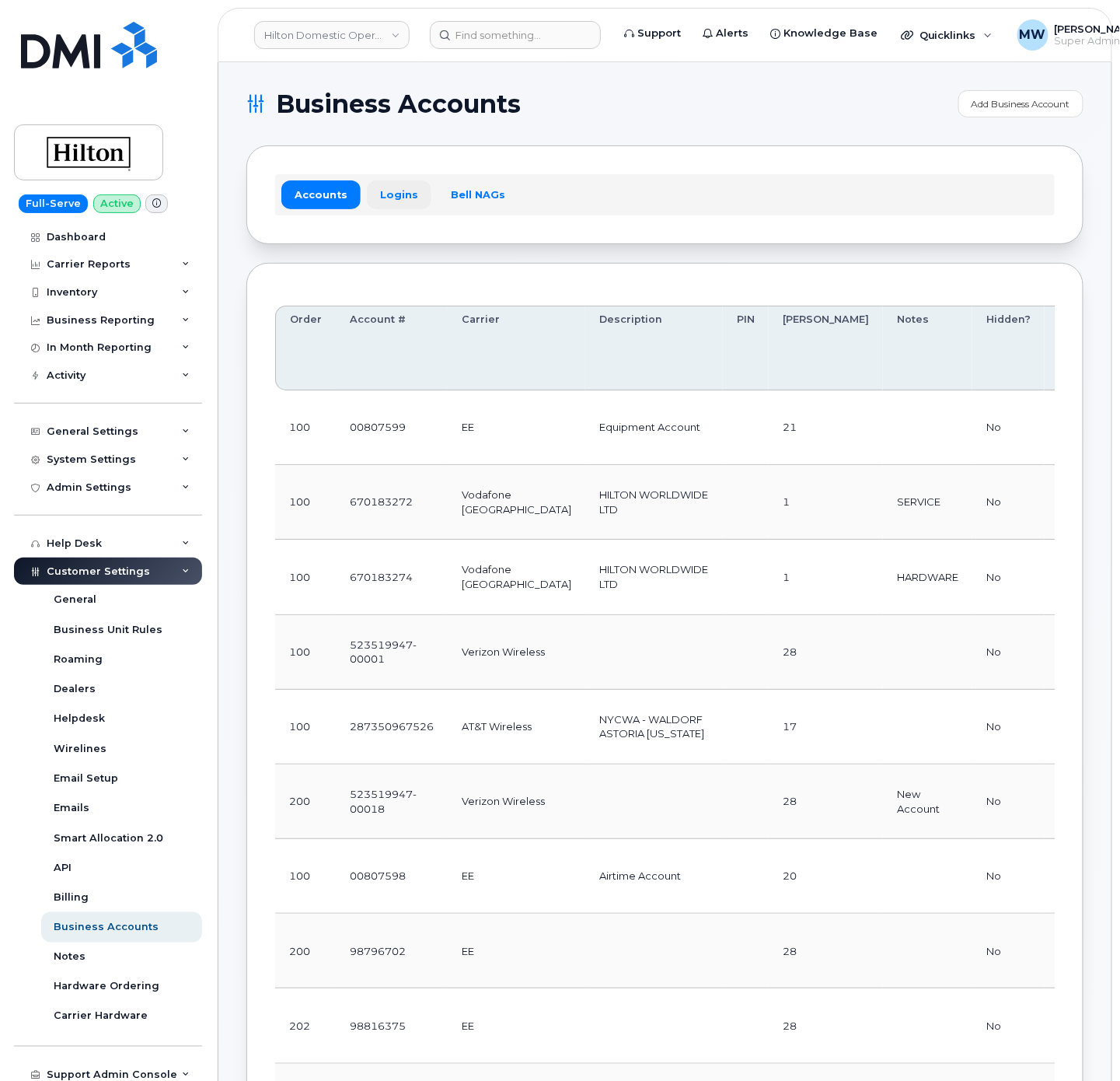
click at [392, 201] on link "Logins" at bounding box center [399, 194] width 65 height 28
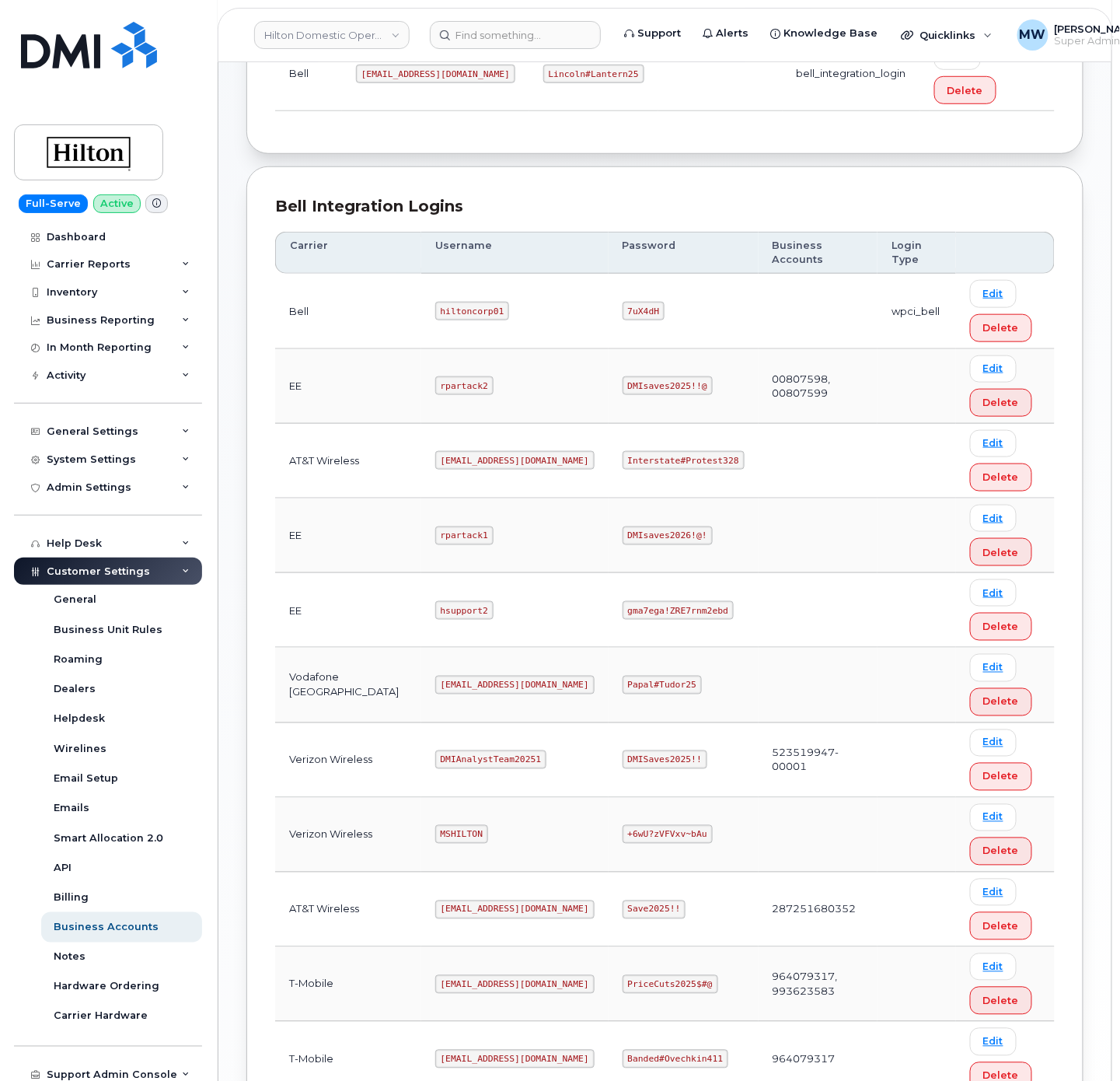
scroll to position [436, 0]
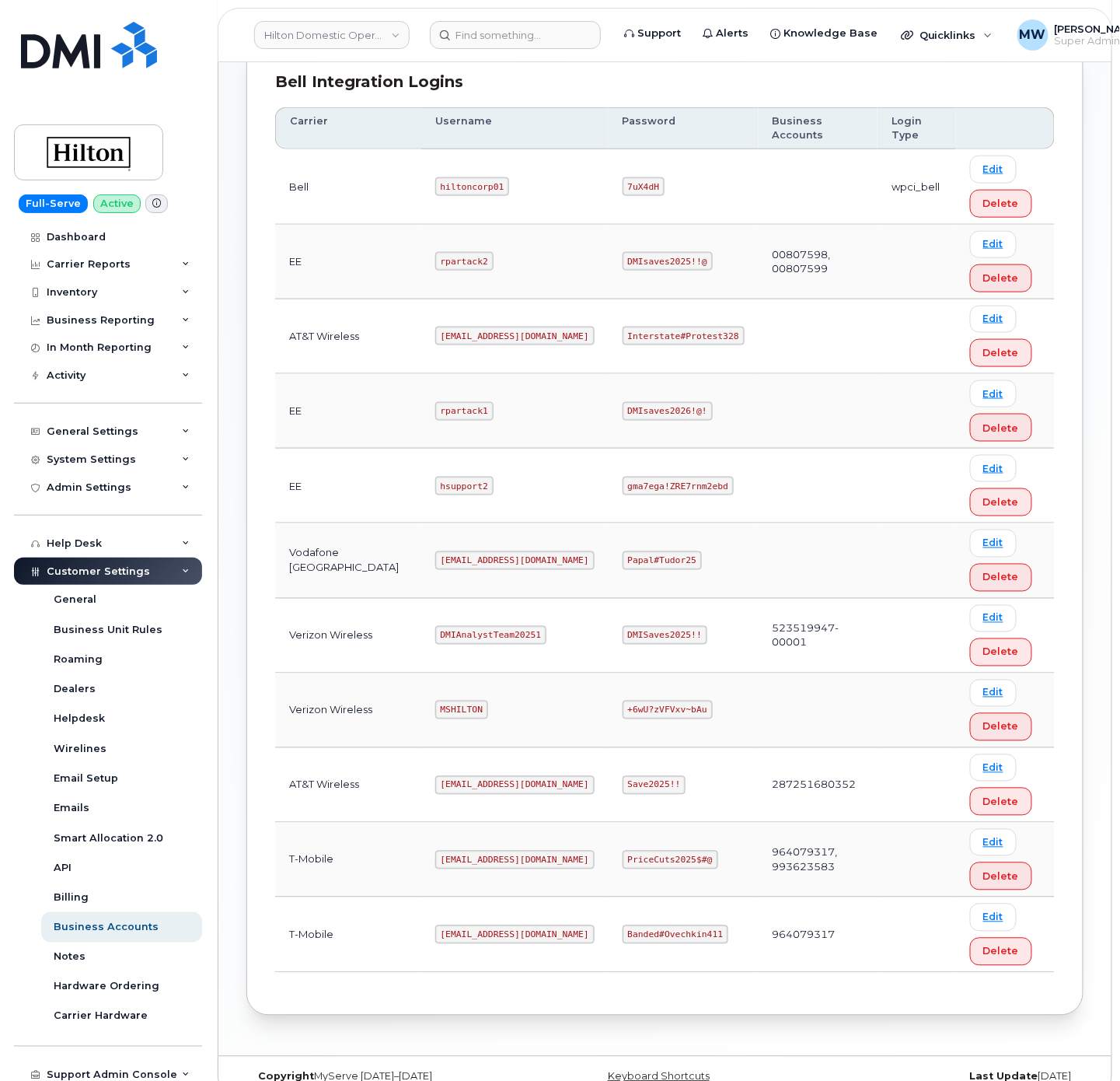
click at [454, 326] on code "[EMAIL_ADDRESS][DOMAIN_NAME]" at bounding box center [515, 336] width 159 height 18
copy code "[EMAIL_ADDRESS][DOMAIN_NAME]"
click at [643, 326] on code "Interstate#Protest328" at bounding box center [683, 336] width 122 height 18
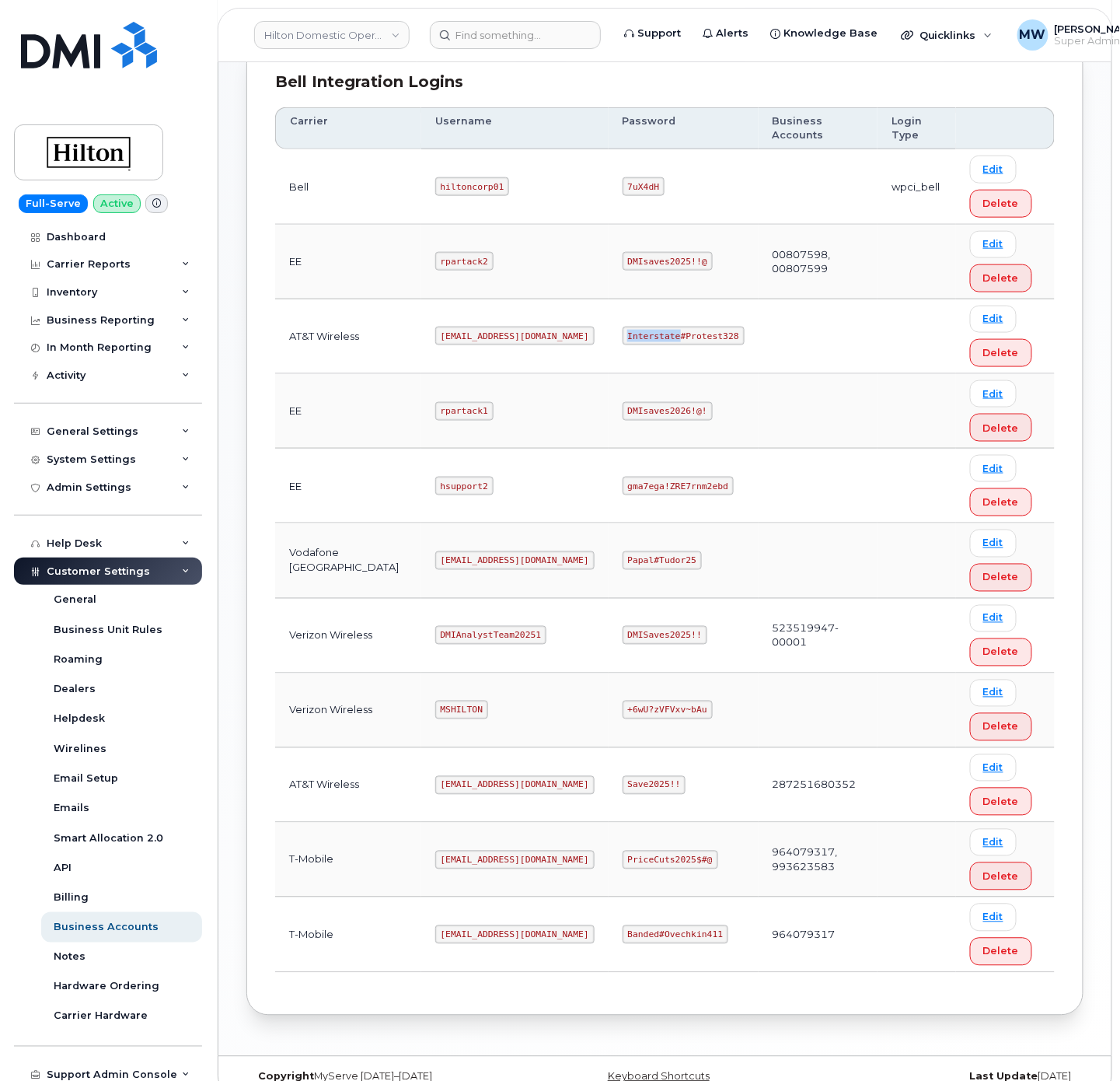
click at [643, 326] on code "Interstate#Protest328" at bounding box center [683, 336] width 122 height 18
copy code "Interstate#Protest328"
click at [440, 701] on code "MSHILTON" at bounding box center [461, 710] width 53 height 18
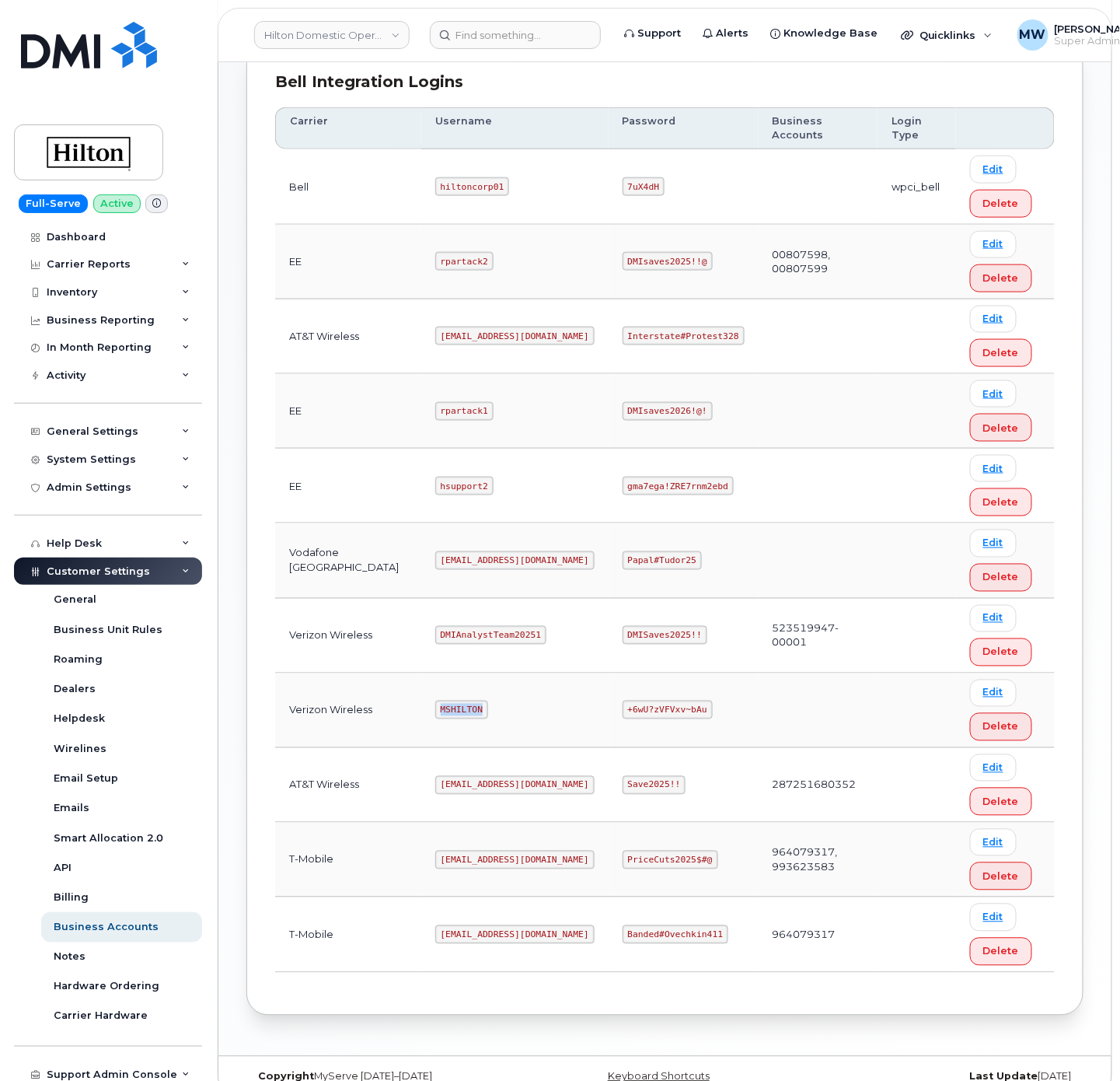
click at [440, 701] on code "MSHILTON" at bounding box center [461, 710] width 53 height 18
copy code "MSHILTON"
click at [623, 701] on code "+6wU?zVFVxv~bAu" at bounding box center [667, 710] width 90 height 18
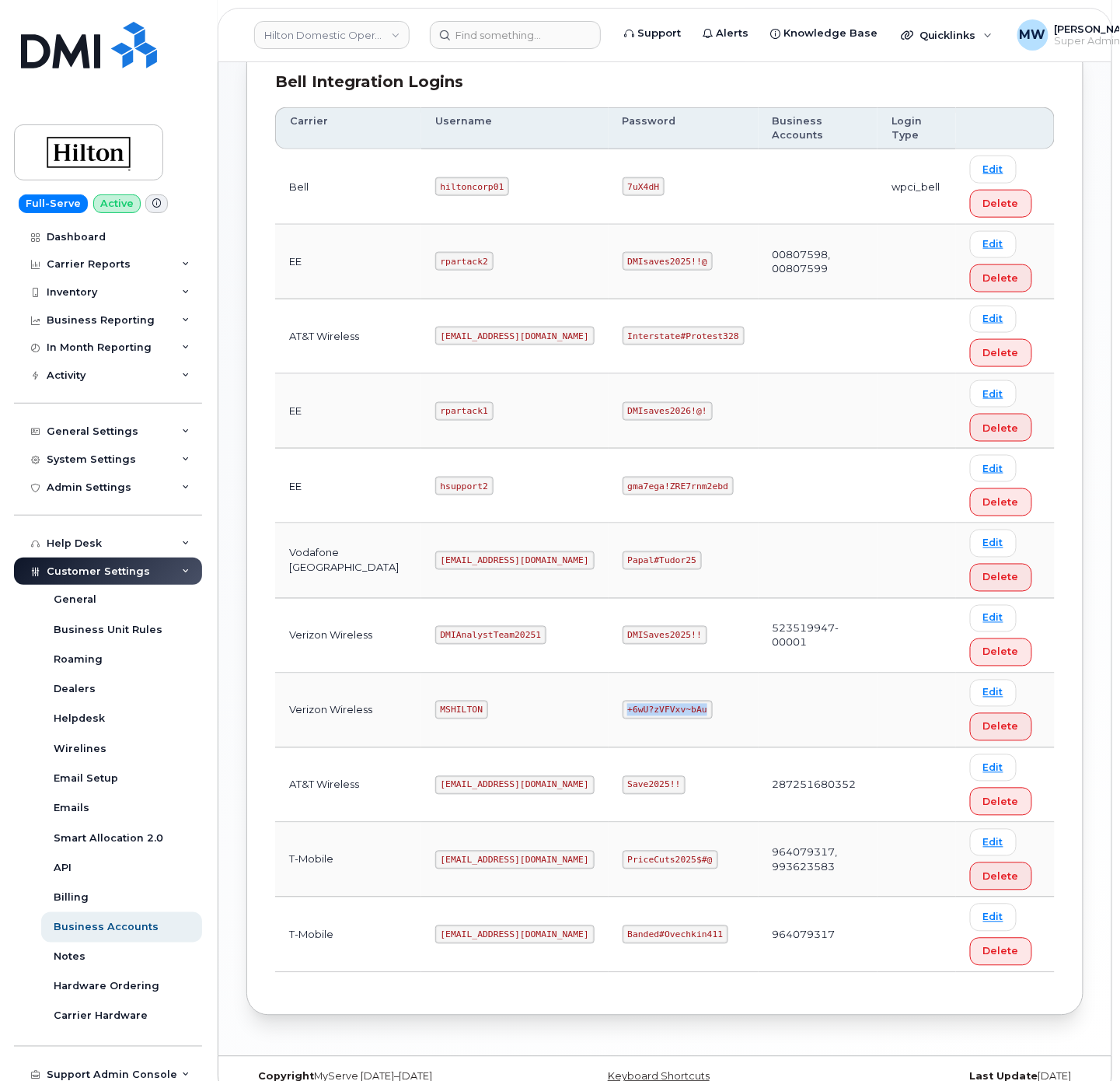
copy code "+6wU?zVFVxv~bAu"
click at [487, 925] on code "[EMAIL_ADDRESS][DOMAIN_NAME]" at bounding box center [515, 934] width 159 height 18
copy code "[EMAIL_ADDRESS][DOMAIN_NAME]"
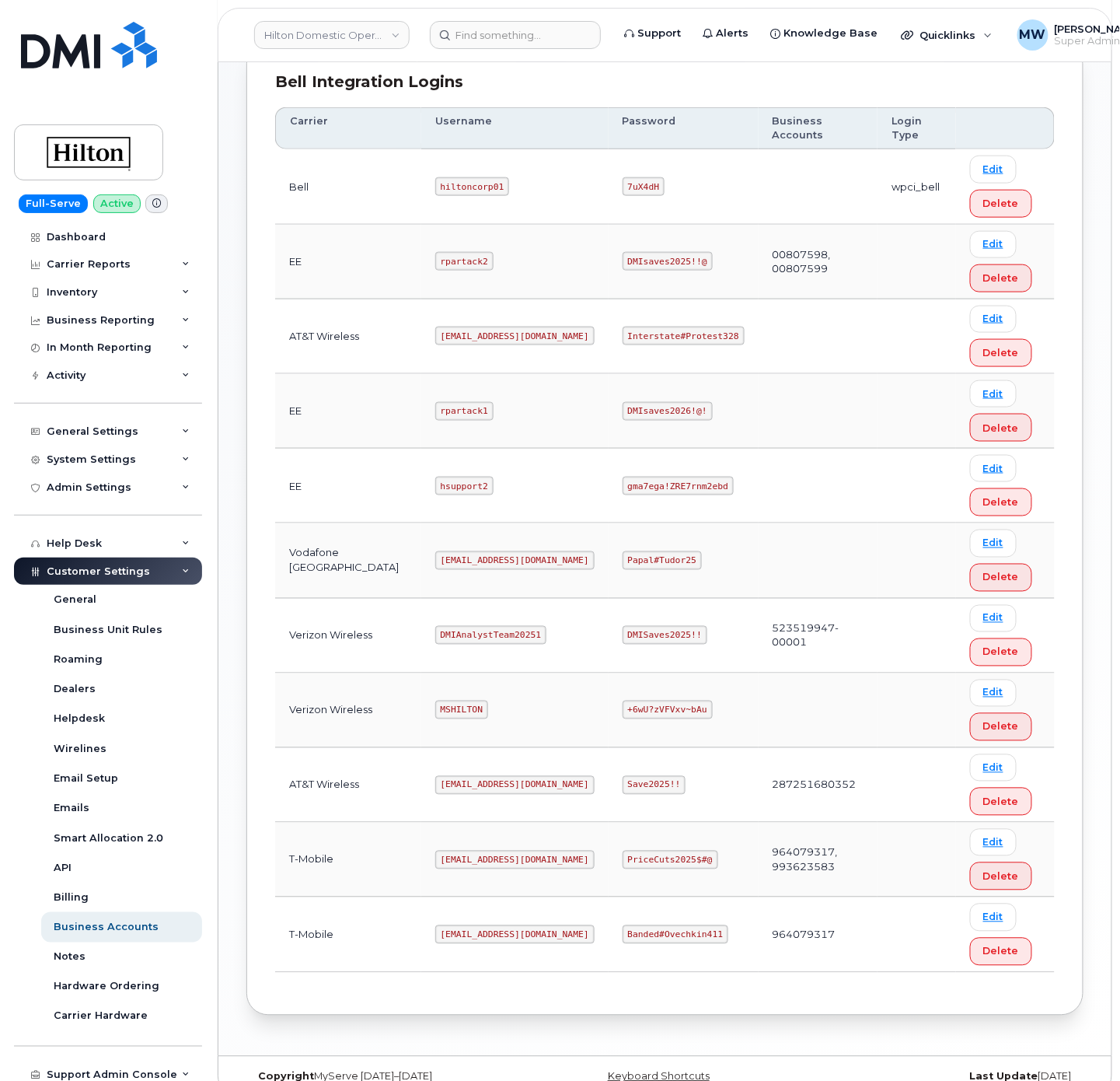
click at [649, 925] on code "Banded#Ovechkin411" at bounding box center [675, 934] width 106 height 18
copy code "Banded#Ovechkin411"
